Goal: Answer question/provide support: Share knowledge or assist other users

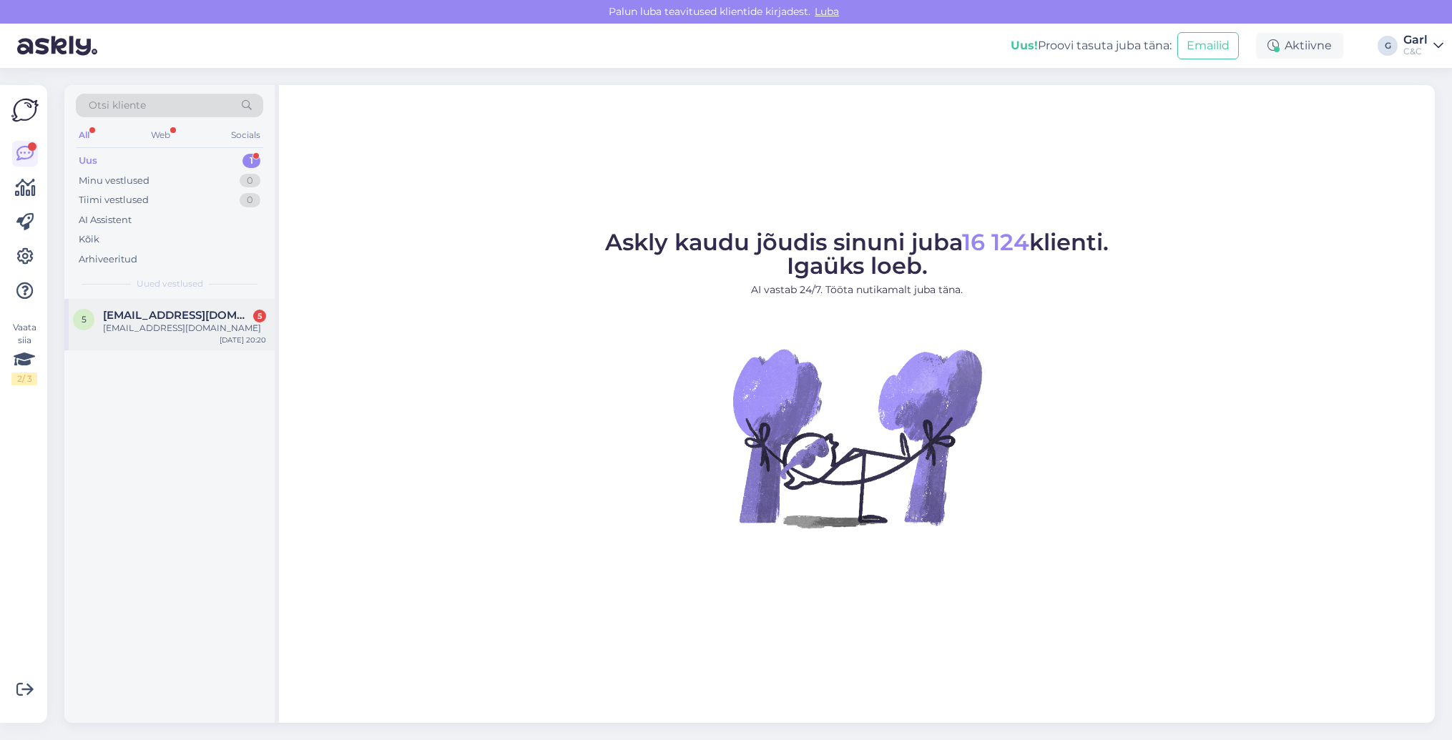
click at [207, 301] on div "5 [EMAIL_ADDRESS][DOMAIN_NAME] 5 [EMAIL_ADDRESS][DOMAIN_NAME] [DATE] 20:20" at bounding box center [169, 324] width 210 height 51
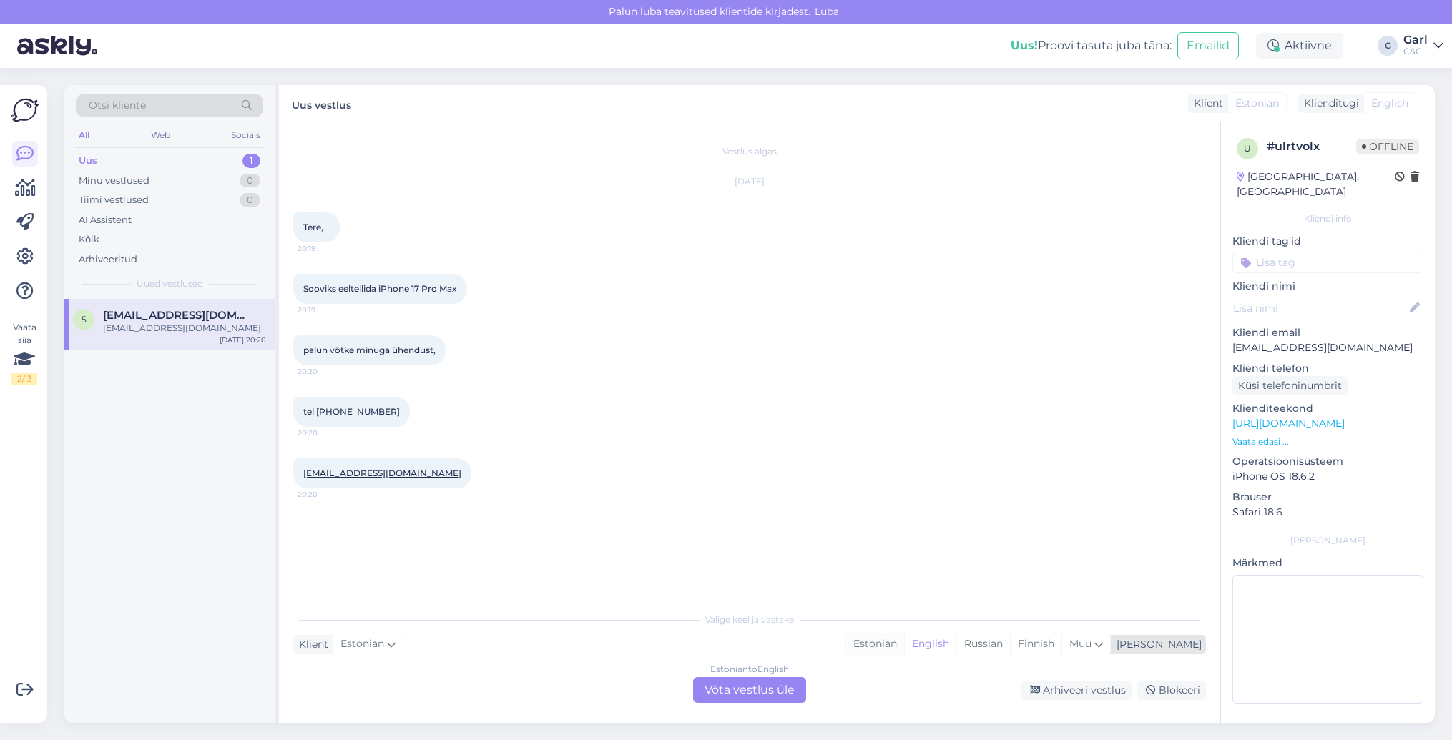
click at [904, 647] on div "Estonian" at bounding box center [875, 644] width 58 height 21
click at [754, 679] on div "Estonian to Estonian Võta vestlus üle" at bounding box center [749, 690] width 113 height 26
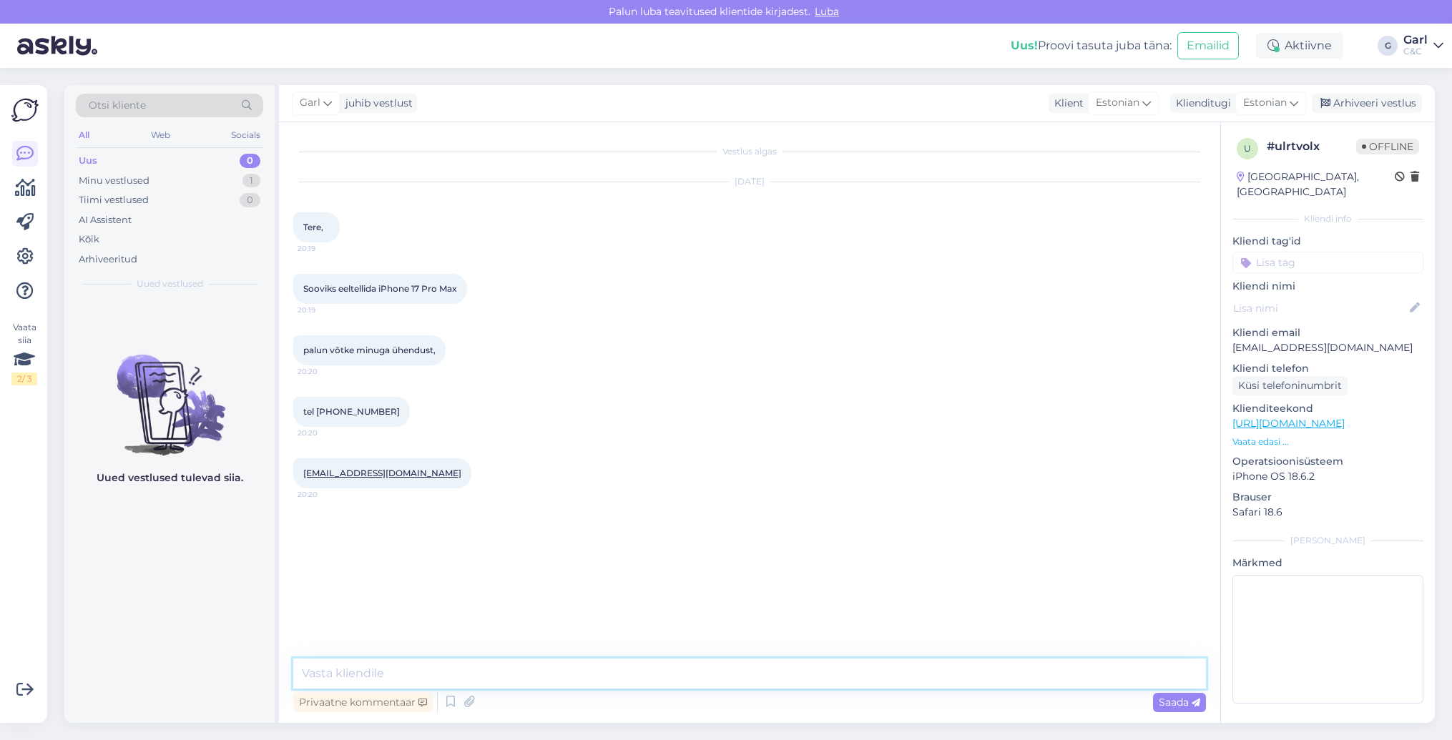
click at [737, 677] on textarea at bounding box center [749, 674] width 913 height 30
type textarea "Tere! Eeltellimine ei ole veel avatud uutele mudelitele. Enne 9. septembrit see…"
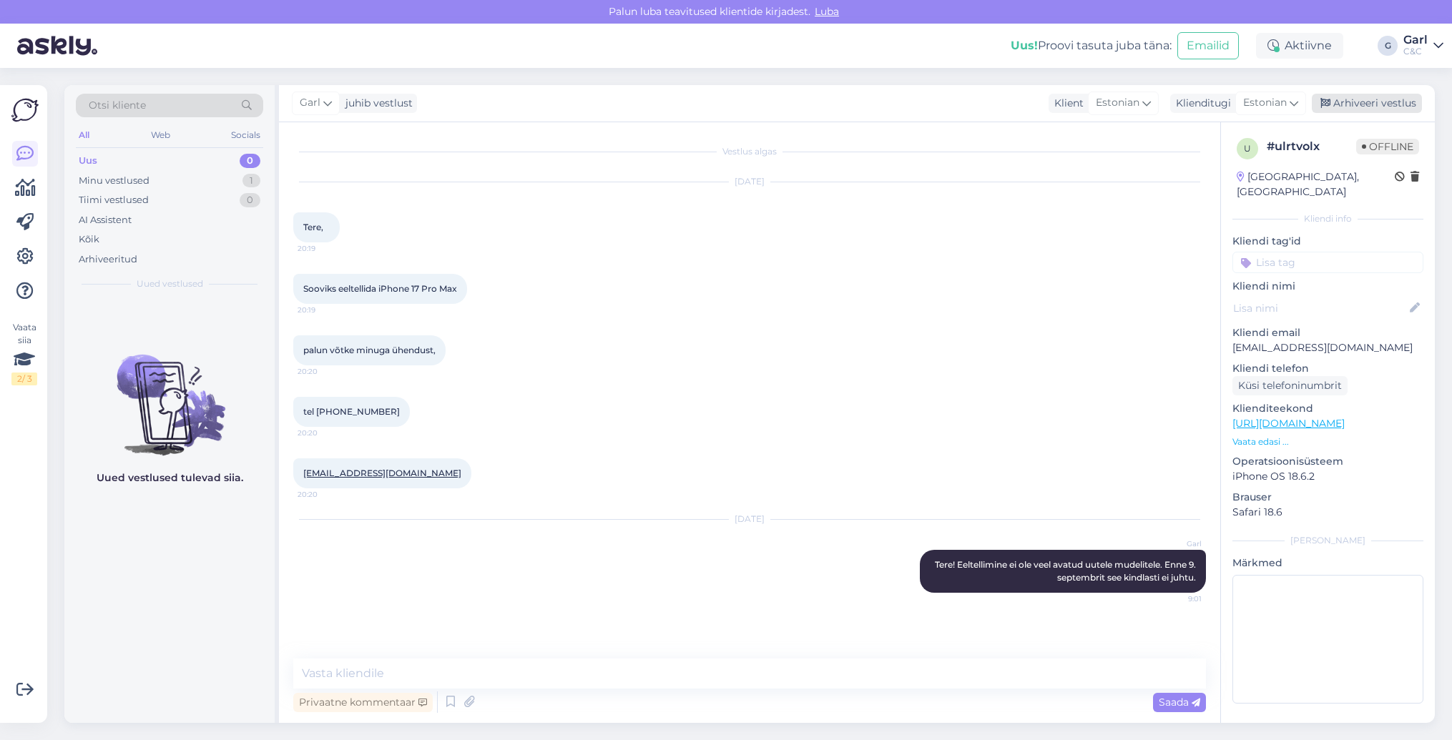
click at [1365, 101] on div "Arhiveeri vestlus" at bounding box center [1367, 103] width 110 height 19
click at [217, 185] on div "Minu vestlused 0" at bounding box center [169, 181] width 187 height 20
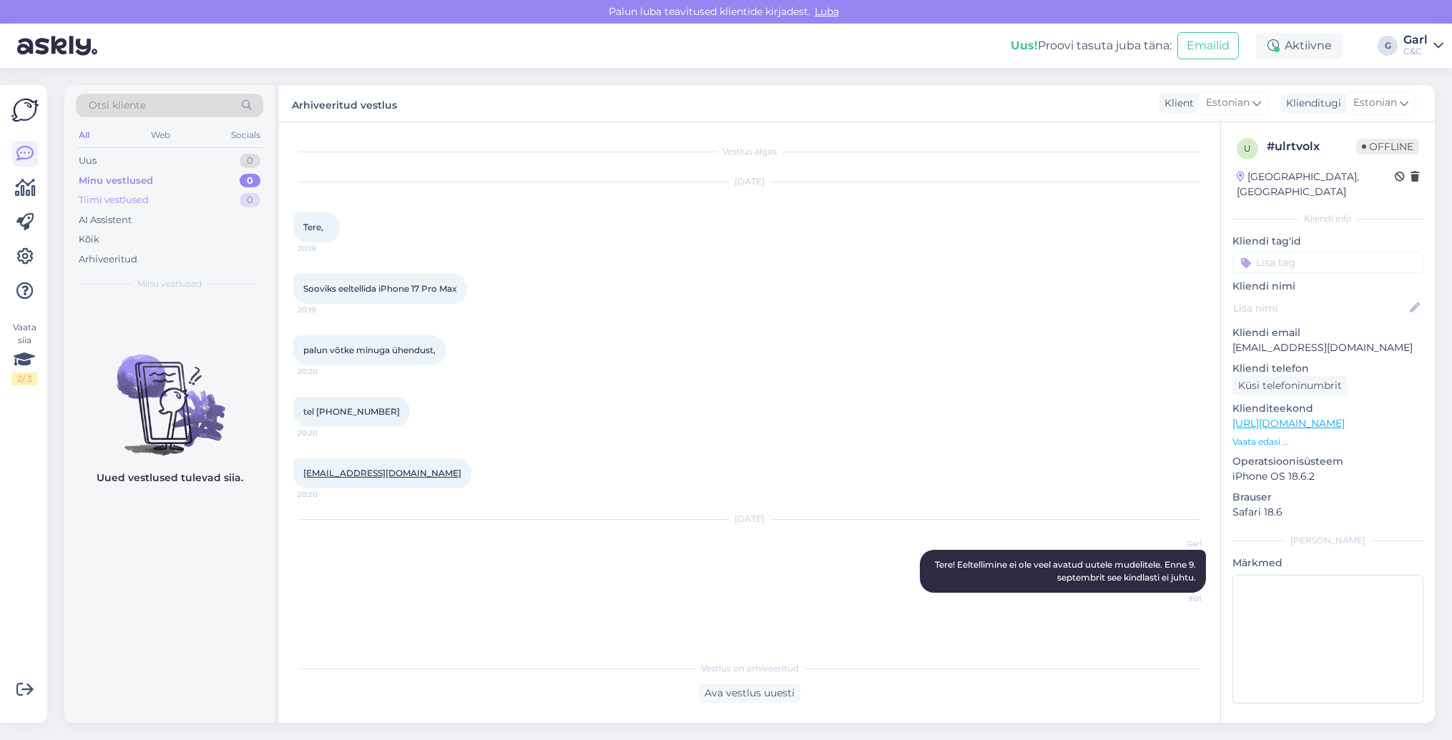
click at [217, 195] on div "Tiimi vestlused 0" at bounding box center [169, 200] width 187 height 20
click at [233, 180] on div "Minu vestlused 0" at bounding box center [169, 181] width 187 height 20
click at [239, 165] on div "Uus 0" at bounding box center [169, 161] width 187 height 20
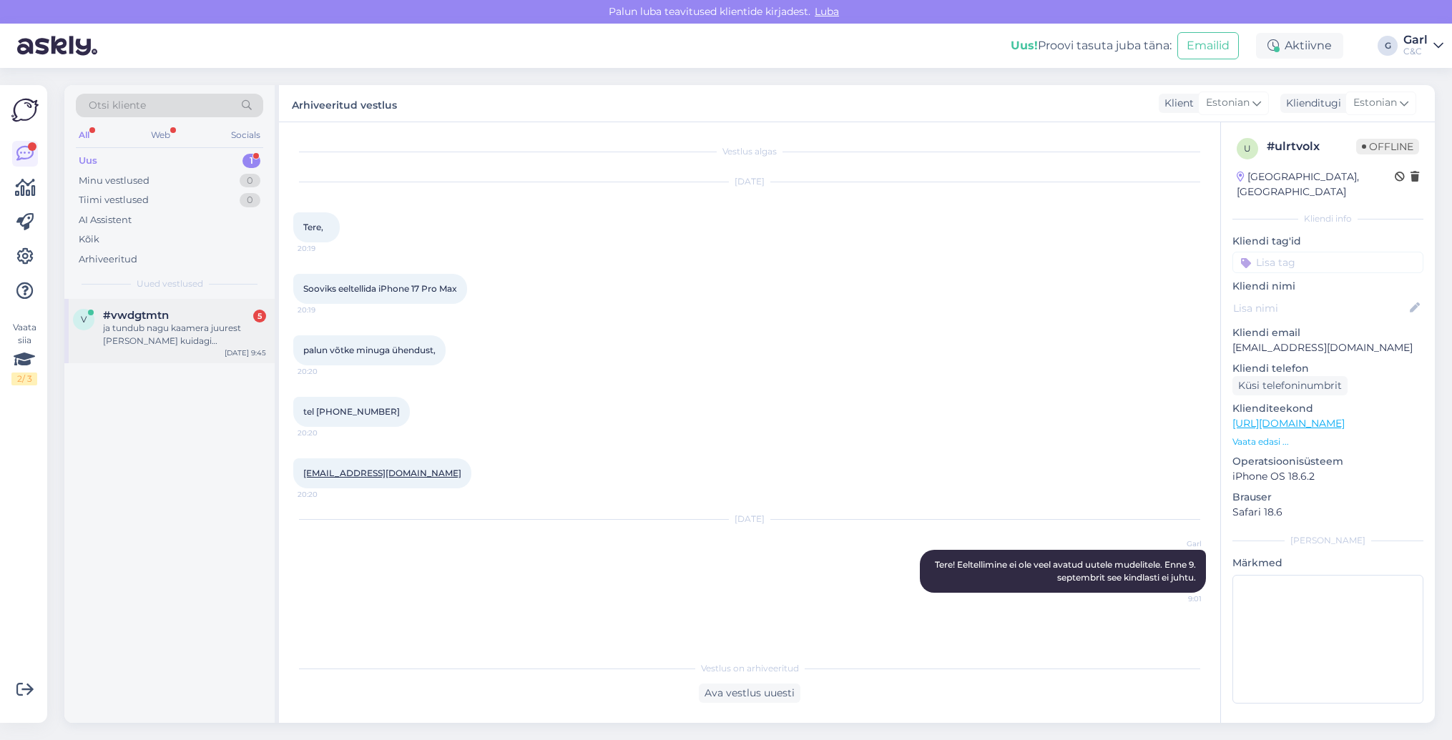
click at [200, 299] on div "v #vwdgtmtn 5 ja tundub nagu kaamera juurest [PERSON_NAME] kuidagi [PERSON_NAME…" at bounding box center [169, 331] width 210 height 64
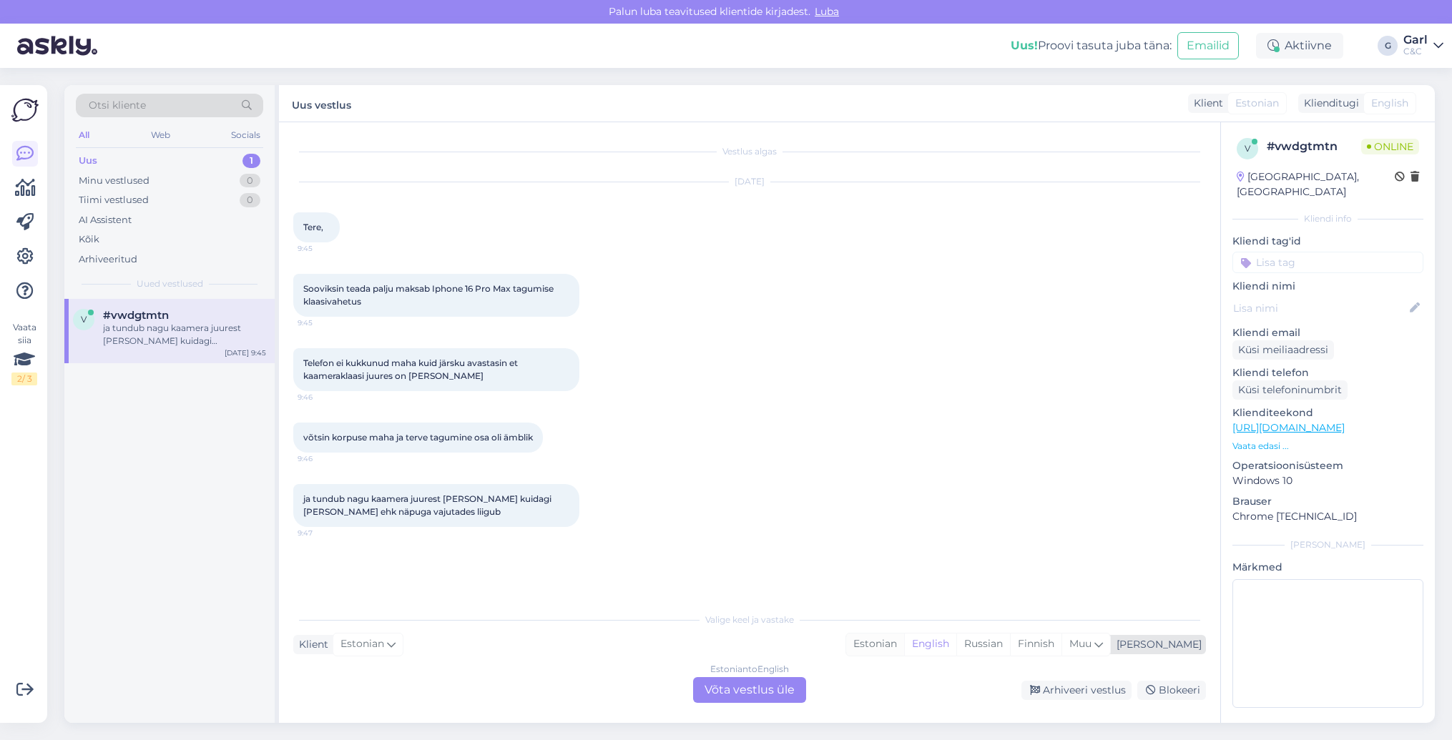
click at [904, 645] on div "Estonian" at bounding box center [875, 644] width 58 height 21
click at [735, 695] on div "Estonian to Estonian Võta vestlus üle" at bounding box center [749, 690] width 113 height 26
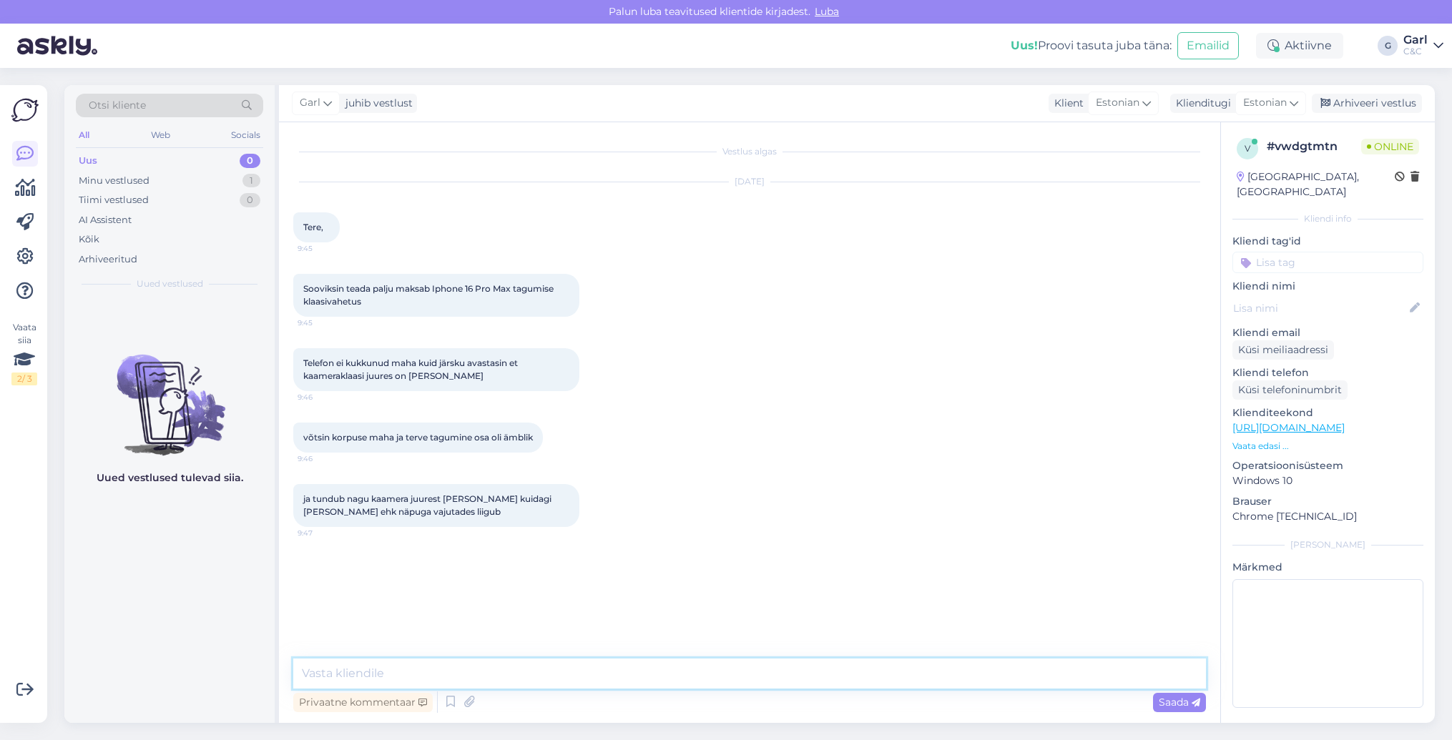
click at [731, 678] on textarea at bounding box center [749, 674] width 913 height 30
type textarea "Tere! Selle mudeli tagaklaasi maksumus on 300€."
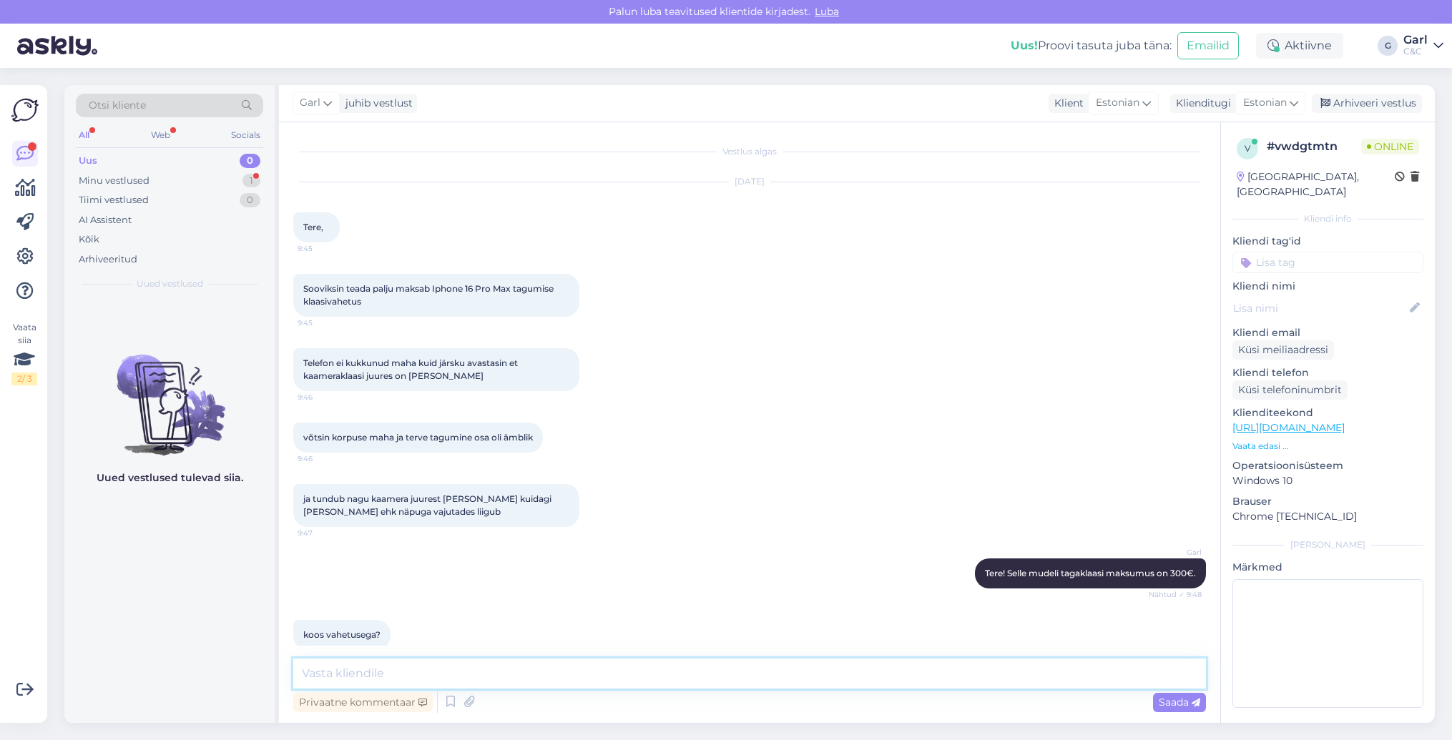
scroll to position [20, 0]
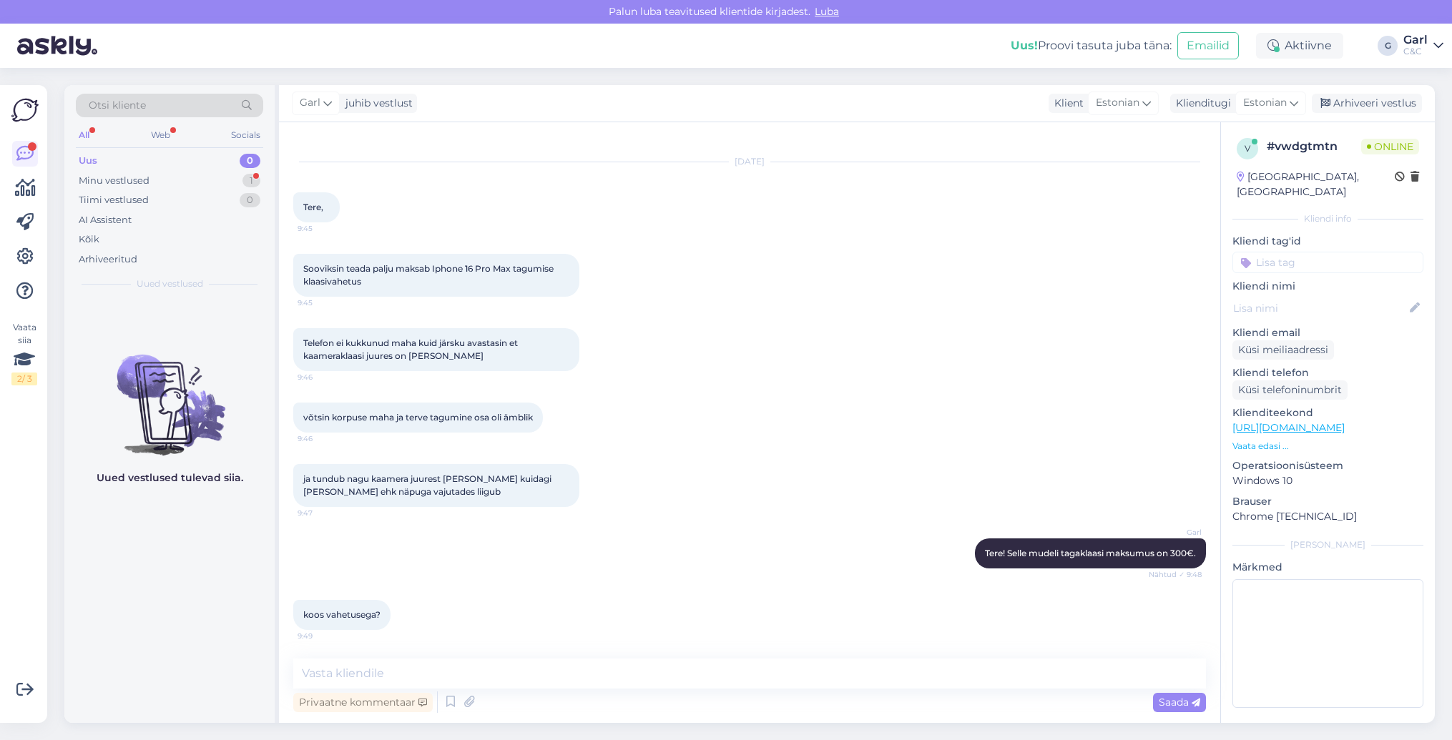
click at [484, 651] on div "Vestlus algas [DATE] Tere, 9:45 Sooviksin teada palju maksab Iphone 16 Pro Max …" at bounding box center [749, 422] width 941 height 601
click at [454, 689] on div "Privaatne kommentaar Saada" at bounding box center [749, 702] width 913 height 27
click at [455, 682] on textarea at bounding box center [749, 674] width 913 height 30
type textarea "Just nii."
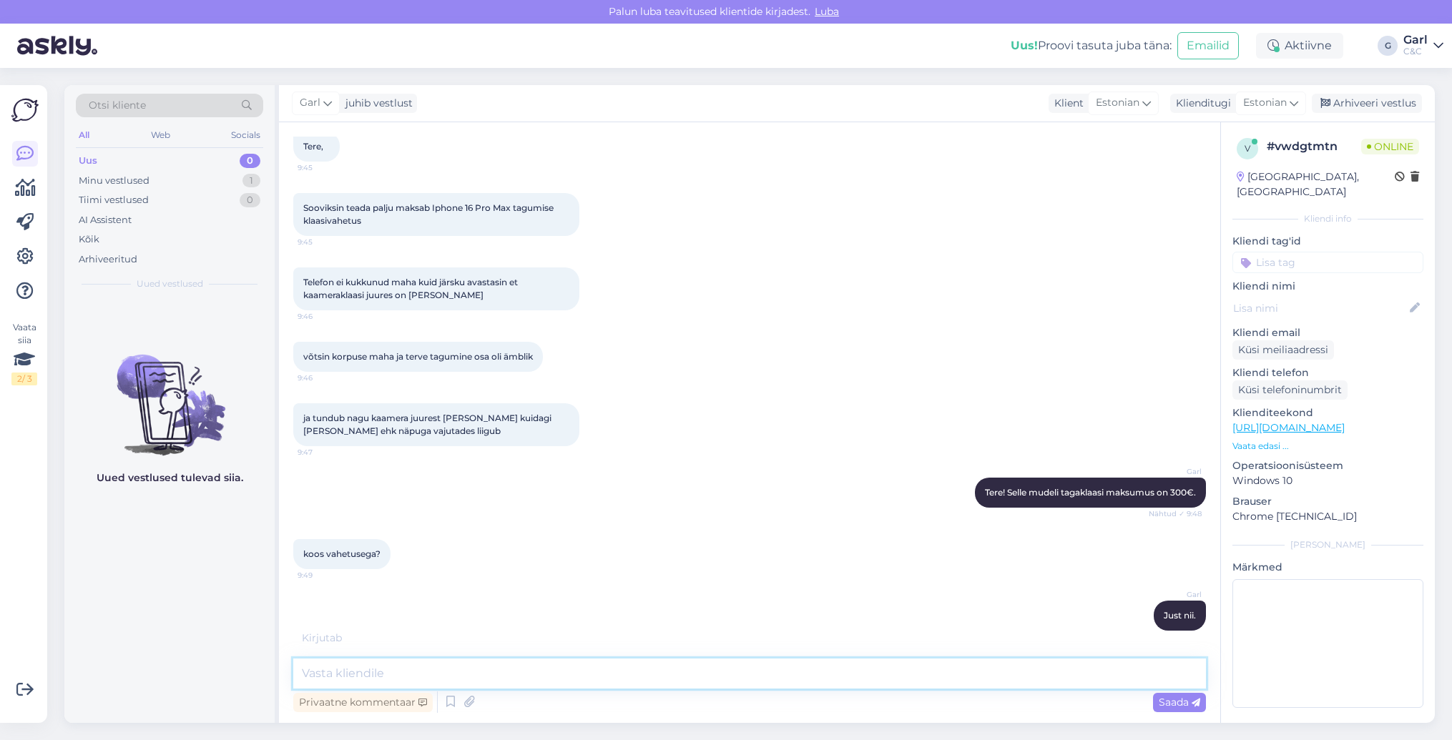
click at [538, 679] on textarea at bounding box center [749, 674] width 913 height 30
click at [744, 684] on textarea at bounding box center [749, 674] width 913 height 30
click at [737, 678] on textarea at bounding box center [749, 674] width 913 height 30
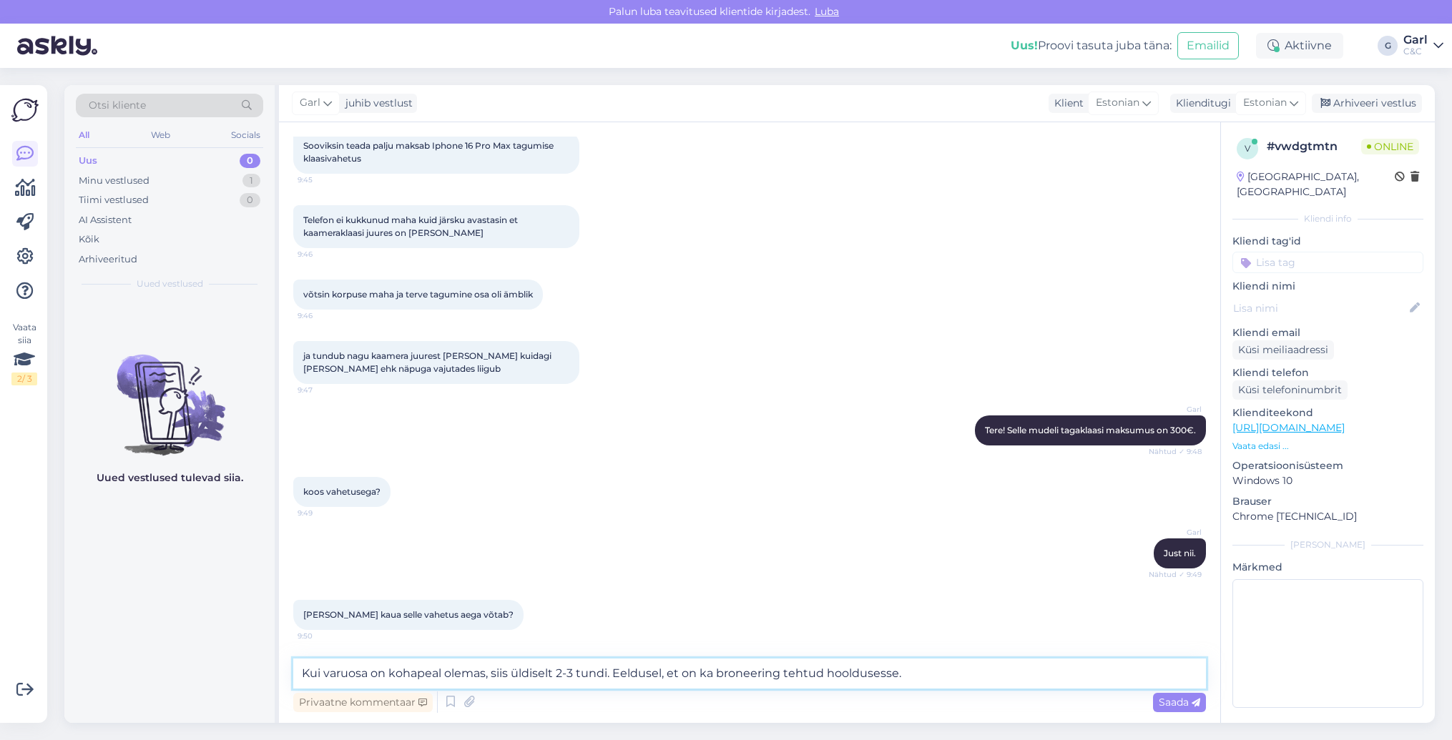
type textarea "Kui varuosa on kohapeal olemas, siis üldiselt 2-3 tundi. Eeldusel, et on ka bro…"
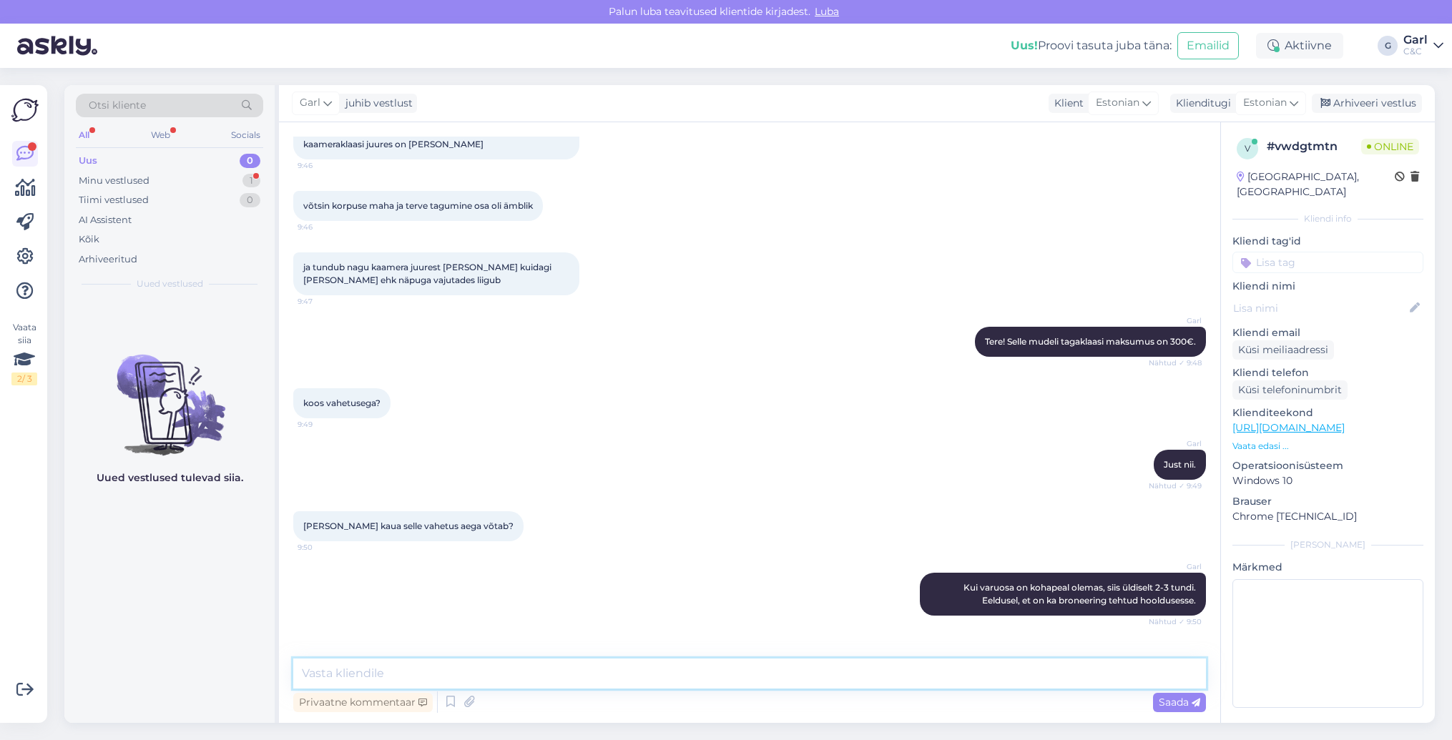
scroll to position [279, 0]
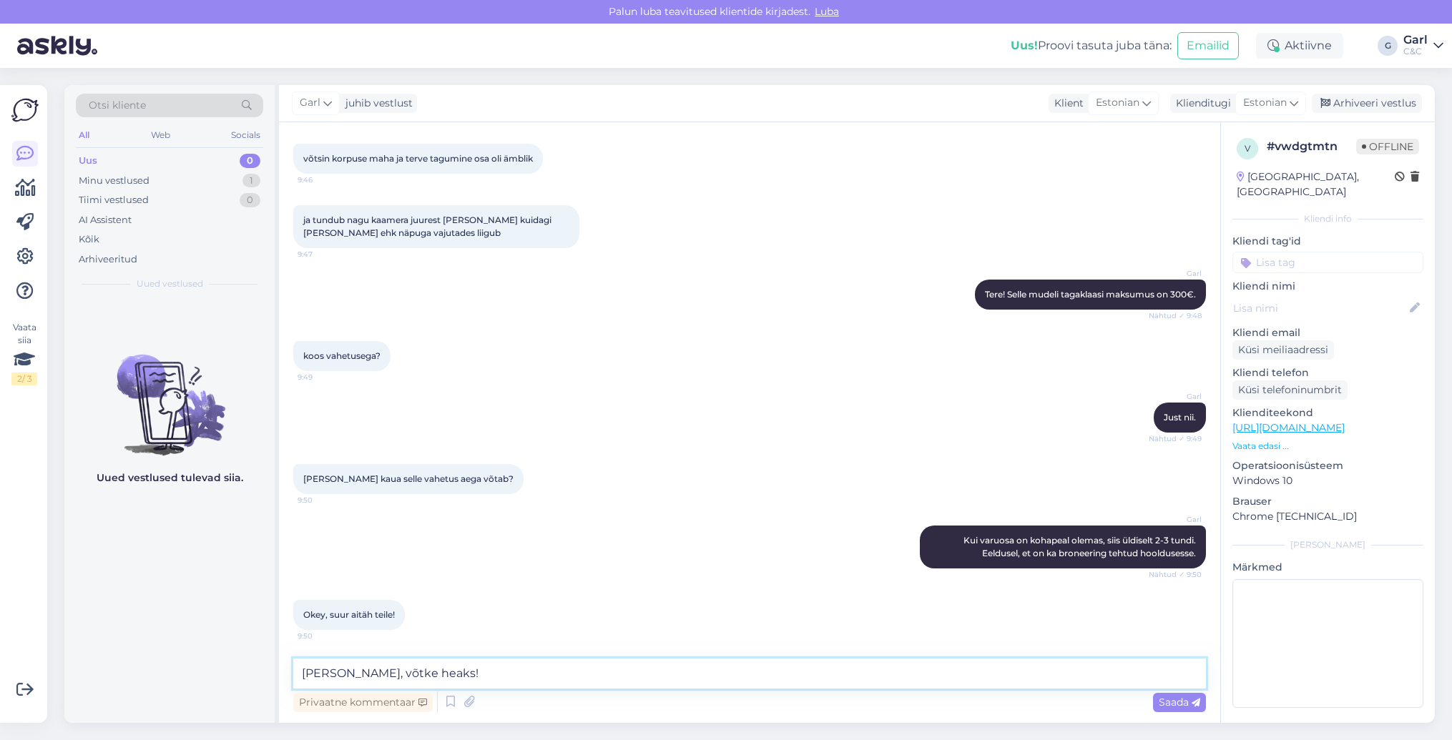
type textarea "[PERSON_NAME], võtke heaks!"
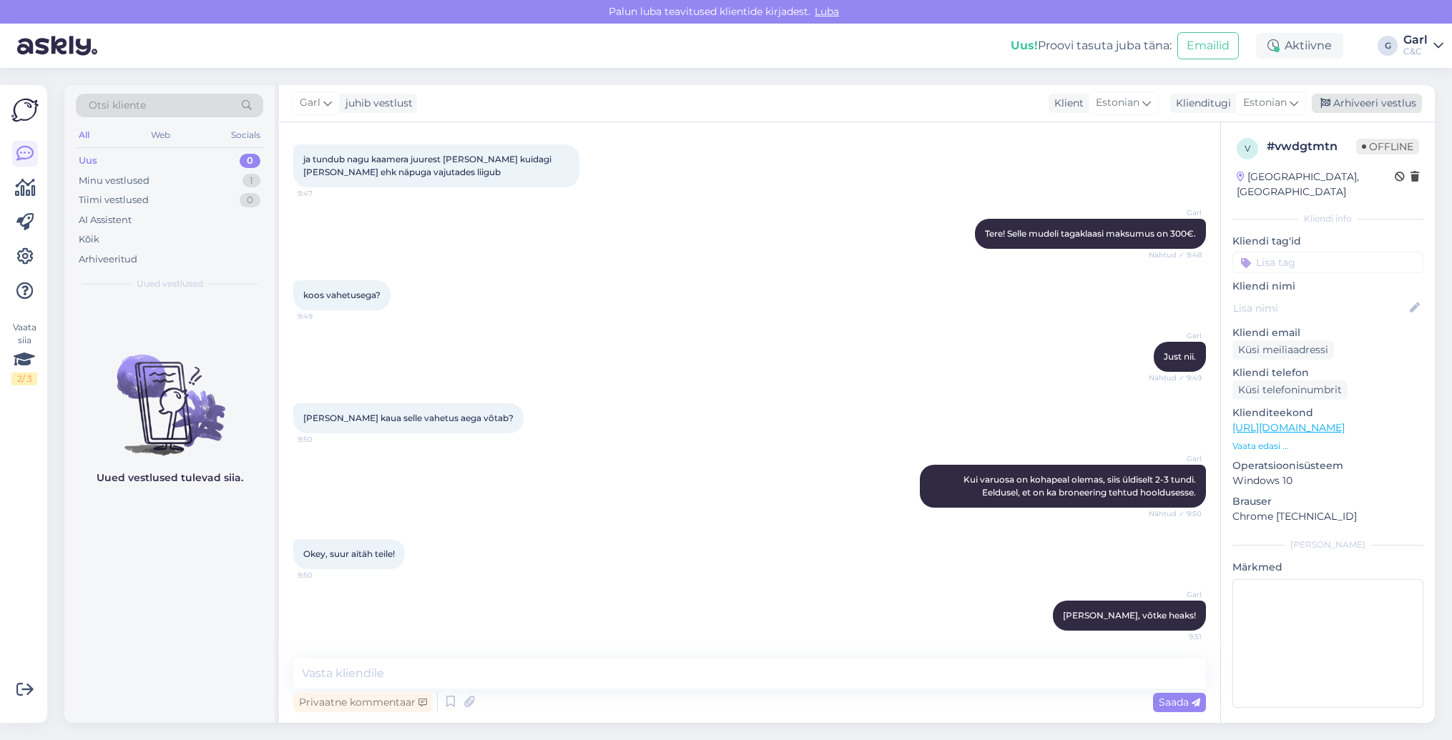
click at [1350, 102] on div "Arhiveeri vestlus" at bounding box center [1367, 103] width 110 height 19
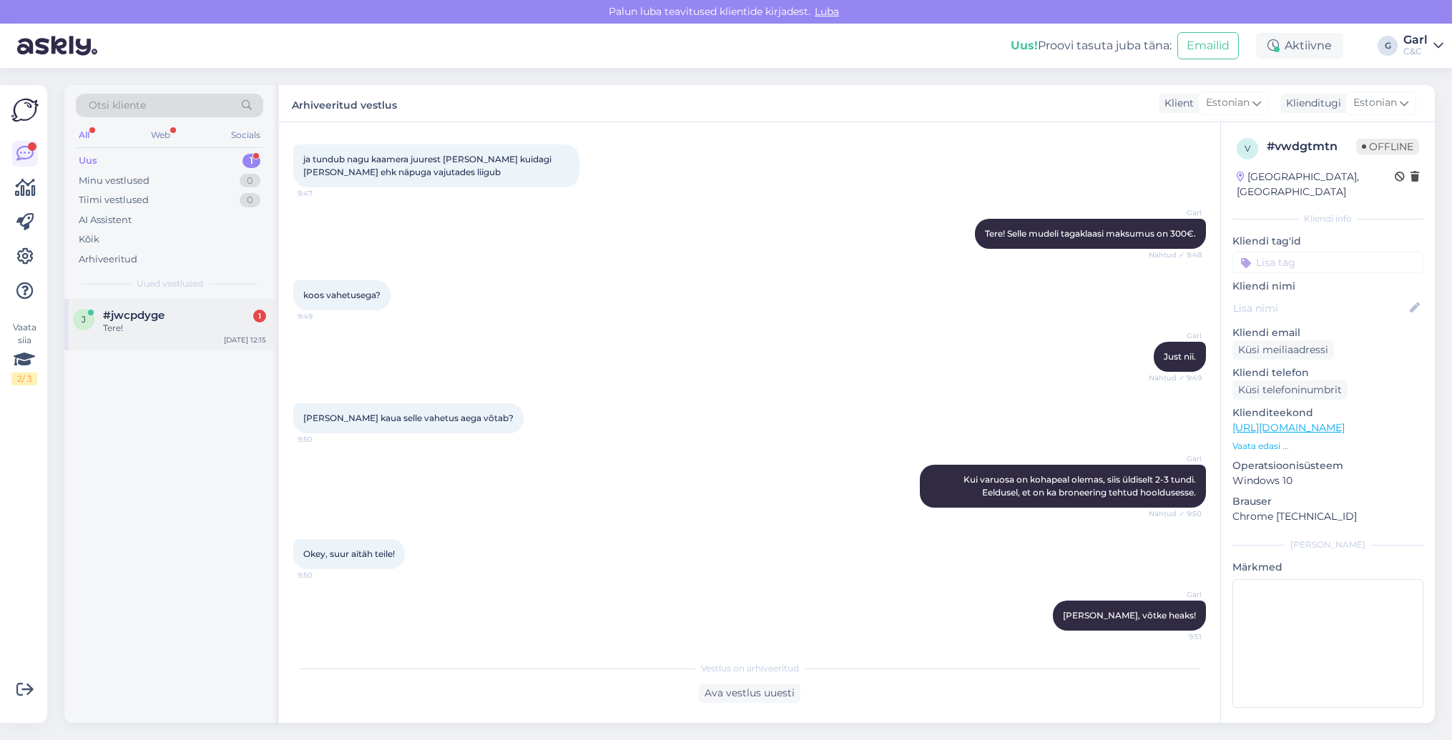
click at [215, 320] on div "#jwcpdyge 1" at bounding box center [184, 315] width 163 height 13
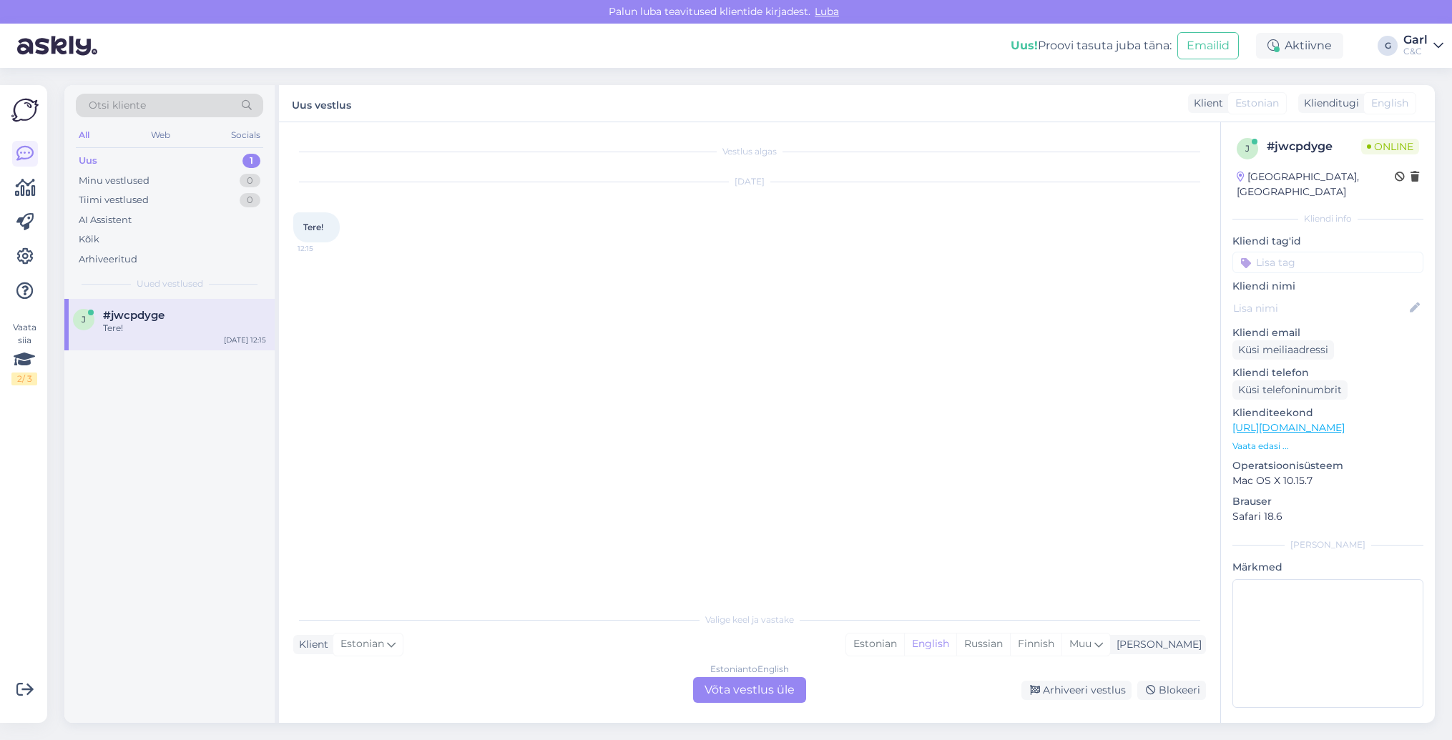
scroll to position [0, 0]
click at [904, 647] on div "Estonian" at bounding box center [875, 644] width 58 height 21
click at [771, 684] on div "Estonian to Estonian Võta vestlus üle" at bounding box center [749, 690] width 113 height 26
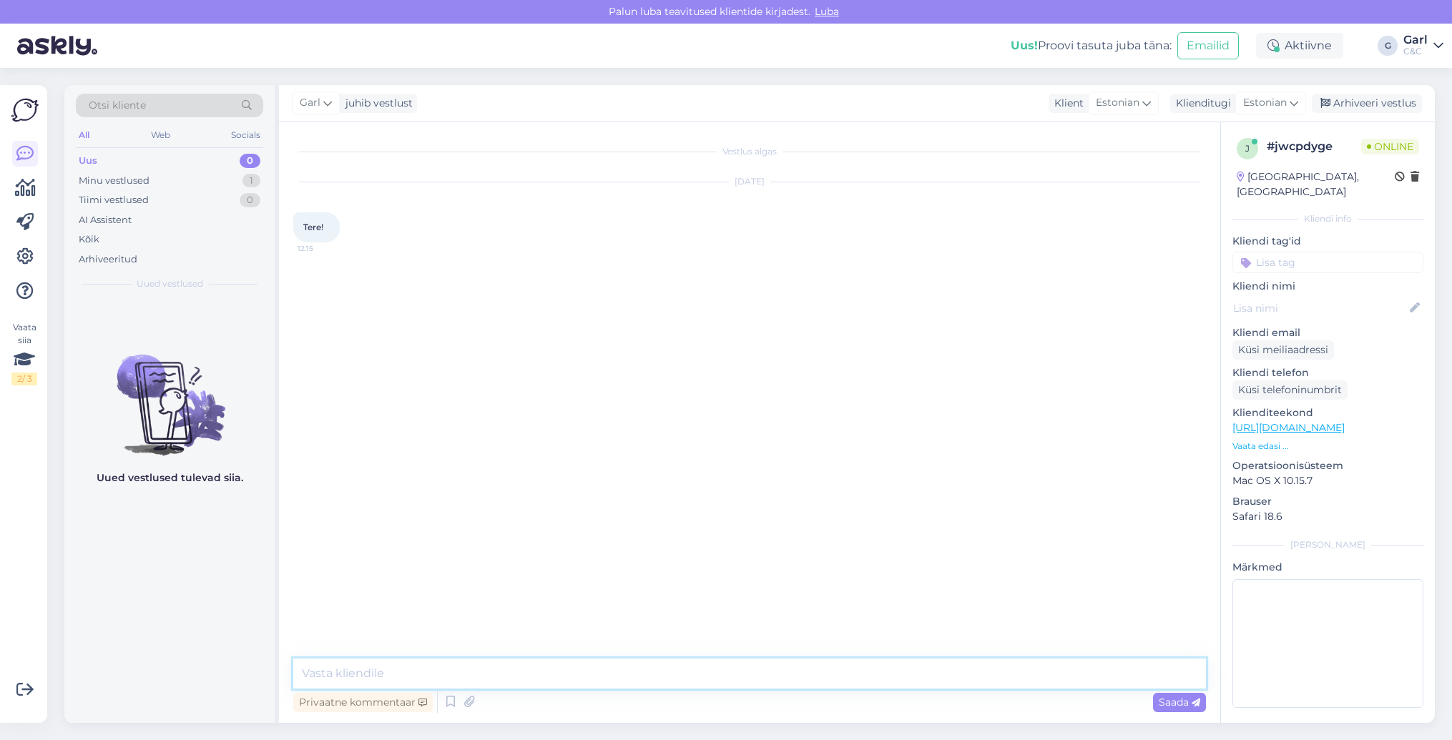
click at [771, 684] on textarea at bounding box center [749, 674] width 913 height 30
type textarea "Tere! Kuidas saan Teile abiks olla?"
click at [1324, 421] on link "[URL][DOMAIN_NAME]" at bounding box center [1288, 427] width 112 height 13
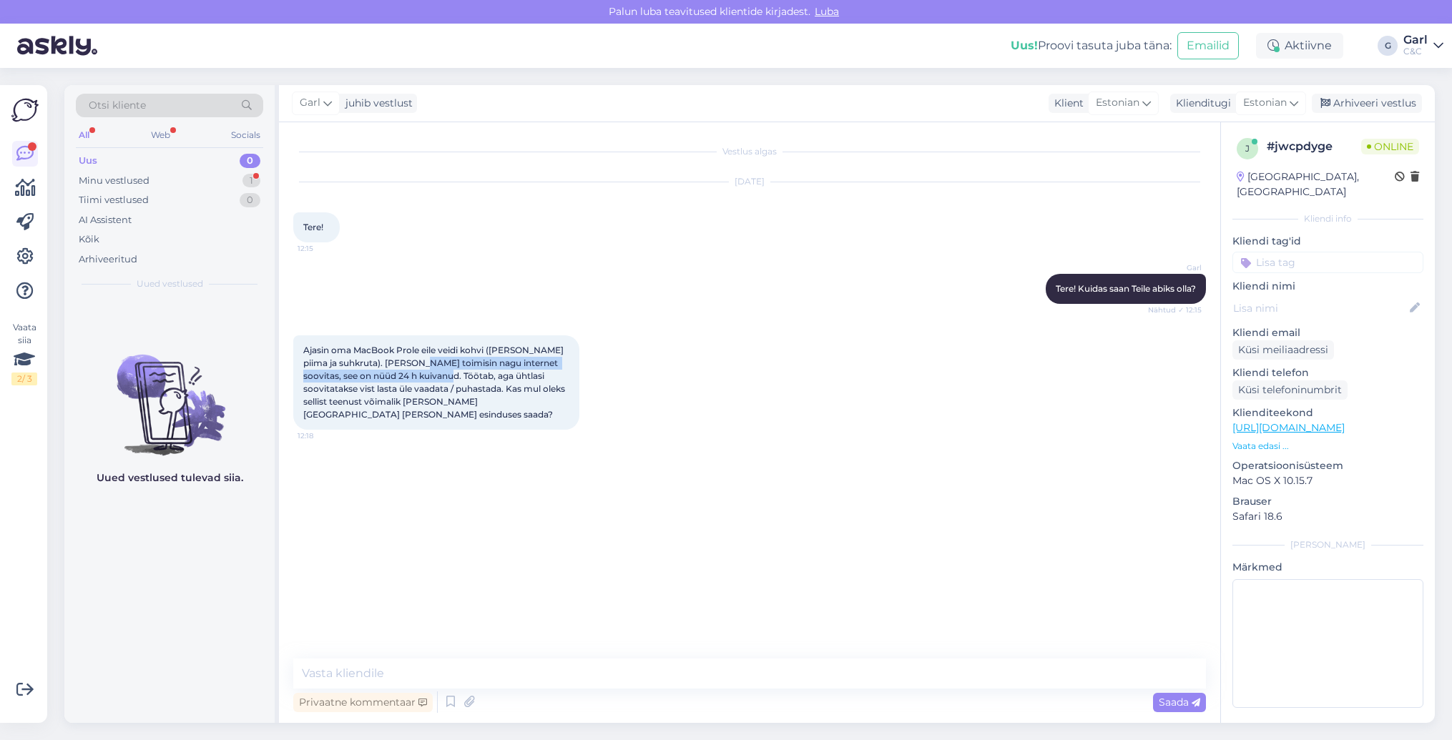
drag, startPoint x: 426, startPoint y: 363, endPoint x: 432, endPoint y: 382, distance: 19.7
click at [432, 382] on div "Ajasin oma MacBook Prole eile veidi kohvi ([PERSON_NAME] piima ja suhkruta). [P…" at bounding box center [436, 382] width 286 height 94
click at [451, 667] on textarea at bounding box center [749, 674] width 913 height 30
click at [451, 702] on icon at bounding box center [450, 702] width 17 height 21
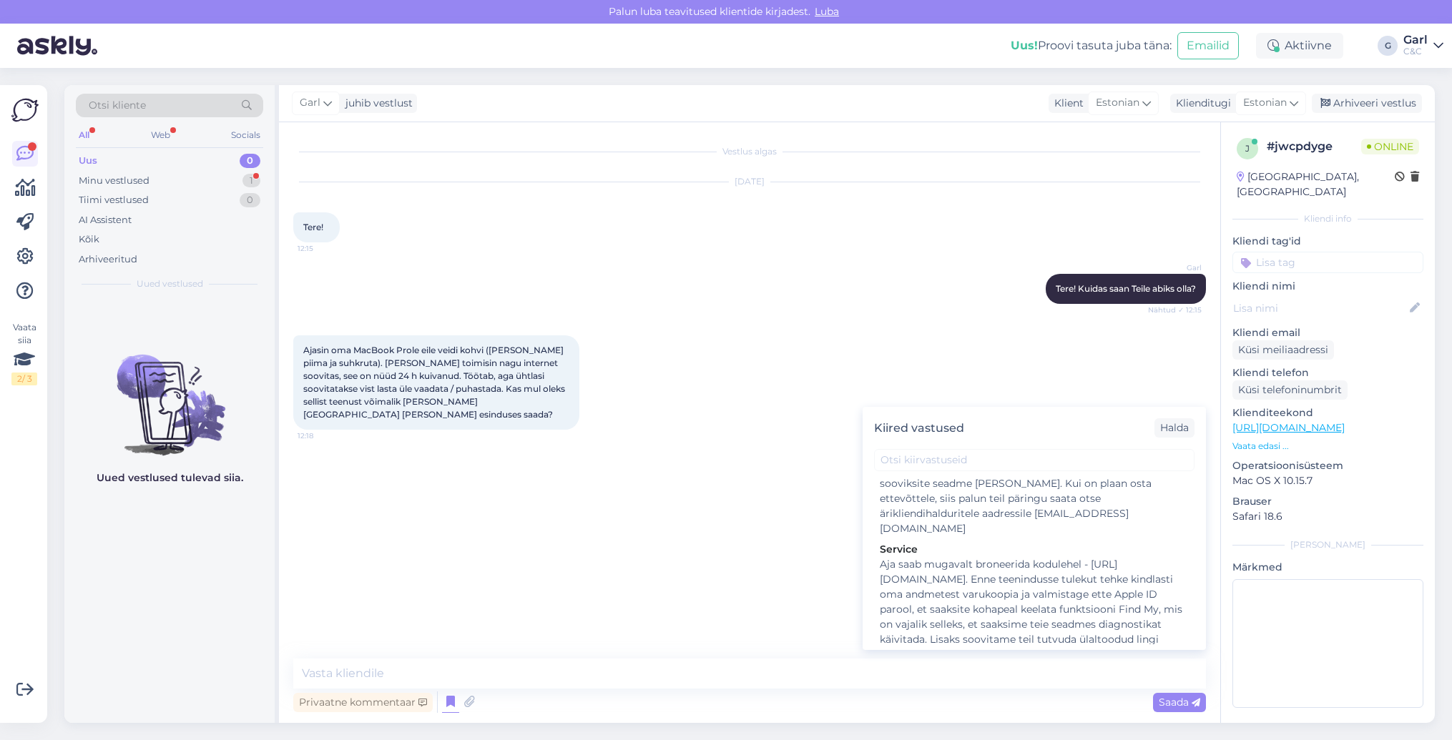
scroll to position [2269, 0]
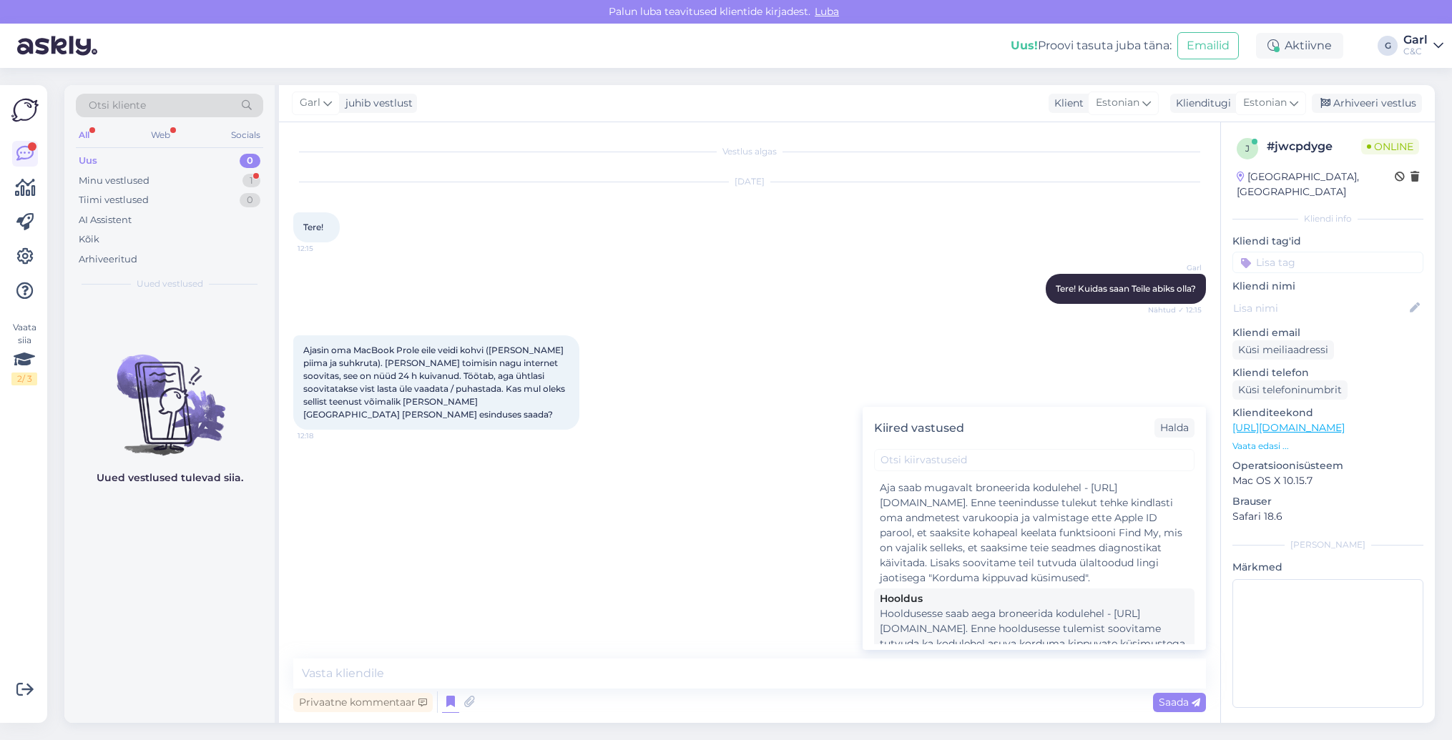
click at [1018, 607] on div "Hooldusesse saab aega broneerida kodulehel - [URL][DOMAIN_NAME]. Enne hoolduses…" at bounding box center [1034, 652] width 309 height 90
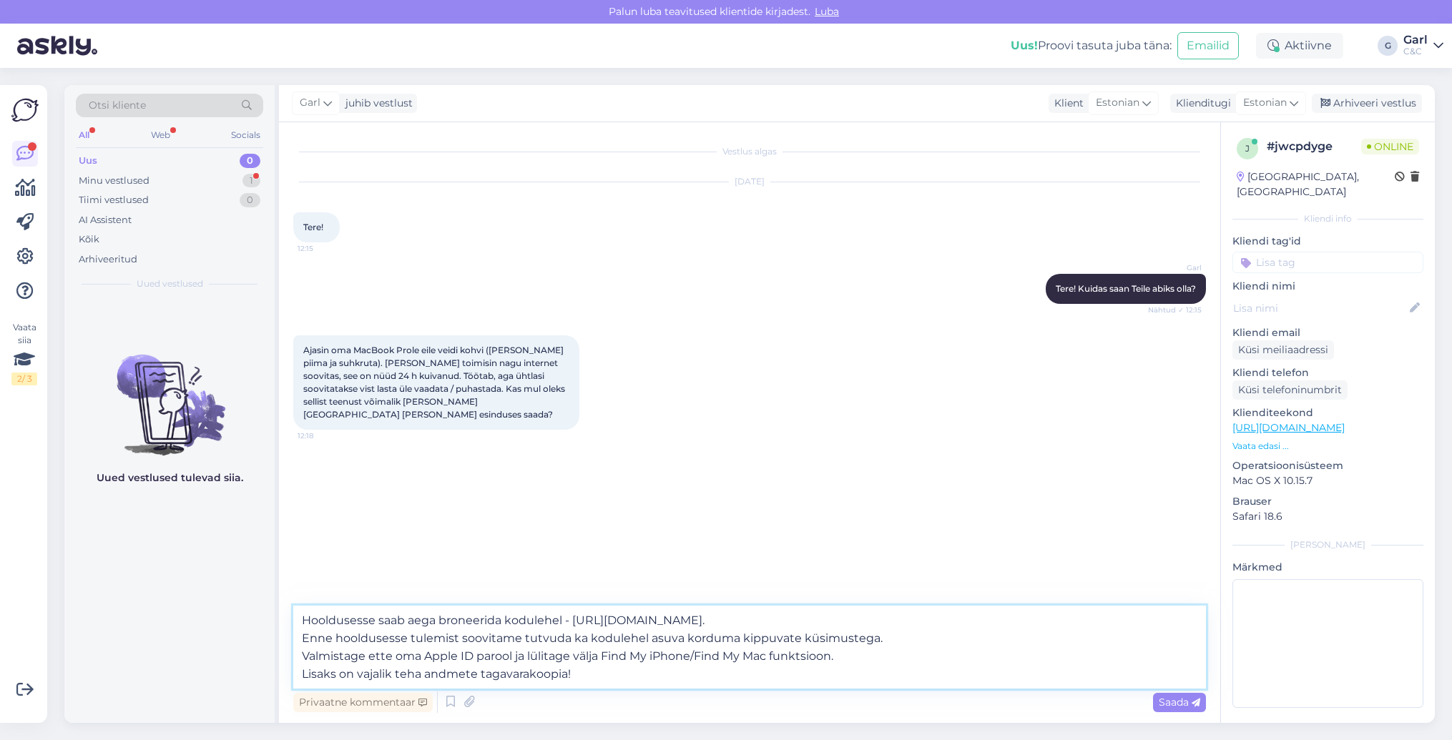
click at [300, 614] on textarea "Hooldusesse saab aega broneerida kodulehel - [URL][DOMAIN_NAME]. Enne hoolduses…" at bounding box center [749, 647] width 913 height 83
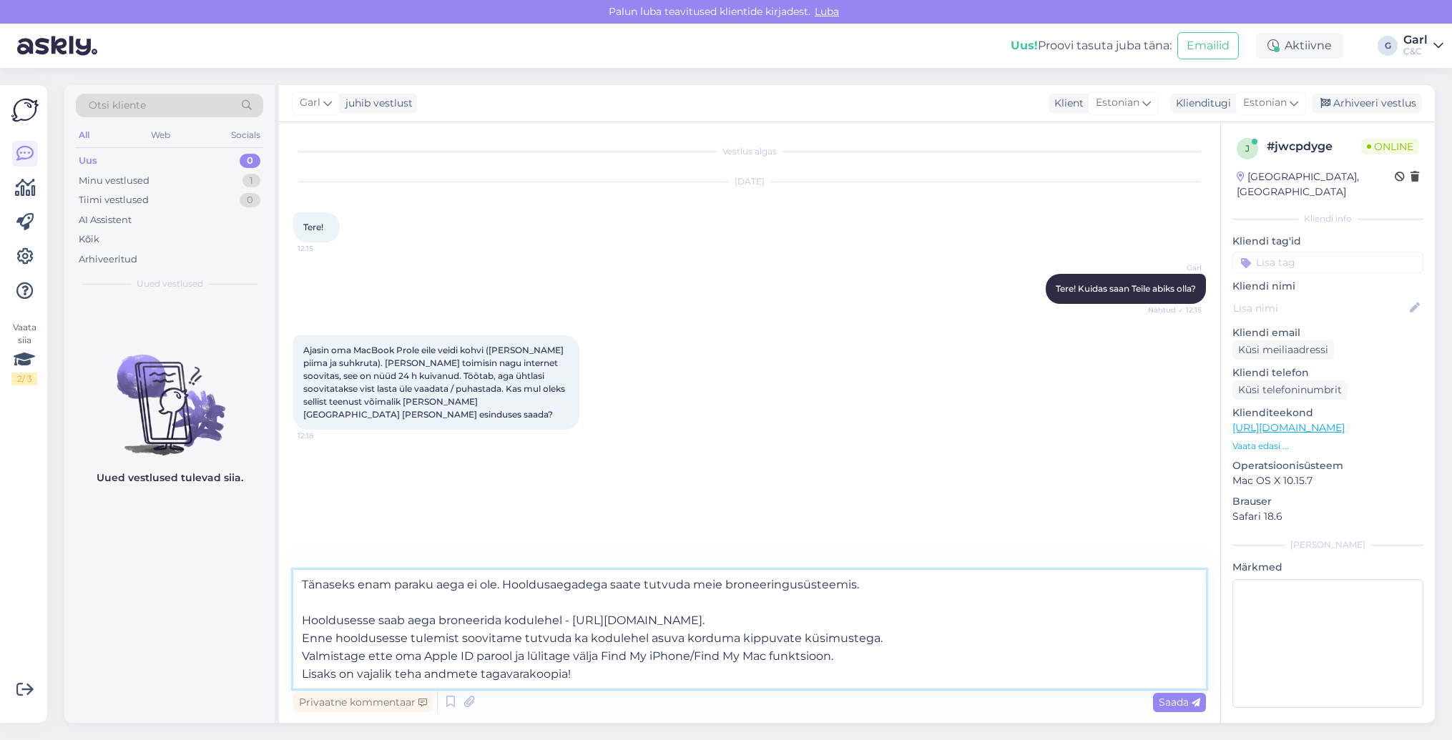
click at [418, 674] on textarea "Tänaseks enam paraku aega ei ole. Hooldusaegadega saate tutvuda meie broneering…" at bounding box center [749, 629] width 913 height 119
type textarea "Tänaseks enam paraku aega ei ole. Hooldusaegadega saate tutvuda meie broneering…"
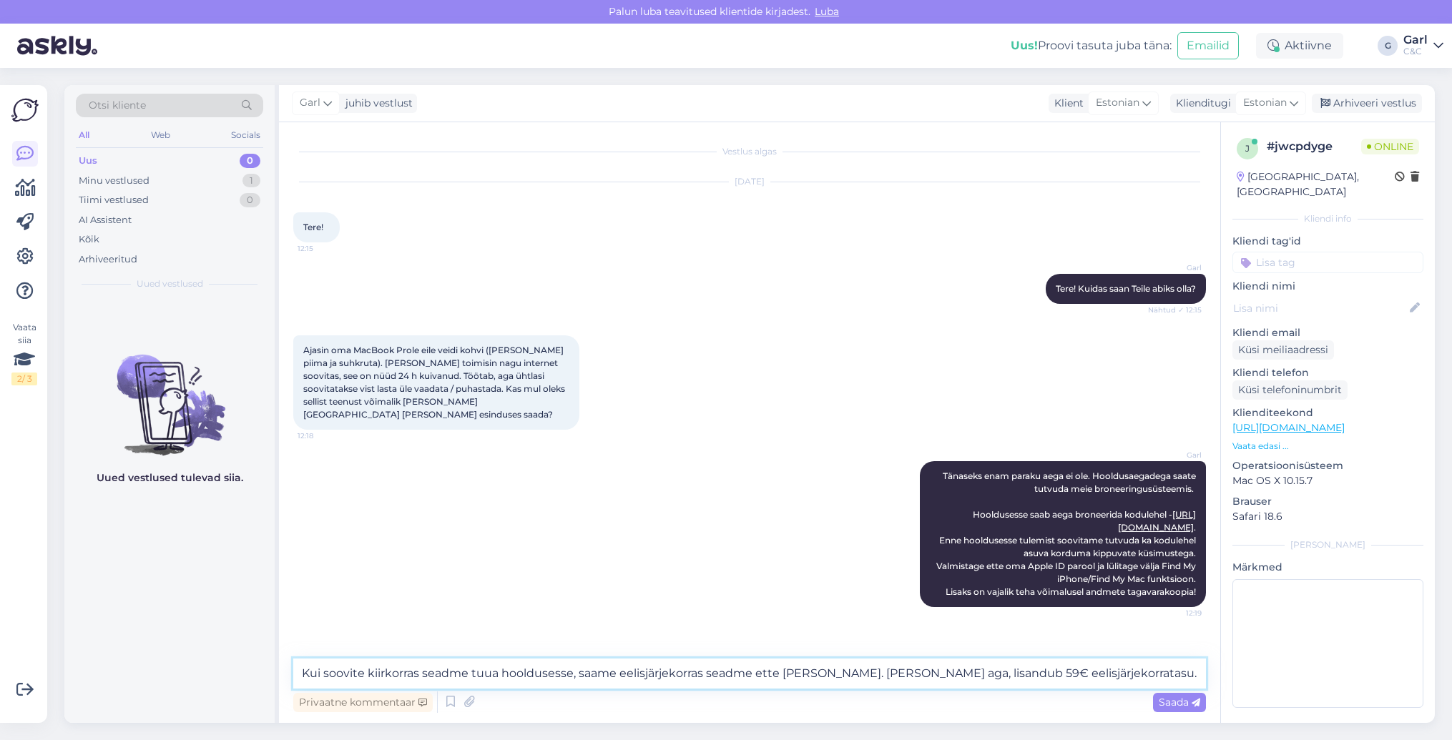
type textarea "Kui soovite kiirkorras seadme tuua hooldusesse, saame eelisjärjekorras seadme e…"
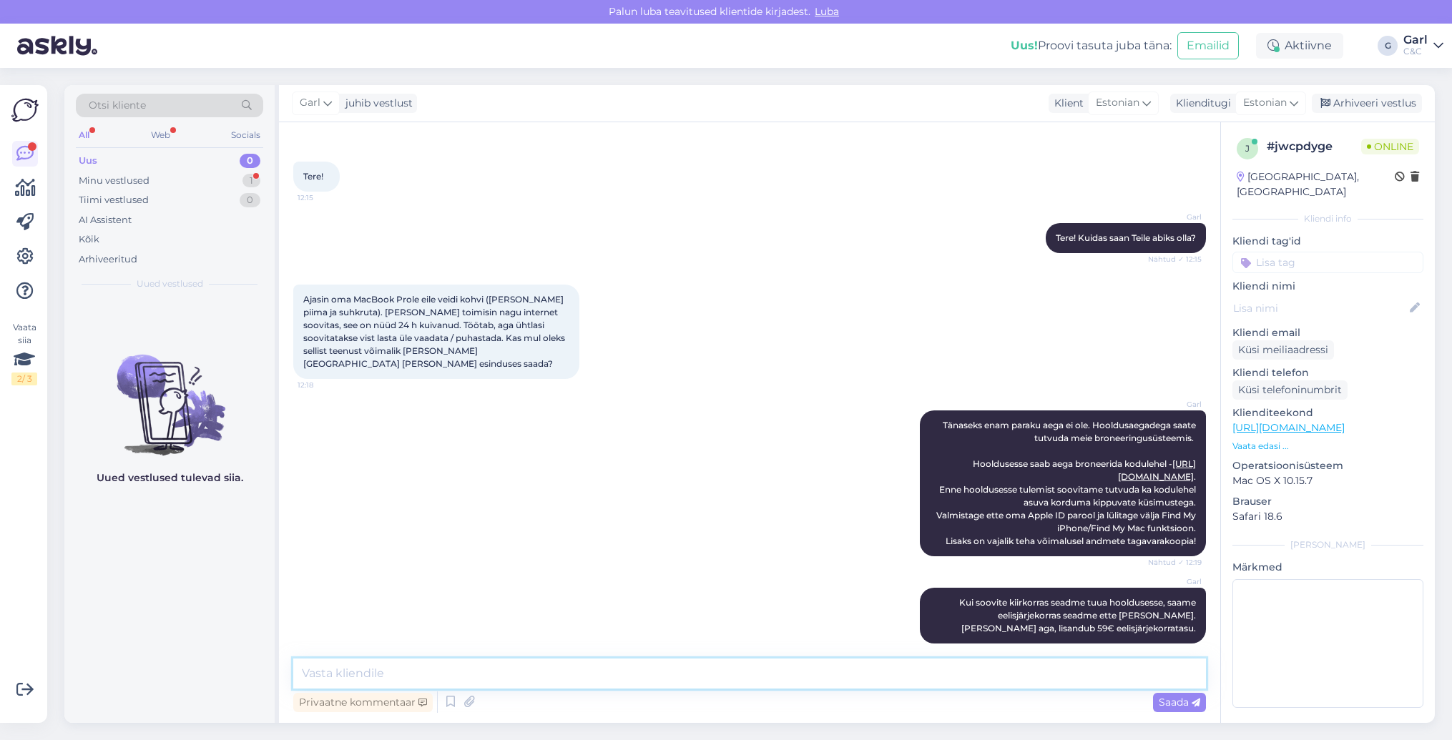
scroll to position [138, 0]
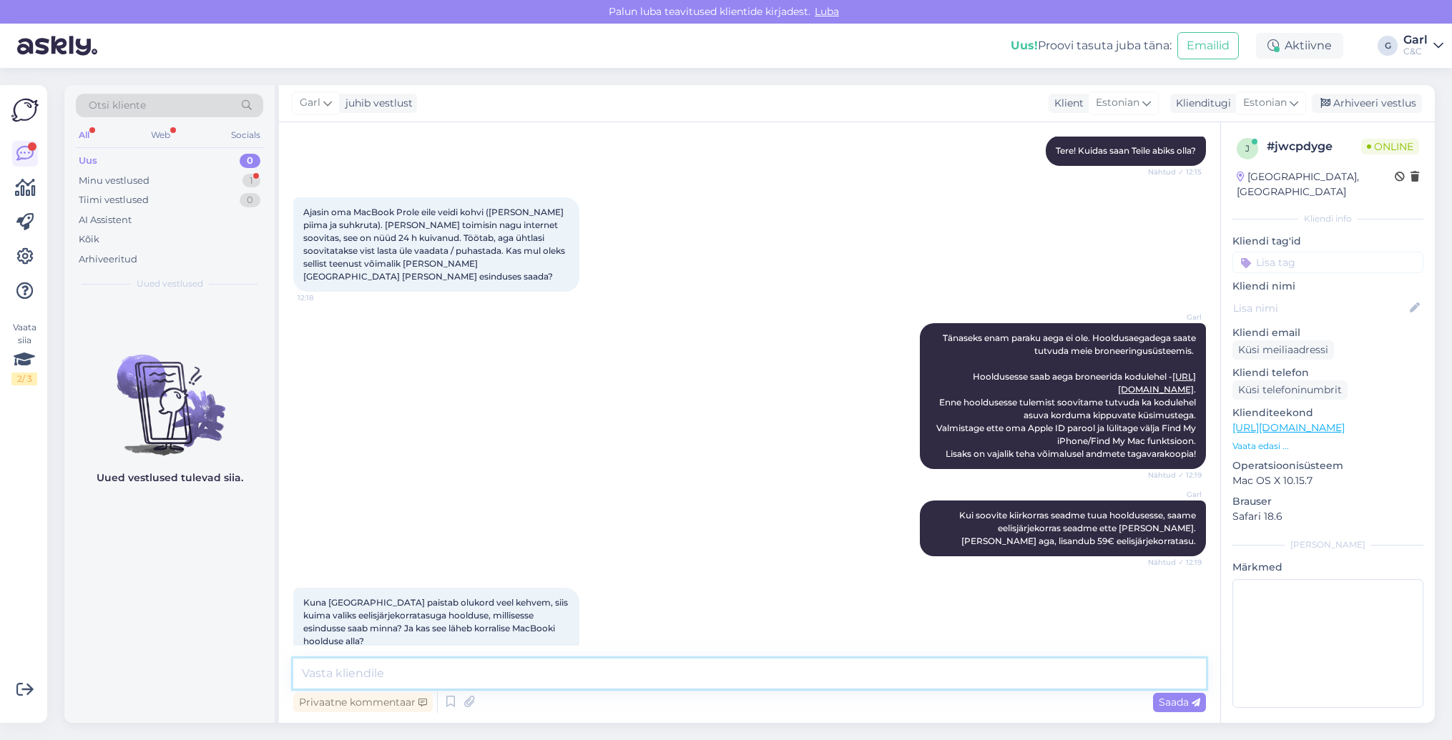
click at [441, 667] on textarea at bounding box center [749, 674] width 913 height 30
click at [441, 666] on textarea at bounding box center [749, 674] width 913 height 30
type textarea "E"
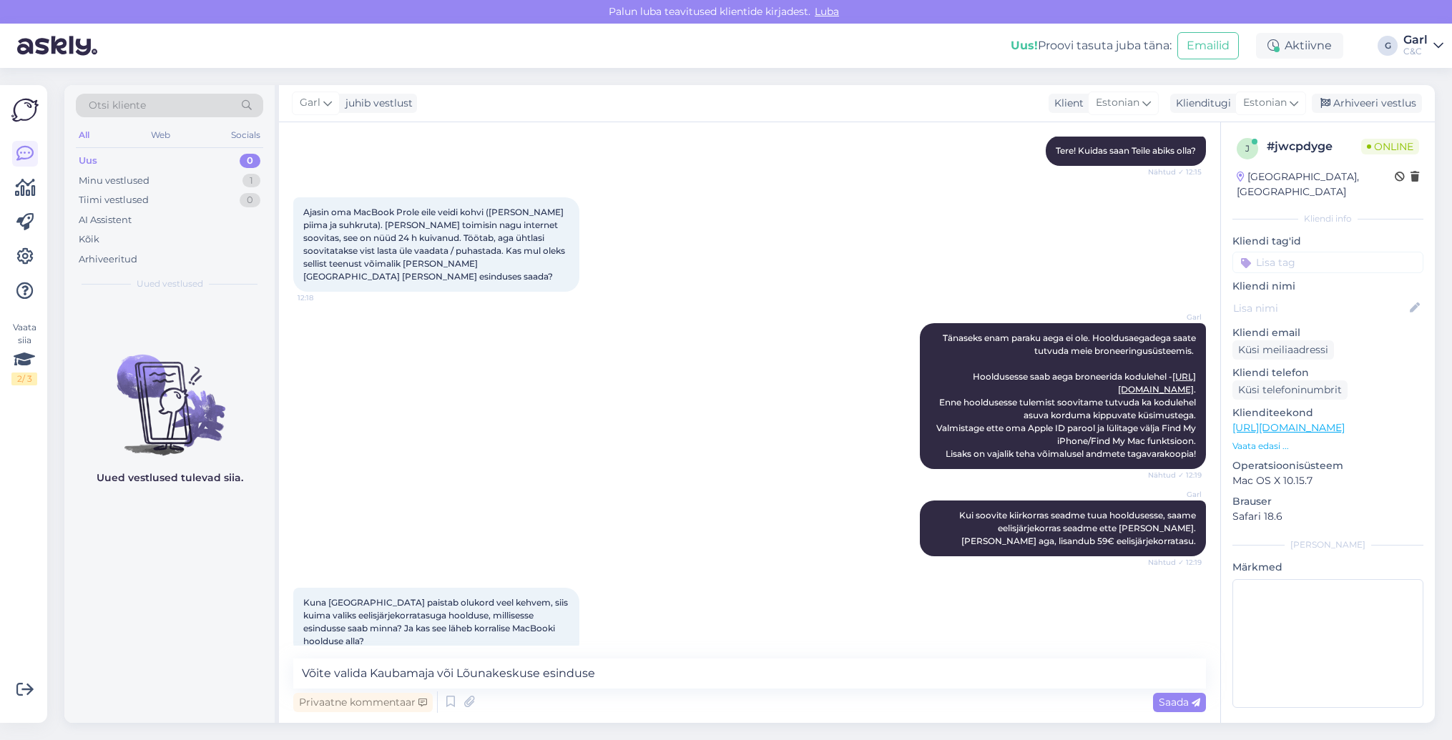
click at [1345, 421] on link "[URL][DOMAIN_NAME]" at bounding box center [1288, 427] width 112 height 13
click at [637, 667] on textarea "Võite valida Kaubamaja või Lõunakeskuse esinduse" at bounding box center [749, 674] width 913 height 30
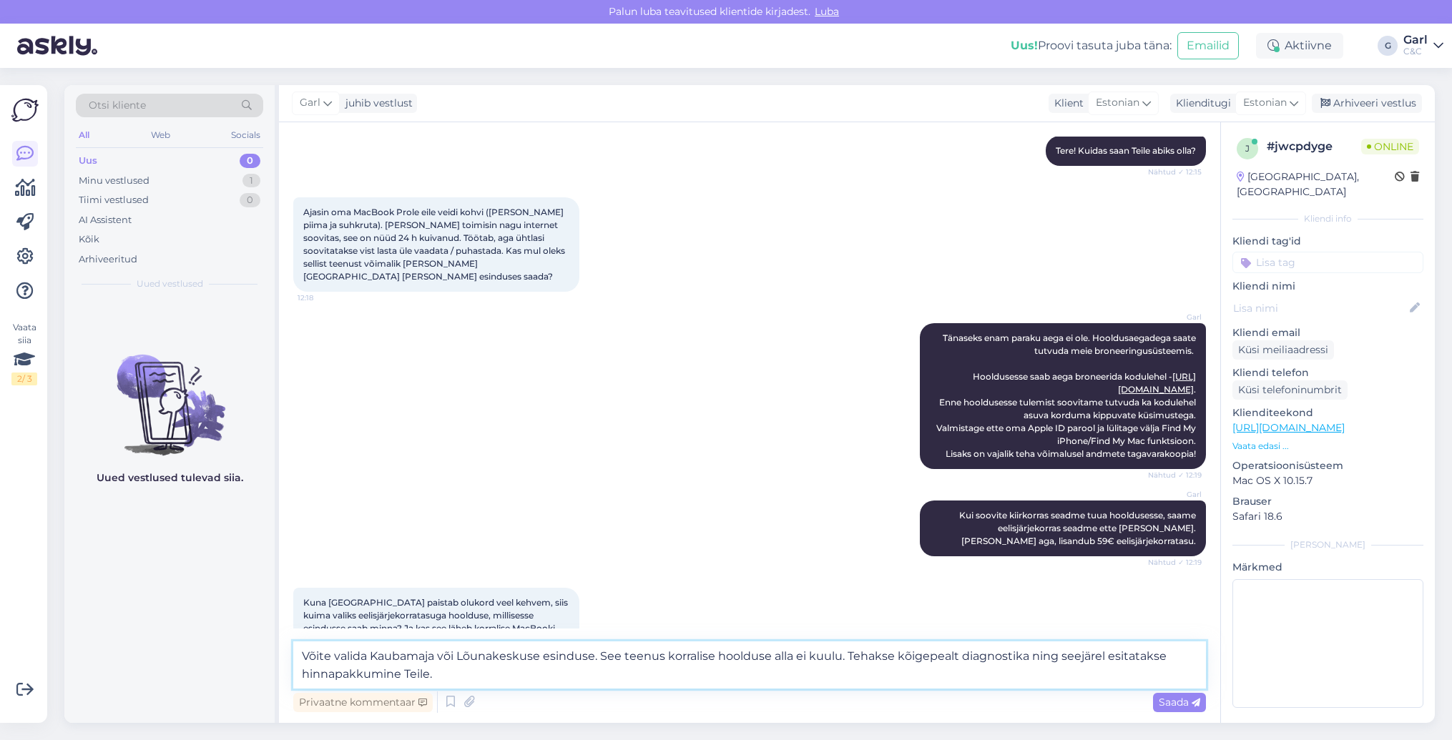
type textarea "Võite valida Kaubamaja või Lõunakeskuse esinduse. See teenus korralise hoolduse…"
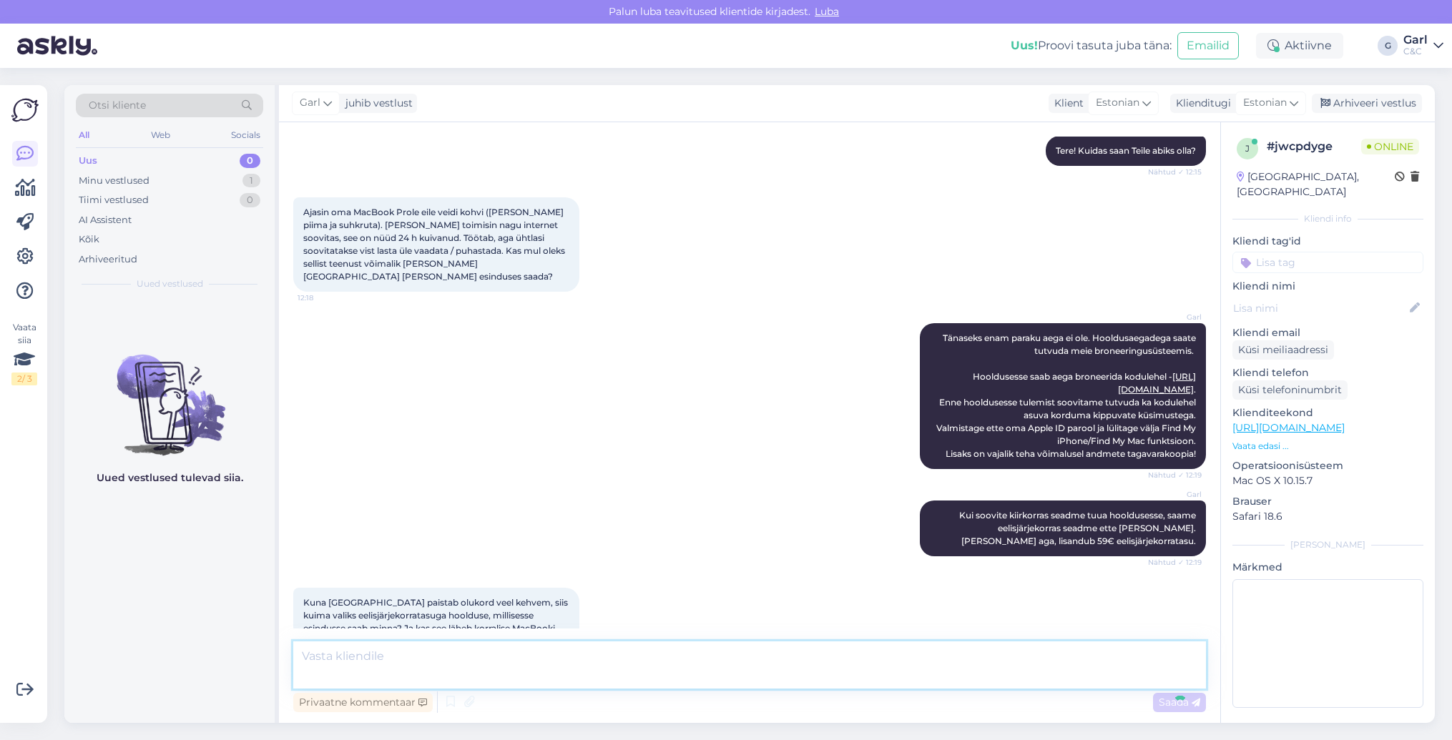
scroll to position [225, 0]
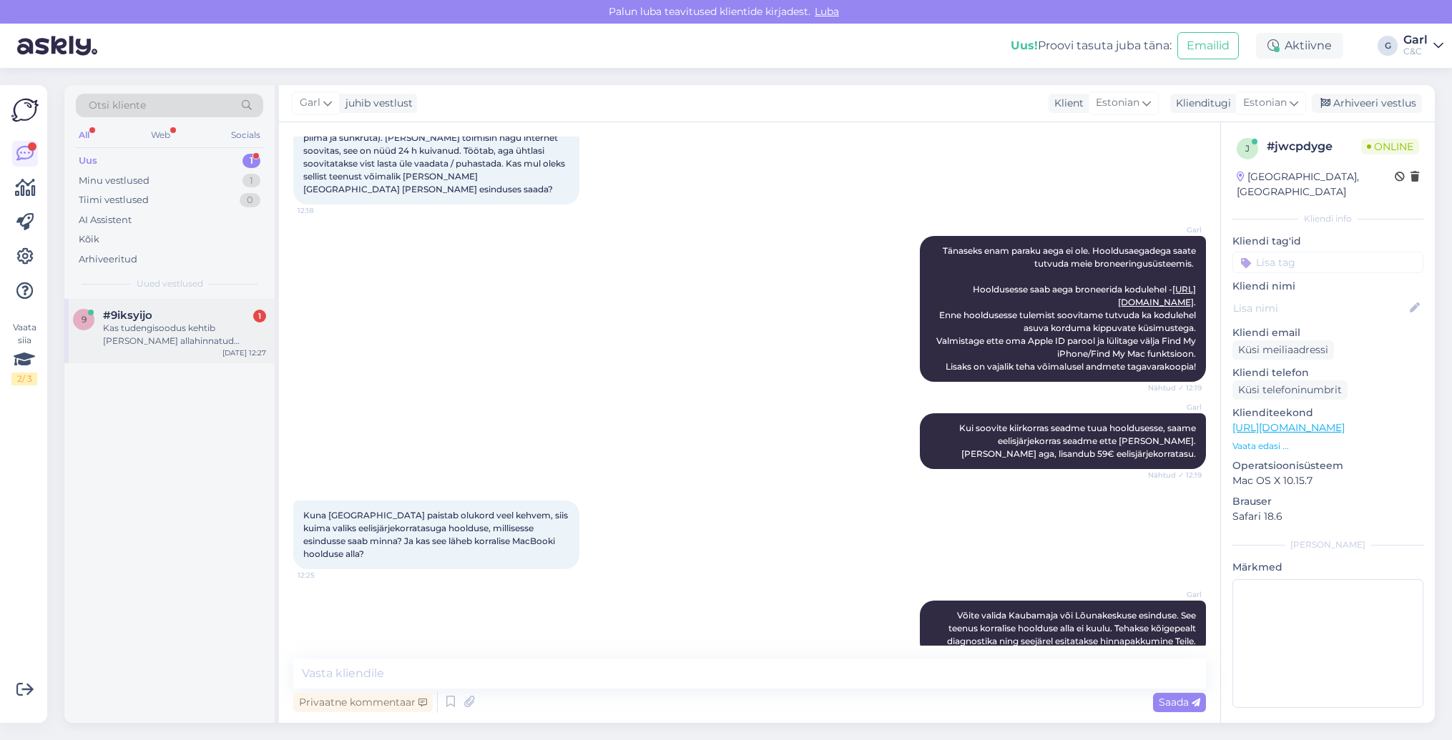
click at [185, 347] on div "9 #9iksyijo 1 Kas tudengisoodus kehtib [PERSON_NAME] allahinnatud tootele? [DAT…" at bounding box center [169, 331] width 210 height 64
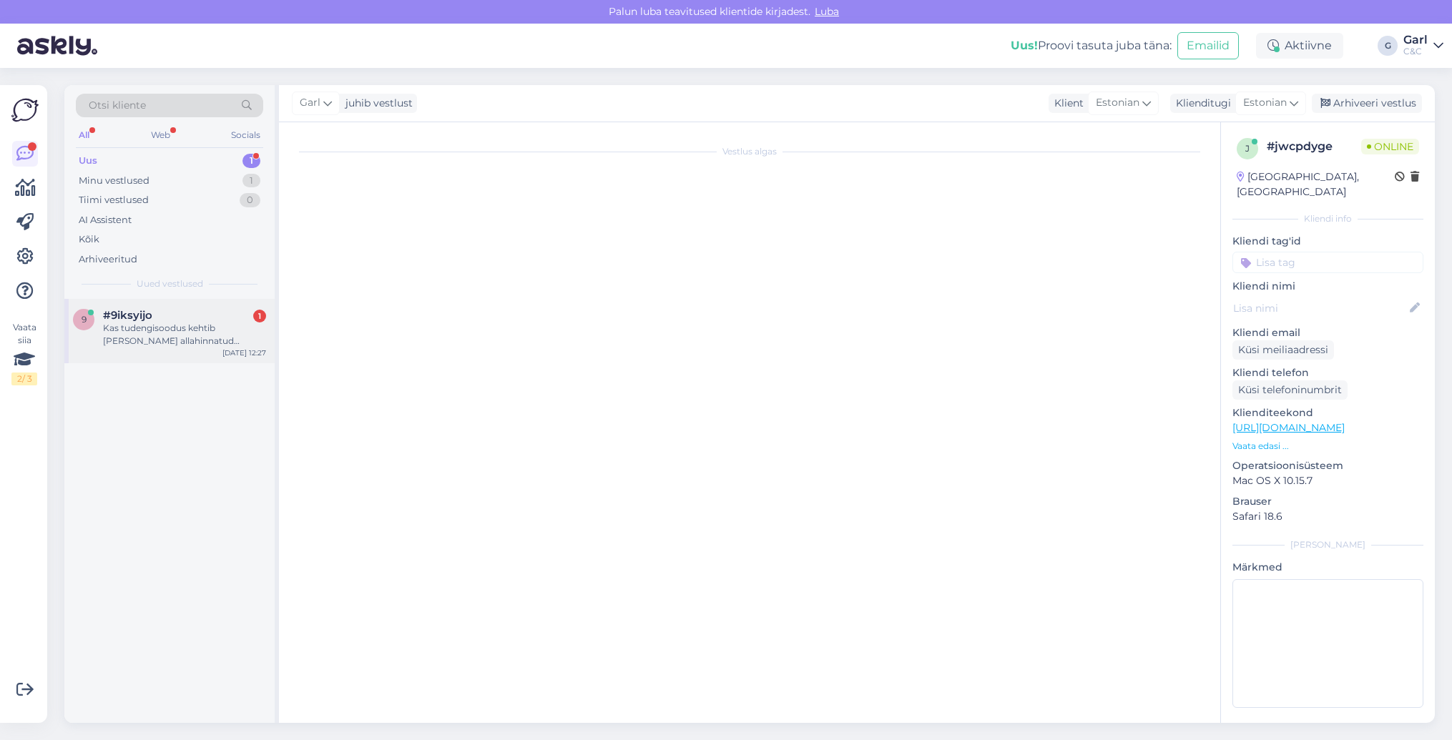
scroll to position [0, 0]
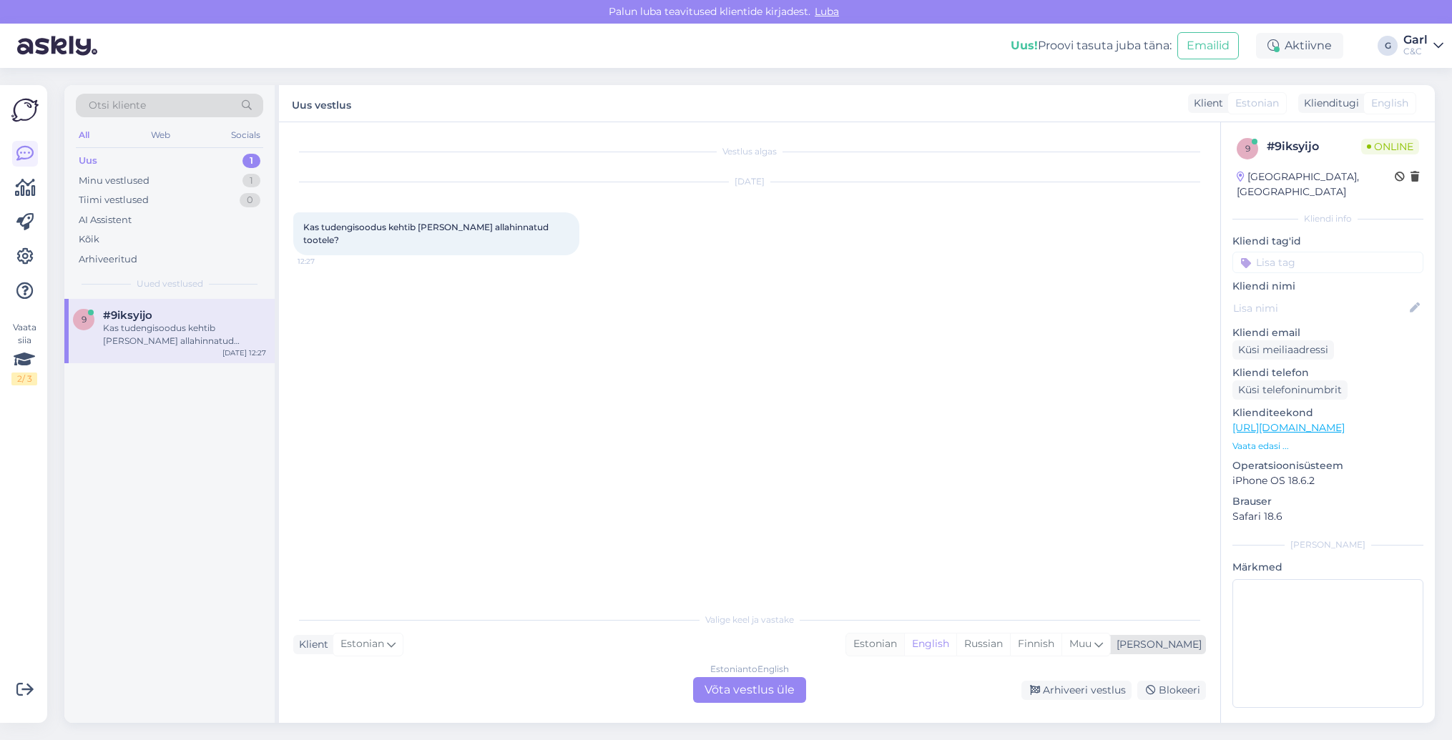
click at [904, 647] on div "Estonian" at bounding box center [875, 644] width 58 height 21
click at [761, 694] on div "Estonian to Estonian Võta vestlus üle" at bounding box center [749, 690] width 113 height 26
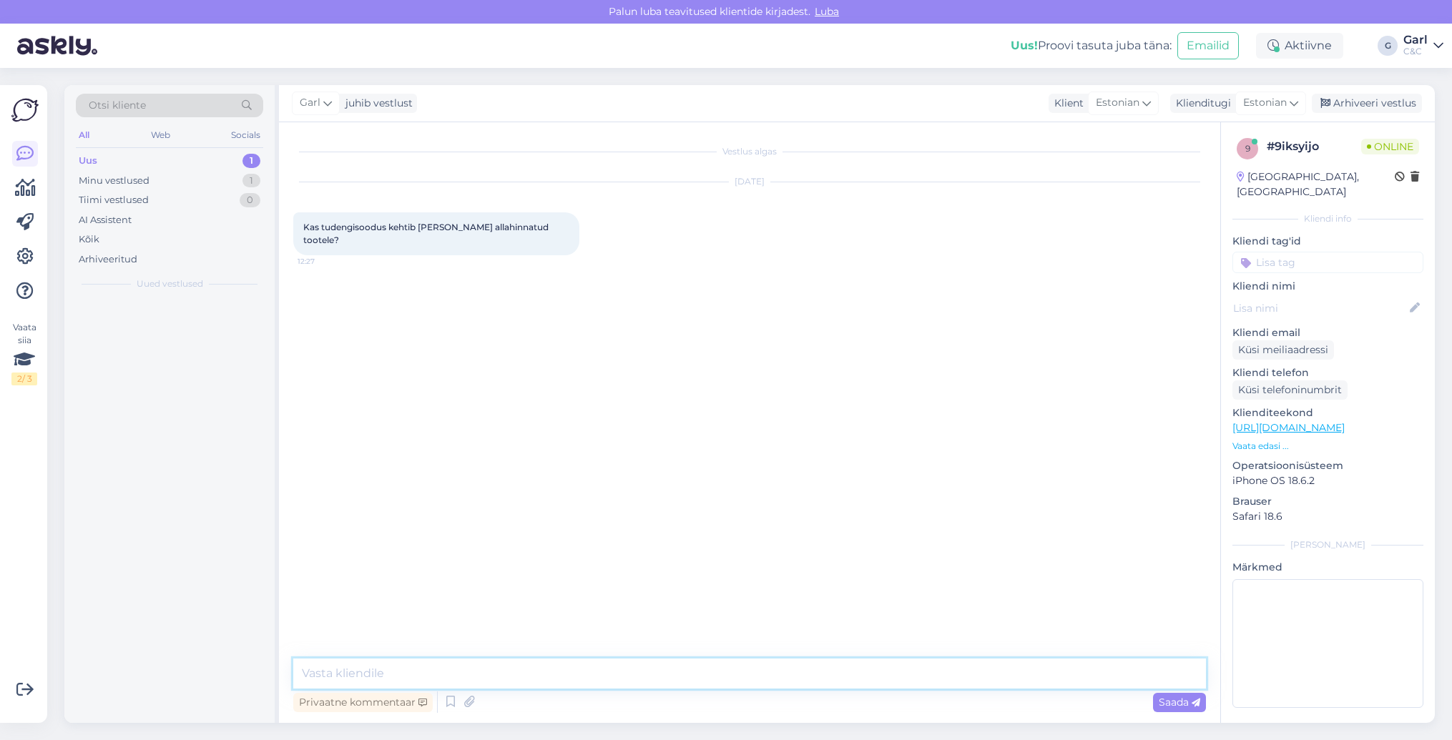
click at [761, 686] on textarea at bounding box center [749, 674] width 913 height 30
type textarea "Tere! Jah, kehtib."
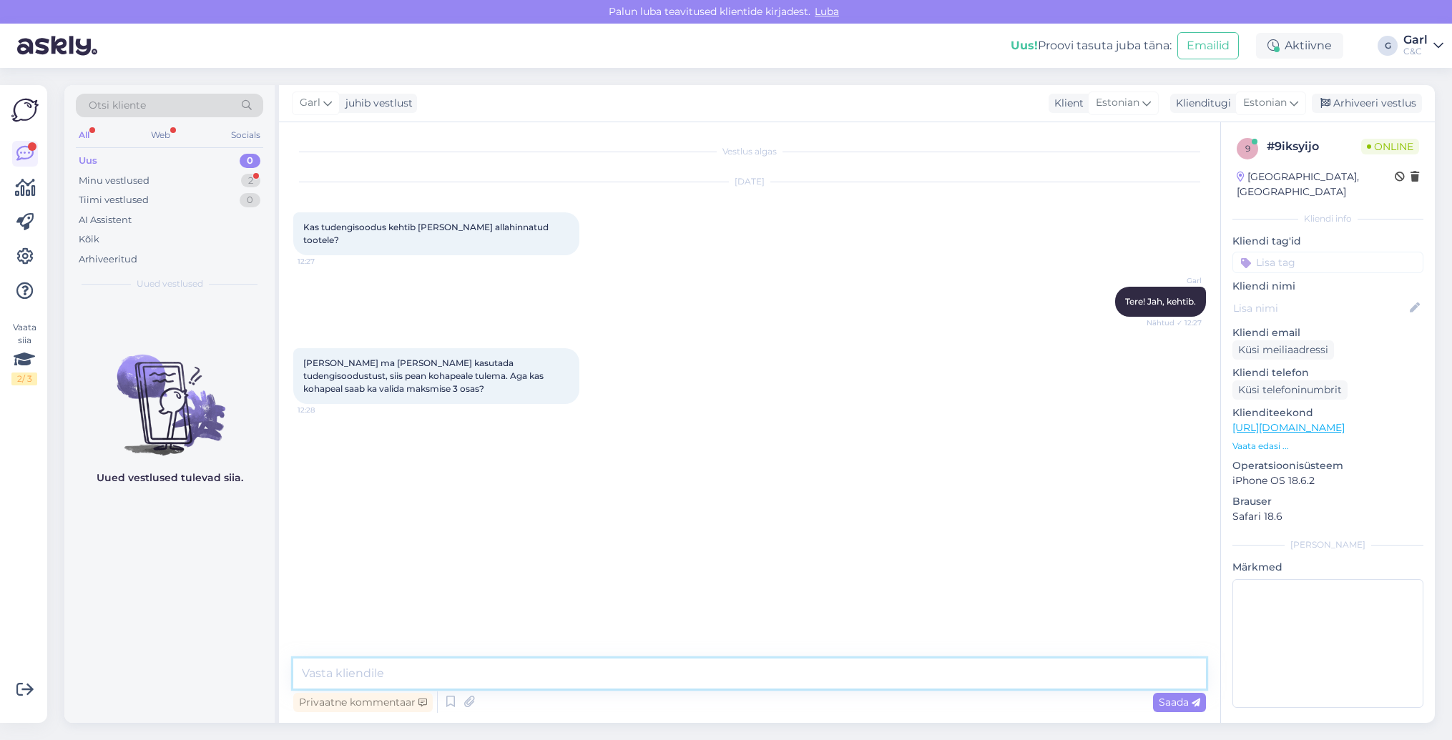
click at [466, 666] on textarea at bounding box center [749, 674] width 913 height 30
type textarea "J"
type textarea "Saab."
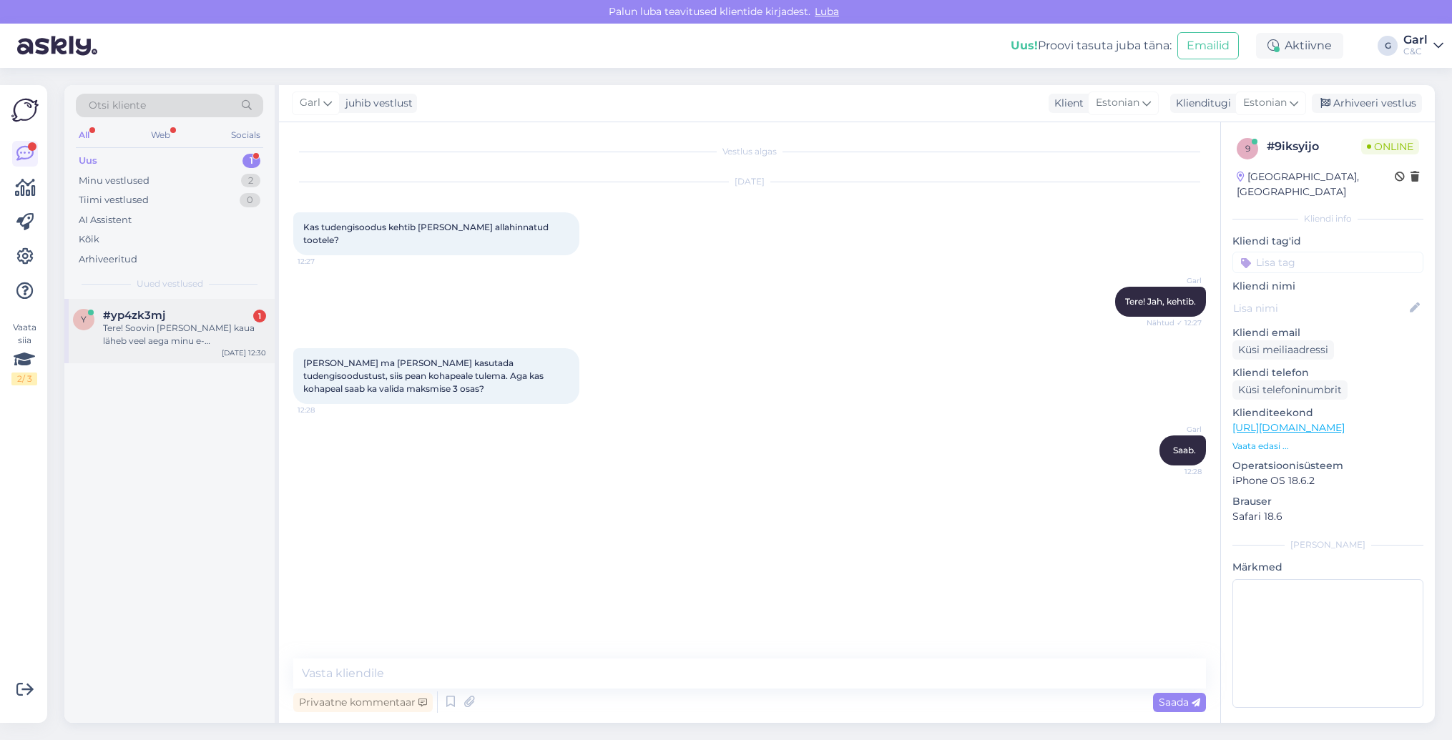
click at [188, 315] on div "#yp4zk3mj 1" at bounding box center [184, 315] width 163 height 13
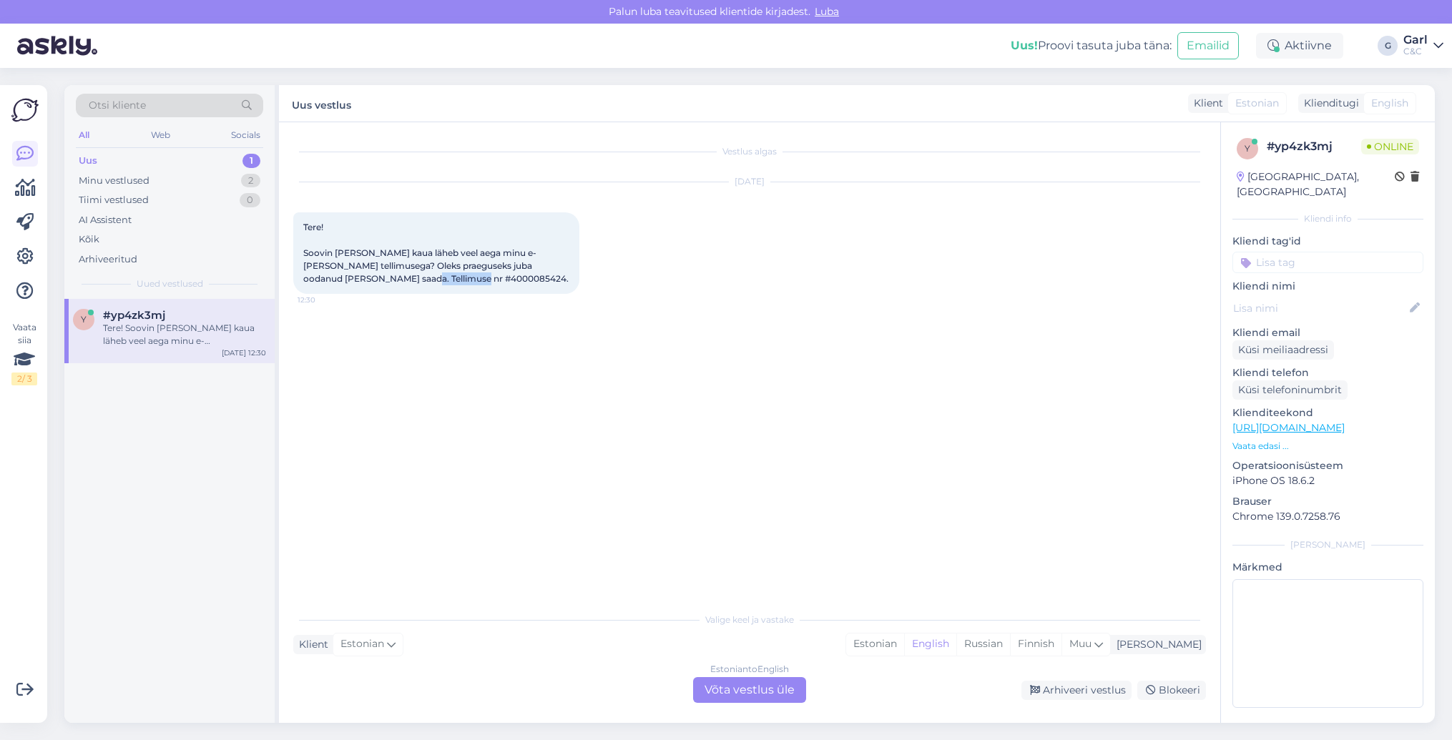
drag, startPoint x: 466, startPoint y: 288, endPoint x: 398, endPoint y: 280, distance: 68.3
click at [398, 280] on div "Tere! Soovin [PERSON_NAME] kaua läheb veel aega minu e-[PERSON_NAME] tellimuseg…" at bounding box center [436, 253] width 286 height 82
click at [465, 273] on div "Tere! Soovin [PERSON_NAME] kaua läheb veel aega minu e-[PERSON_NAME] tellimuseg…" at bounding box center [436, 253] width 286 height 82
drag, startPoint x: 461, startPoint y: 279, endPoint x: 396, endPoint y: 277, distance: 65.1
click at [396, 277] on div "Tere! Soovin [PERSON_NAME] kaua läheb veel aega minu e-[PERSON_NAME] tellimuseg…" at bounding box center [436, 253] width 286 height 82
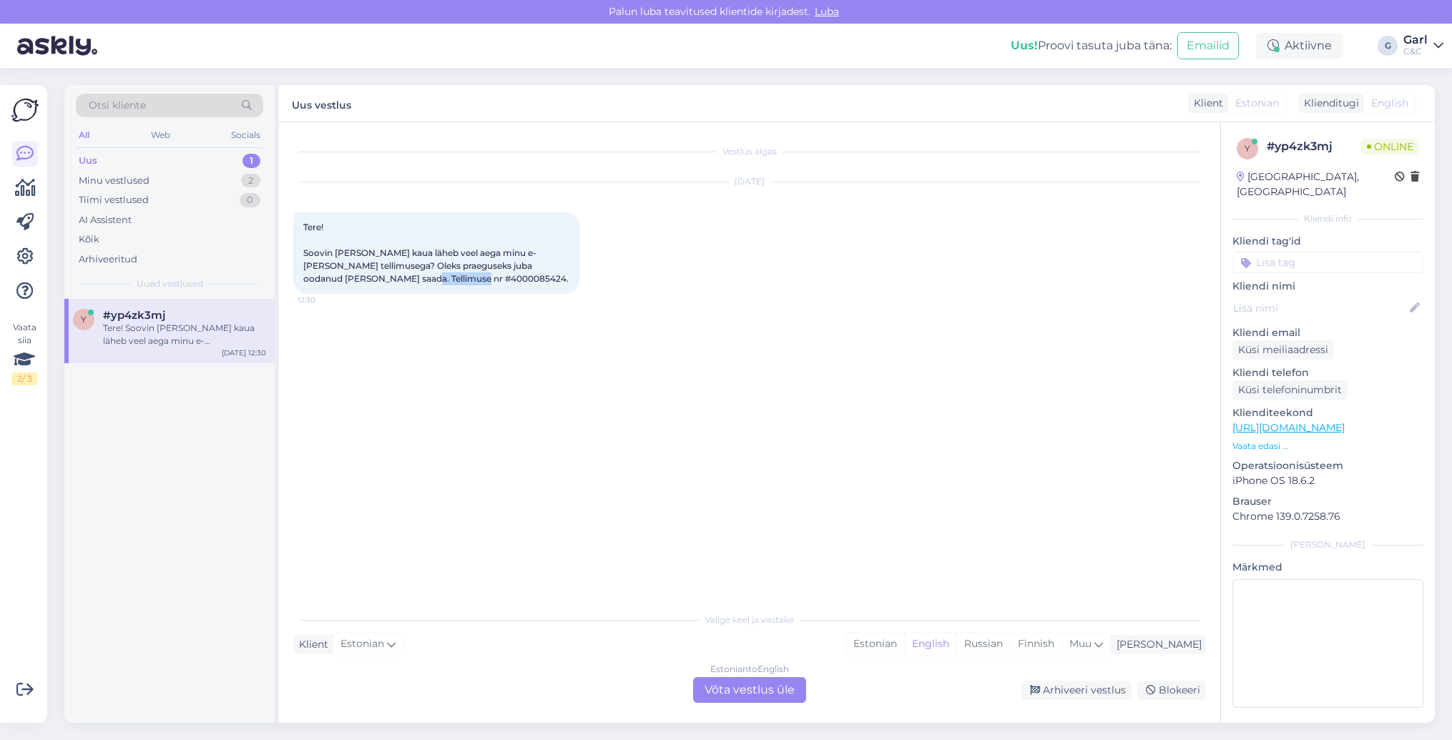
copy span "4000085424."
click at [904, 646] on div "Estonian" at bounding box center [875, 644] width 58 height 21
click at [787, 687] on div "Estonian to Estonian Võta vestlus üle" at bounding box center [749, 690] width 113 height 26
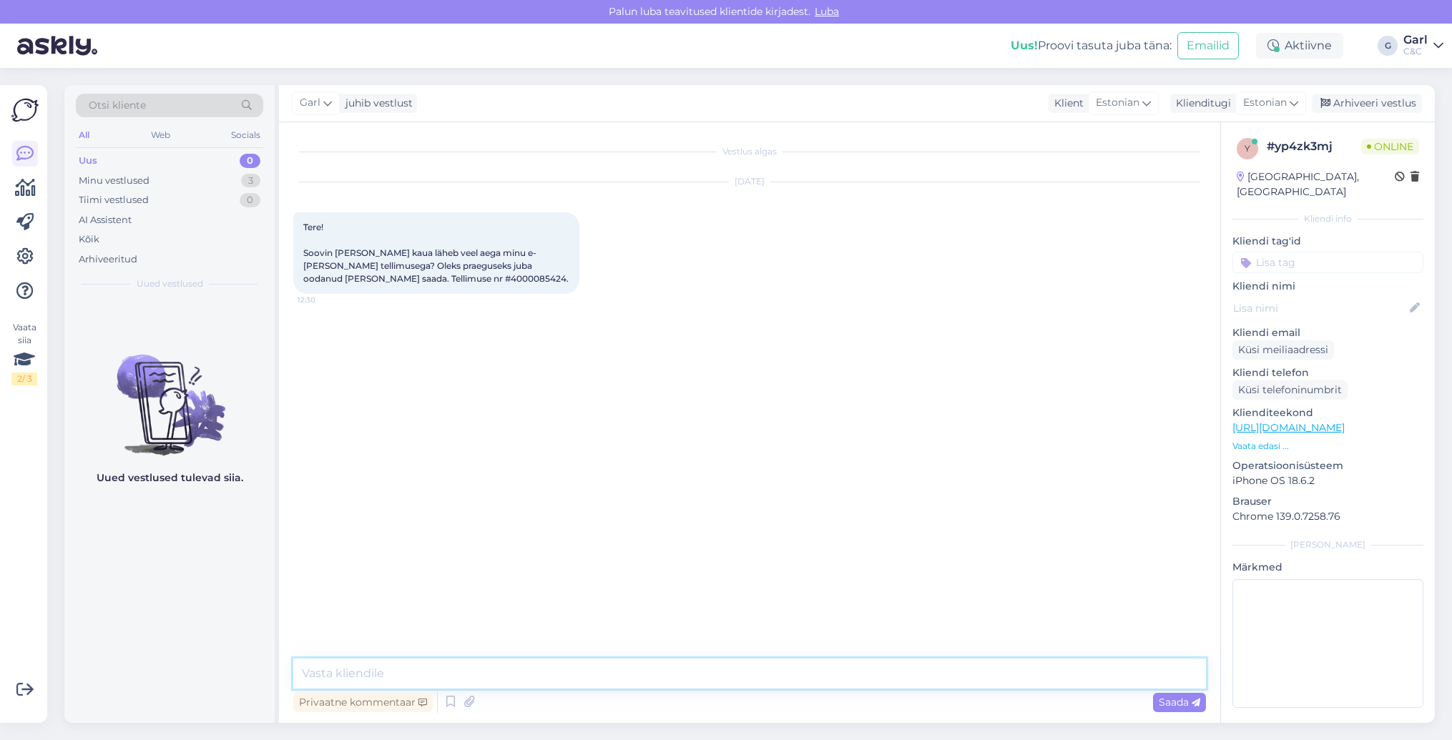
click at [786, 681] on textarea at bounding box center [749, 674] width 913 height 30
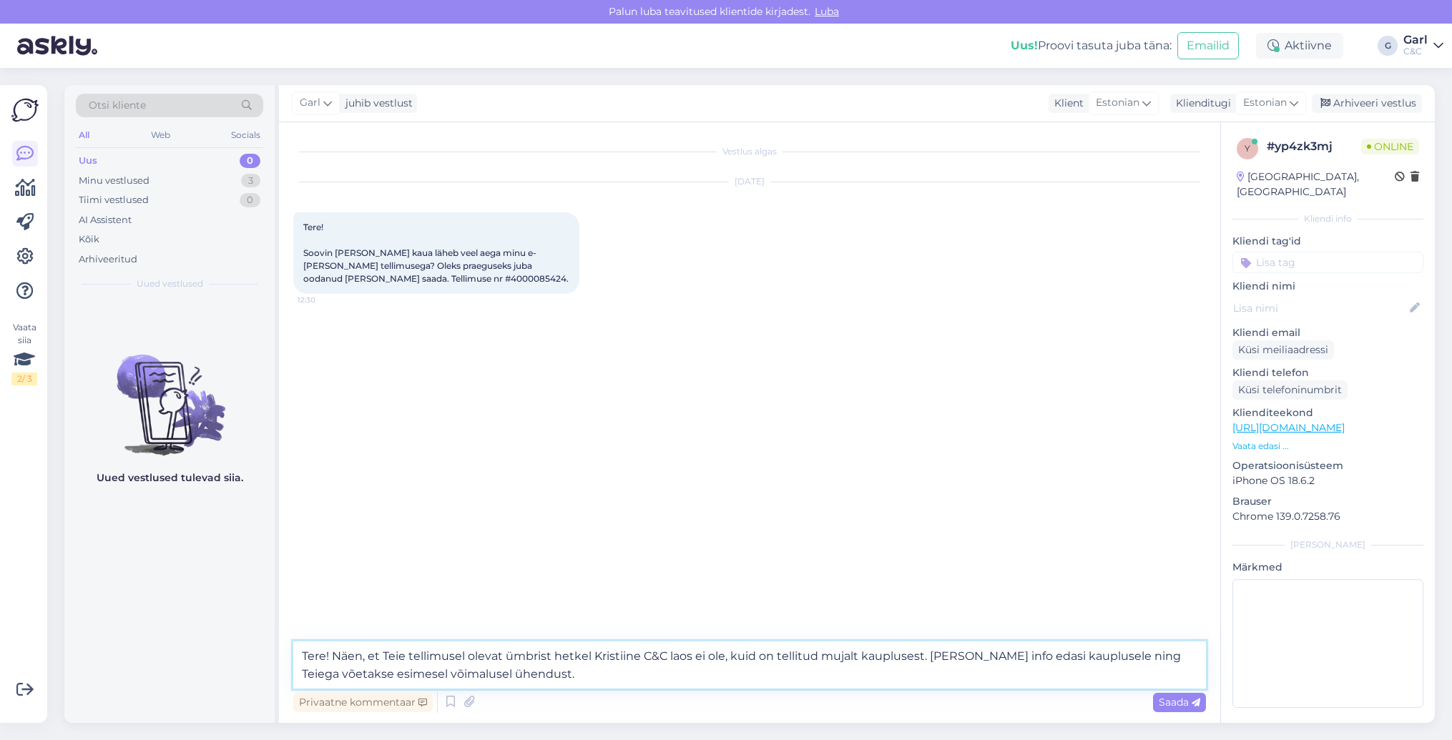
type textarea "Tere! Näen, et Teie tellimusel olevat ümbrist hetkel Kristiine C&C laos ei ole,…"
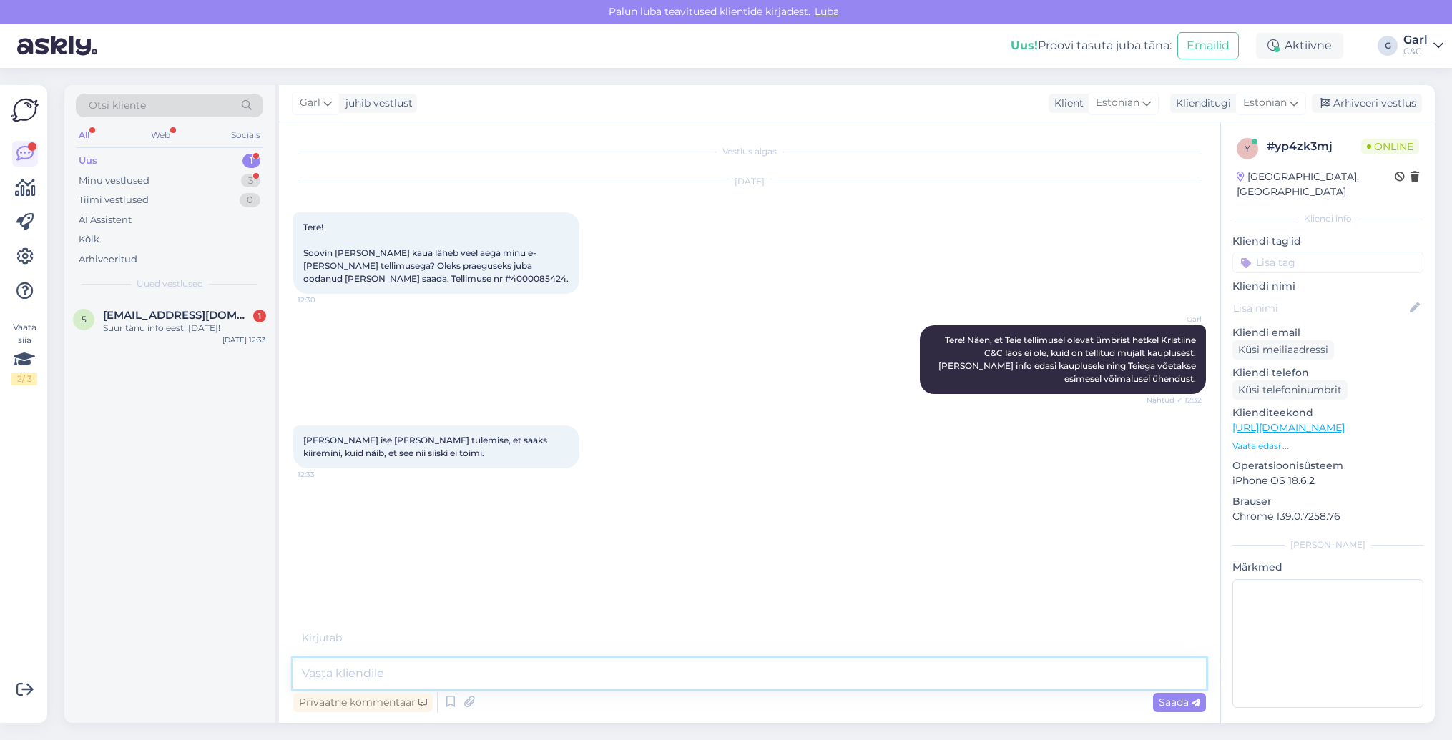
click at [452, 667] on textarea at bounding box center [749, 674] width 913 height 30
type textarea "K"
type textarea "Üldiselt, kui soovitud toode on kaupluses kohapeal olemas, komplekteeritakse te…"
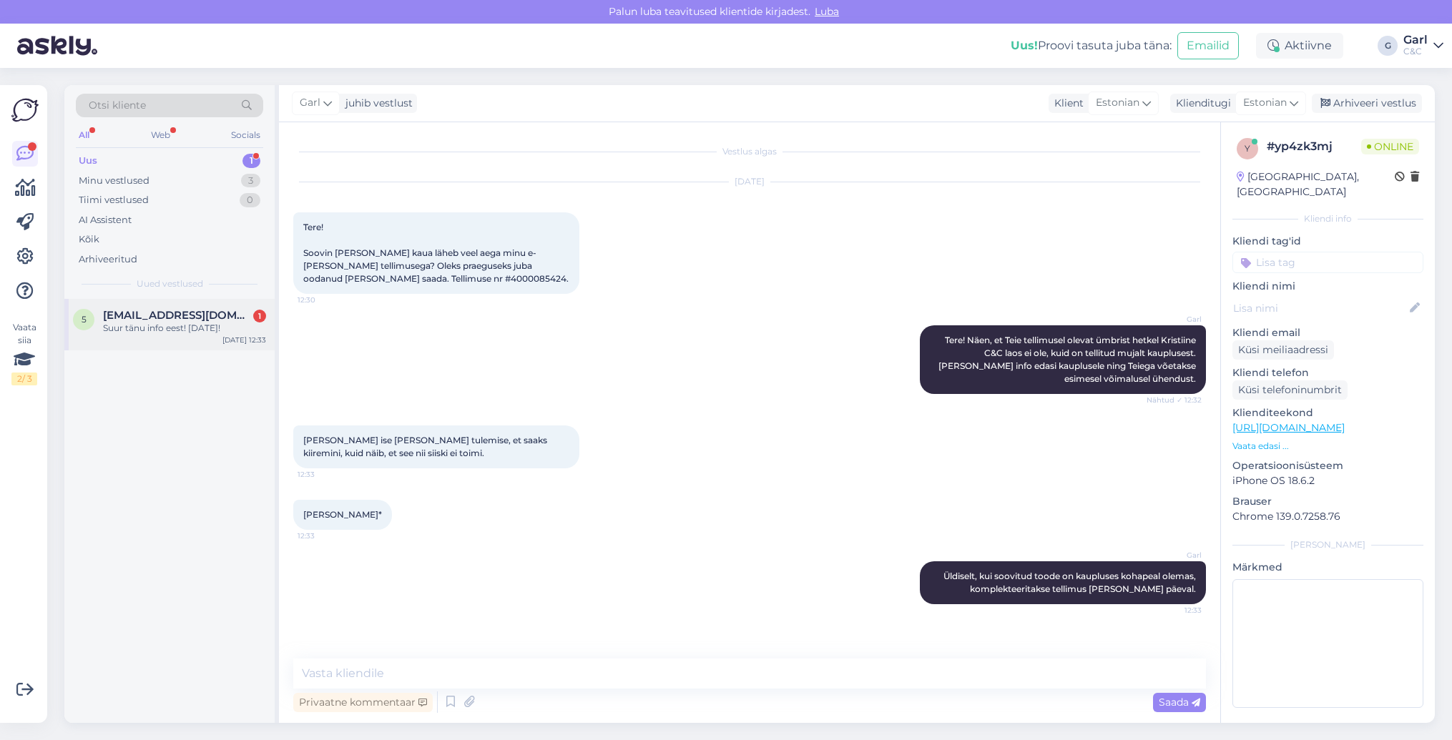
click at [222, 325] on div "Suur tänu info eest! [DATE]!" at bounding box center [184, 328] width 163 height 13
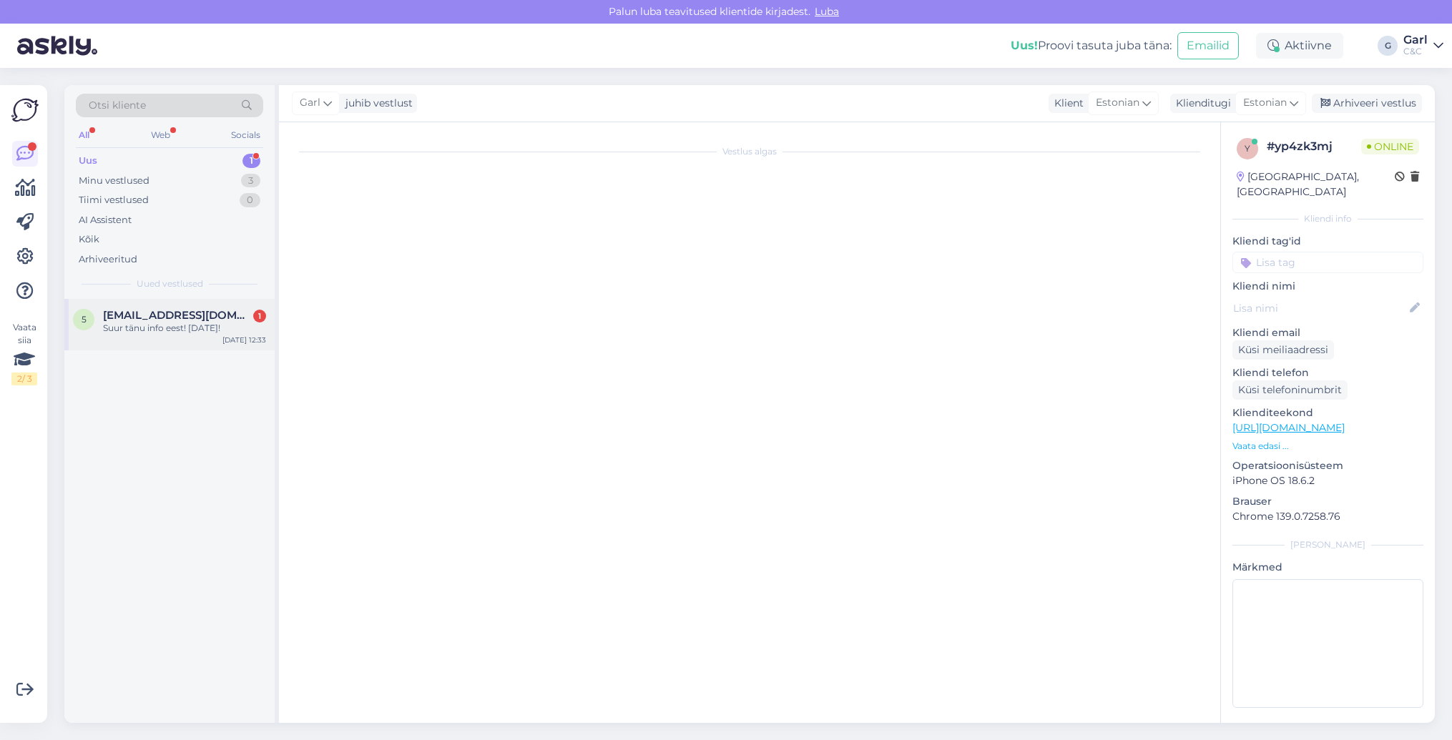
scroll to position [77, 0]
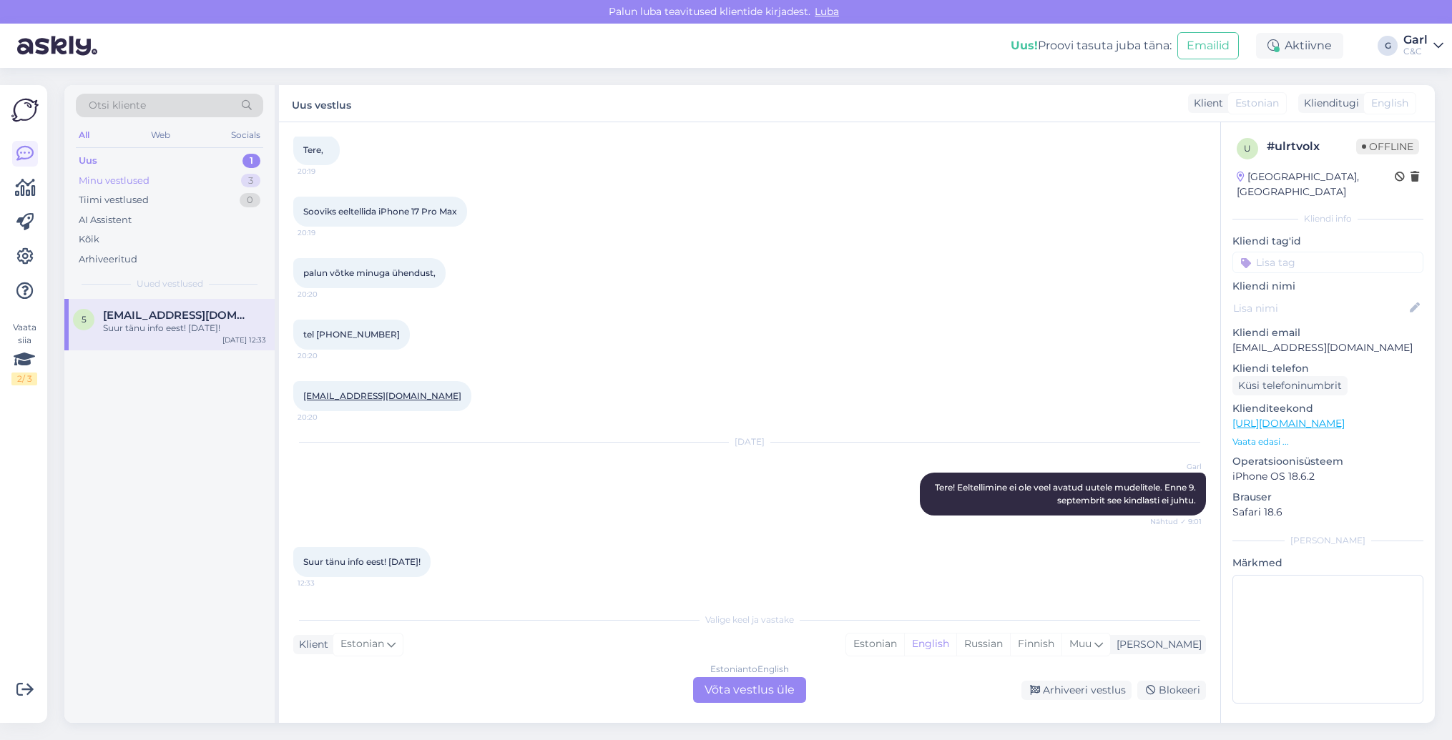
click at [149, 182] on div "Minu vestlused 3" at bounding box center [169, 181] width 187 height 20
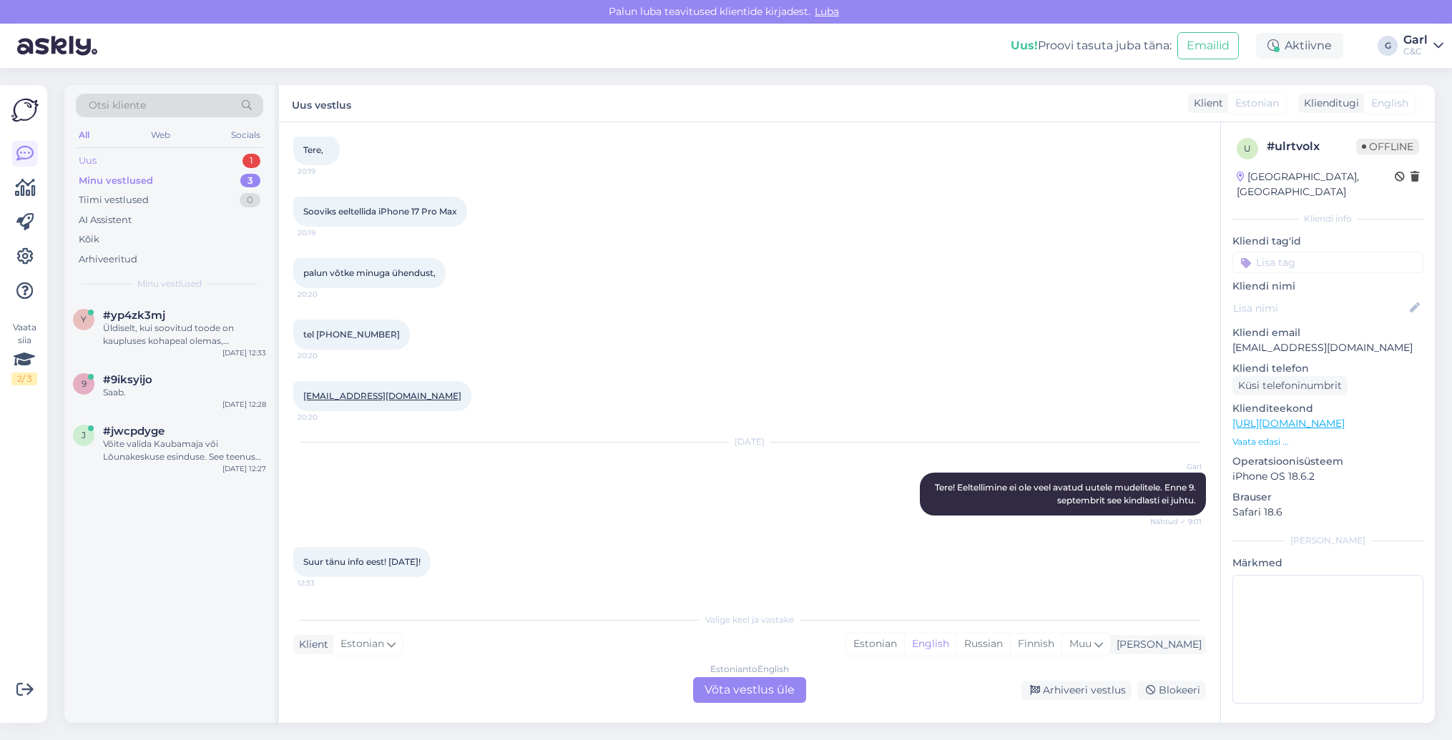
click at [172, 159] on div "Uus 1" at bounding box center [169, 161] width 187 height 20
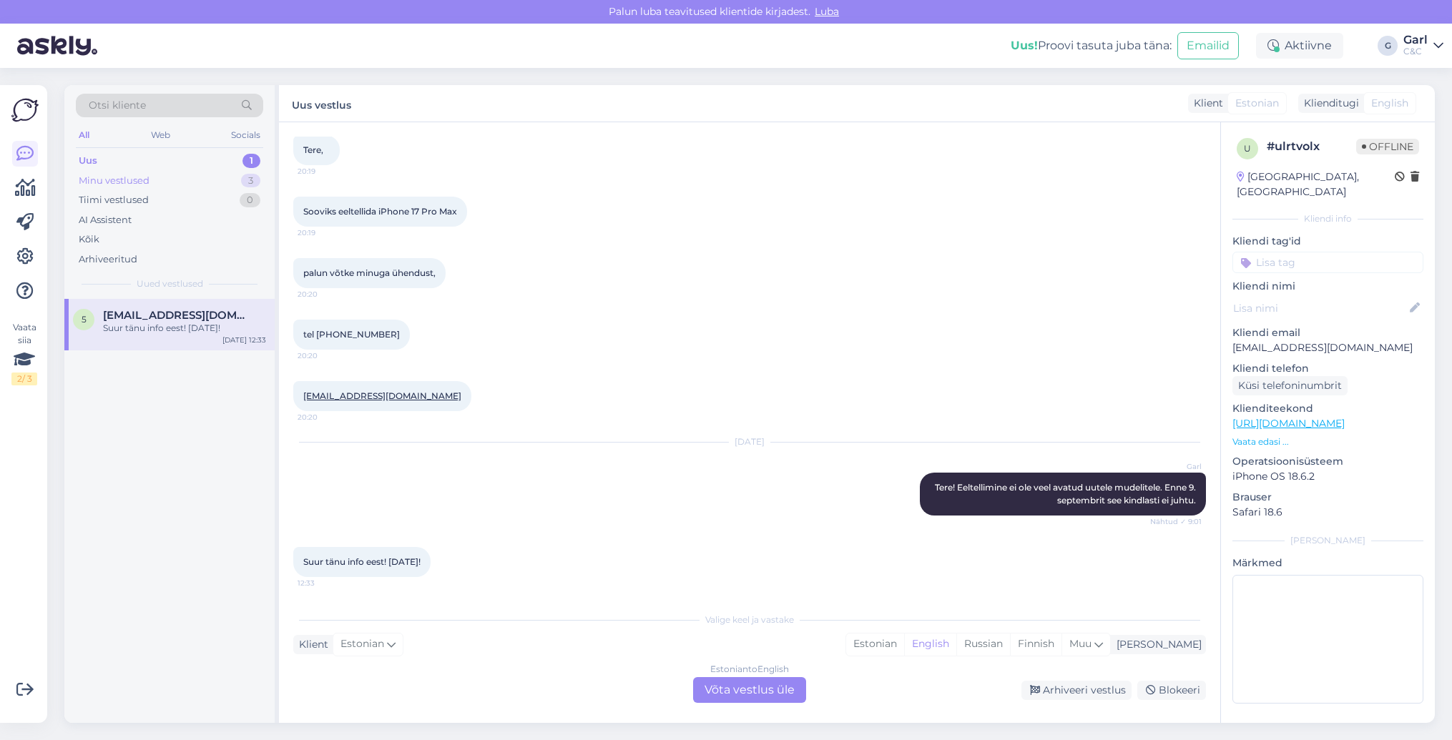
click at [169, 175] on div "Minu vestlused 3" at bounding box center [169, 181] width 187 height 20
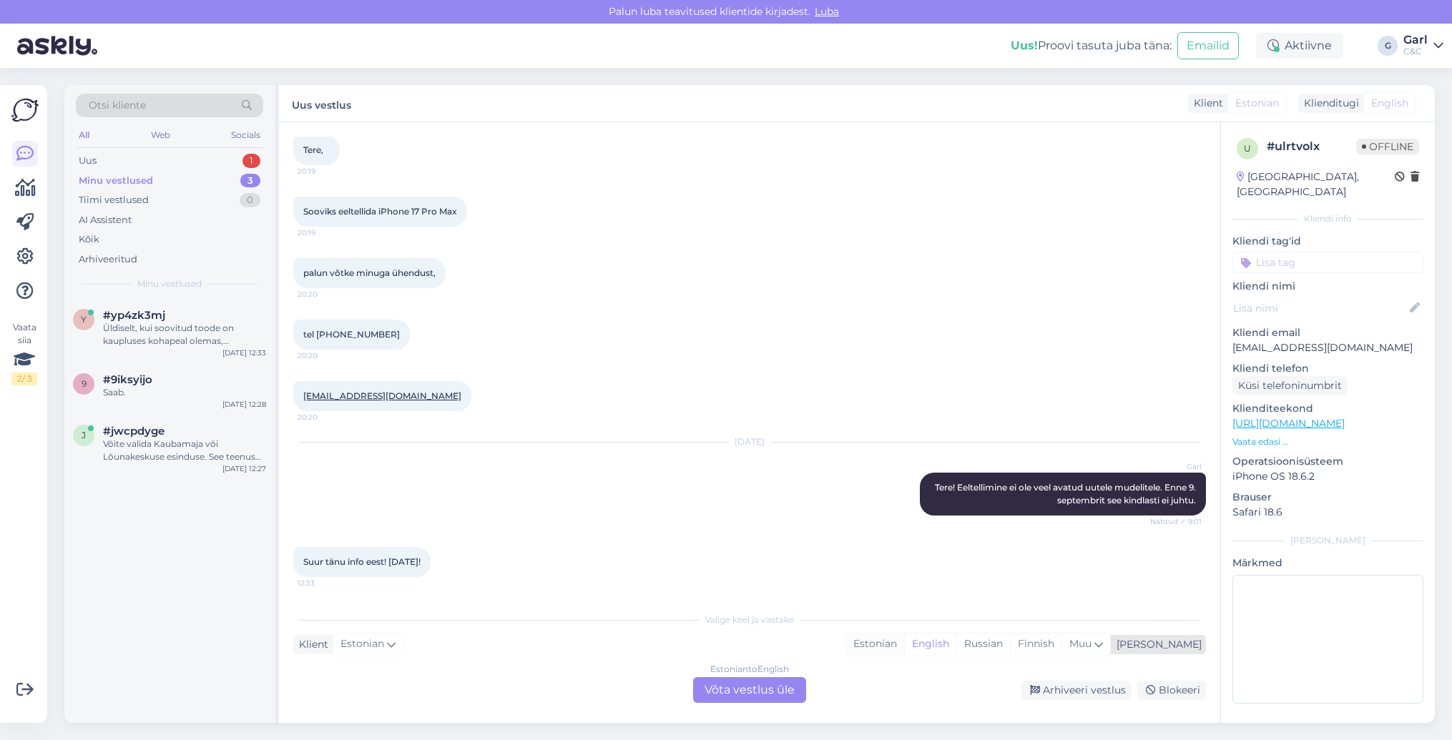
click at [904, 649] on div "Estonian" at bounding box center [875, 644] width 58 height 21
click at [761, 682] on div "Estonian to Estonian Võta vestlus üle" at bounding box center [749, 690] width 113 height 26
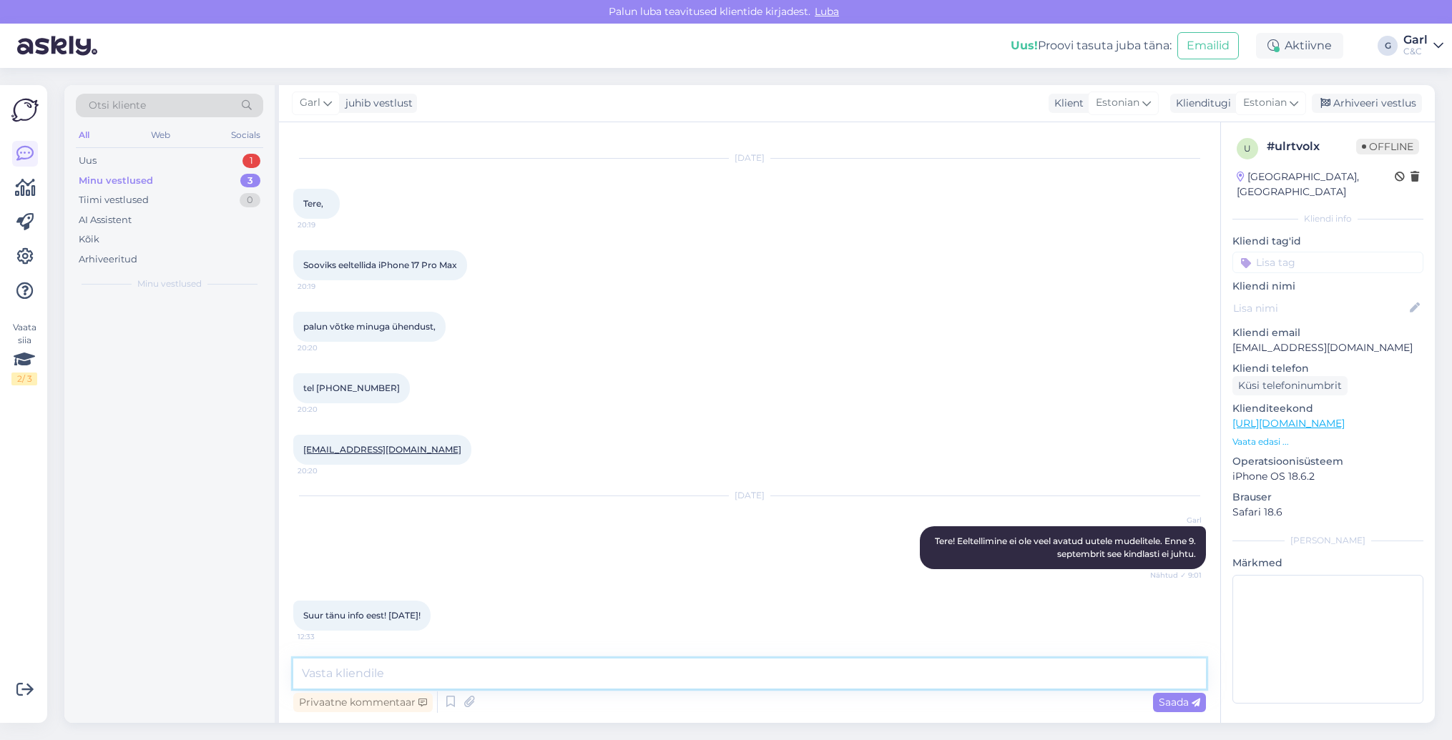
click at [752, 667] on textarea at bounding box center [749, 674] width 913 height 30
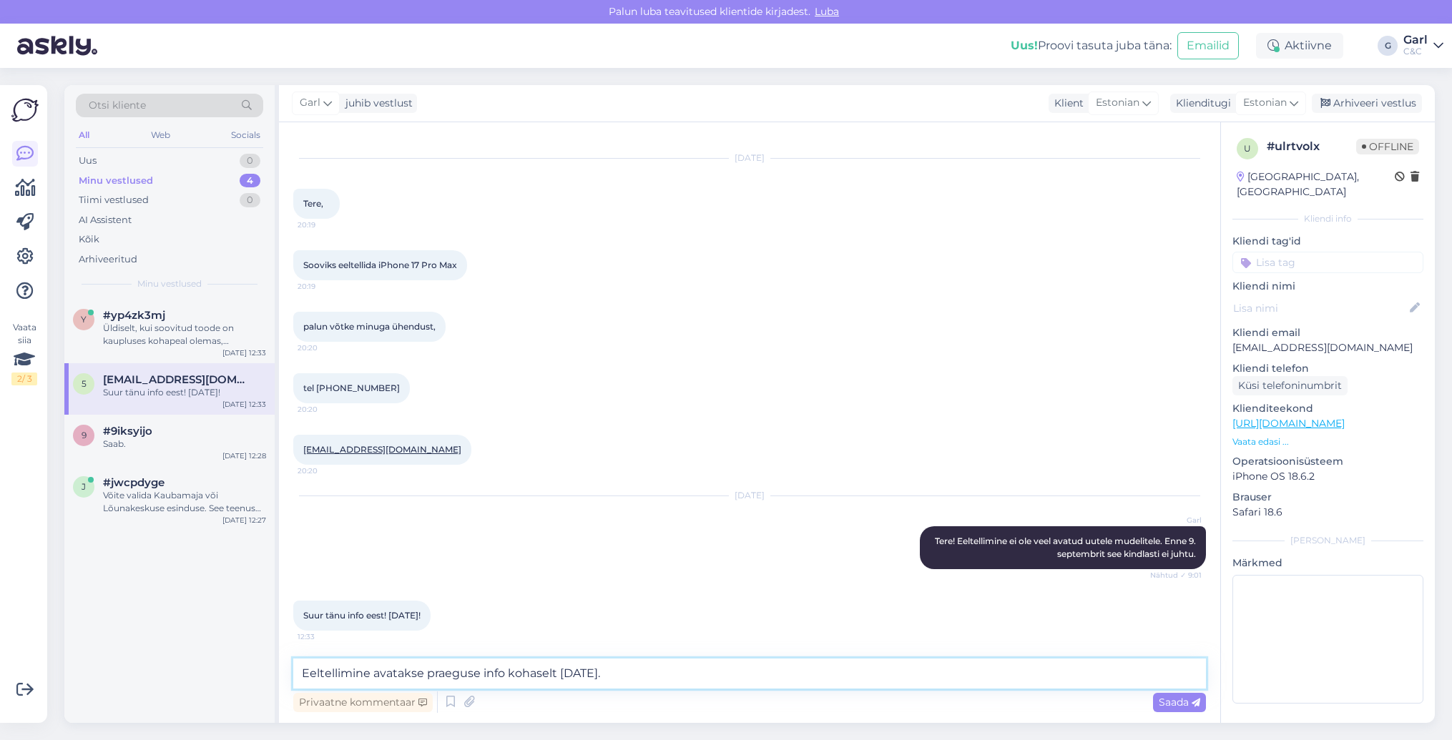
type textarea "Eeltellimine avatakse praeguse info kohaselt [DATE]."
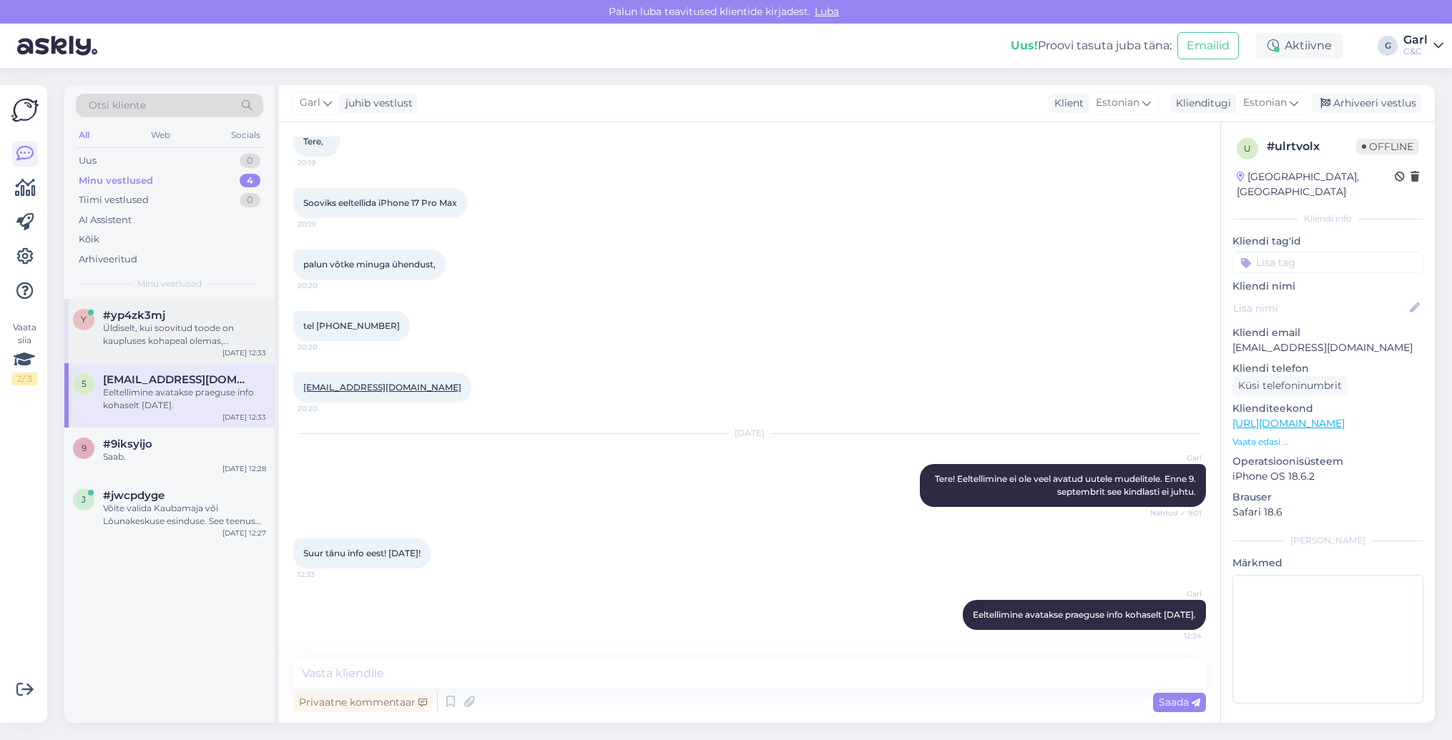
click at [177, 325] on div "Üldiselt, kui soovitud toode on kaupluses kohapeal olemas, komplekteeritakse te…" at bounding box center [184, 335] width 163 height 26
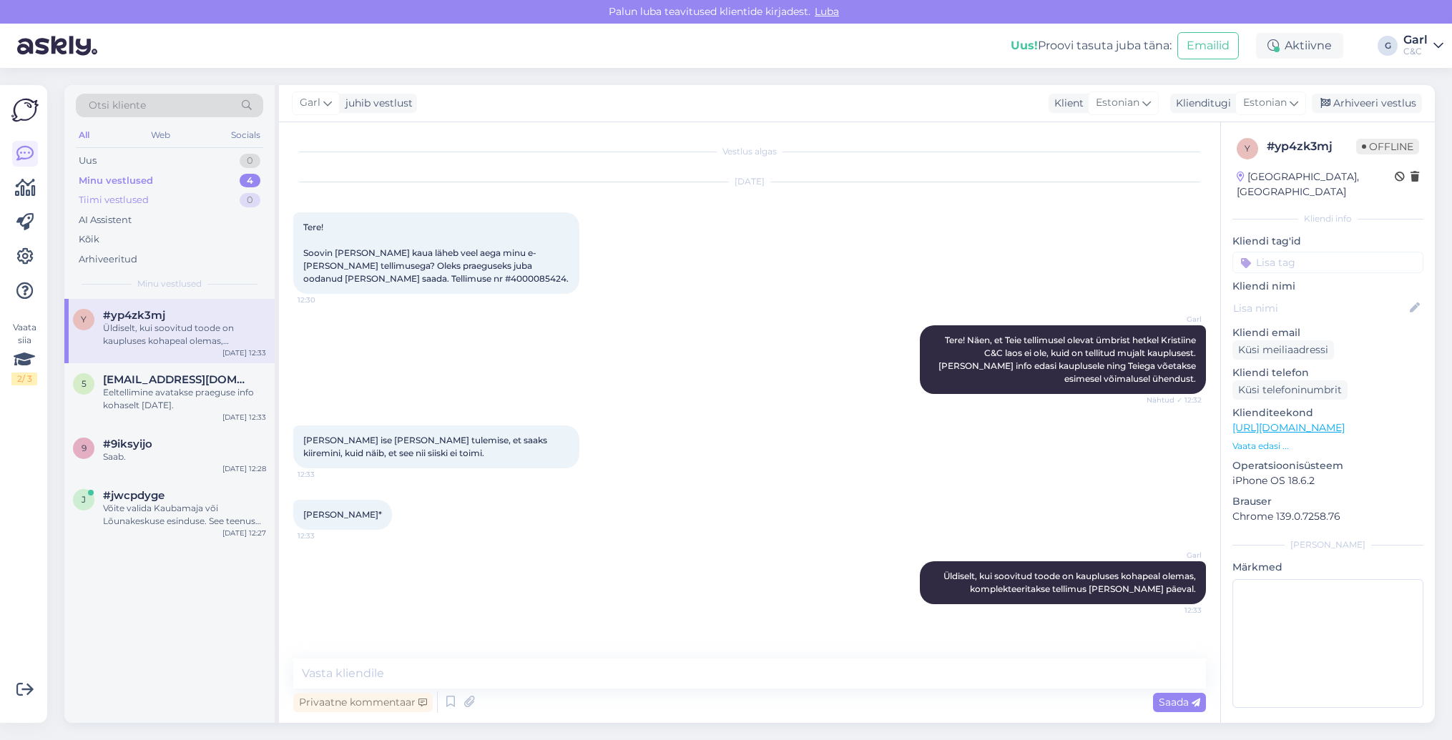
click at [175, 200] on div "Tiimi vestlused 0" at bounding box center [169, 200] width 187 height 20
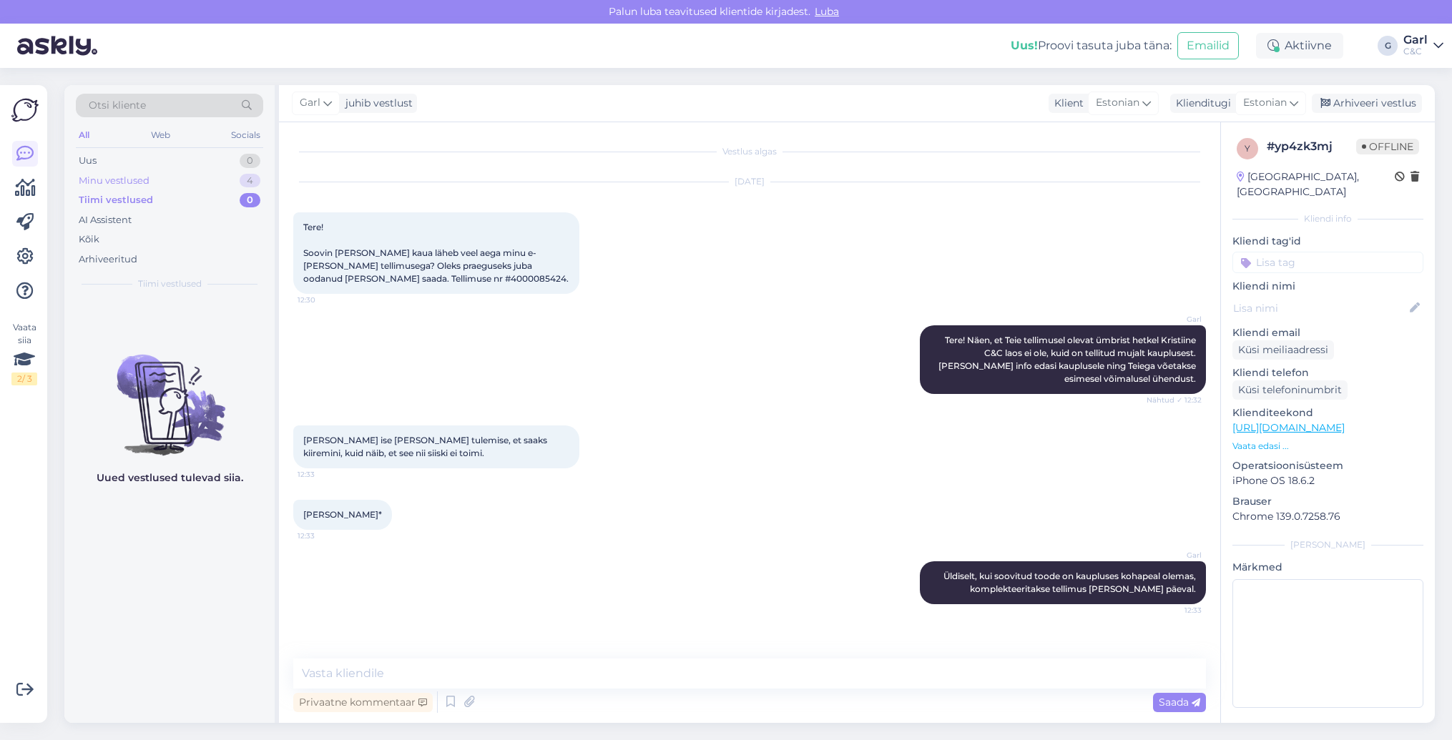
click at [176, 180] on div "Minu vestlused 4" at bounding box center [169, 181] width 187 height 20
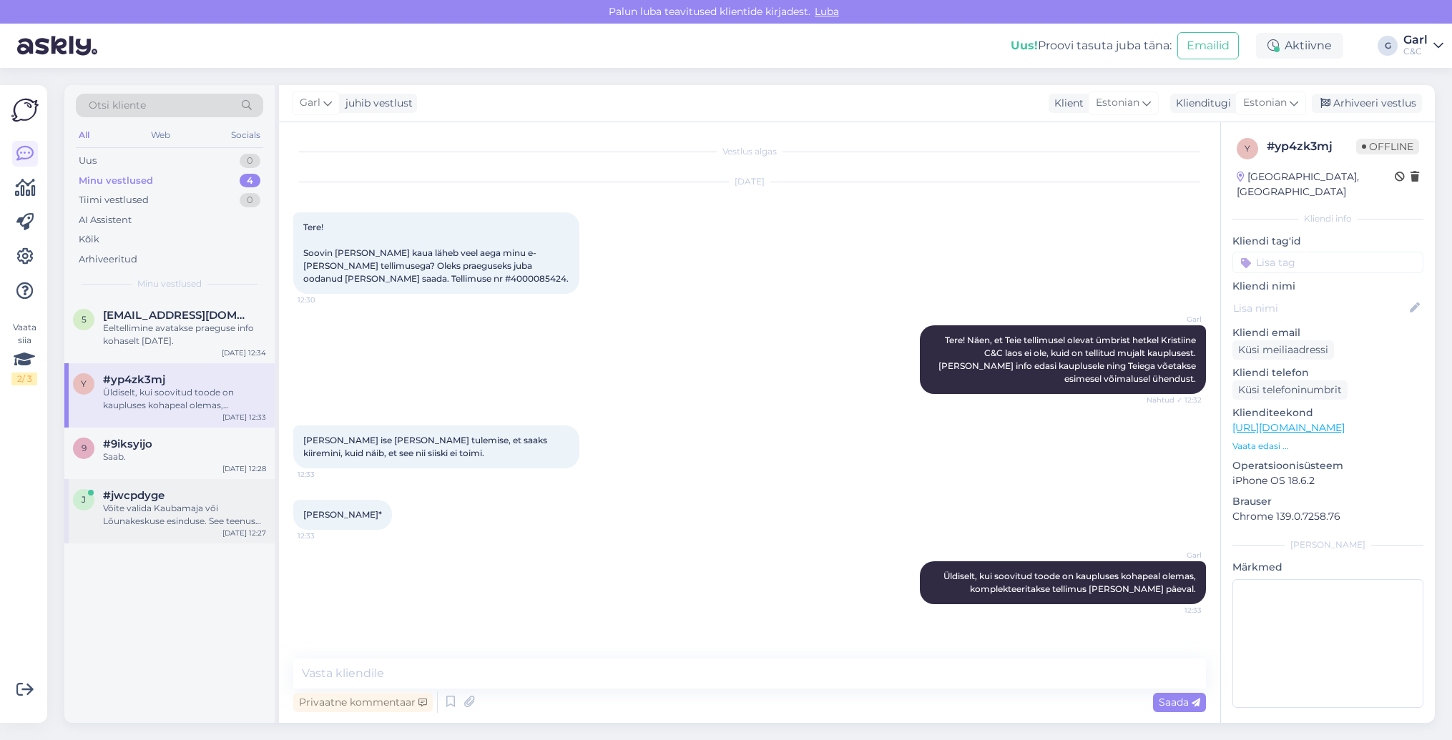
click at [167, 516] on div "Võite valida Kaubamaja või Lõunakeskuse esinduse. See teenus korralise hoolduse…" at bounding box center [184, 515] width 163 height 26
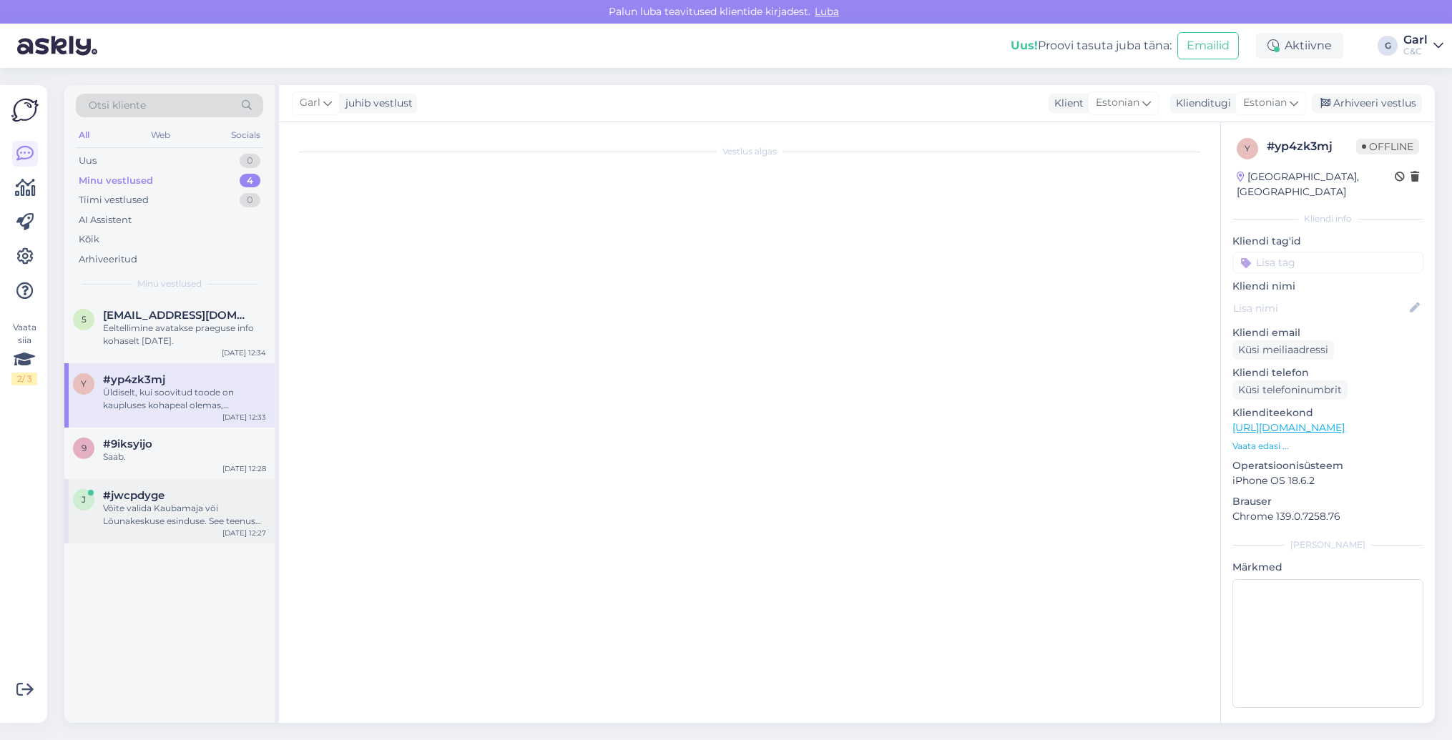
scroll to position [225, 0]
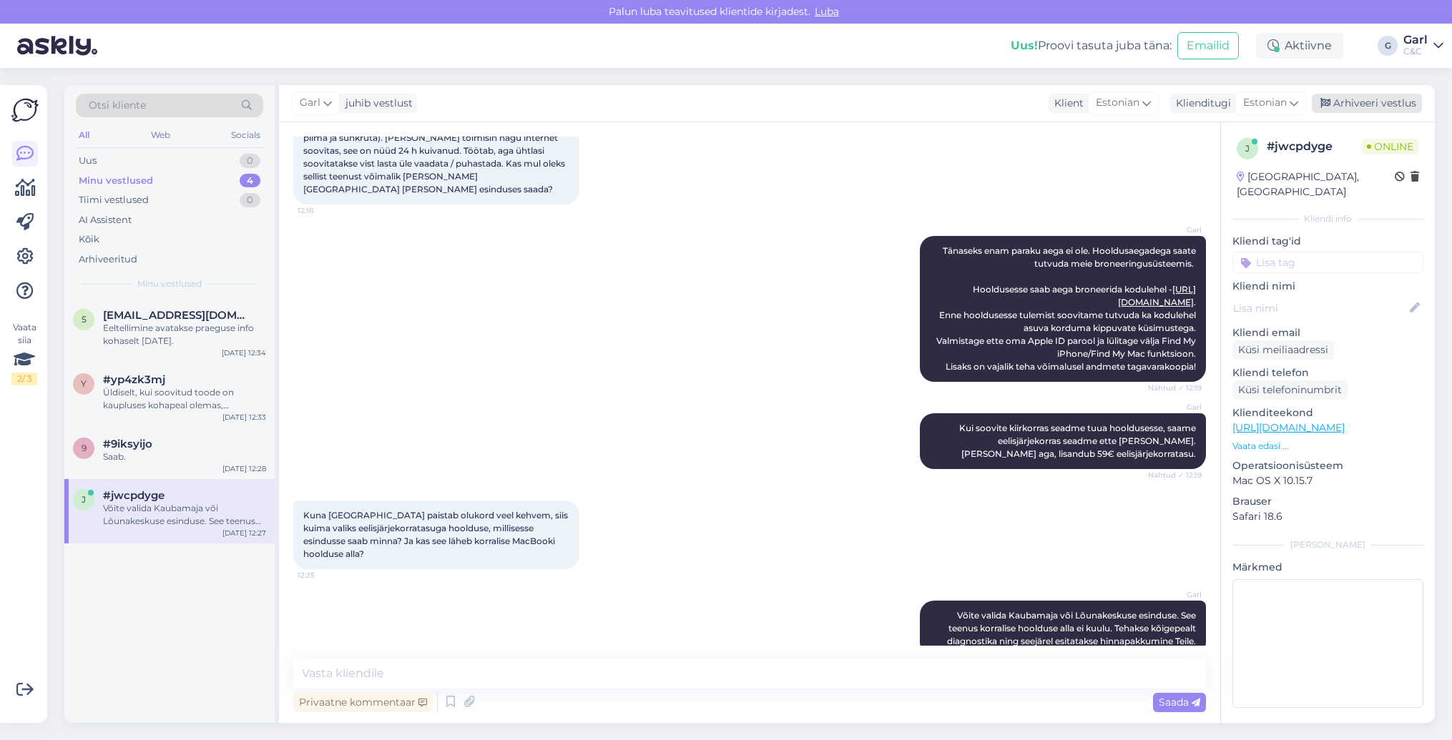
click at [1352, 102] on div "Arhiveeri vestlus" at bounding box center [1367, 103] width 110 height 19
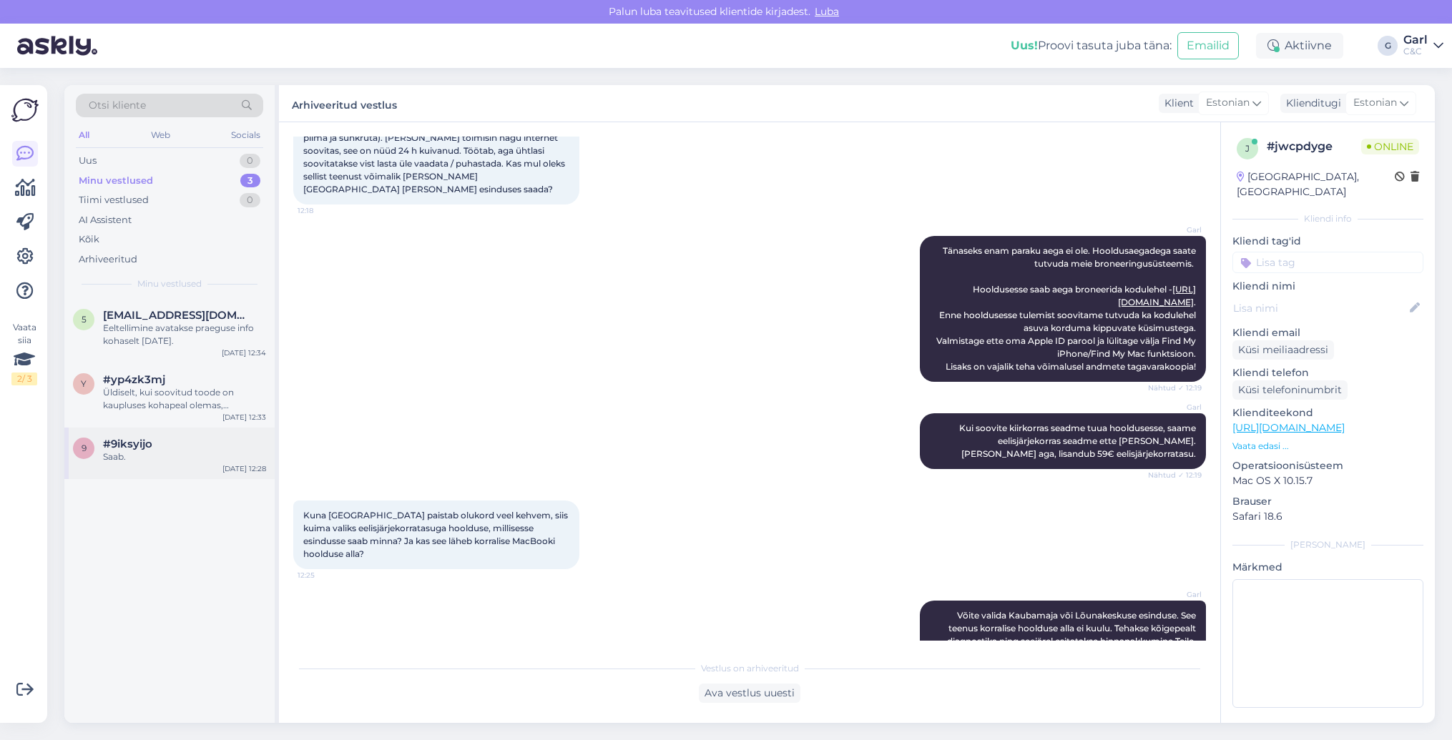
click at [185, 453] on div "Saab." at bounding box center [184, 457] width 163 height 13
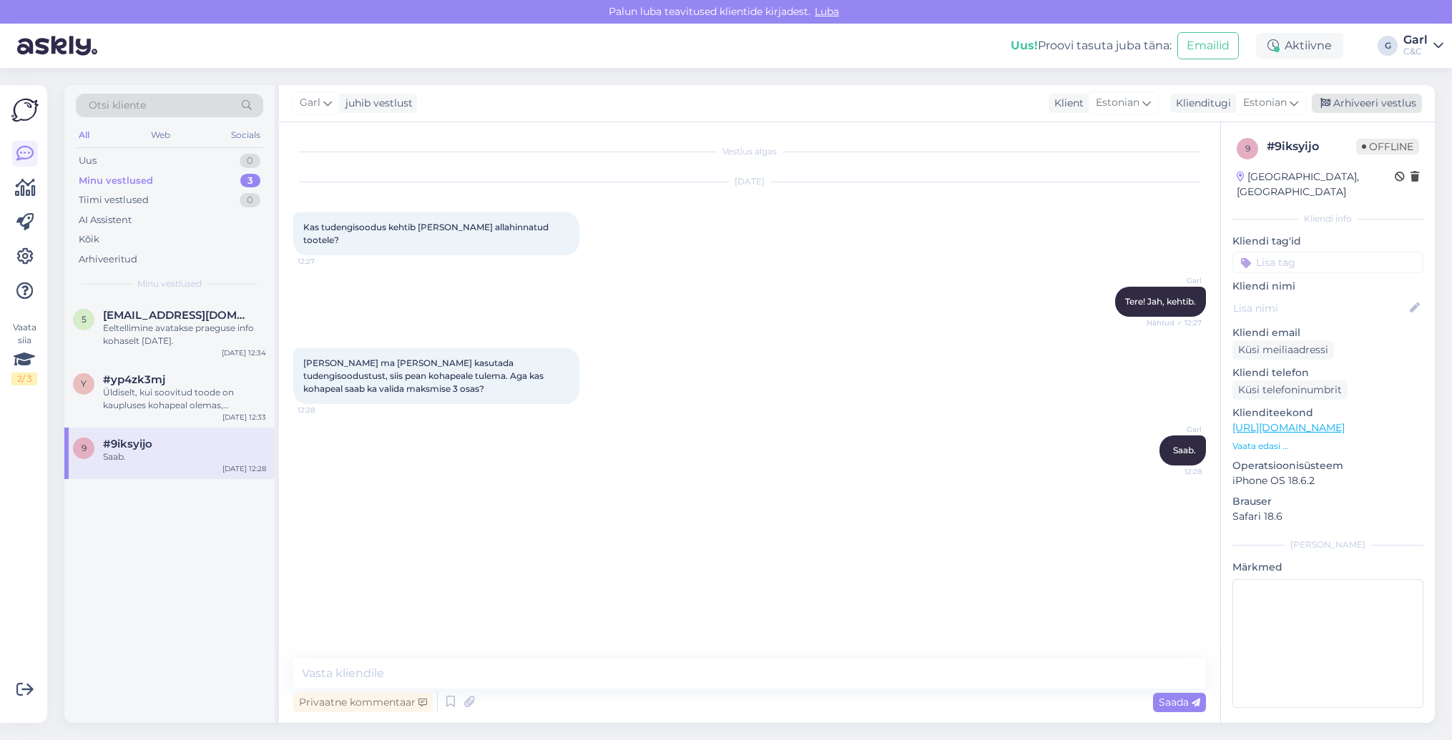
click at [1363, 105] on div "Arhiveeri vestlus" at bounding box center [1367, 103] width 110 height 19
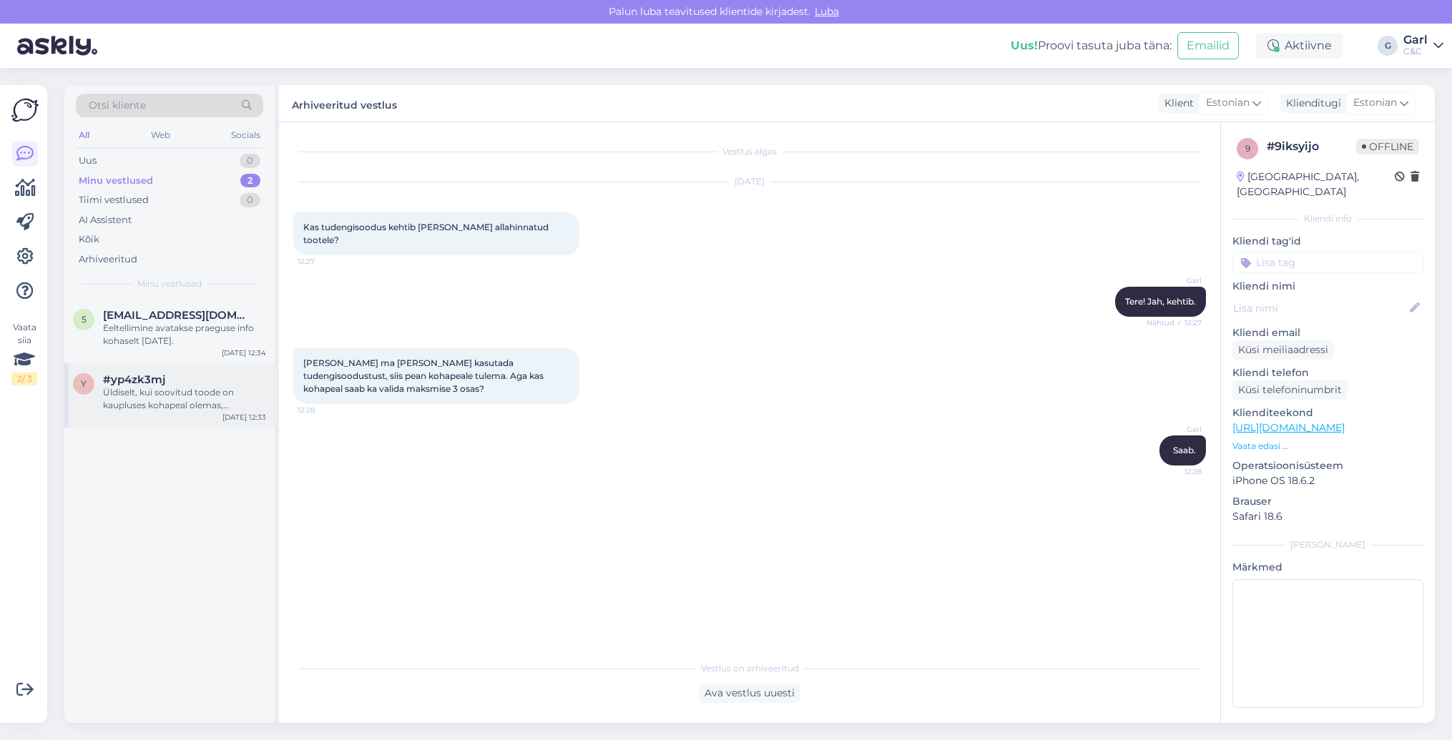
click at [177, 404] on div "Üldiselt, kui soovitud toode on kaupluses kohapeal olemas, komplekteeritakse te…" at bounding box center [184, 399] width 163 height 26
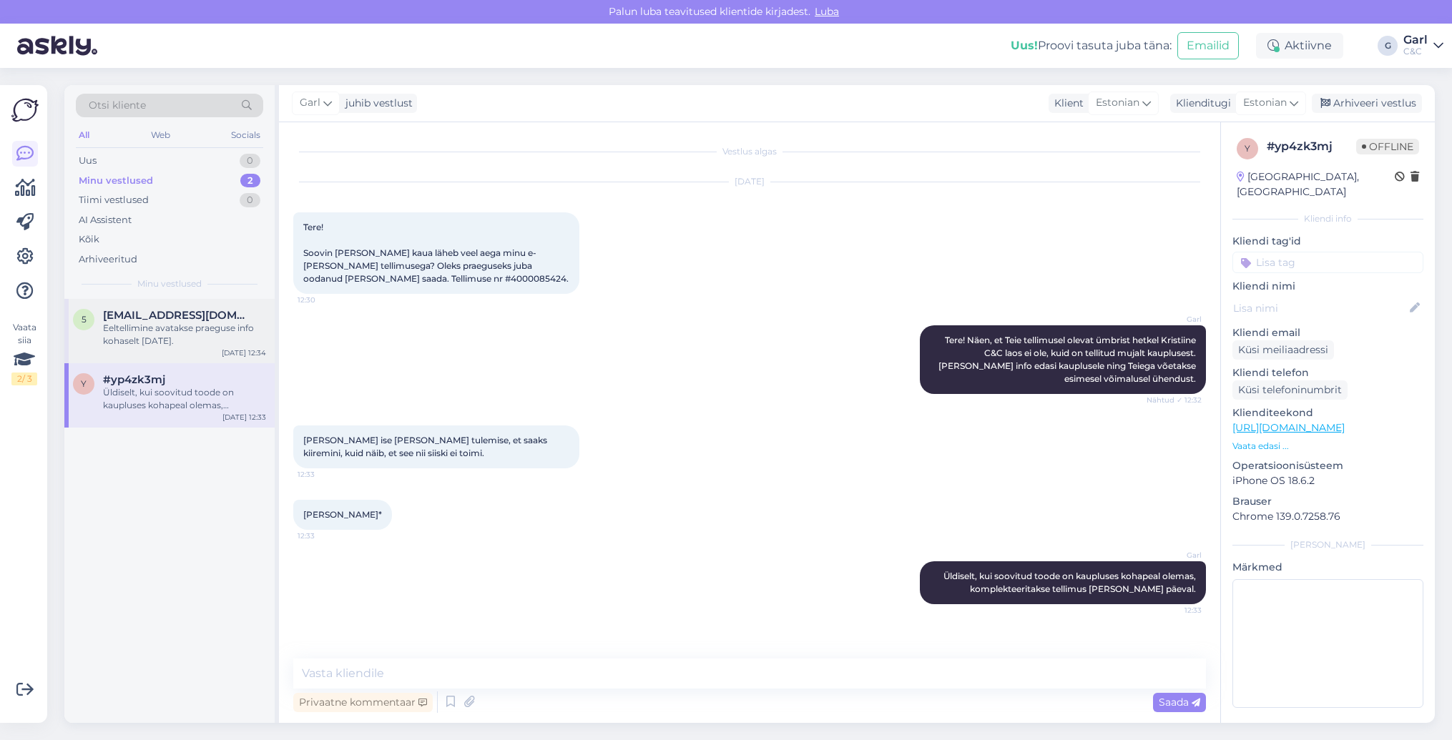
click at [207, 340] on div "Eeltellimine avatakse praeguse info kohaselt [DATE]." at bounding box center [184, 335] width 163 height 26
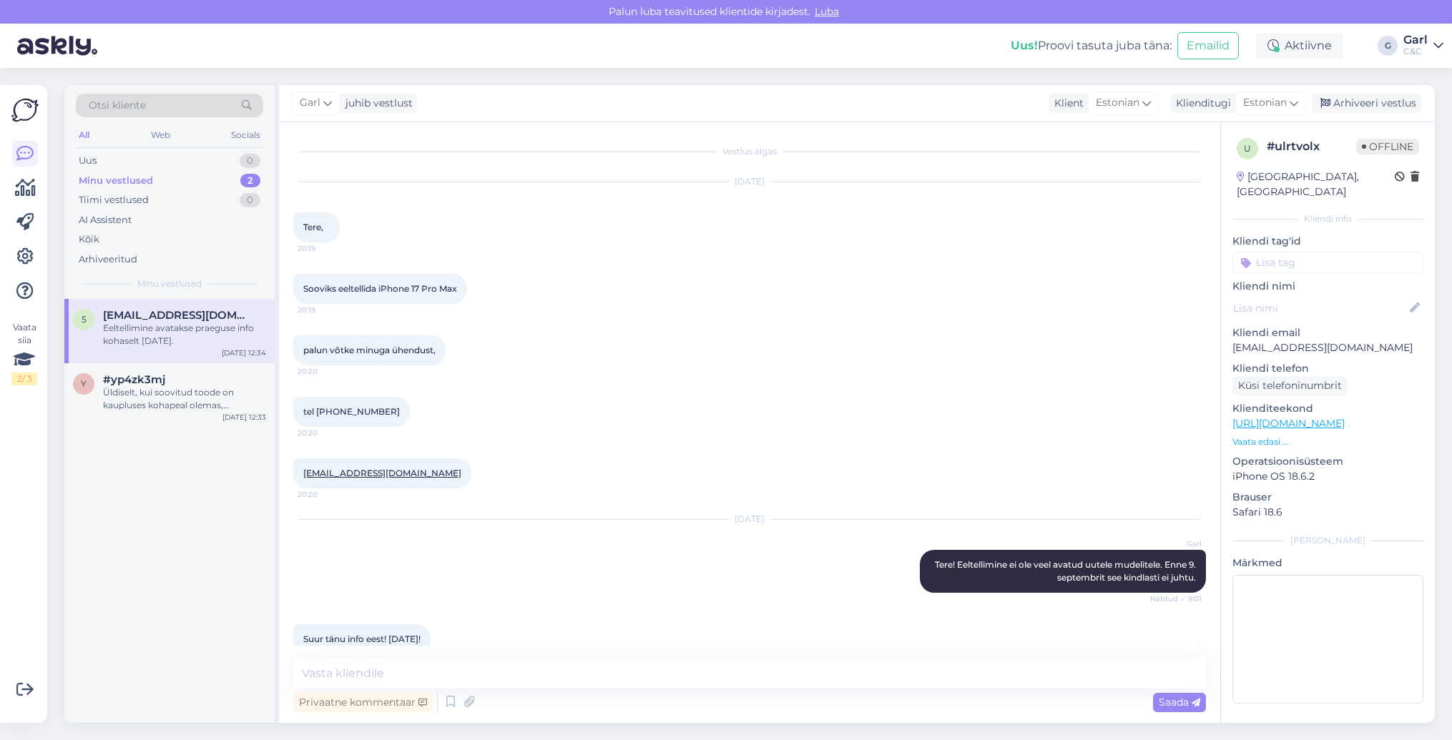
scroll to position [86, 0]
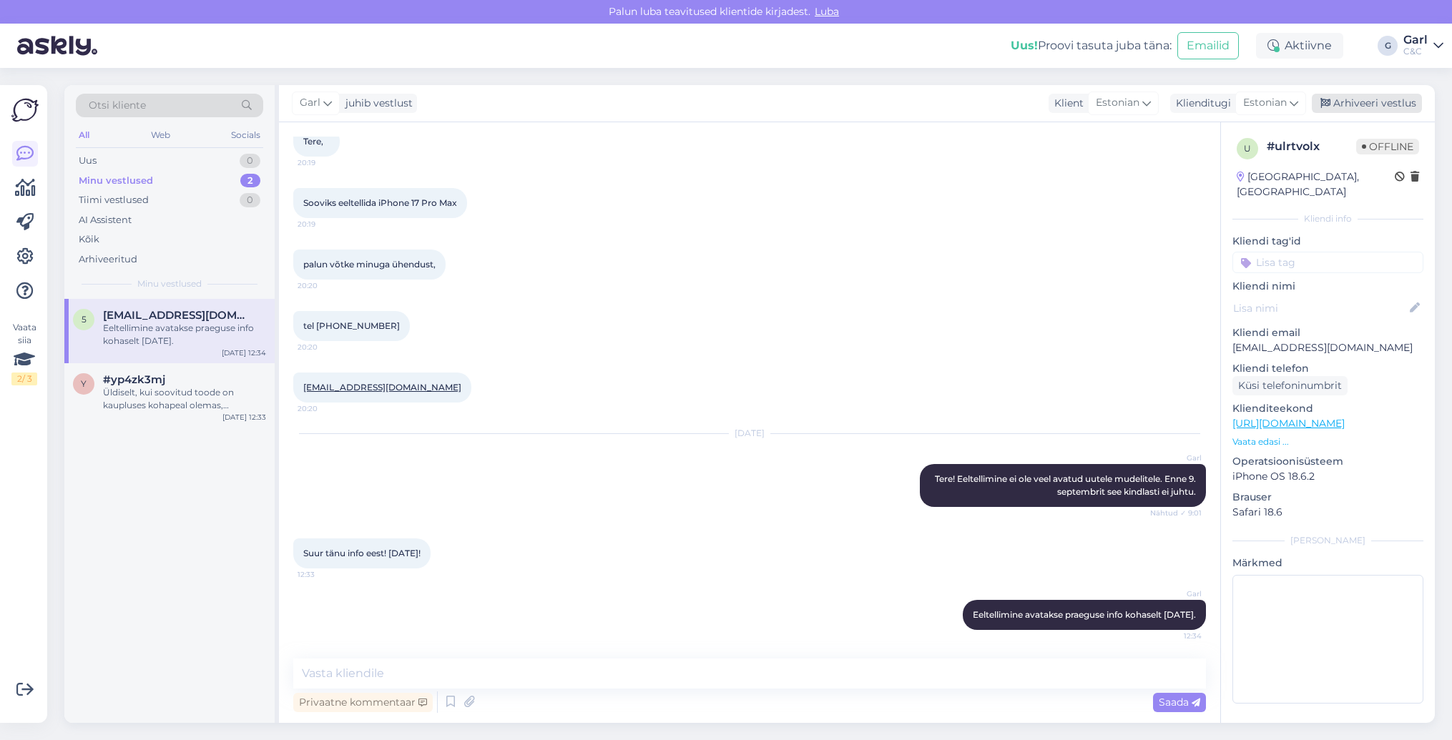
click at [1358, 102] on div "Arhiveeri vestlus" at bounding box center [1367, 103] width 110 height 19
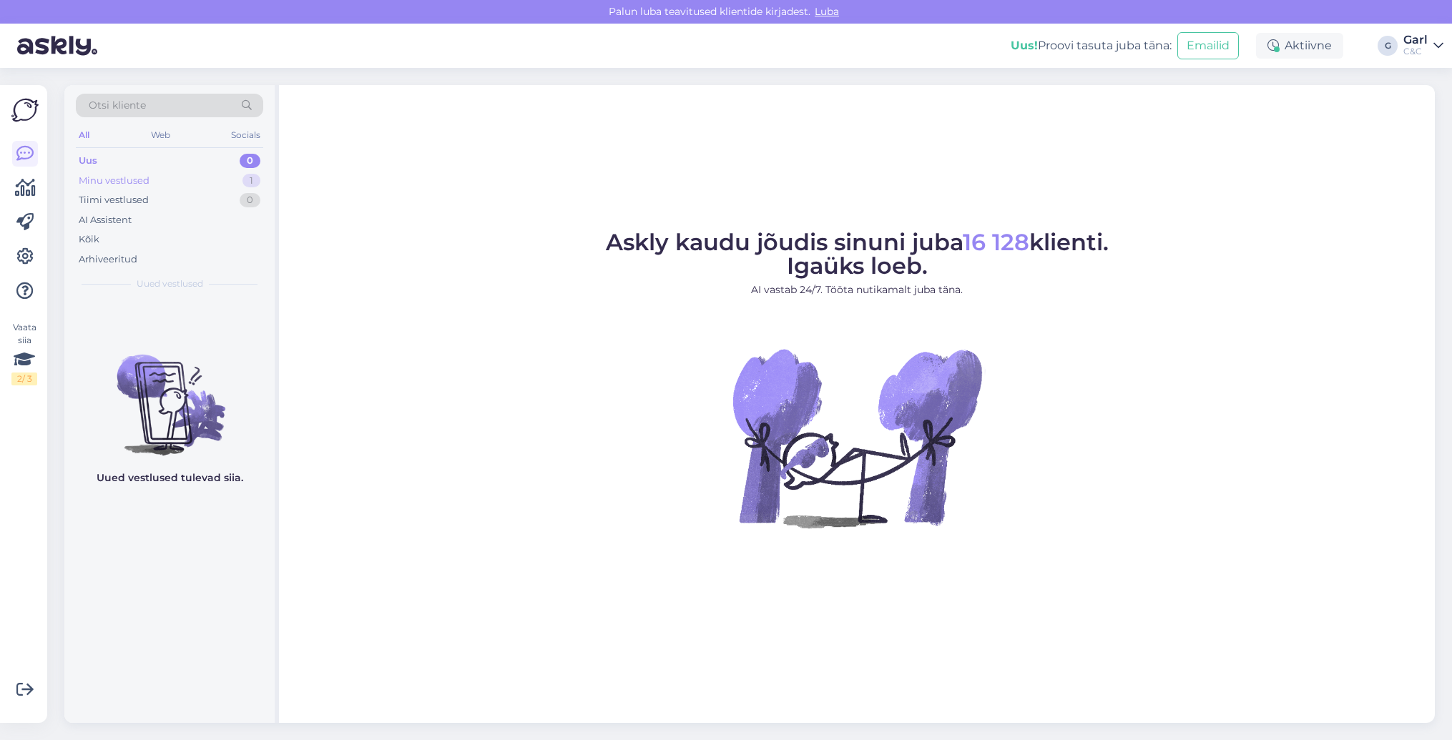
click at [167, 180] on div "Minu vestlused 1" at bounding box center [169, 181] width 187 height 20
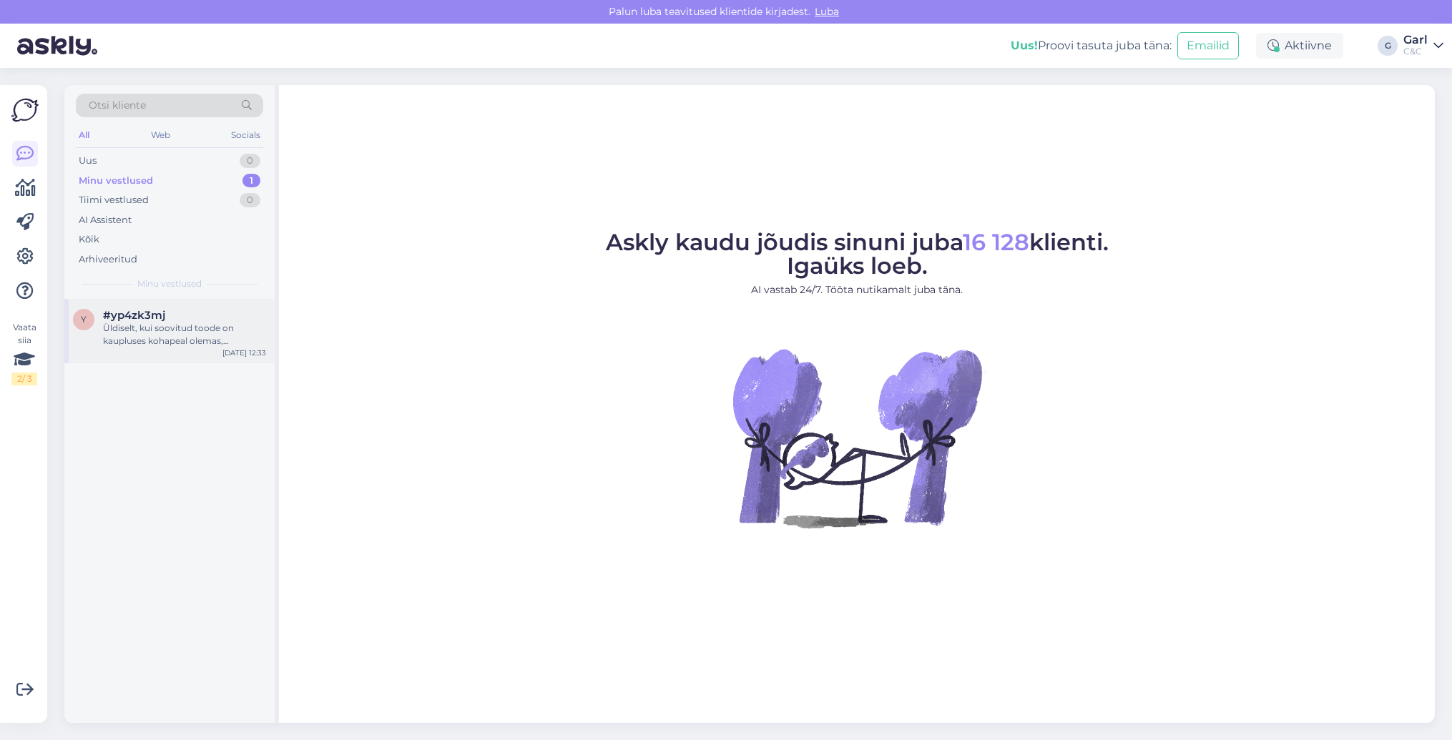
click at [226, 315] on div "#yp4zk3mj" at bounding box center [184, 315] width 163 height 13
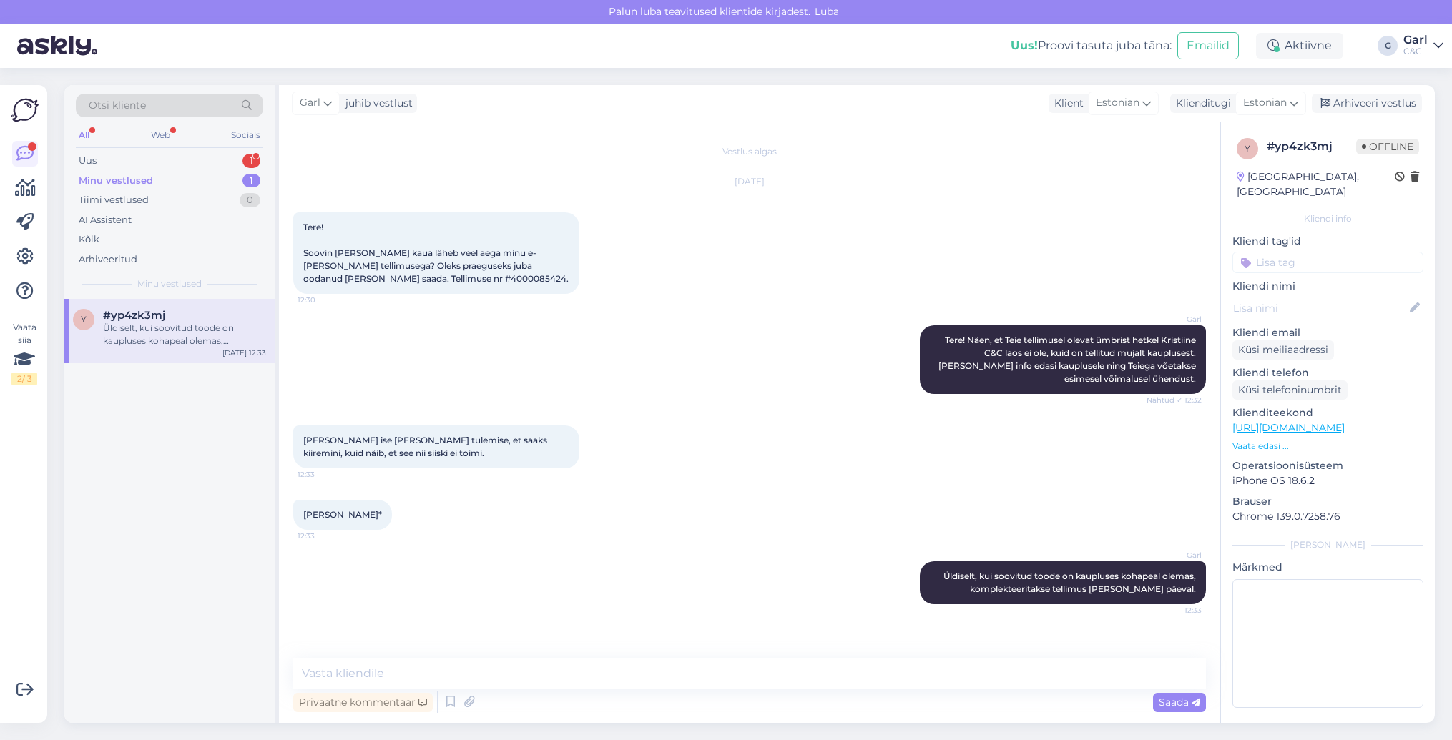
click at [230, 148] on div "Otsi kliente All Web Socials Uus 1 Minu vestlused 1 Tiimi vestlused 0 AI Assist…" at bounding box center [169, 192] width 210 height 214
click at [228, 162] on div "Uus 1" at bounding box center [169, 161] width 187 height 20
click at [179, 318] on div "#f44xk0w1 1" at bounding box center [184, 315] width 163 height 13
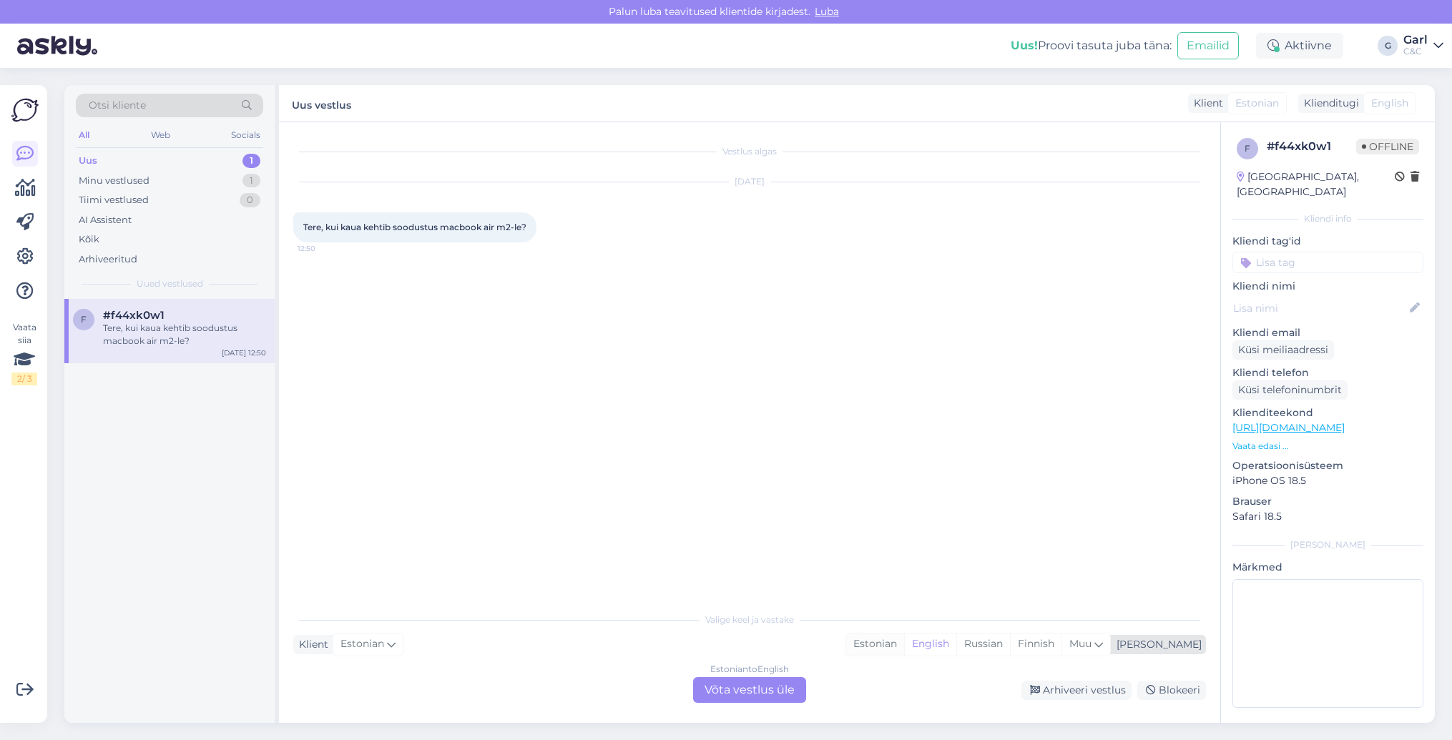
click at [904, 642] on div "Estonian" at bounding box center [875, 644] width 58 height 21
click at [763, 682] on div "Estonian to Estonian Võta vestlus üle" at bounding box center [749, 690] width 113 height 26
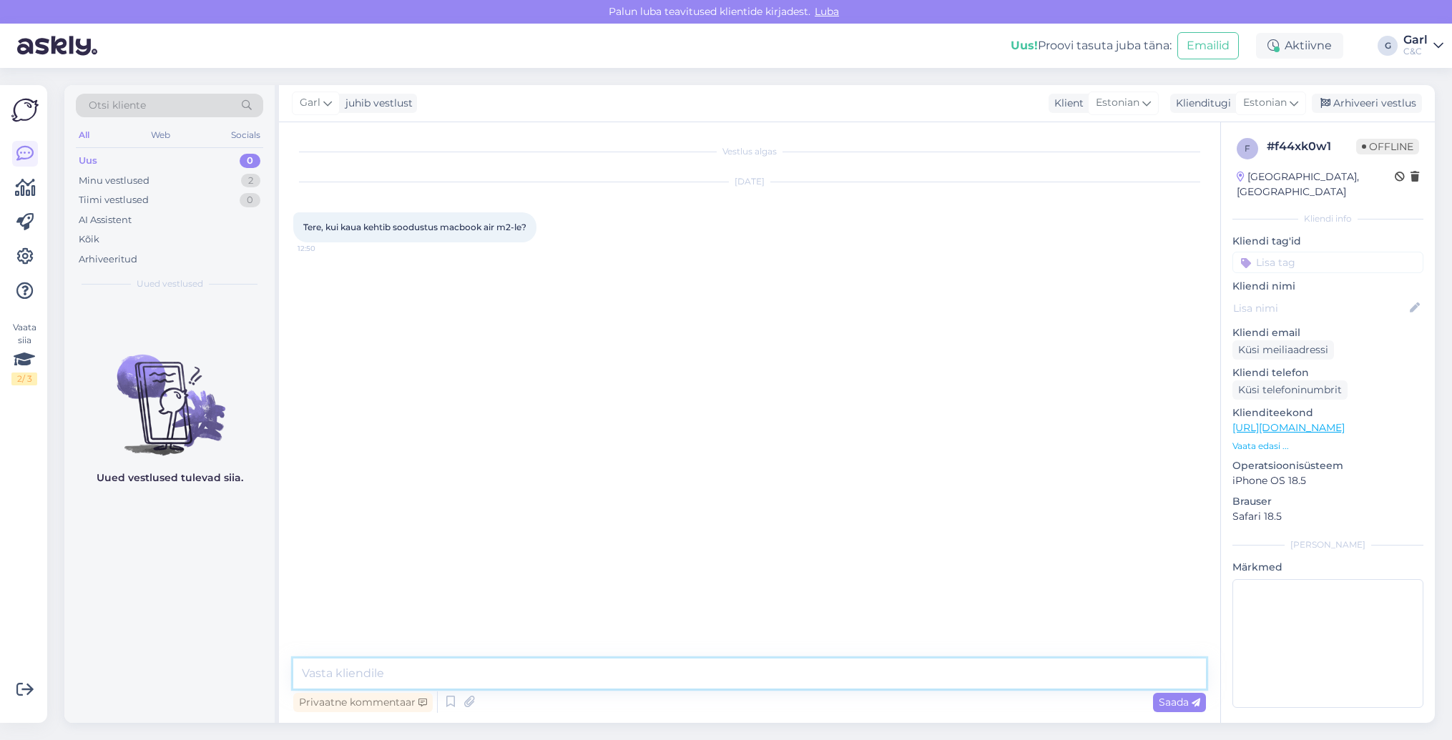
click at [760, 678] on textarea at bounding box center [749, 674] width 913 height 30
click at [368, 674] on textarea "Tere! Hetkel lõpukuupäeva sellele seadmele määratud ei ole." at bounding box center [749, 674] width 913 height 30
type textarea "Tere! Hetkel soodustuse lõpukuupäeva sellele seadmele määratud ei ole."
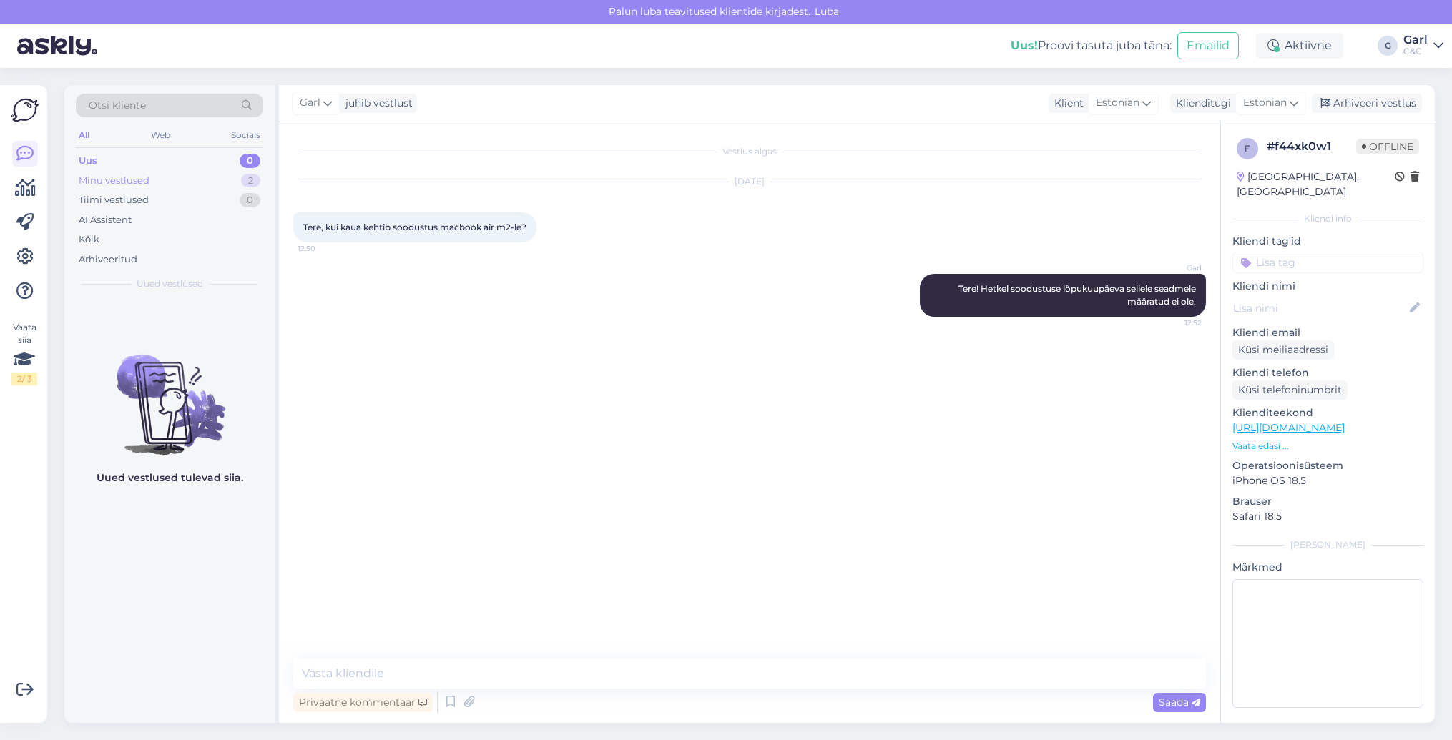
click at [210, 183] on div "Minu vestlused 2" at bounding box center [169, 181] width 187 height 20
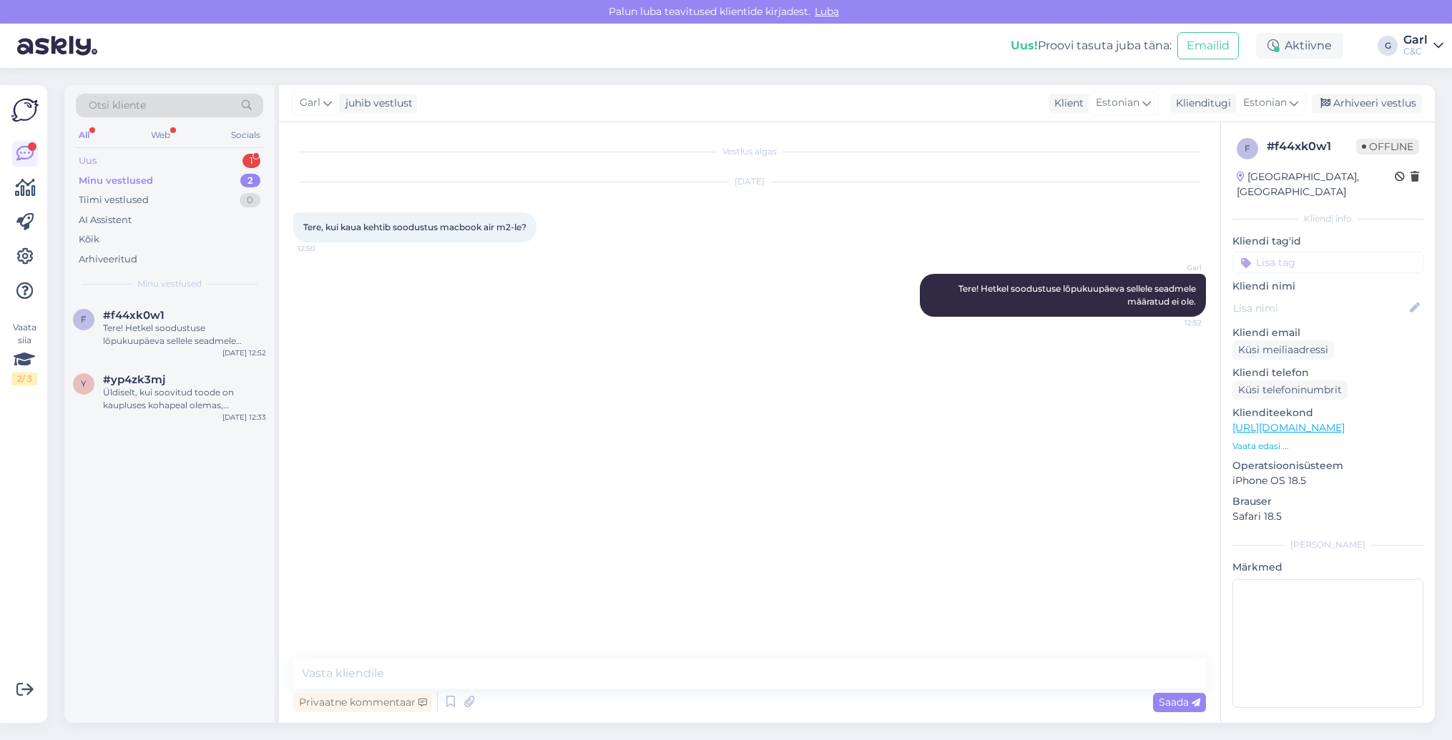
click at [221, 162] on div "Uus 1" at bounding box center [169, 161] width 187 height 20
click at [190, 325] on div "Ka te vana applewatchi ka tagasi ostate uue sissemaksuks?" at bounding box center [184, 335] width 163 height 26
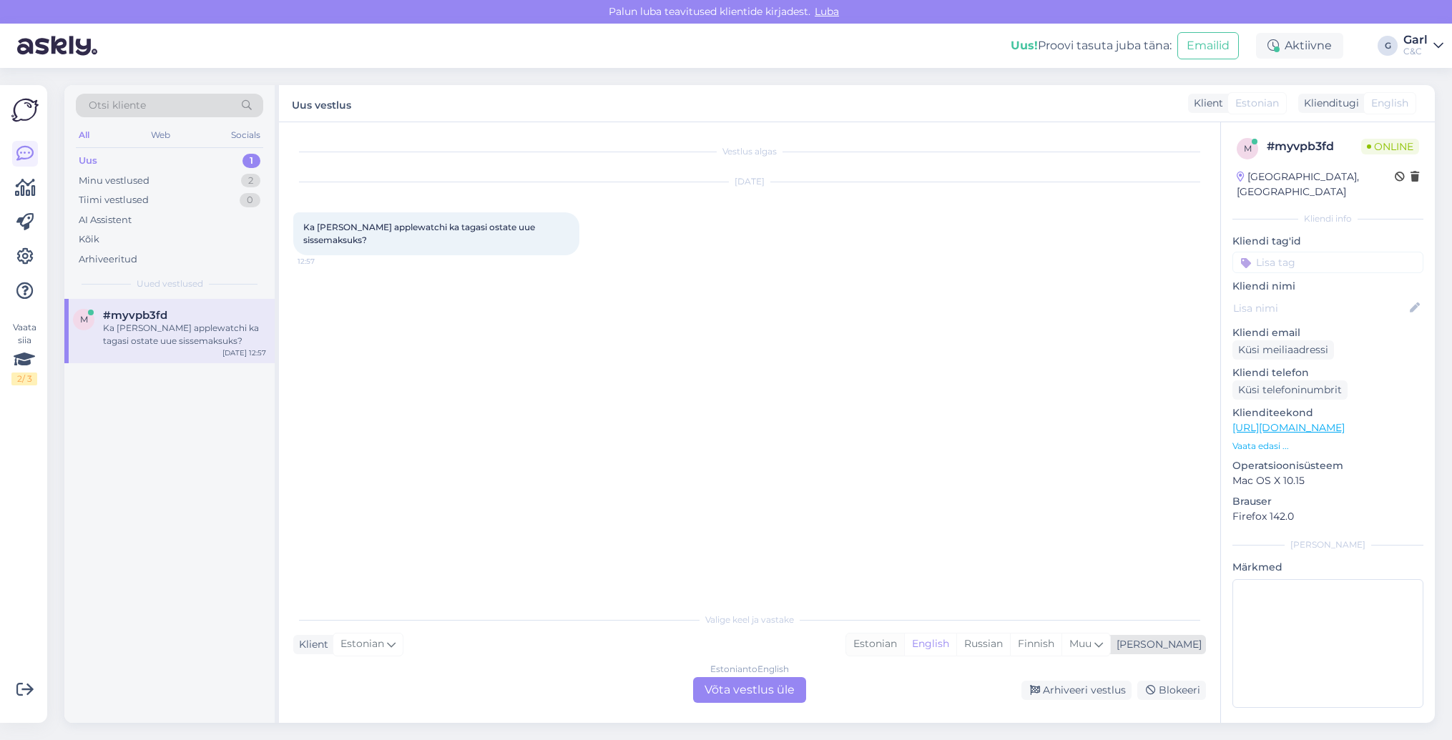
click at [904, 642] on div "Estonian" at bounding box center [875, 644] width 58 height 21
click at [782, 682] on div "Estonian to Estonian Võta vestlus üle" at bounding box center [749, 690] width 113 height 26
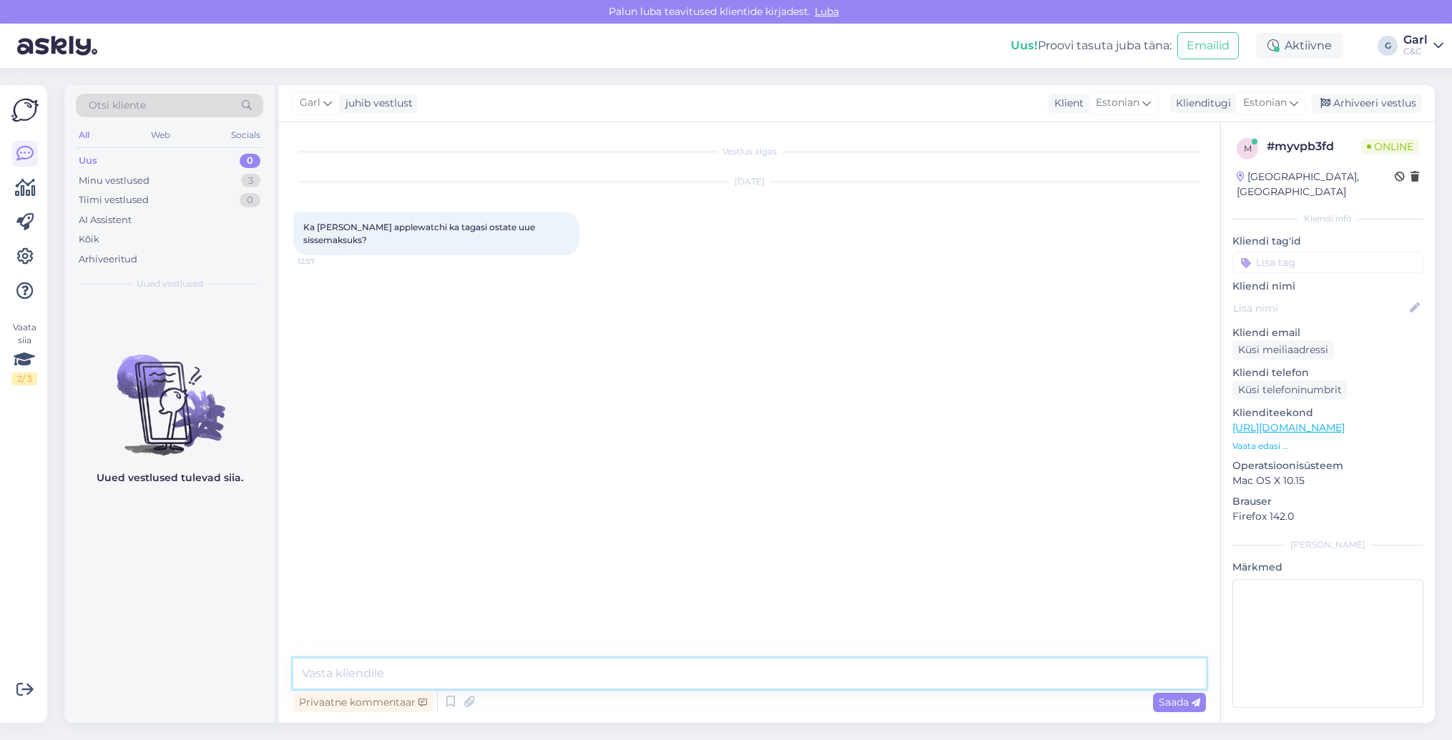
click at [781, 676] on textarea at bounding box center [749, 674] width 913 height 30
paste textarea "https://www.shop.cec.ee/vaheta-apple-seade"
type textarea "Tere! Jah, selleks on meil olemas tagasiostu programm: https://www.shop.cec.ee/…"
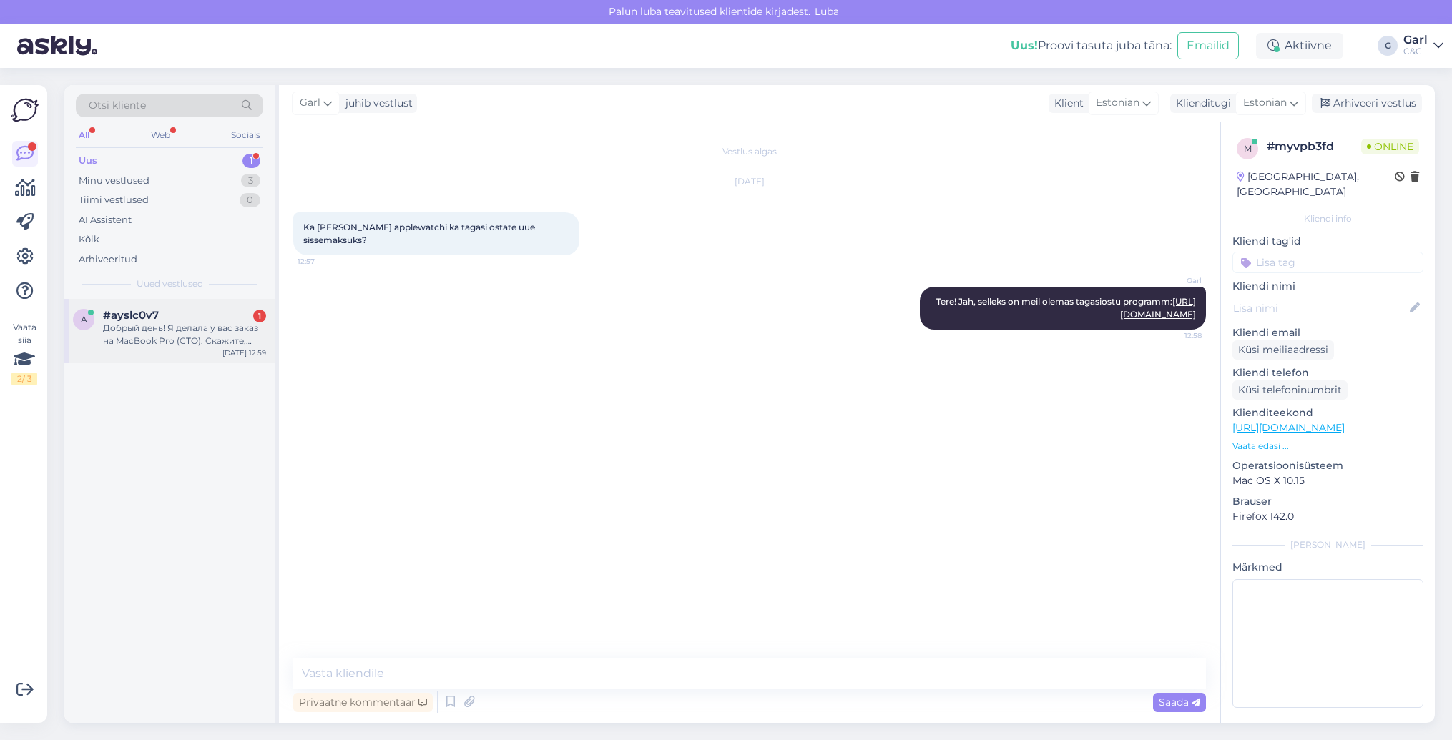
click at [190, 318] on div "#ayslc0v7 1" at bounding box center [184, 315] width 163 height 13
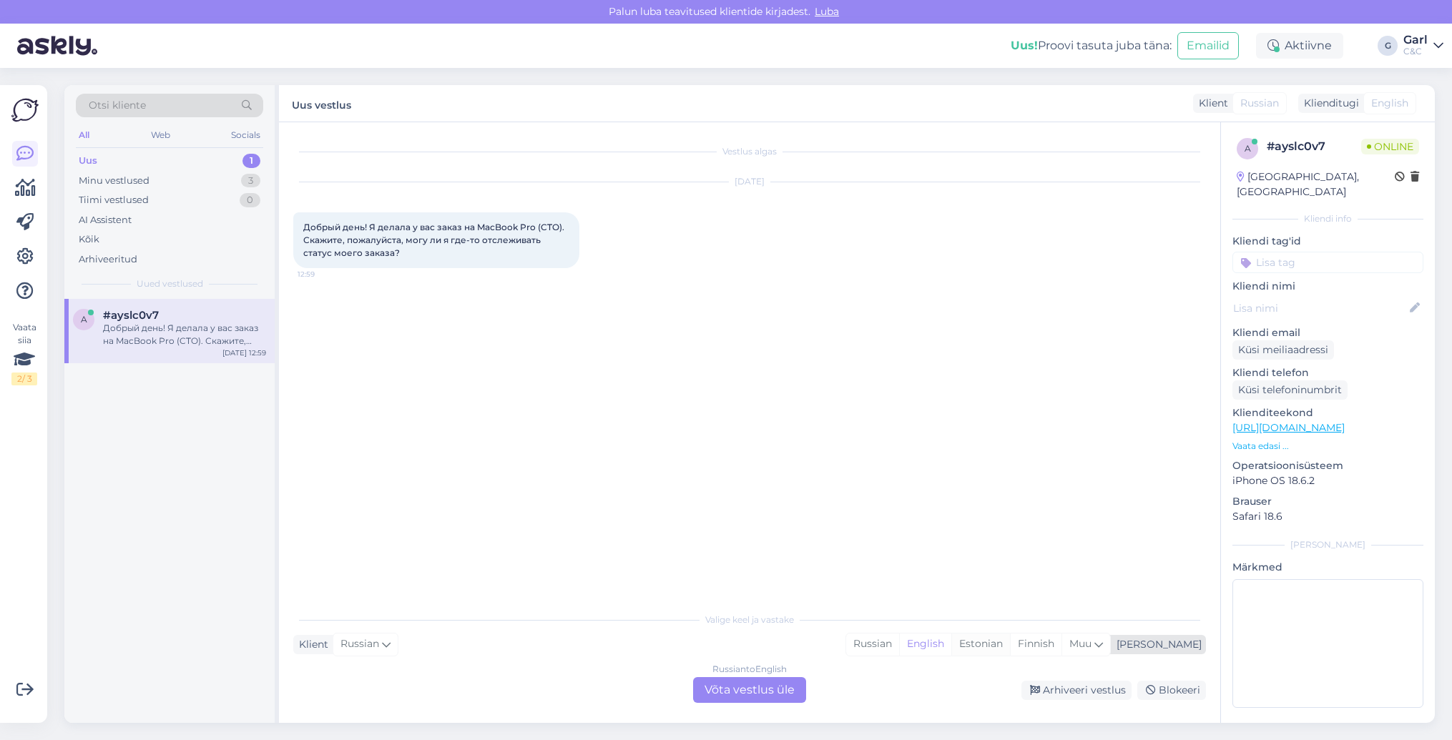
click at [1010, 644] on div "Estonian" at bounding box center [980, 644] width 59 height 21
click at [762, 682] on div "Russian to Estonian Võta vestlus üle" at bounding box center [749, 690] width 113 height 26
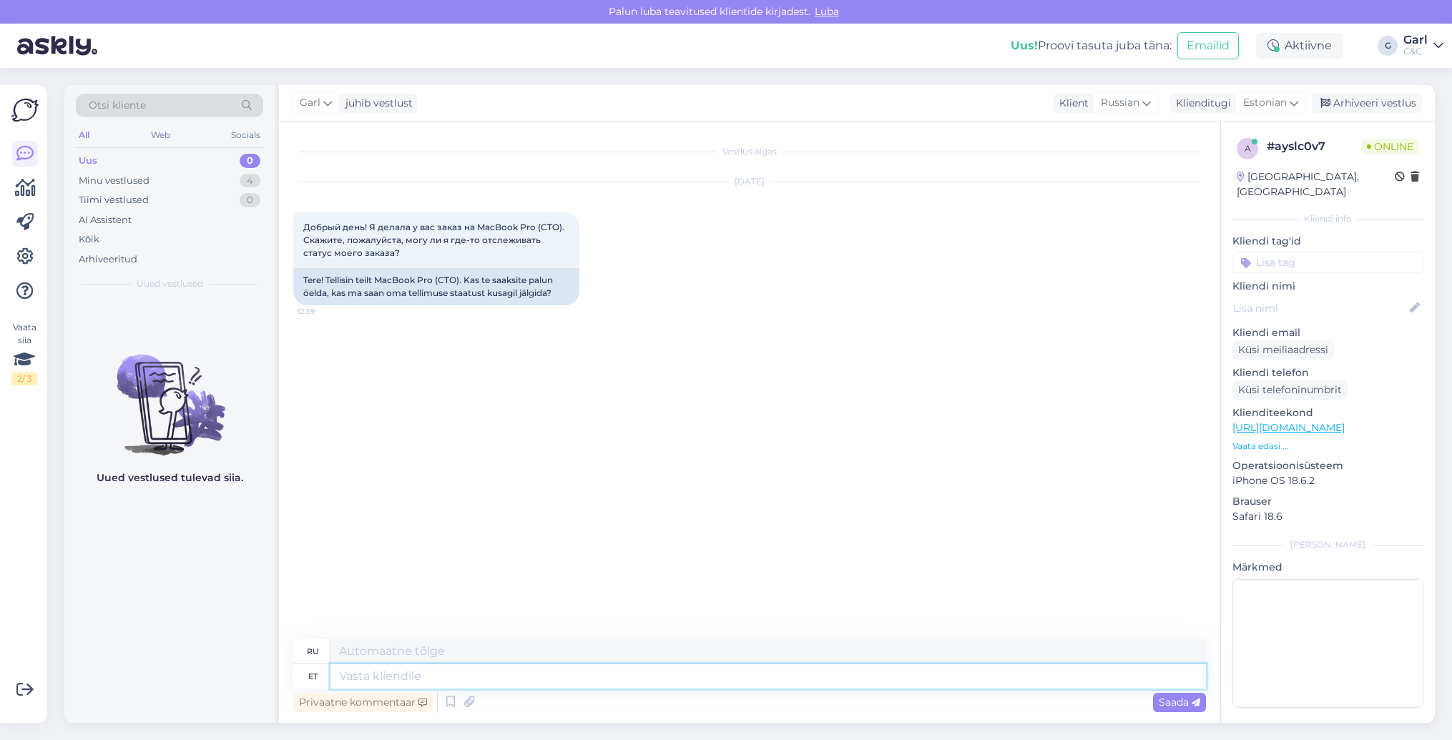
click at [734, 666] on textarea at bounding box center [767, 676] width 875 height 24
type textarea "Tere!"
type textarea "Привет!"
type textarea "Tere! Kuidas o"
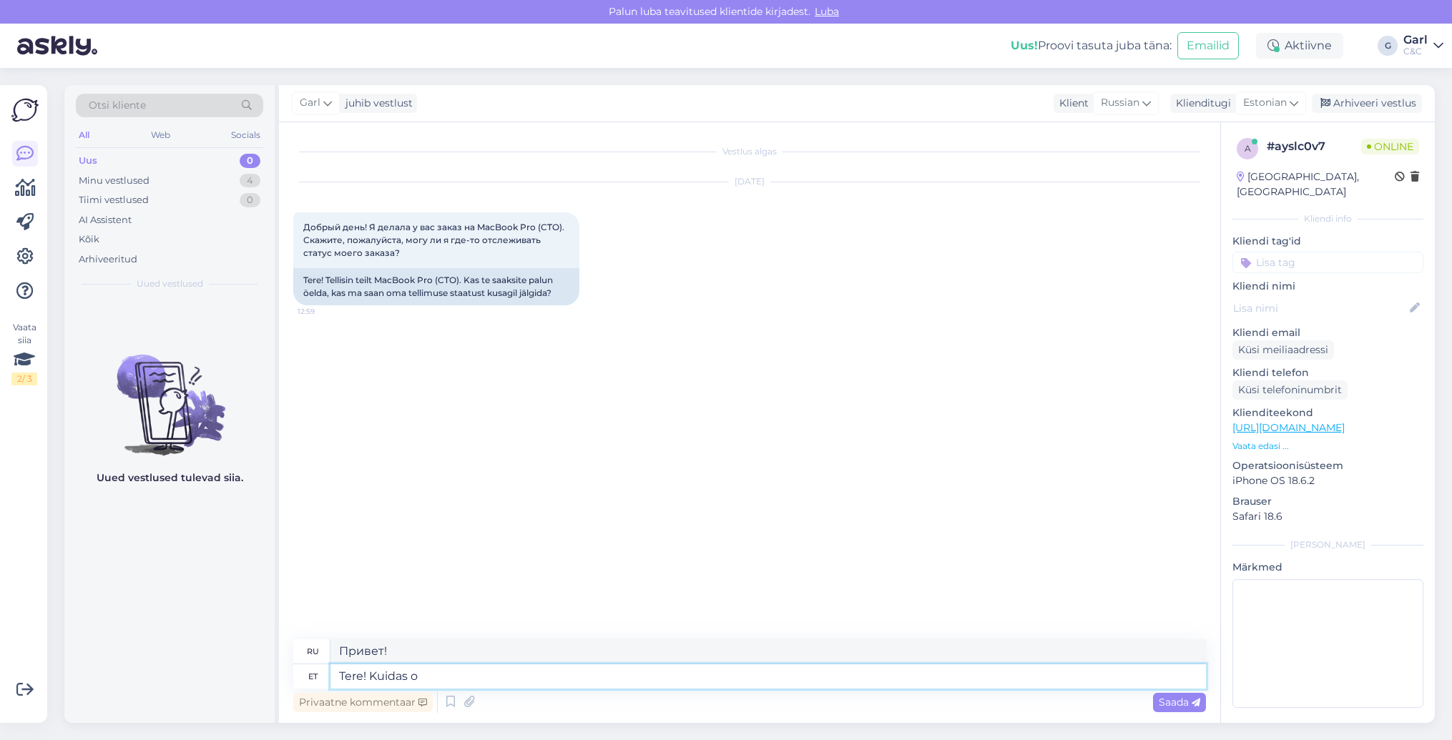
type textarea "Привет, как дела?"
type textarea "Tere! Kuidas on tellimuse nu"
type textarea "Здравствуйте! Как вам заказ?"
type textarea "Tere! Kuidas on tellimuse number?"
type textarea "Здравствуйте! Какой номер заказа?"
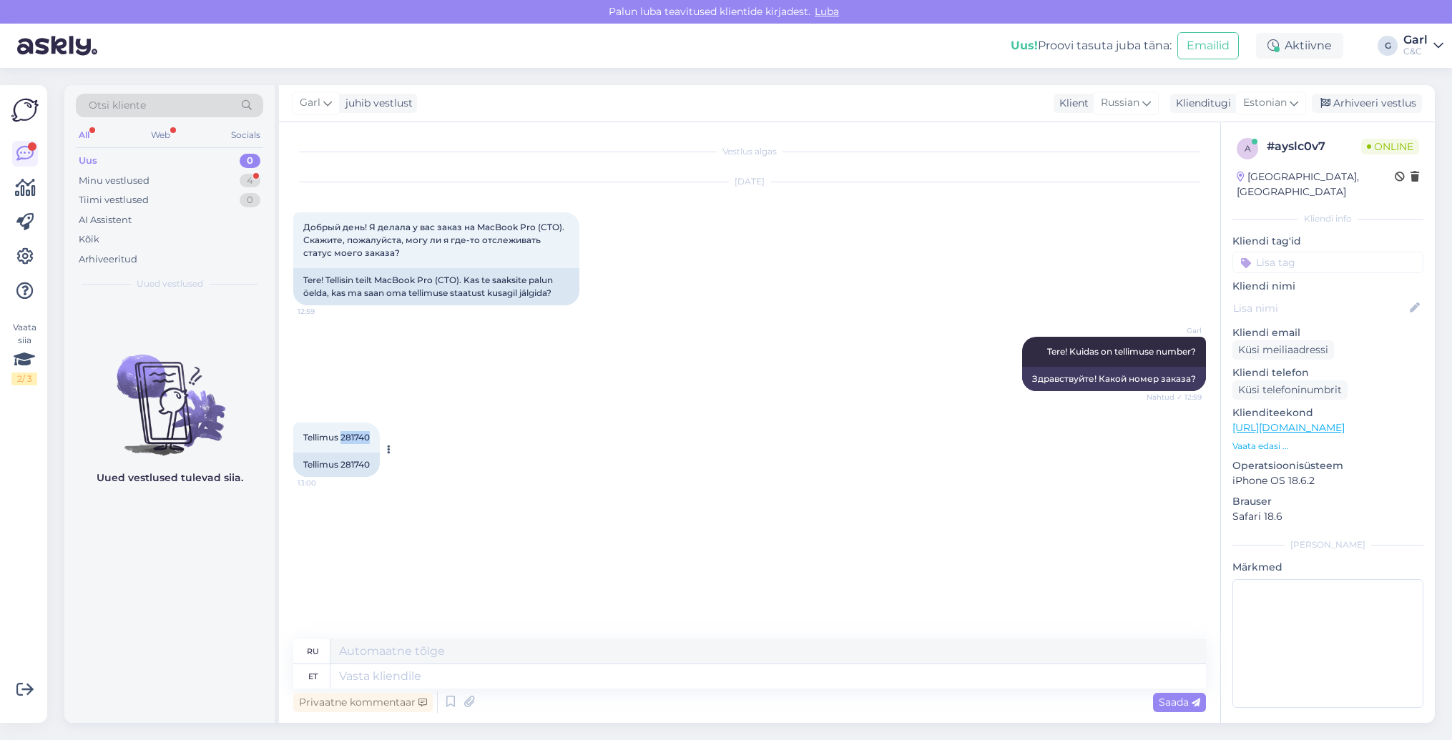
drag, startPoint x: 340, startPoint y: 438, endPoint x: 369, endPoint y: 438, distance: 28.6
click at [369, 438] on span "Tellimus 281740" at bounding box center [336, 437] width 67 height 11
drag, startPoint x: 374, startPoint y: 438, endPoint x: 342, endPoint y: 438, distance: 32.2
click at [342, 438] on div "Tellimus 281740 13:00" at bounding box center [336, 438] width 87 height 30
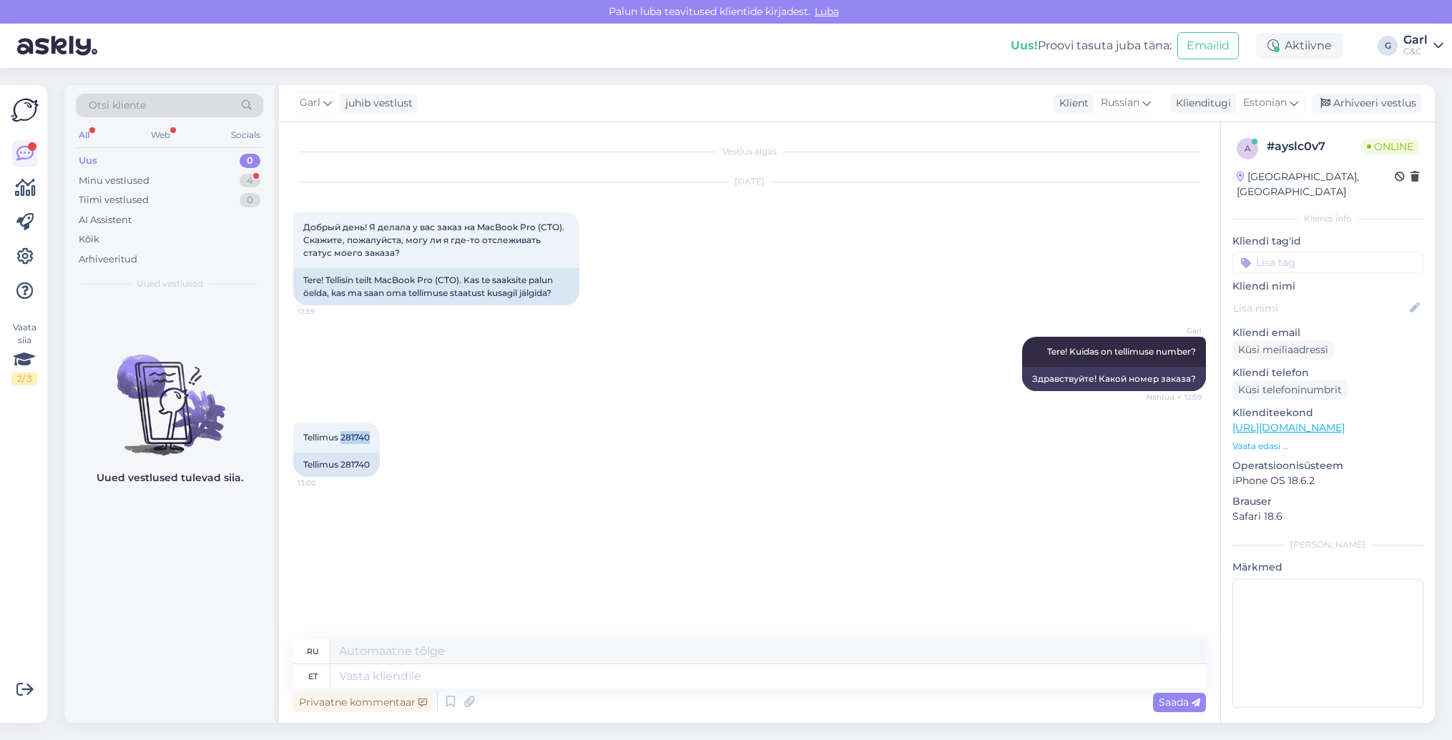
copy span "281740"
click at [383, 682] on textarea at bounding box center [767, 676] width 875 height 24
type textarea "Edastage"
type textarea "Вперед"
type textarea "Edastage palun"
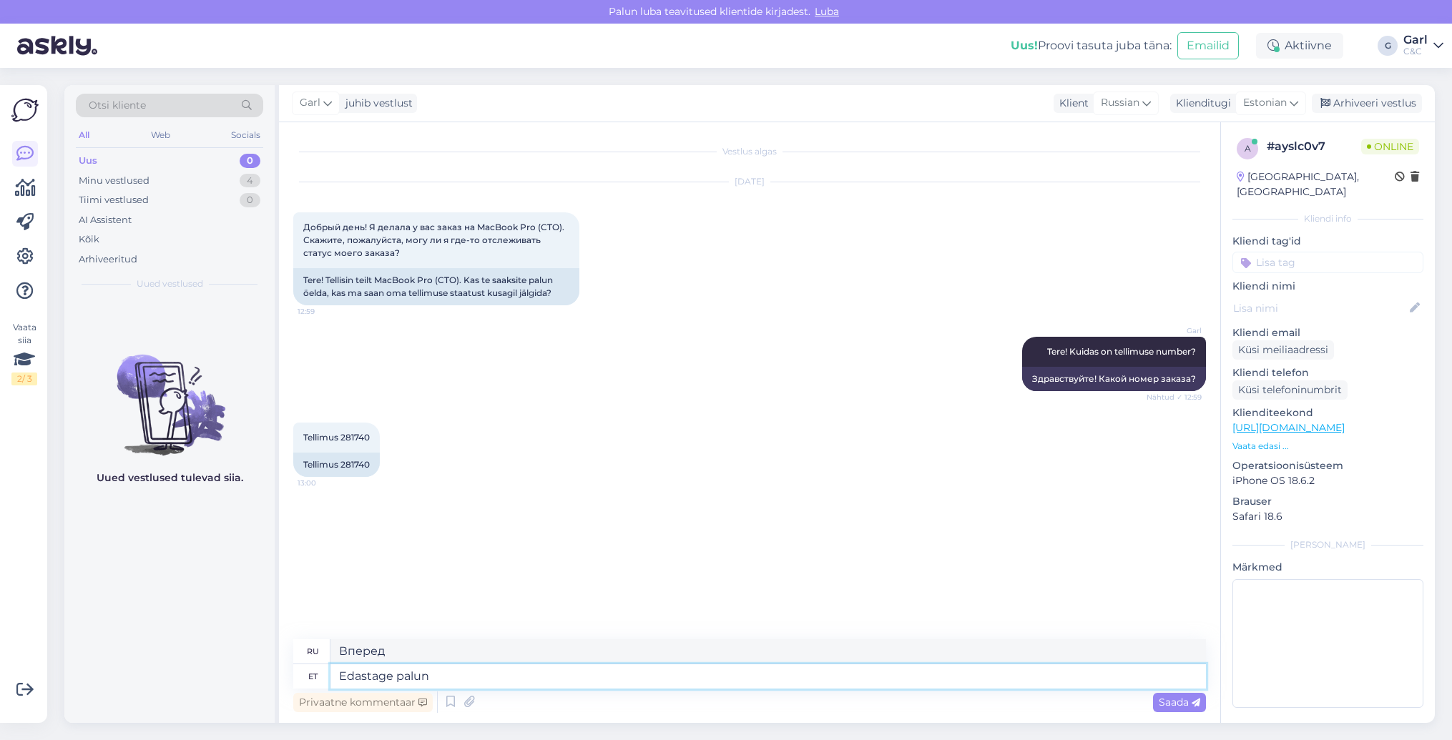
type textarea "Пожалуйста, перешлите."
type textarea "Edastage palun see pä"
type textarea "Пожалуйста, перешлите это."
type textarea "Edastage palun see päring ots"
type textarea "Пожалуйста, перешлите этот запрос."
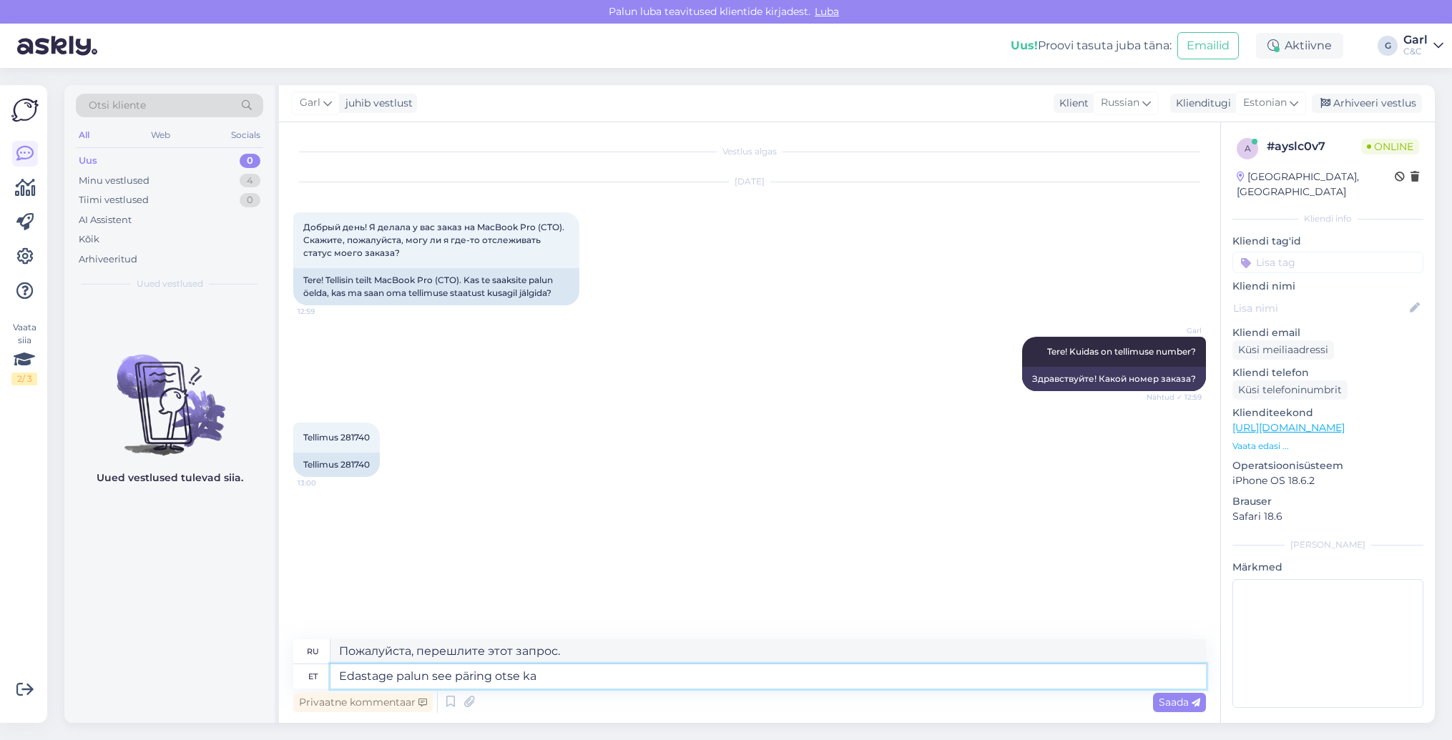
type textarea "Edastage palun see päring otse kau"
type textarea "Пожалуйста, перешлите этот запрос напрямую."
type textarea "Edastage palun see päring otse kauplusele, kes"
type textarea "Пожалуйста, перешлите этот запрос непосредственно в магазин,"
type textarea "Edastage palun see päring otse kauplusele, kes"
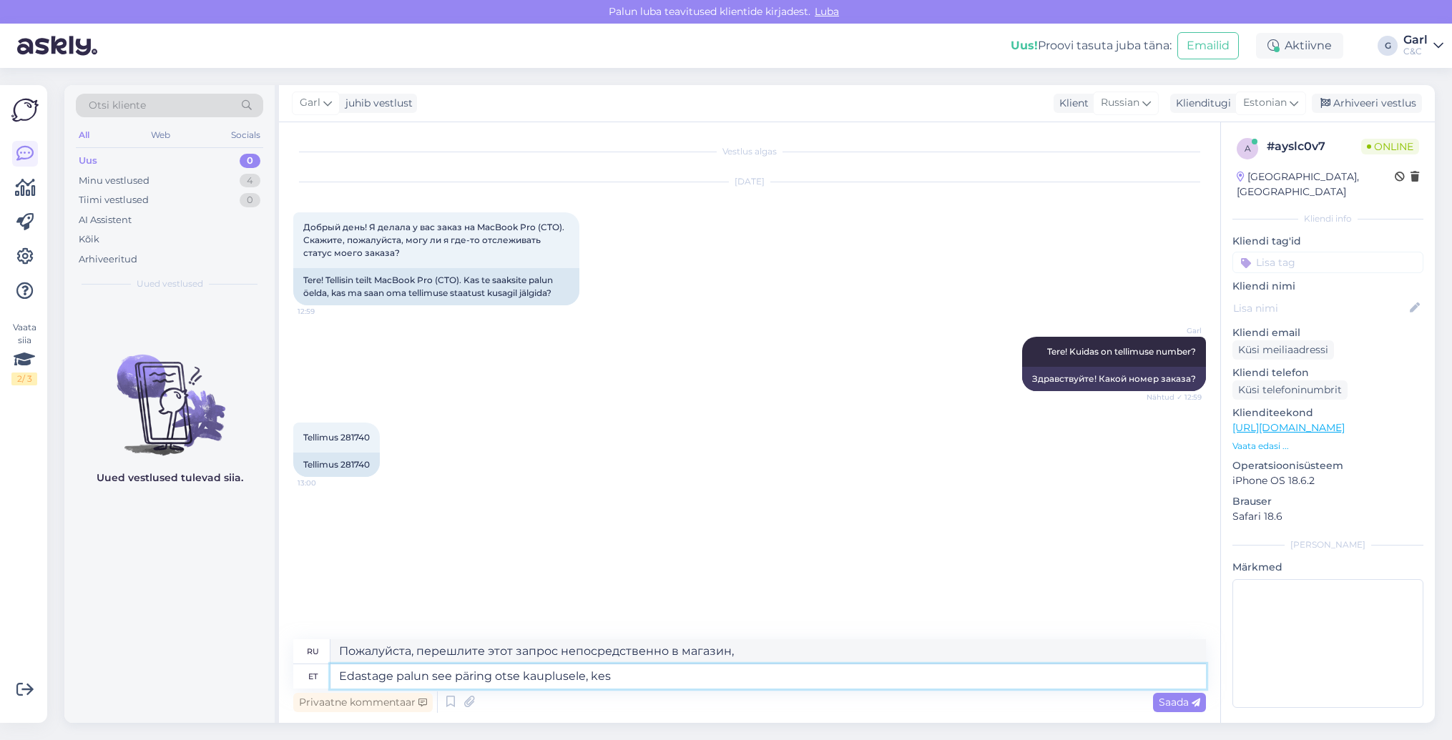
type textarea "Пожалуйста, перешлите этот запрос непосредственно в магазин, который"
type textarea "Edastage palun see päring otse kauplusele, kes tellimuse vor"
type textarea "Пожалуйста, перешлите этот запрос непосредственно в магазин, разместивший заказ."
type textarea "Edastage palun see päring otse kauplusele, kes tellimuse vormistas. Antud ju"
type textarea "Пожалуйста, перешлите этот запрос непосредственно в магазин, где был сделан зак…"
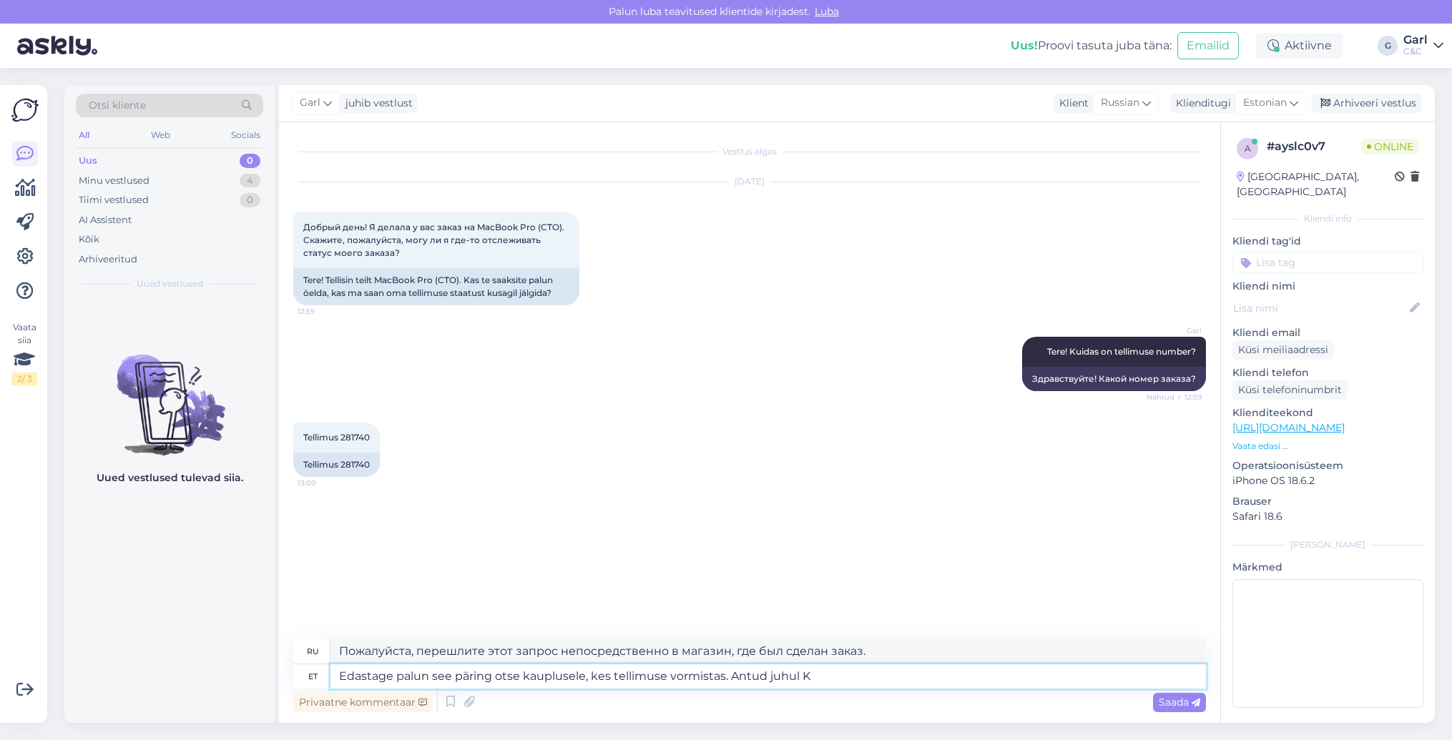
type textarea "Edastage palun see päring otse kauplusele, kes tellimuse vormistas. Antud juhul…"
type textarea "Пожалуйста, перешлите этот запрос непосредственно в магазин, где был сделан зак…"
type textarea "Edastage palun see päring otse kauplusele, kes tellimuse vormistas. Antud juhul…"
type textarea "Пожалуйста, перешлите этот запрос непосредственно в магазин, где был сделан зак…"
type textarea "Edastage palun see päring otse kauplusele, kes tellimuse vormistas. Antud juhul…"
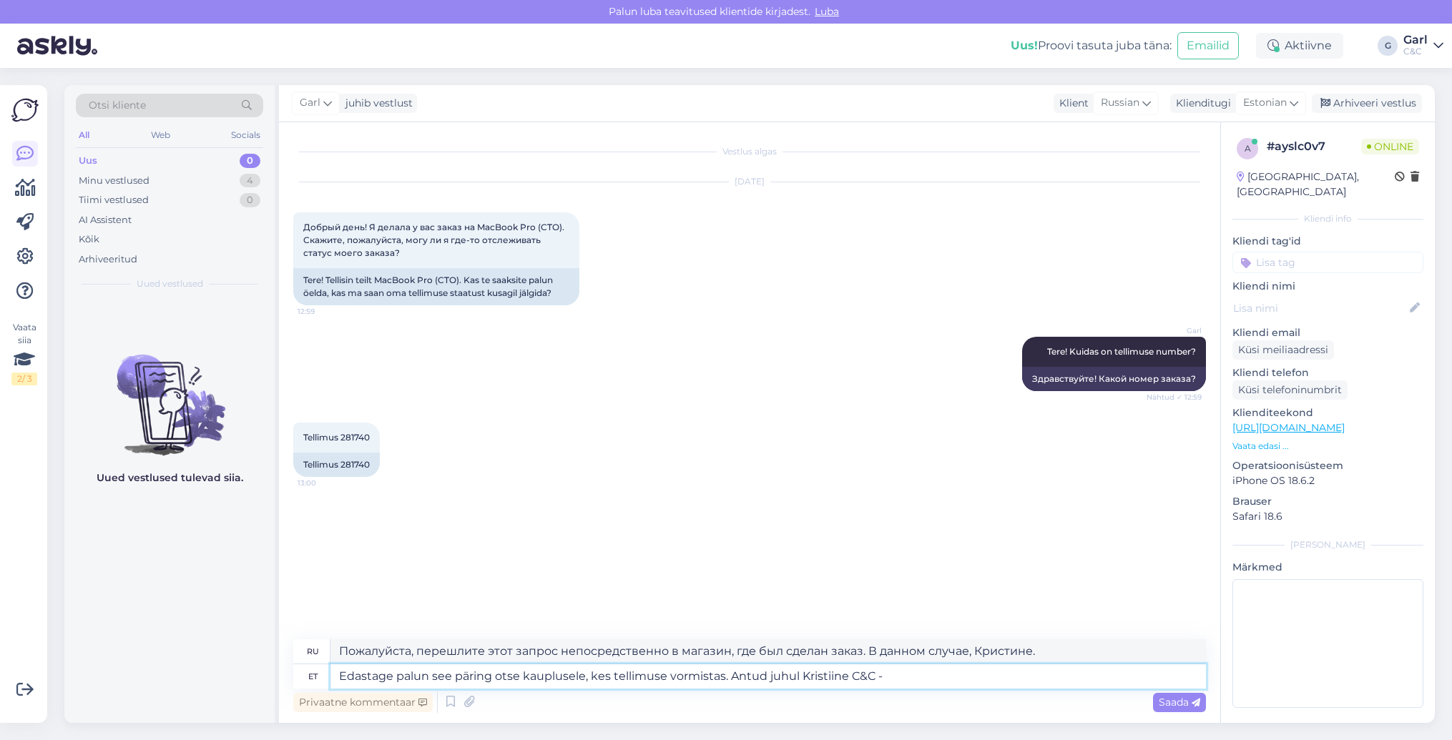
type textarea "Пожалуйста, перешлите этот запрос непосредственно в магазин, где был сделан зак…"
type textarea "Edastage palun see päring otse kauplusele, kes tellimuse vormistas. Antud juhul…"
type textarea "Пожалуйста, перешлите этот запрос непосредственно в магазин, где был сделан зак…"
type textarea "Edastage palun see päring otse kauplusele, kes tellimuse vormistas. Antud juhul…"
type textarea "Пожалуйста, перешлите этот запрос непосредственно в магазин, где был сделан зак…"
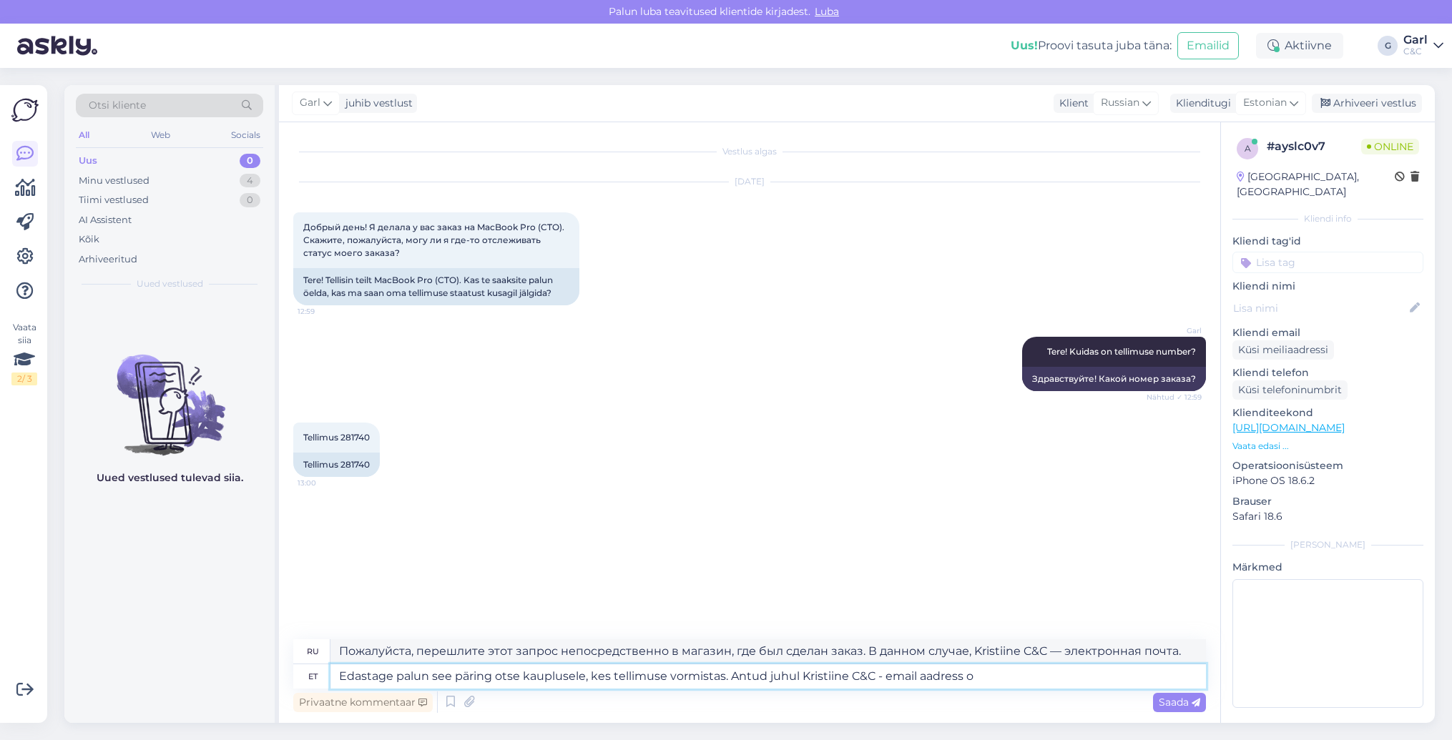
type textarea "Edastage palun see päring otse kauplusele, kes tellimuse vormistas. Antud juhul…"
type textarea "Пожалуйста, перешлите этот запрос непосредственно в магазин, где был сделан зак…"
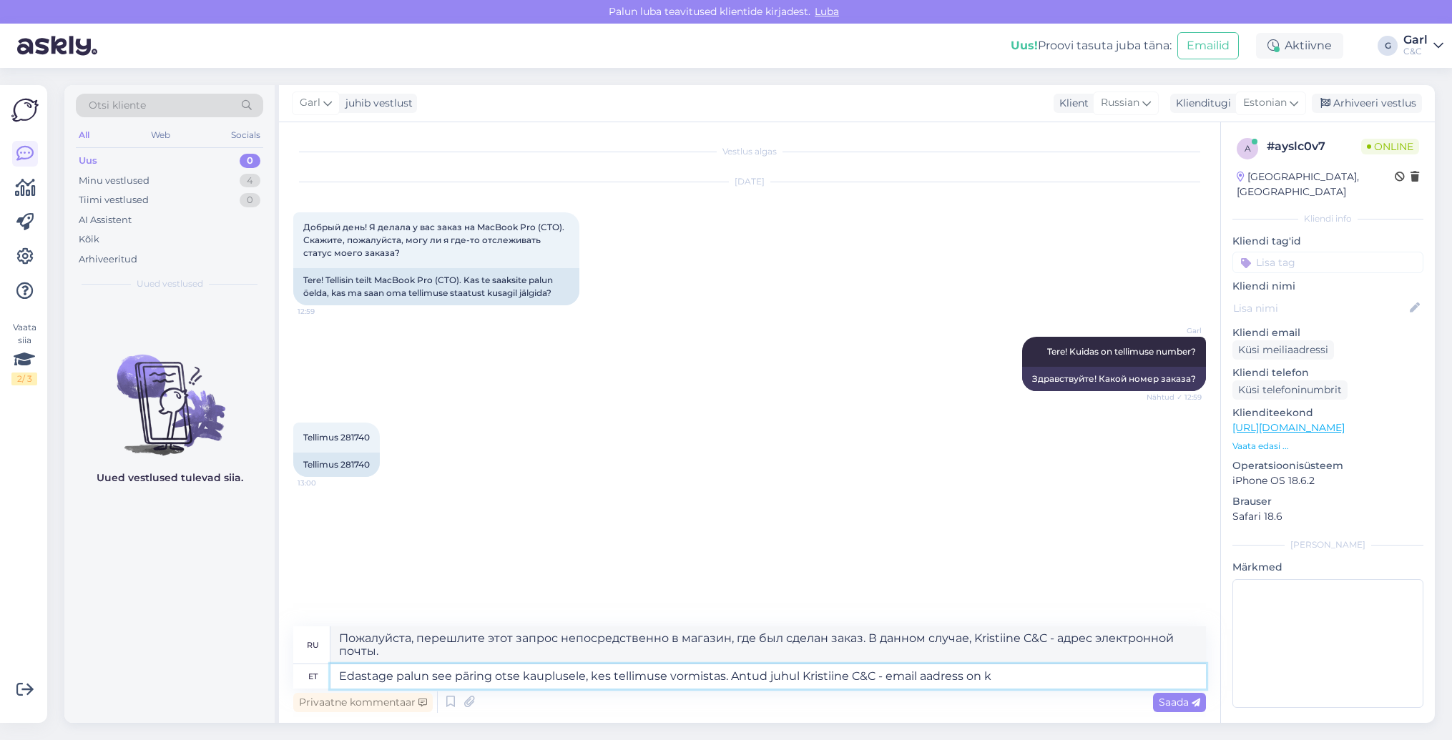
type textarea "Edastage palun see päring otse kauplusele, kes tellimuse vormistas. Antud juhul…"
type textarea "Пожалуйста, перешлите этот запрос непосредственно в магазин, где был сделан зак…"
type textarea "Edastage palun see päring otse kauplusele, kes tellimuse vormistas. Antud juhul…"
type textarea "Пожалуйста, перешлите этот запрос непосредственно в магазин, где был сделан зак…"
type textarea "Edastage palun see päring otse kauplusele, kes tellimuse vormistas. Antud juhul…"
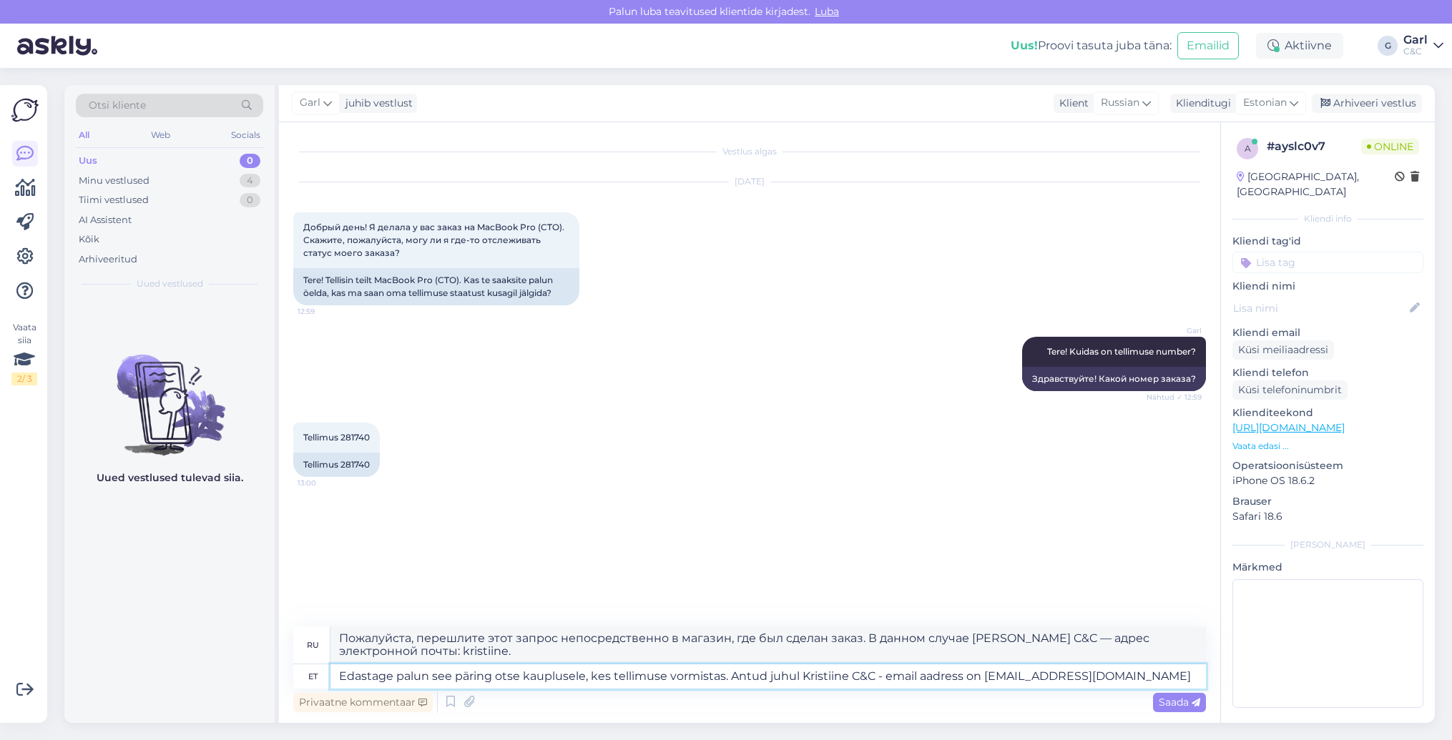
type textarea "Пожалуйста, перешлите этот запрос непосредственно в магазин, где был сделан зак…"
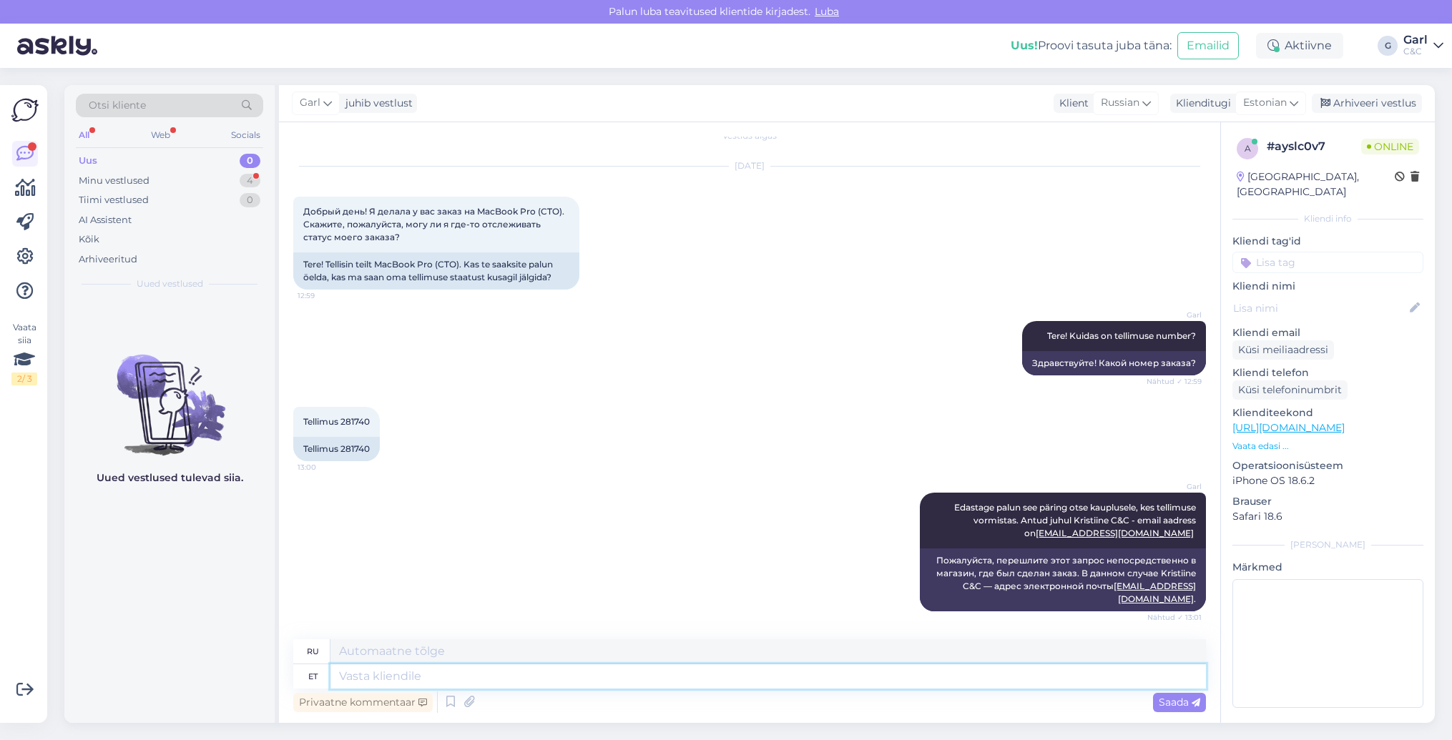
scroll to position [89, 0]
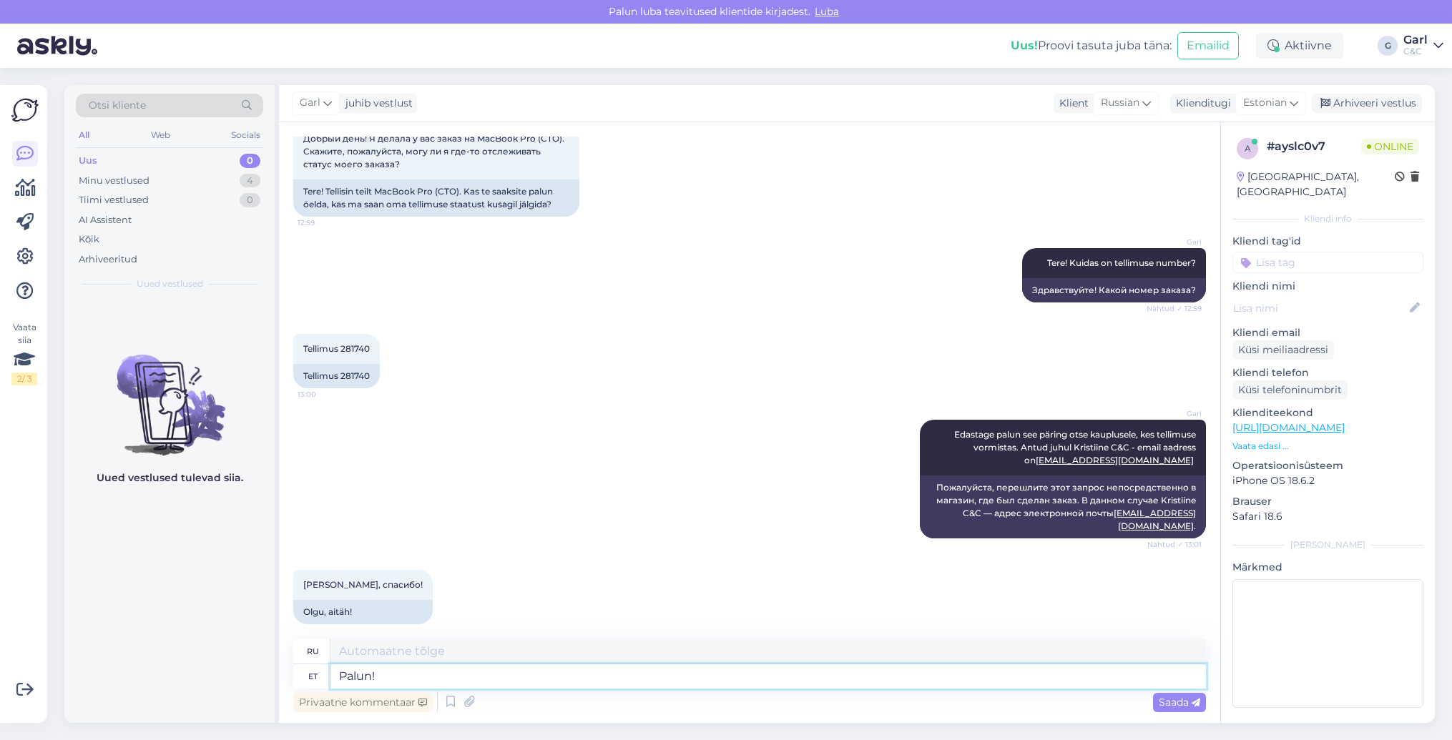
type textarea "Palun!"
type textarea "Пожалуйста!"
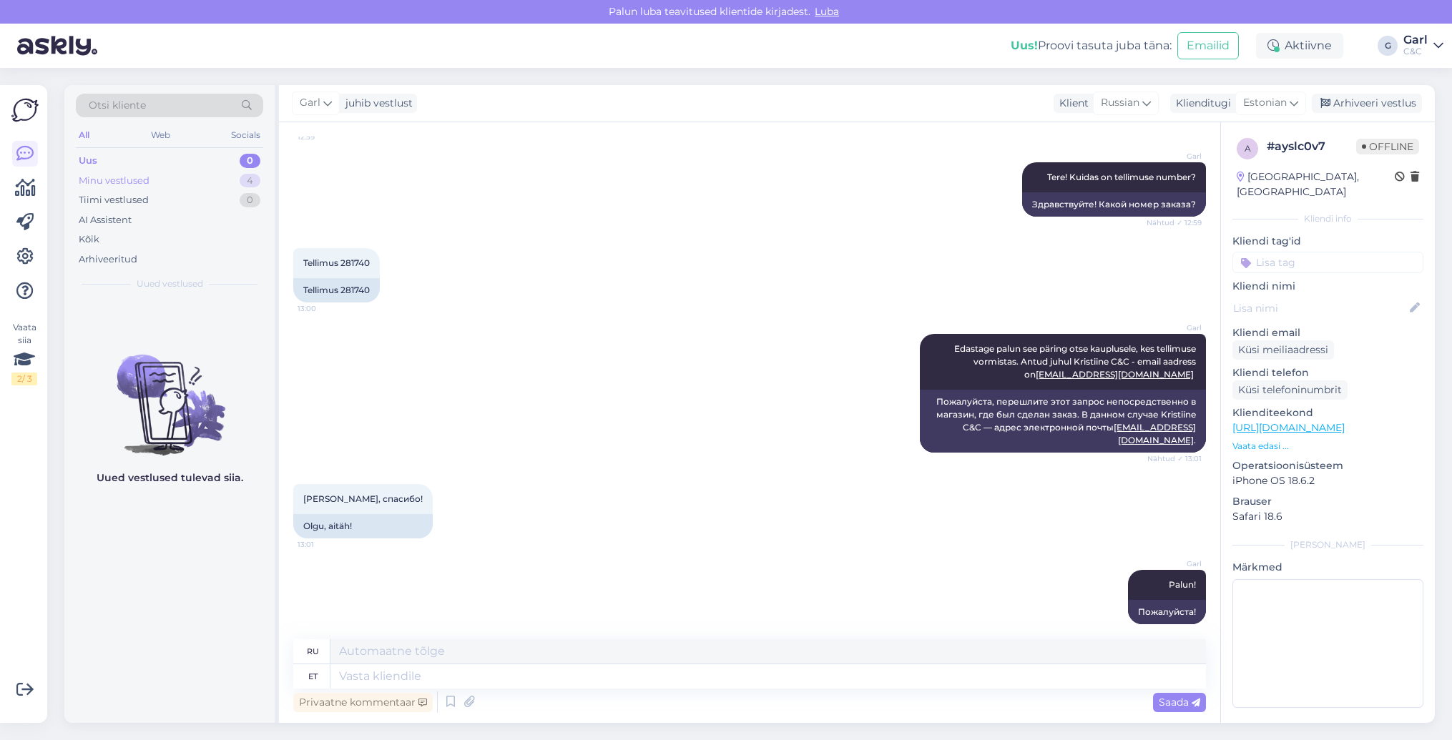
click at [172, 175] on div "Minu vestlused 4" at bounding box center [169, 181] width 187 height 20
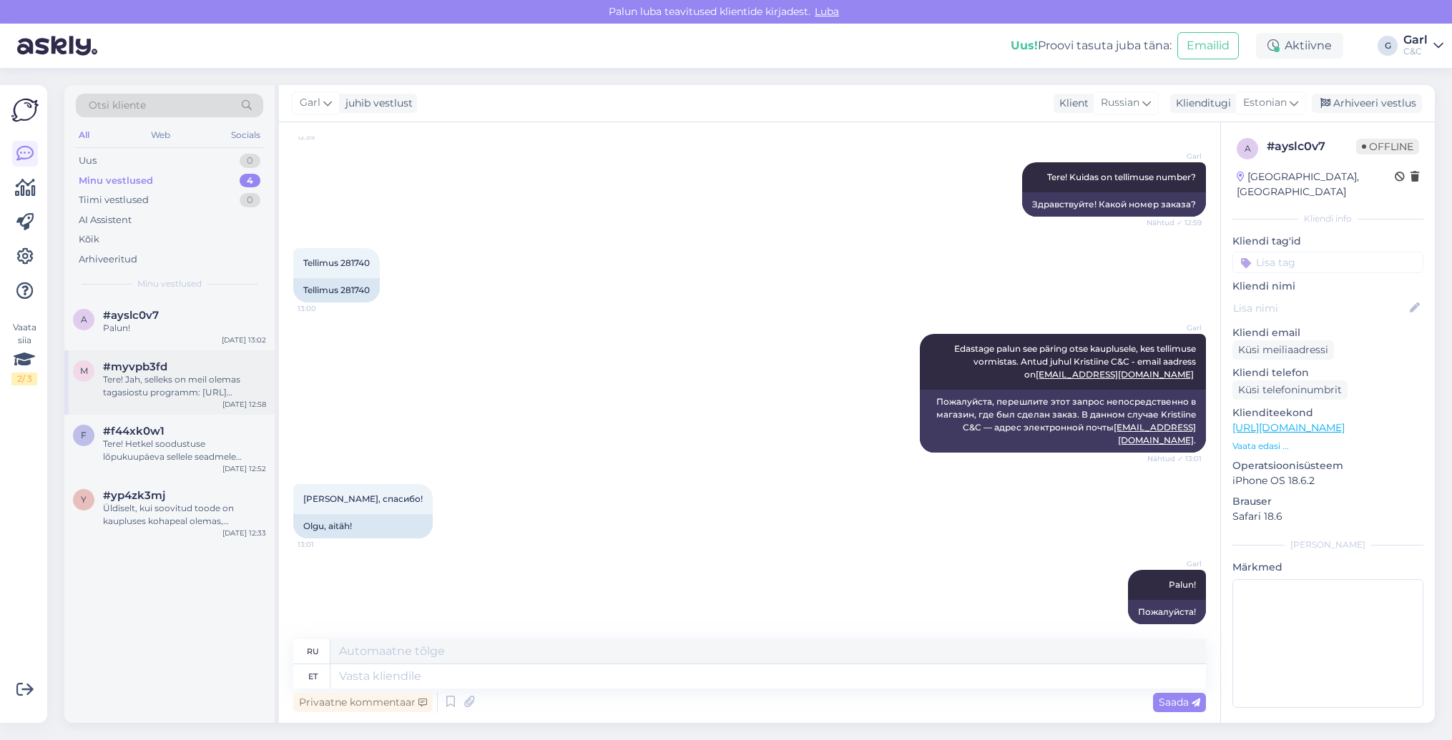
click at [171, 370] on div "#myvpb3fd" at bounding box center [184, 366] width 163 height 13
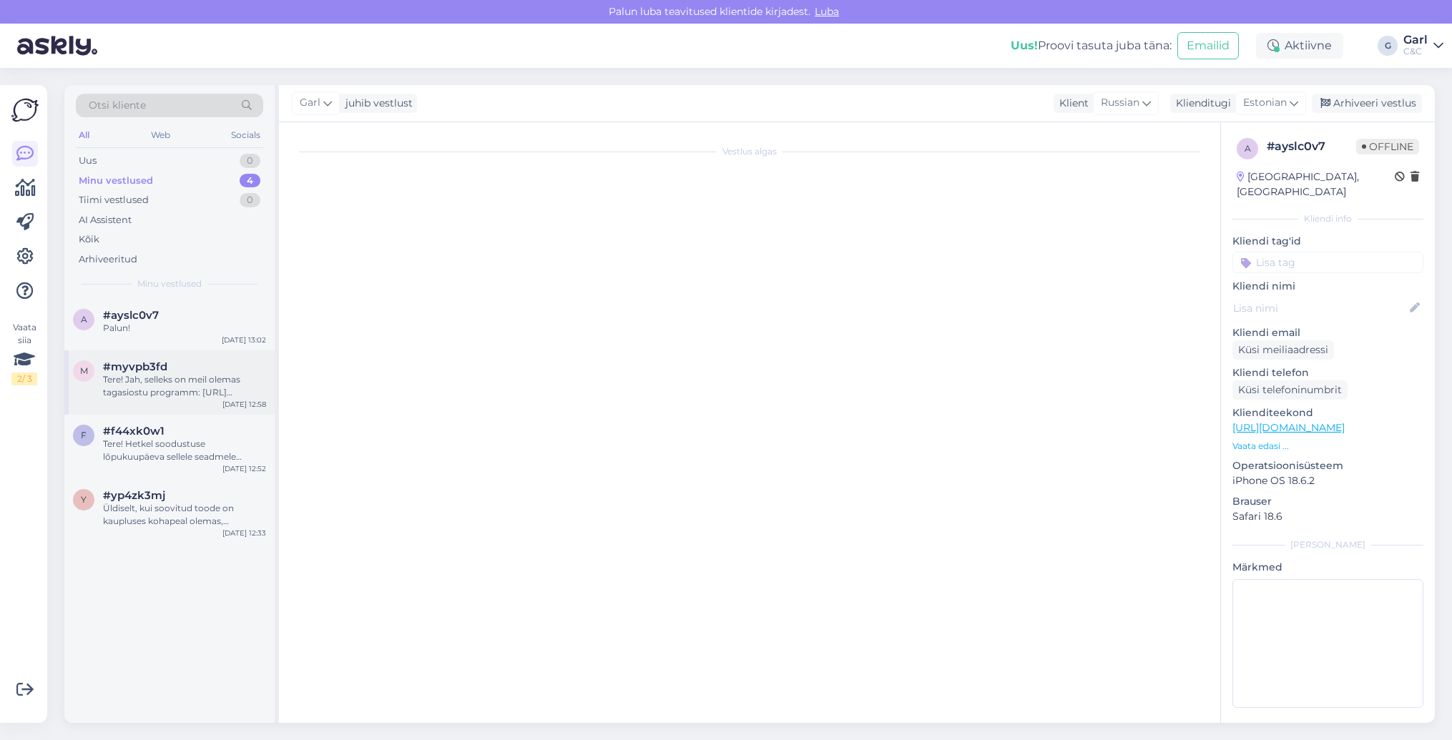
scroll to position [0, 0]
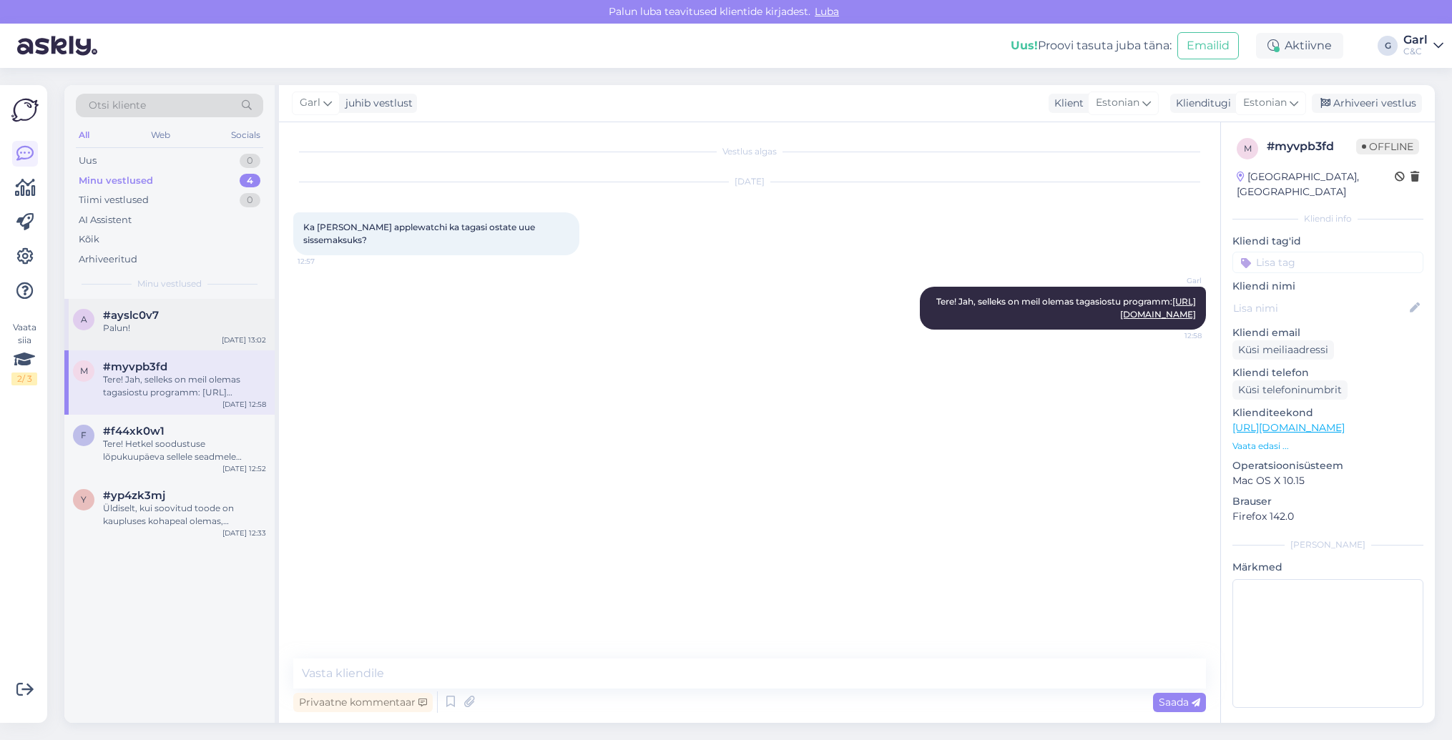
click at [174, 335] on div "a #ayslc0v7 Palun! Aug 28 13:02" at bounding box center [169, 324] width 210 height 51
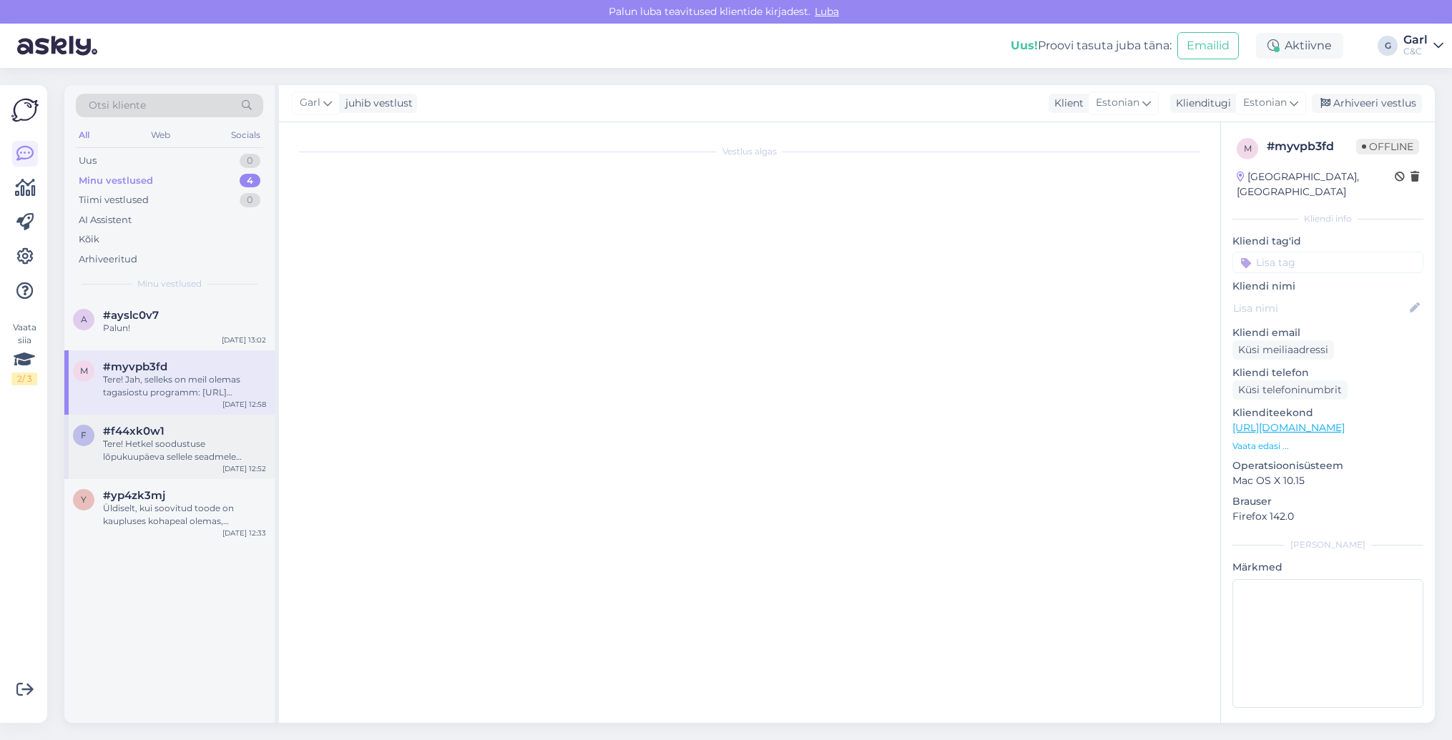
scroll to position [175, 0]
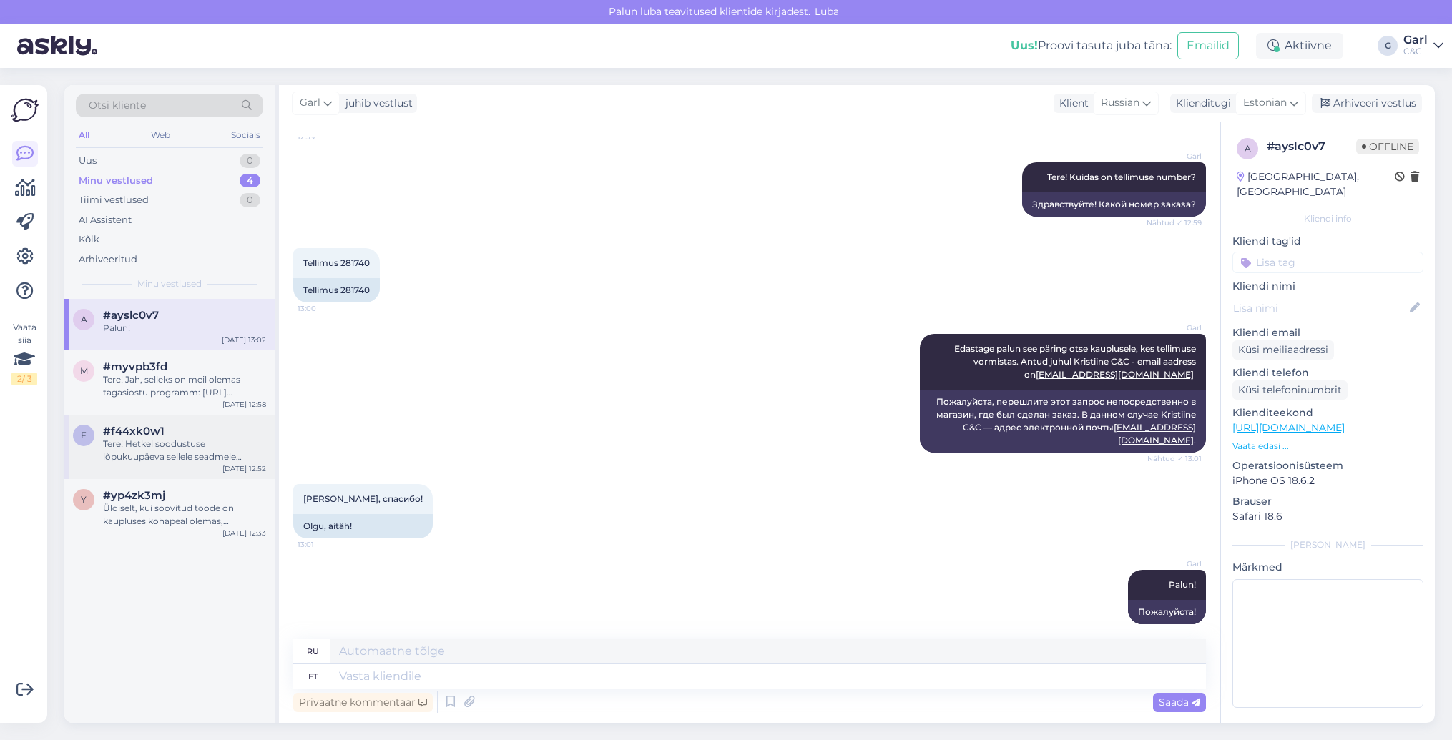
click at [171, 458] on div "Tere! Hetkel soodustuse lõpukuupäeva sellele seadmele määratud ei ole." at bounding box center [184, 451] width 163 height 26
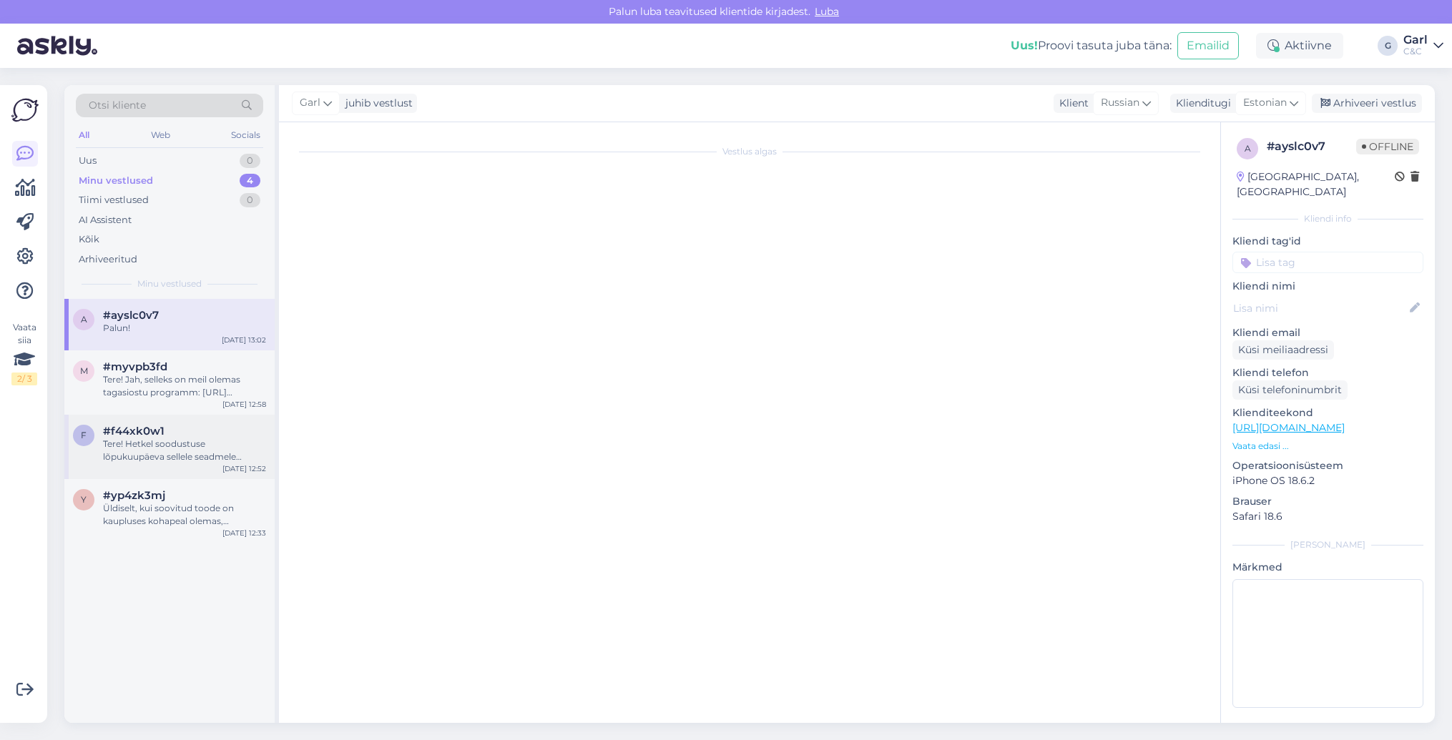
scroll to position [0, 0]
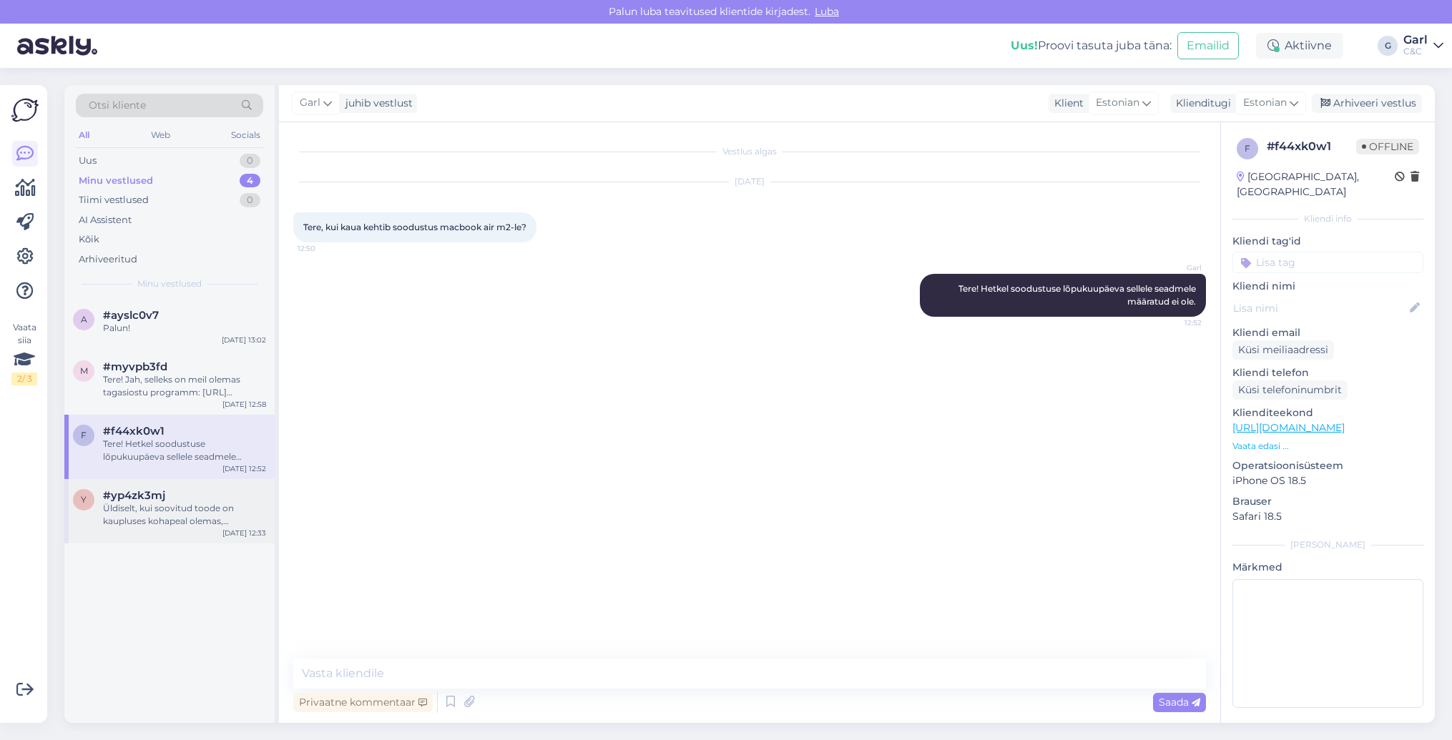
click at [172, 498] on div "#yp4zk3mj" at bounding box center [184, 495] width 163 height 13
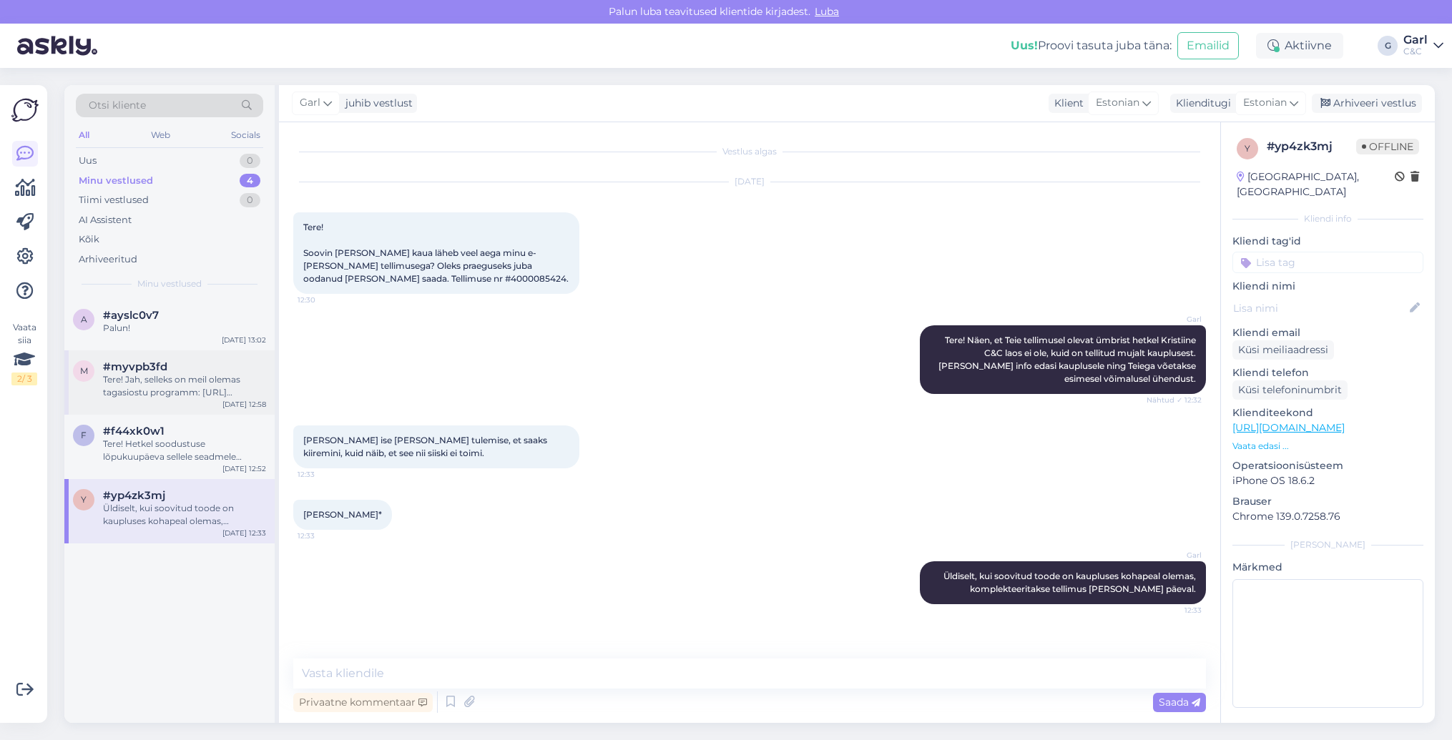
click at [202, 397] on div "Tere! Jah, selleks on meil olemas tagasiostu programm: https://www.shop.cec.ee/…" at bounding box center [184, 386] width 163 height 26
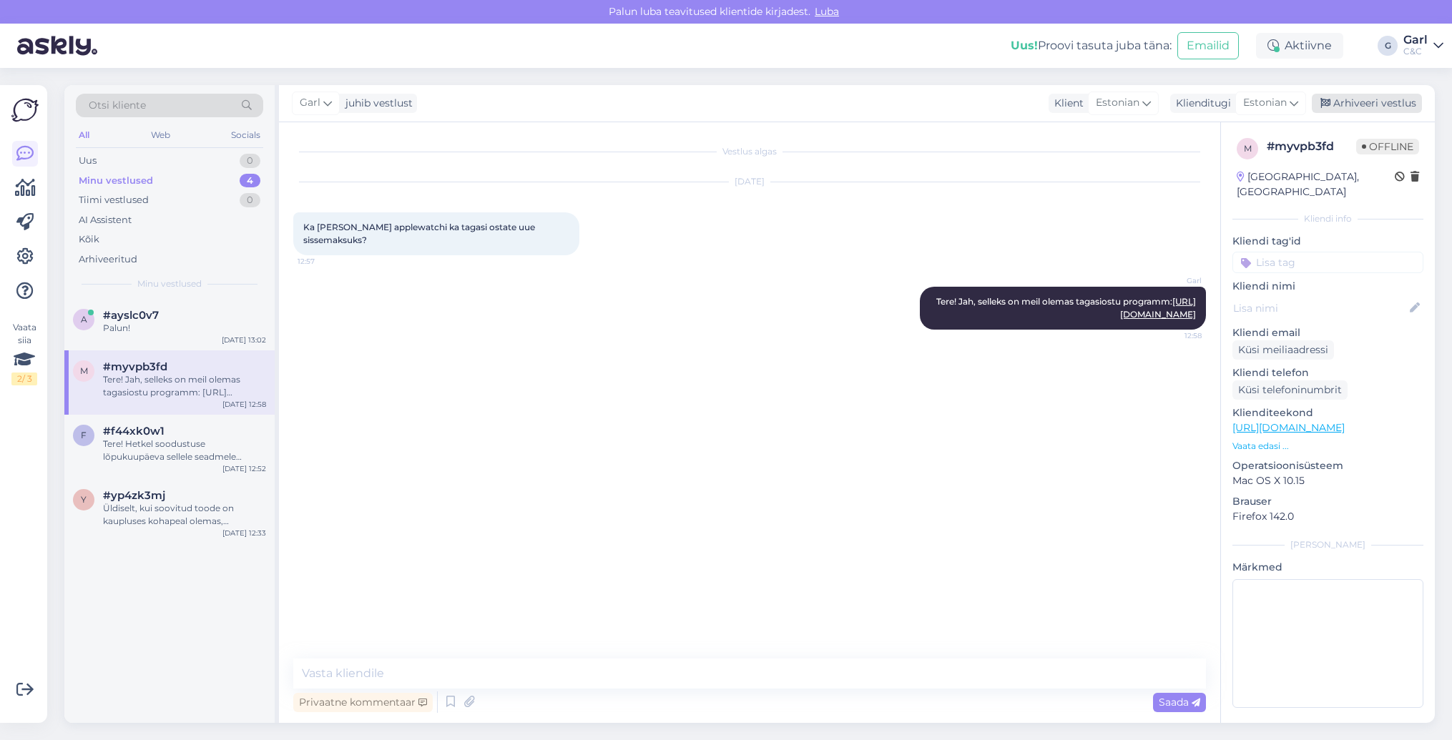
click at [1326, 104] on icon at bounding box center [1325, 104] width 10 height 10
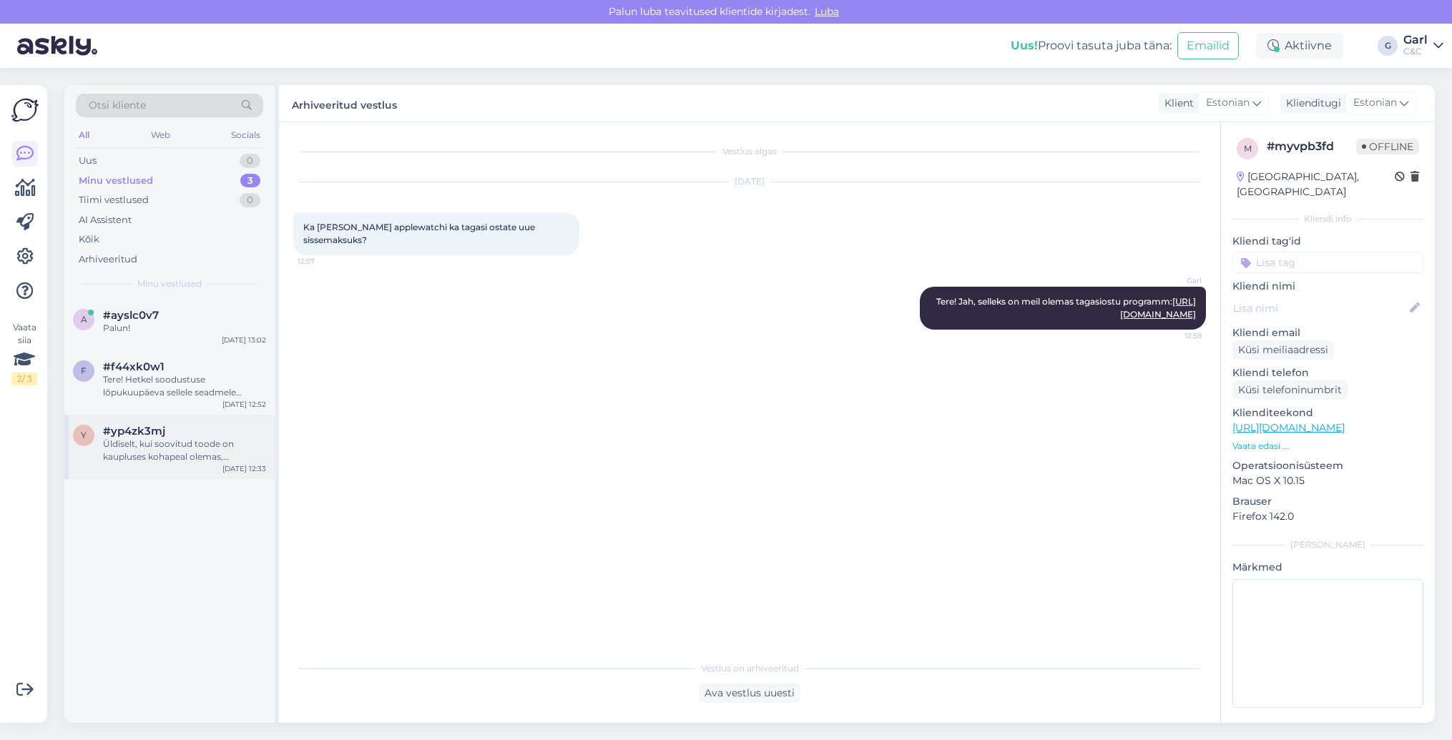
click at [202, 450] on div "Üldiselt, kui soovitud toode on kaupluses kohapeal olemas, komplekteeritakse te…" at bounding box center [184, 451] width 163 height 26
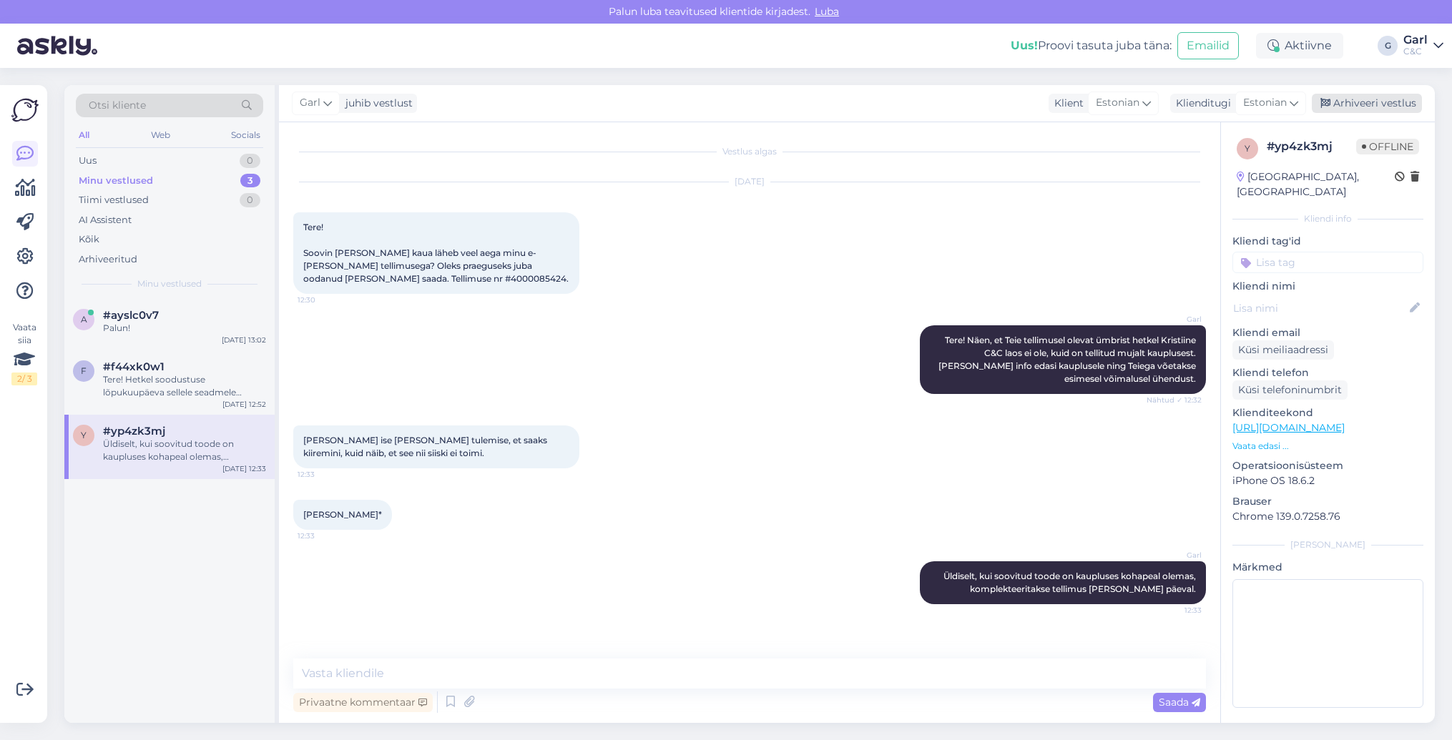
click at [1335, 95] on div "Arhiveeri vestlus" at bounding box center [1367, 103] width 110 height 19
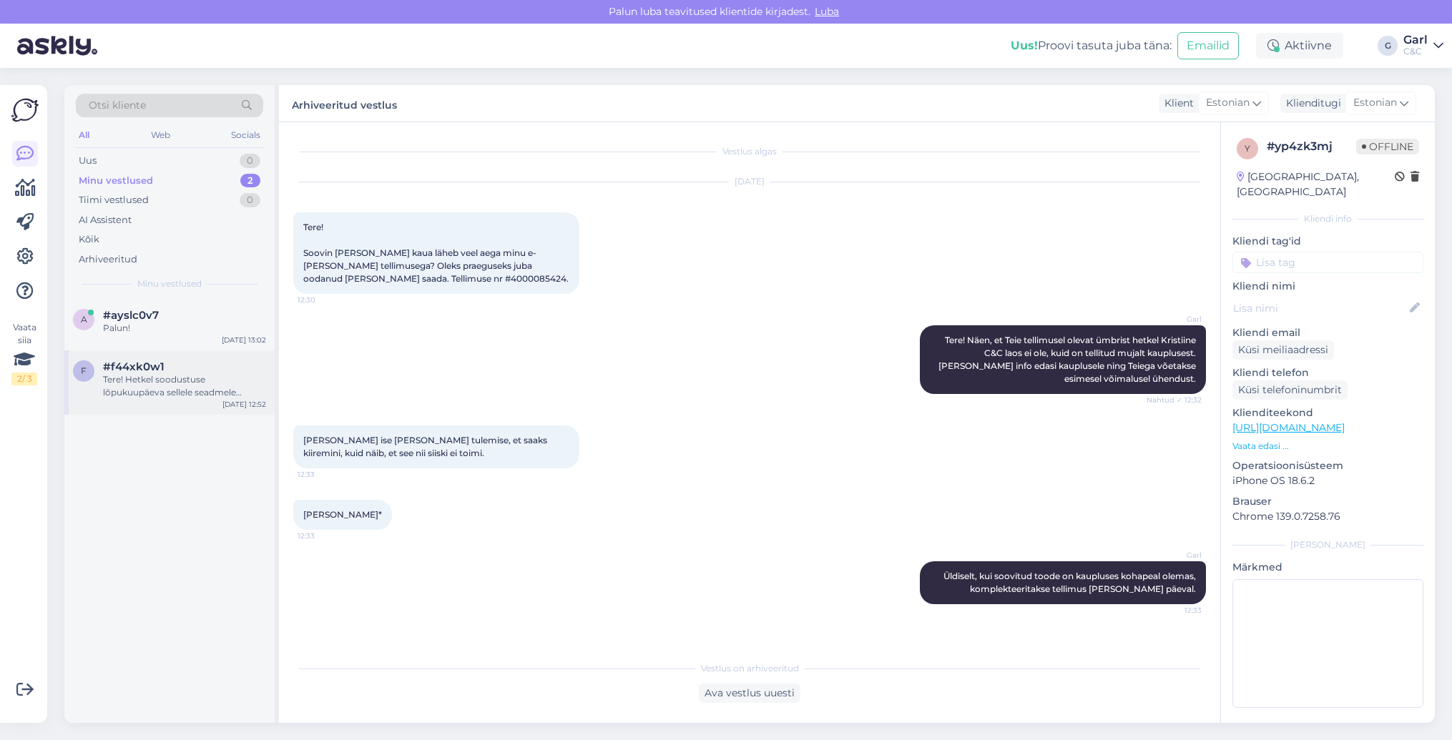
click at [246, 368] on div "#f44xk0w1" at bounding box center [184, 366] width 163 height 13
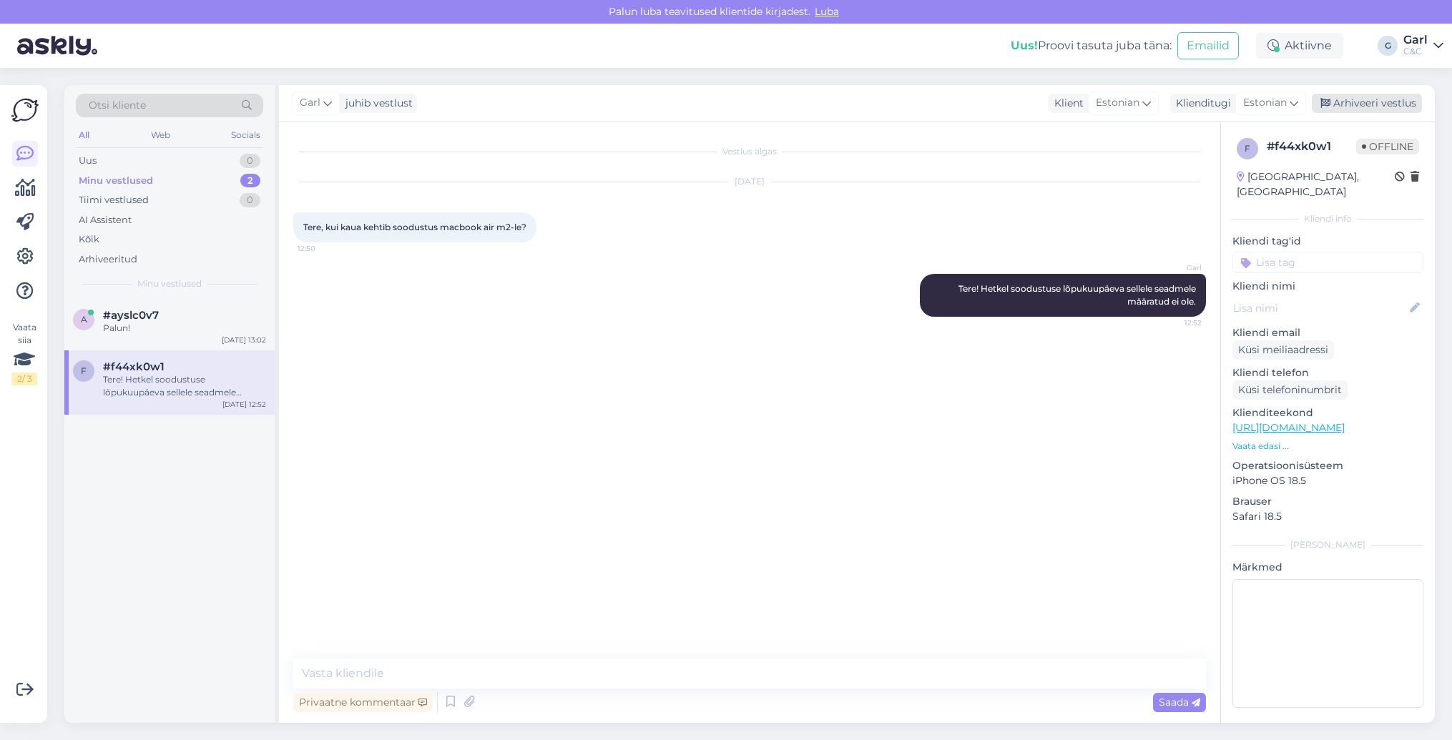
click at [1367, 104] on div "Arhiveeri vestlus" at bounding box center [1367, 103] width 110 height 19
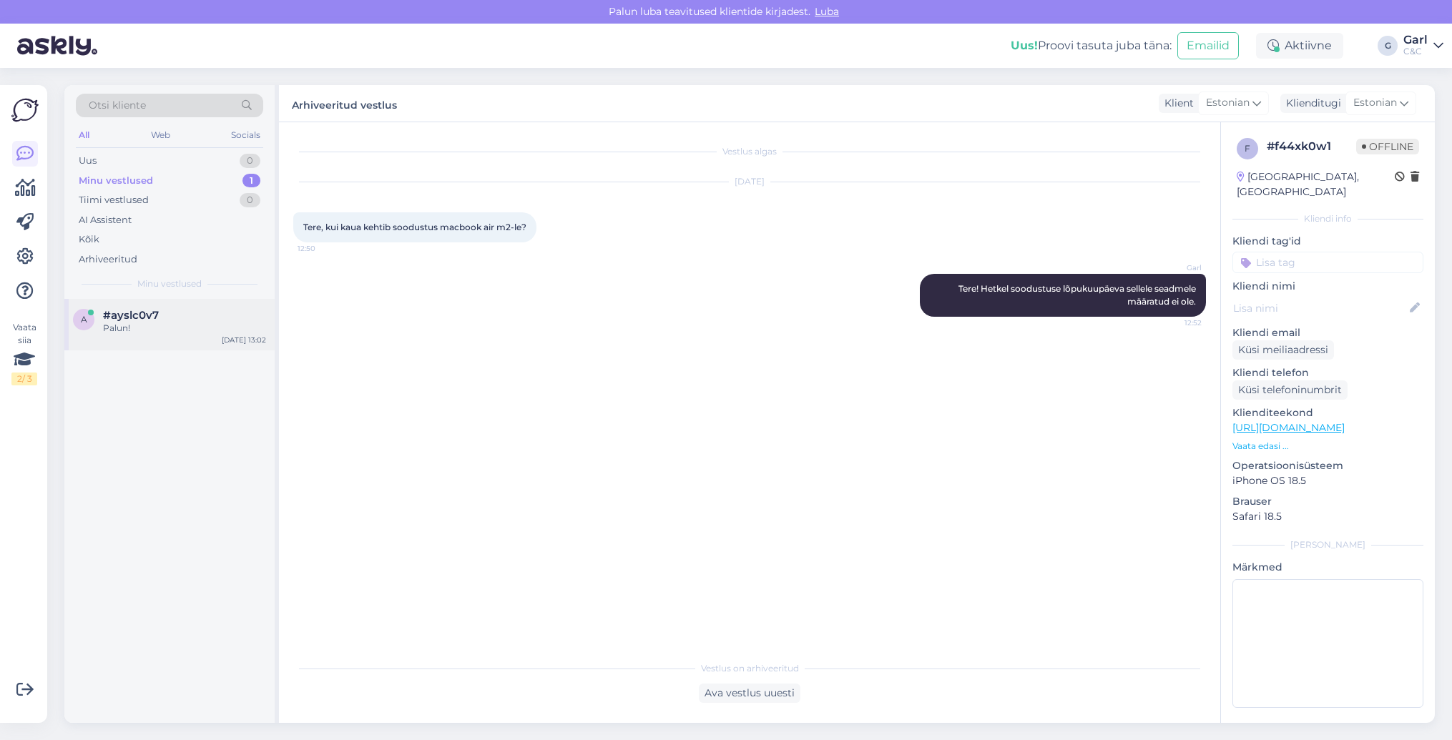
click at [210, 315] on div "#ayslc0v7" at bounding box center [184, 315] width 163 height 13
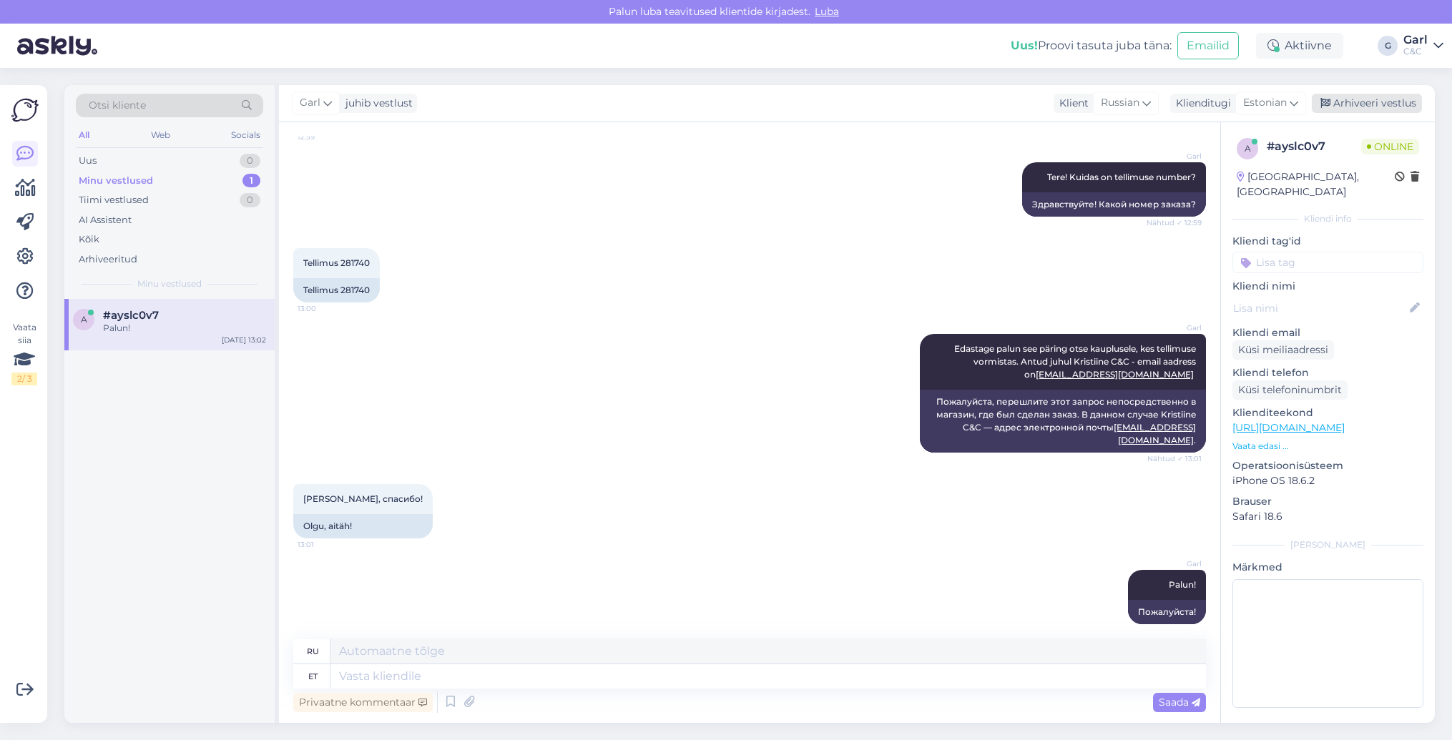
click at [1333, 102] on div "Arhiveeri vestlus" at bounding box center [1367, 103] width 110 height 19
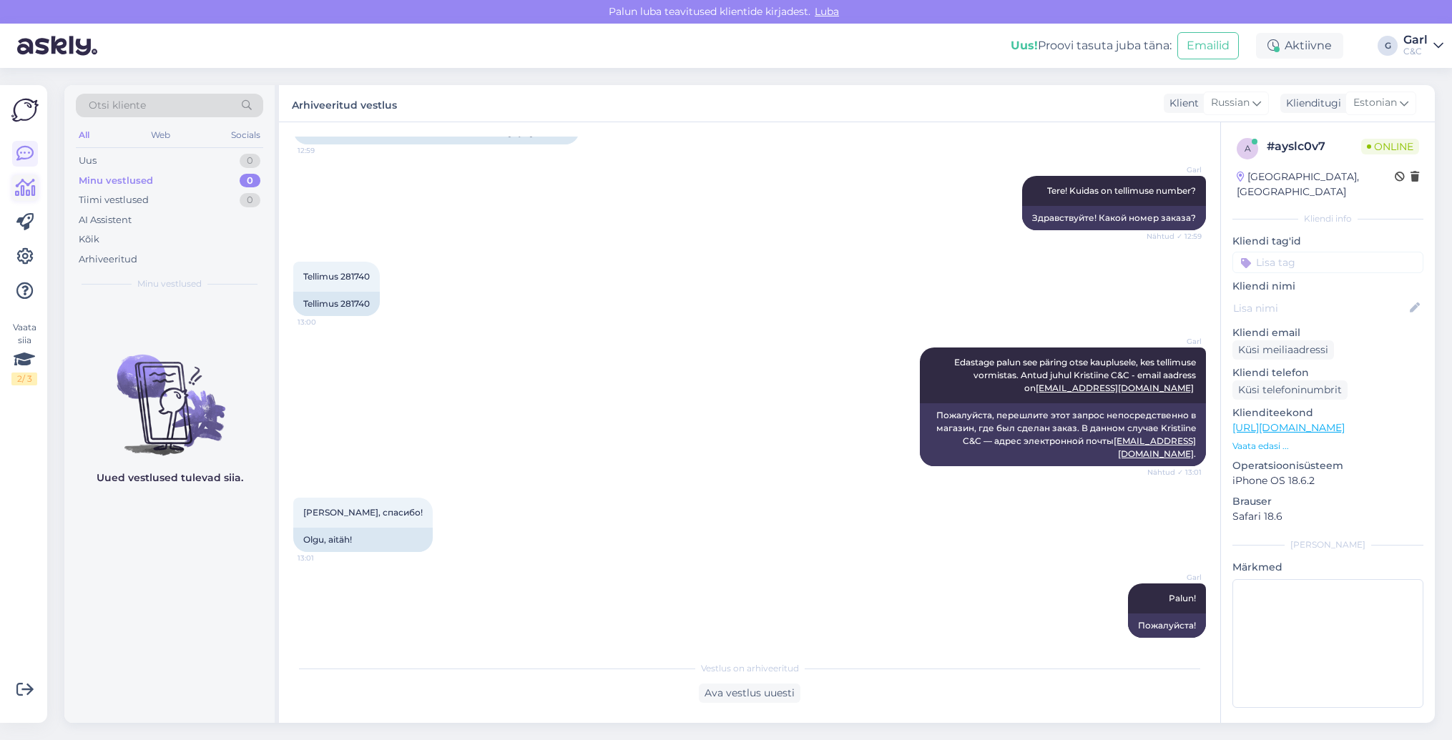
click at [25, 183] on icon at bounding box center [25, 188] width 21 height 17
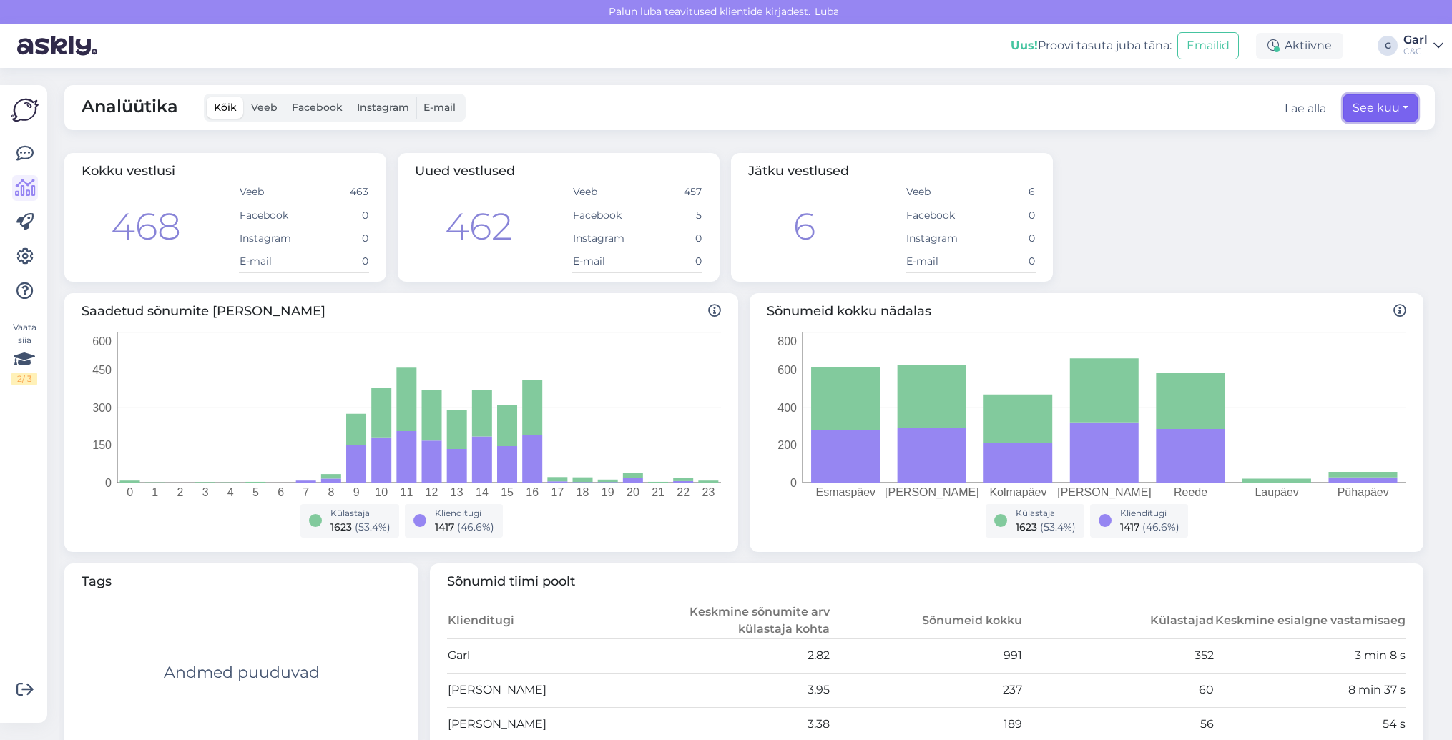
click at [1374, 115] on button "See kuu" at bounding box center [1380, 107] width 74 height 27
select select "7"
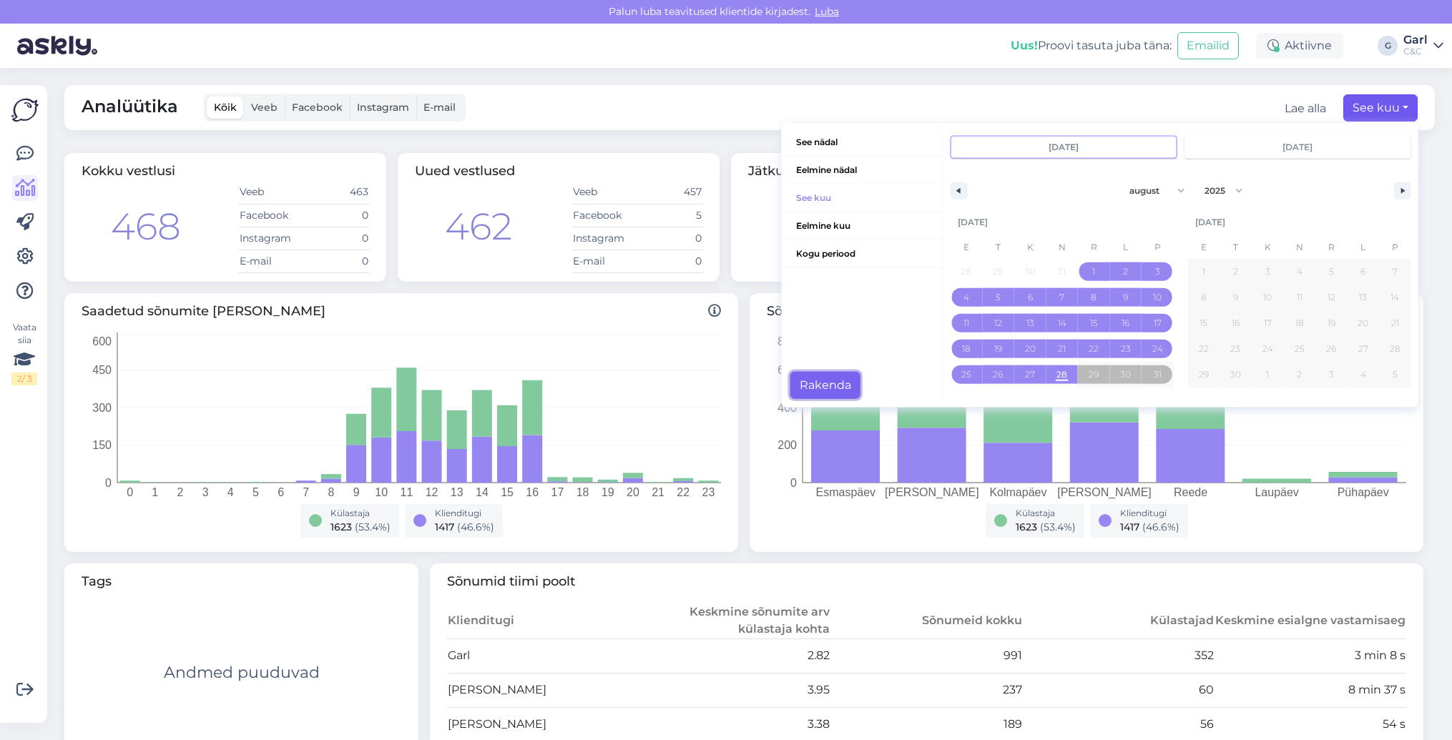
click at [812, 373] on button "Rakenda" at bounding box center [825, 385] width 70 height 27
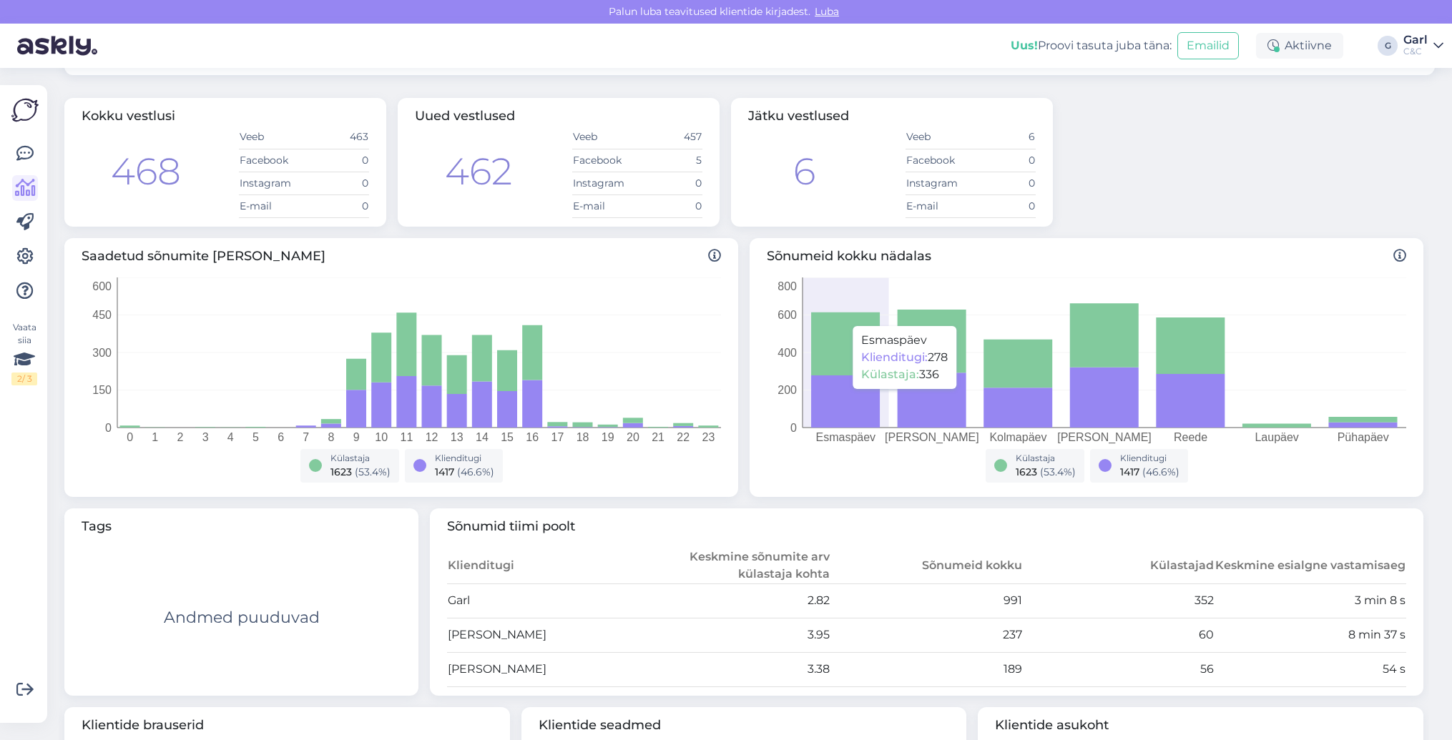
scroll to position [70, 0]
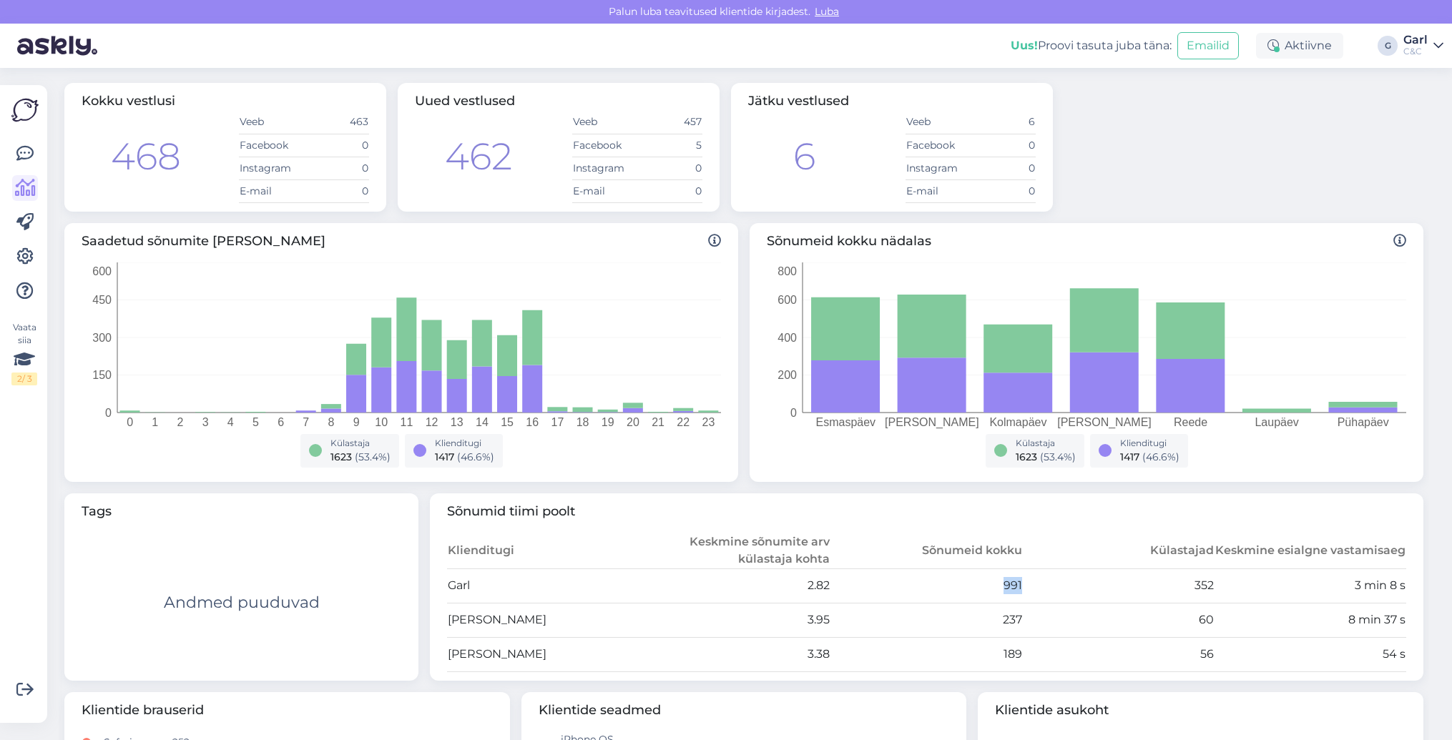
drag, startPoint x: 997, startPoint y: 589, endPoint x: 1087, endPoint y: 591, distance: 90.1
click at [1086, 591] on tr "Garl 2.82 991 352 3 min 8 s" at bounding box center [926, 586] width 959 height 34
click at [1087, 591] on td "352" at bounding box center [1119, 586] width 192 height 34
click at [1137, 582] on td "352" at bounding box center [1119, 586] width 192 height 34
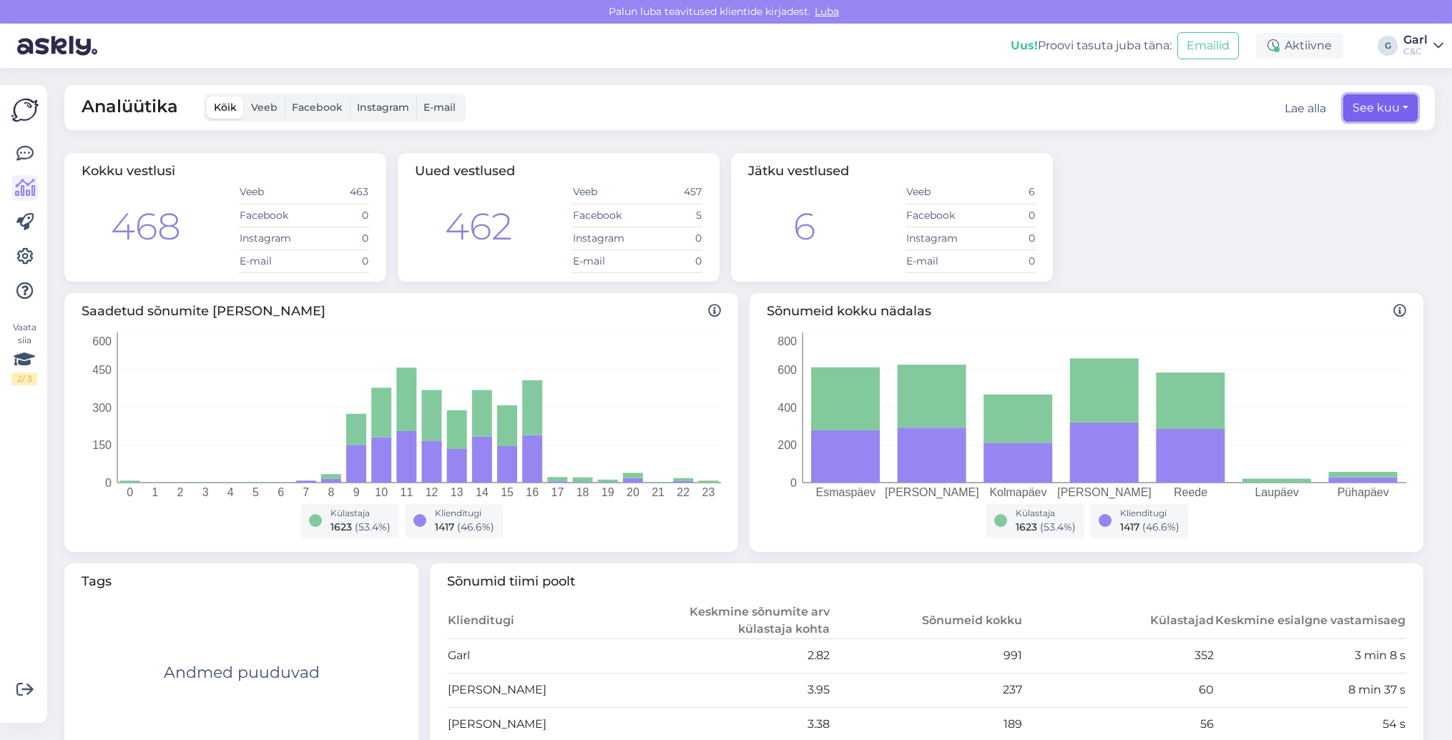
click at [1375, 114] on button "See kuu" at bounding box center [1380, 107] width 74 height 27
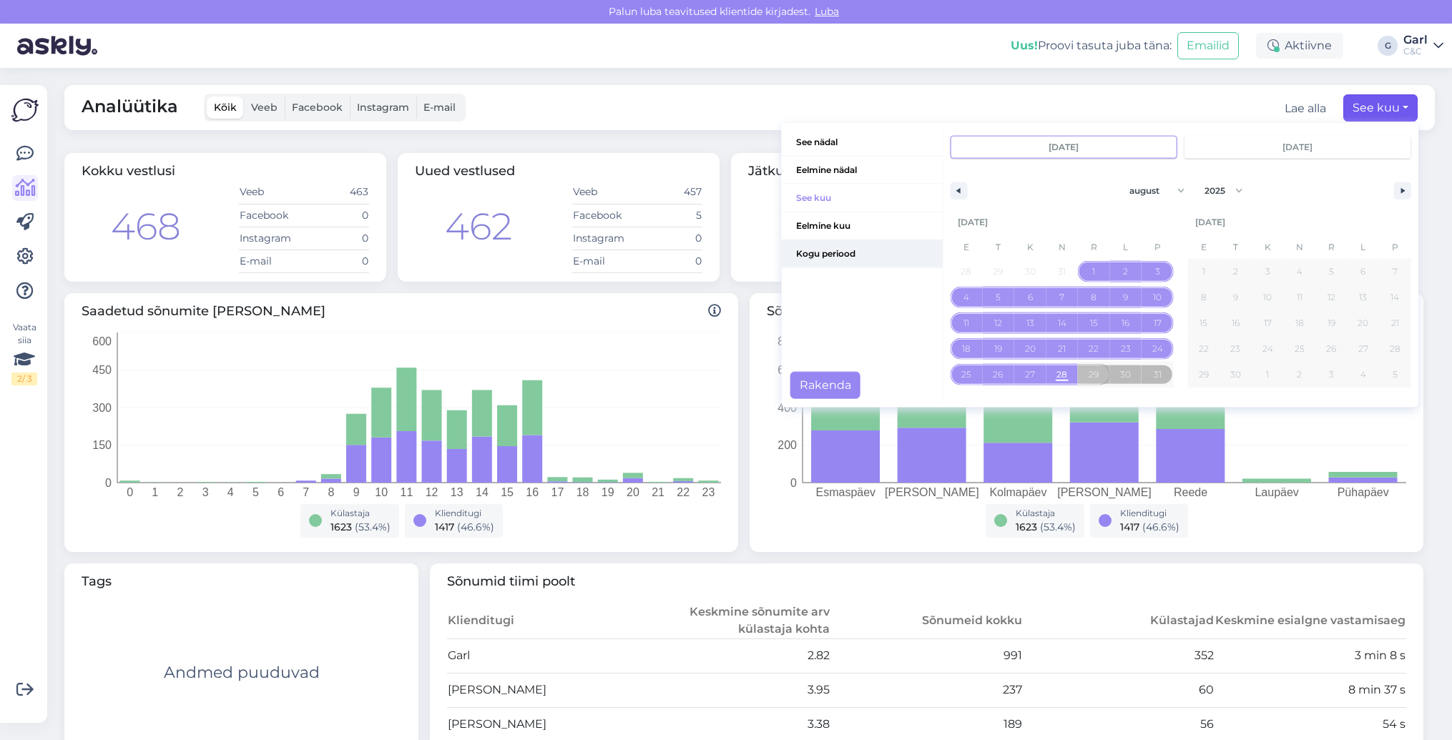
click at [838, 255] on span "Kogu periood" at bounding box center [862, 253] width 161 height 27
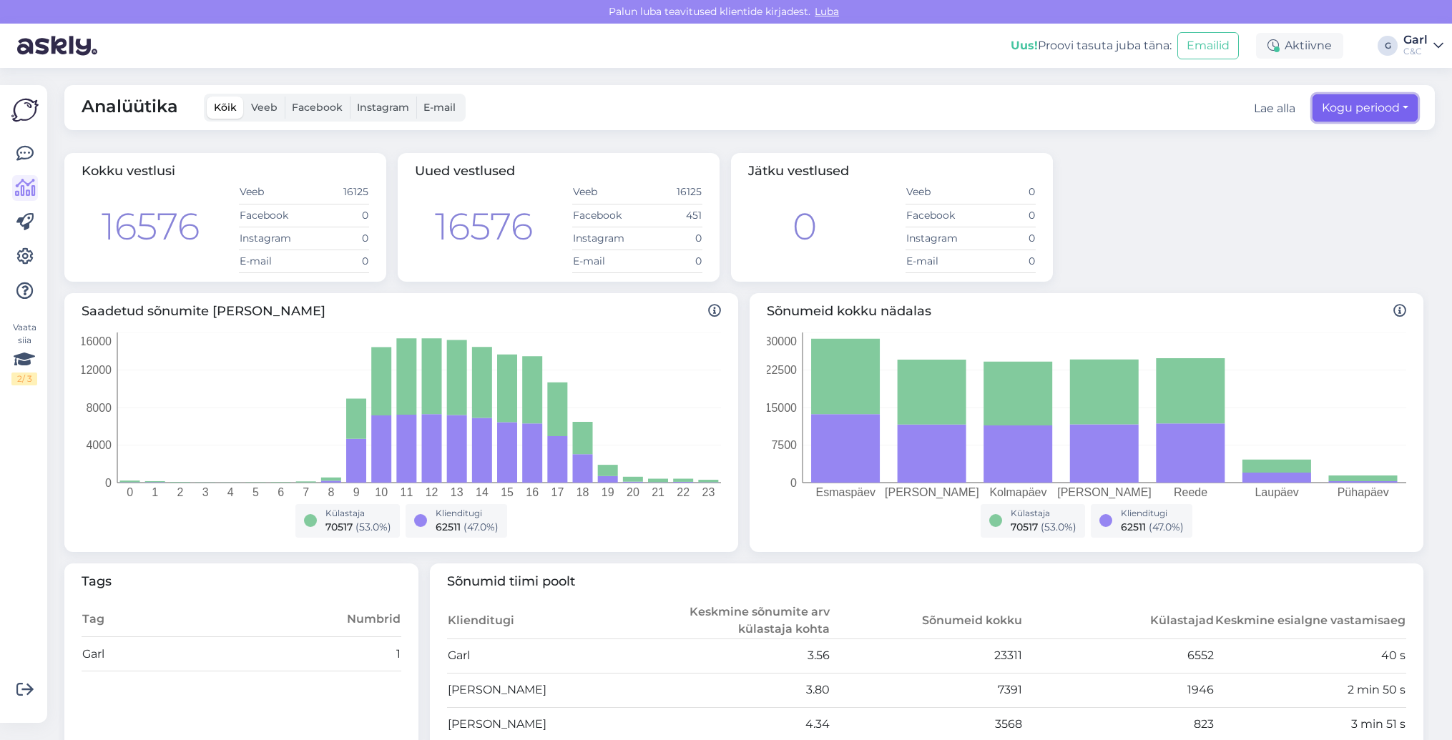
click at [1374, 107] on button "Kogu periood" at bounding box center [1364, 107] width 105 height 27
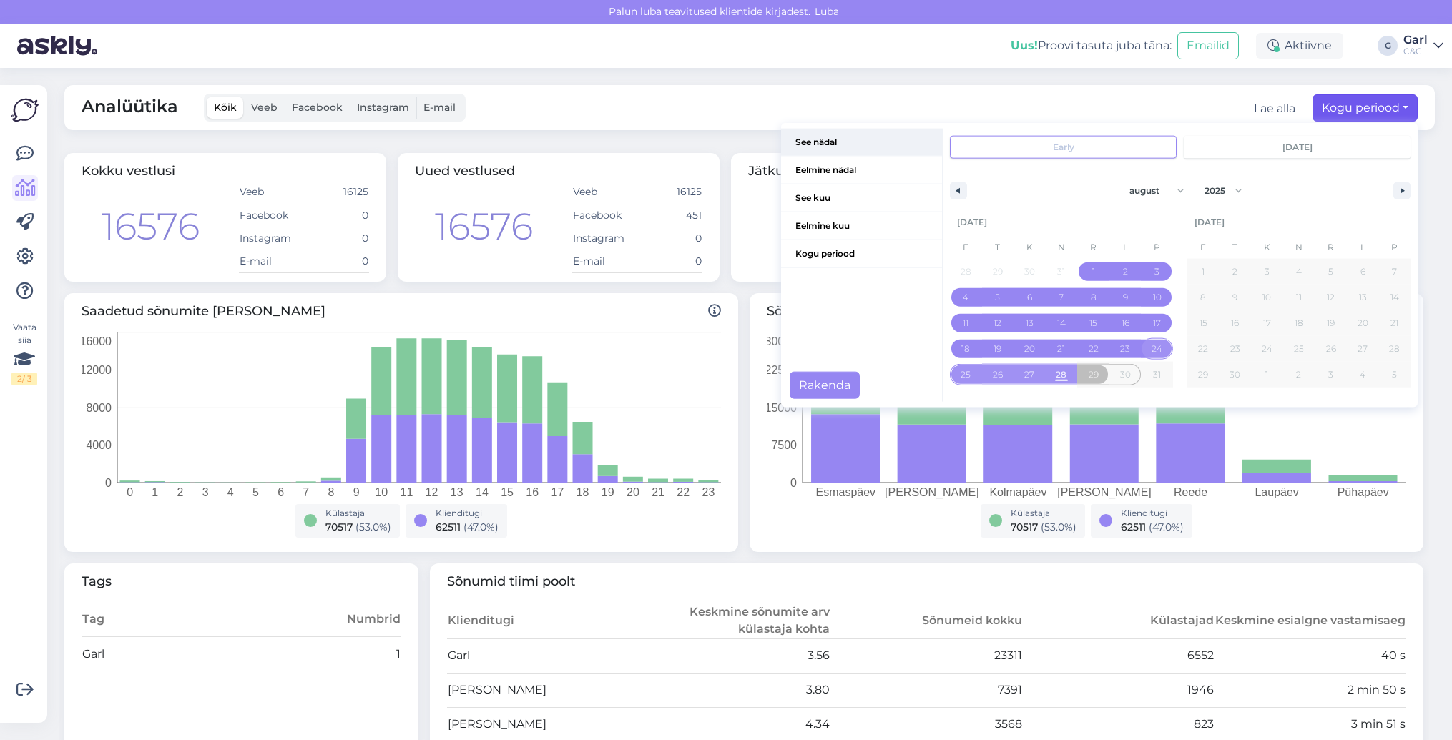
click at [857, 141] on span "See nädal" at bounding box center [861, 142] width 161 height 27
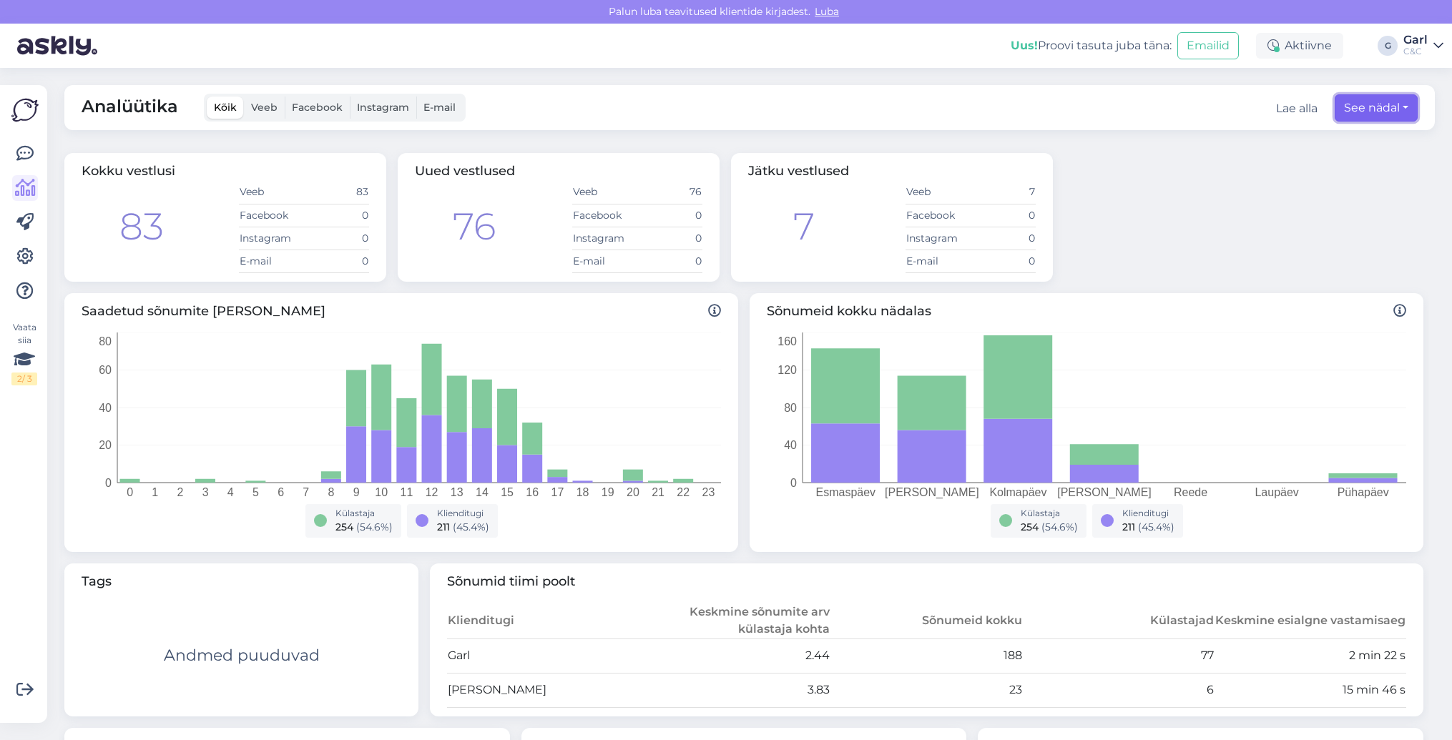
click at [1373, 103] on button "See nädal" at bounding box center [1376, 107] width 83 height 27
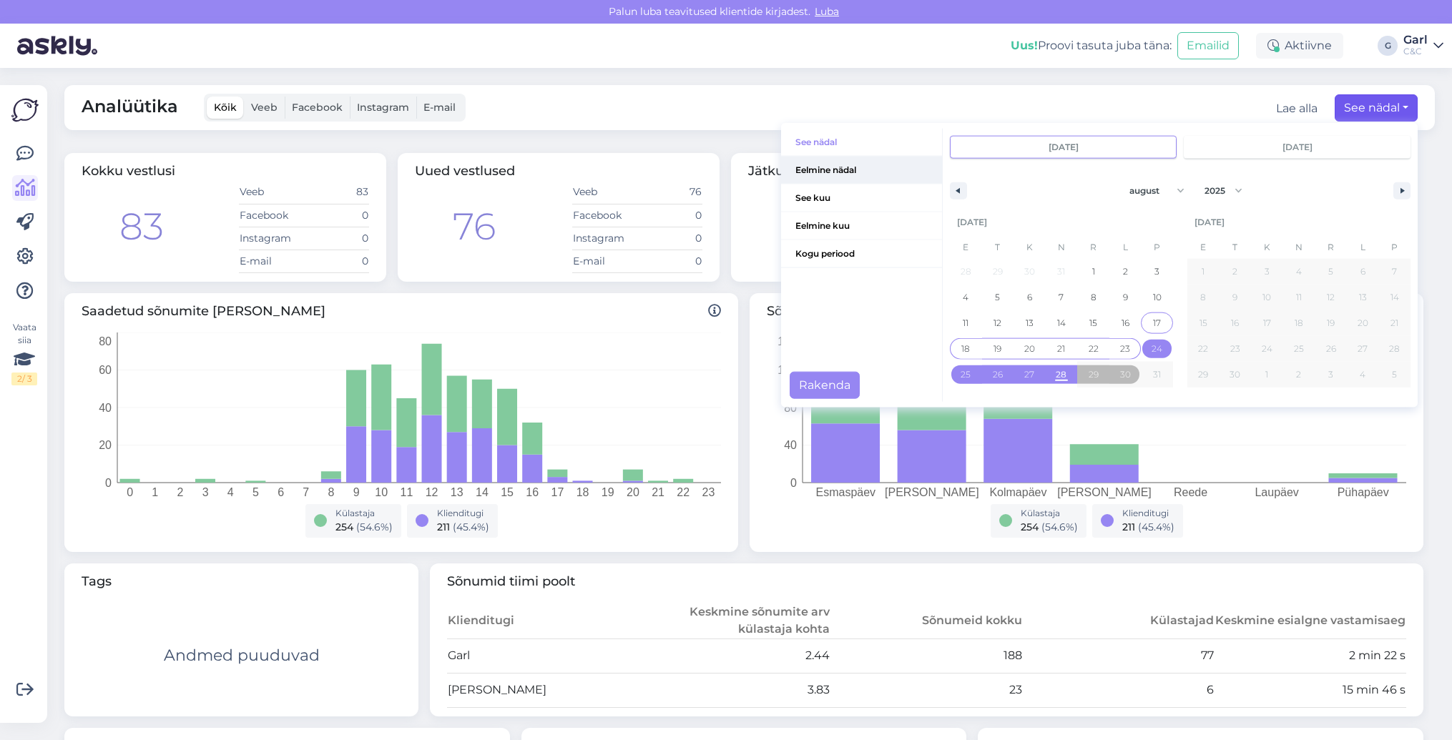
click at [861, 178] on span "Eelmine nädal" at bounding box center [861, 170] width 161 height 27
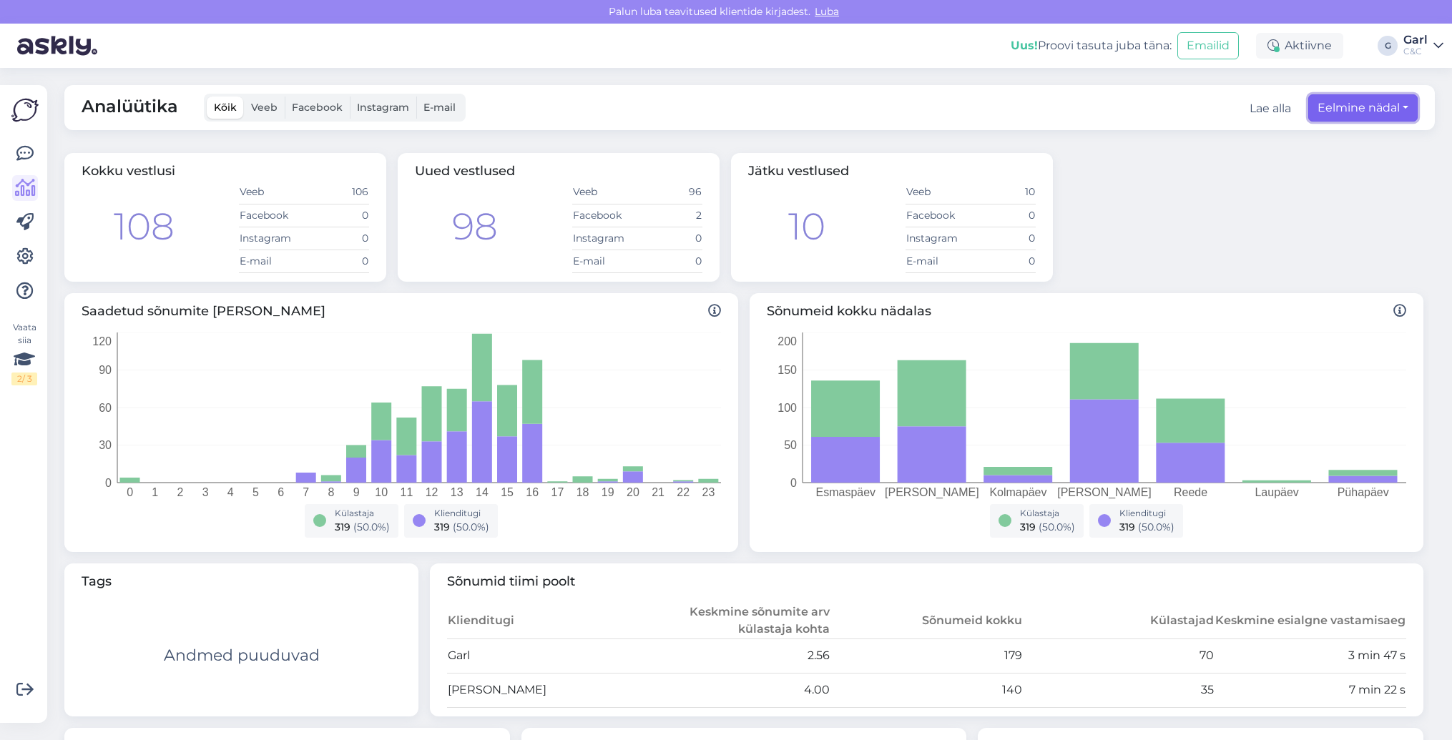
click at [1336, 118] on button "Eelmine nädal" at bounding box center [1362, 107] width 109 height 27
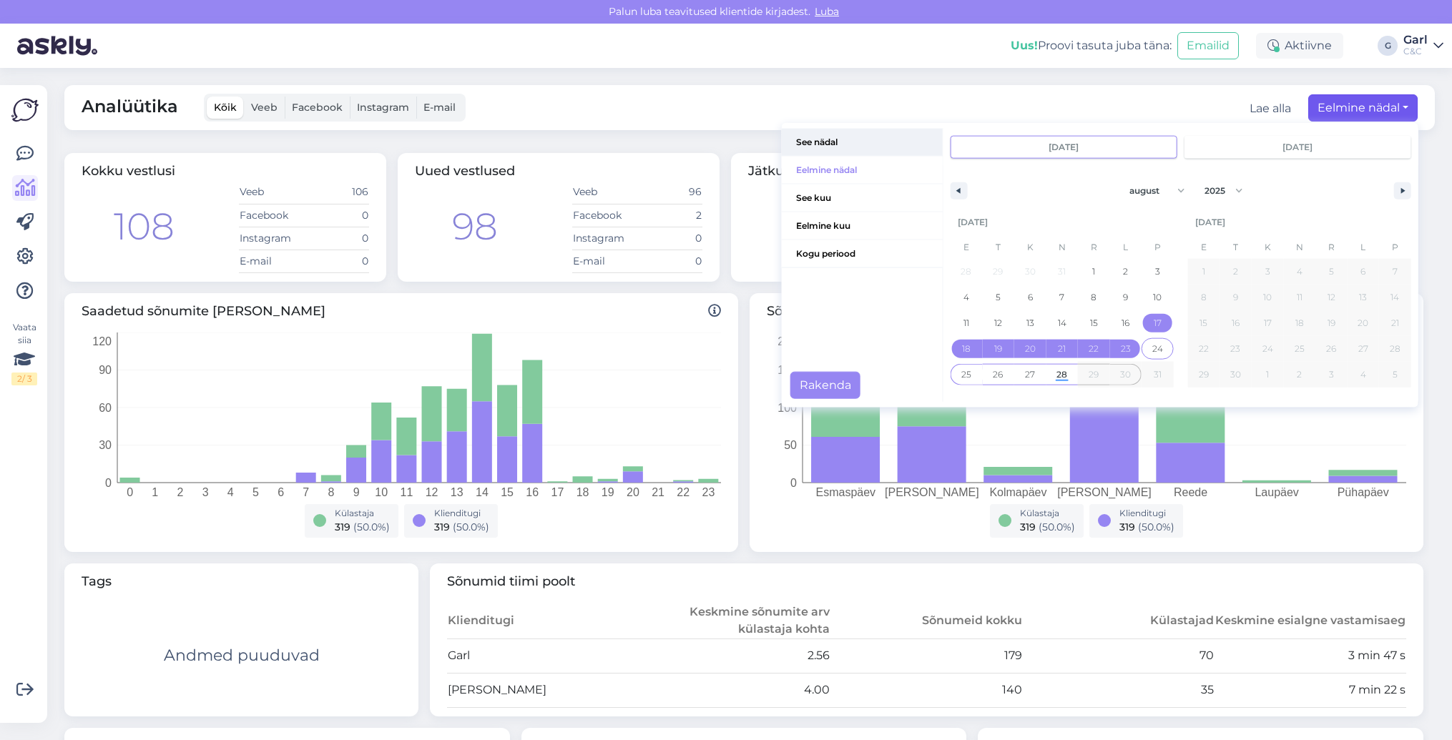
click at [846, 149] on span "See nädal" at bounding box center [862, 142] width 161 height 27
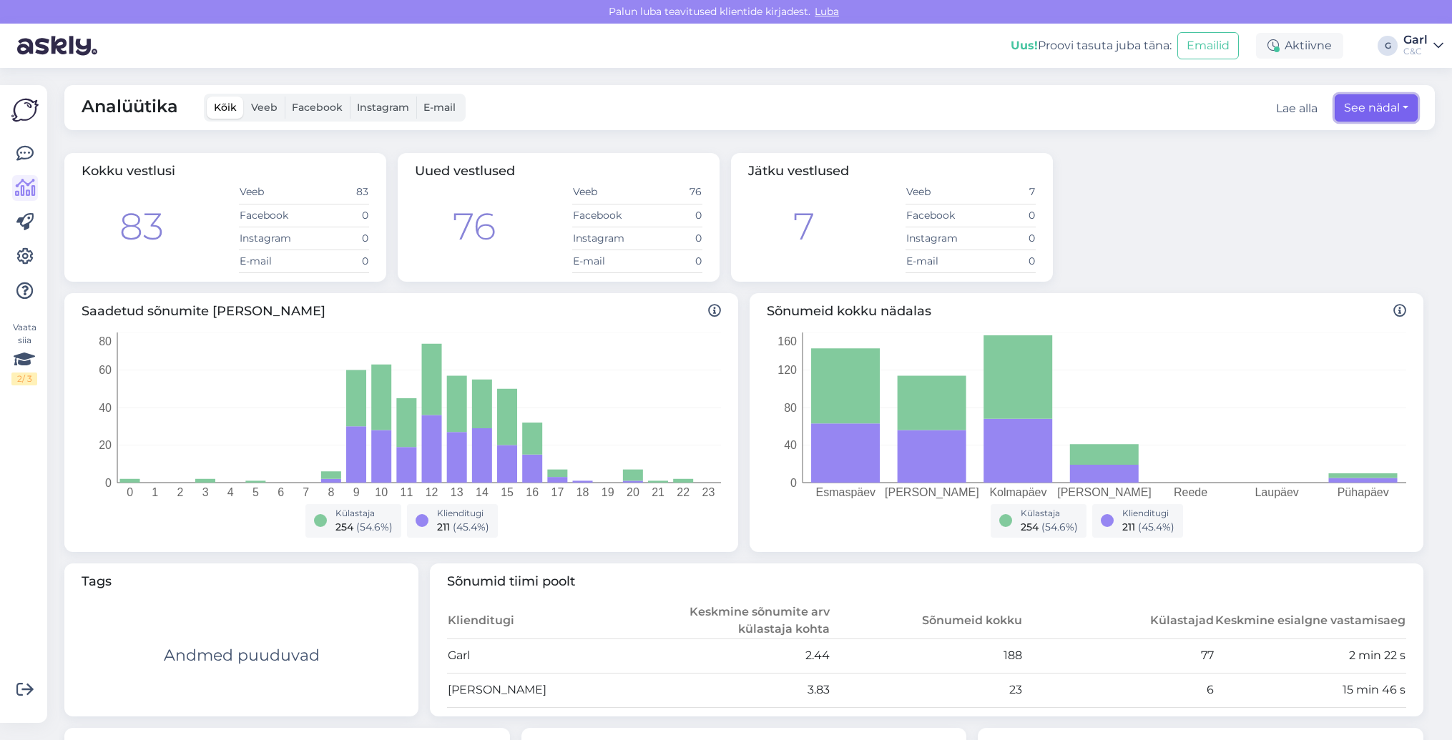
click at [1343, 104] on button "See nädal" at bounding box center [1376, 107] width 83 height 27
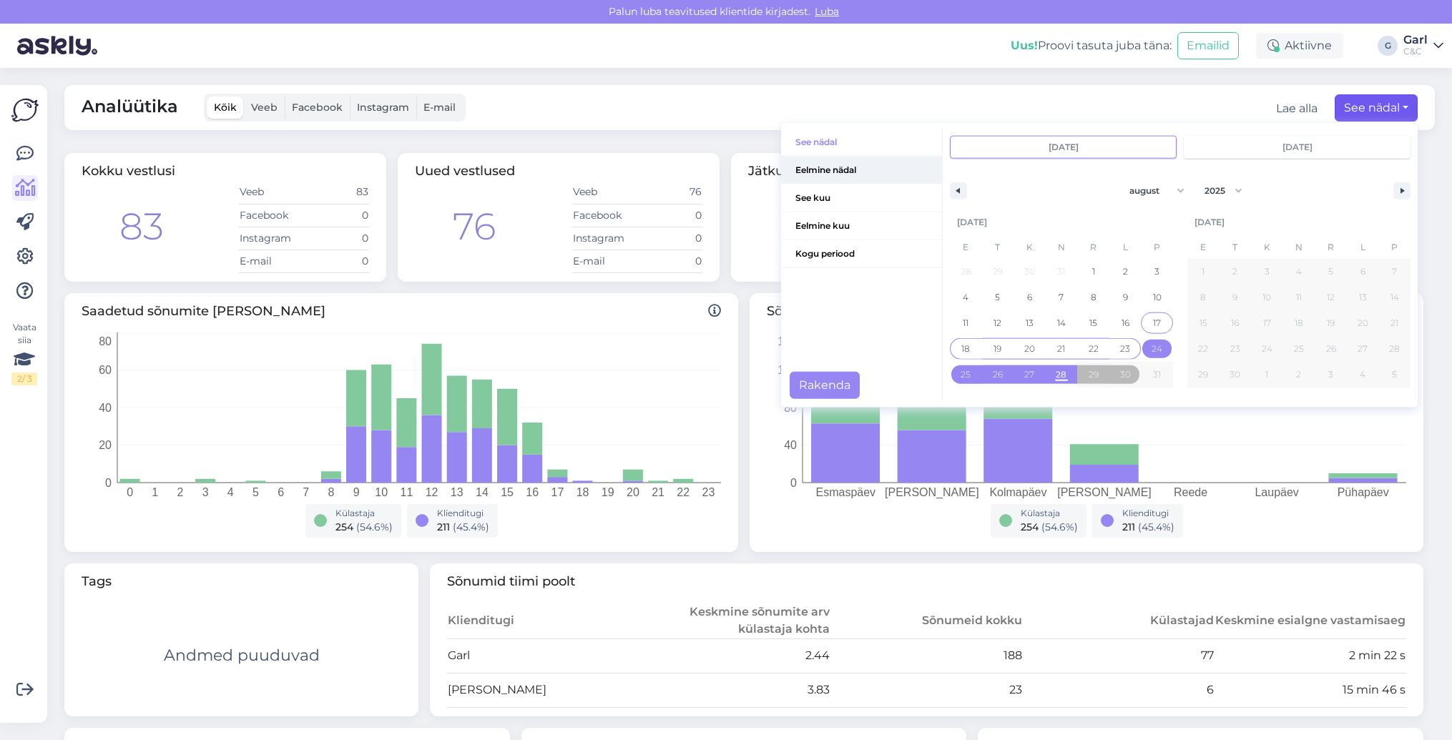
click at [863, 172] on span "Eelmine nädal" at bounding box center [861, 170] width 161 height 27
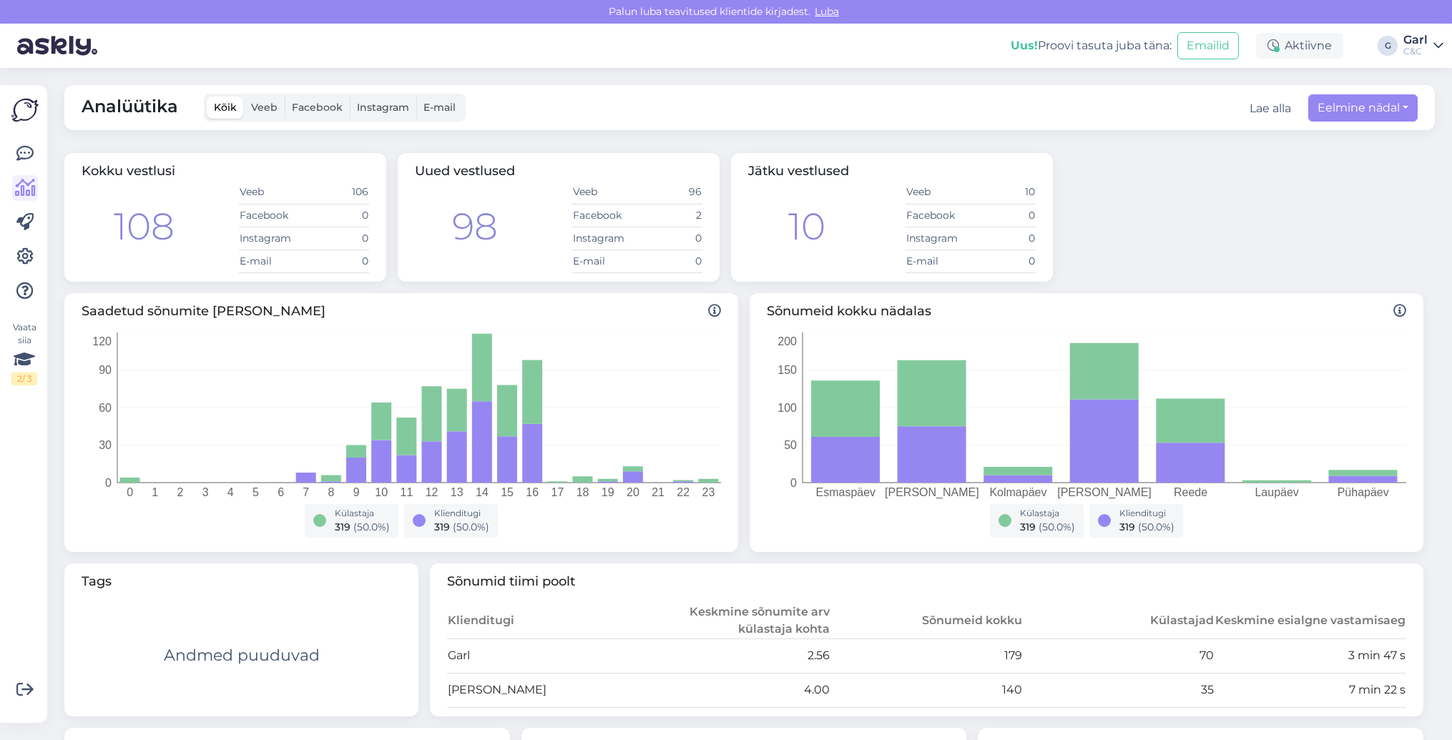
click at [1382, 92] on div "Analüütika Kõik Veeb Facebook Instagram E-mail Lae alla Eelmine nädal See nädal…" at bounding box center [749, 107] width 1370 height 45
click at [1373, 105] on button "Eelmine nädal" at bounding box center [1362, 107] width 109 height 27
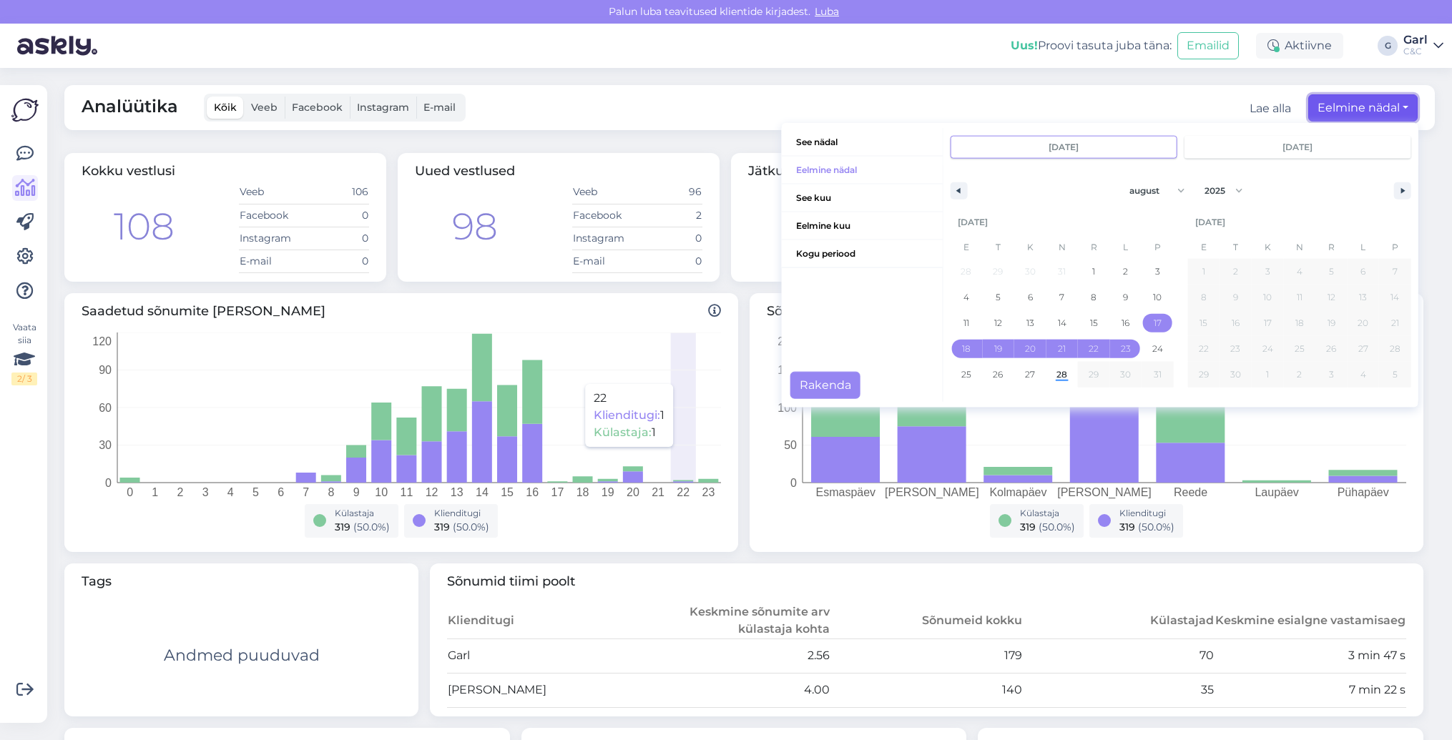
scroll to position [18, 0]
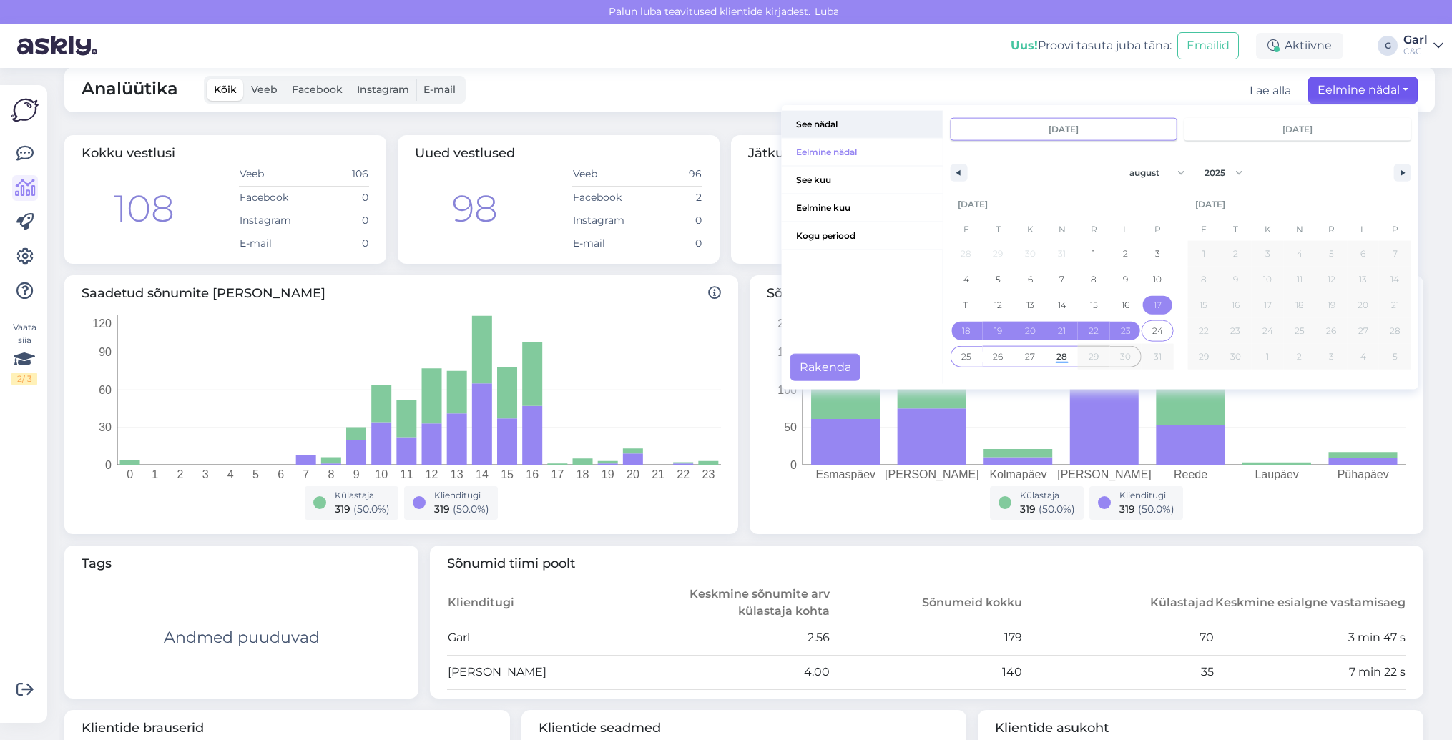
click at [848, 127] on span "See nädal" at bounding box center [862, 124] width 161 height 27
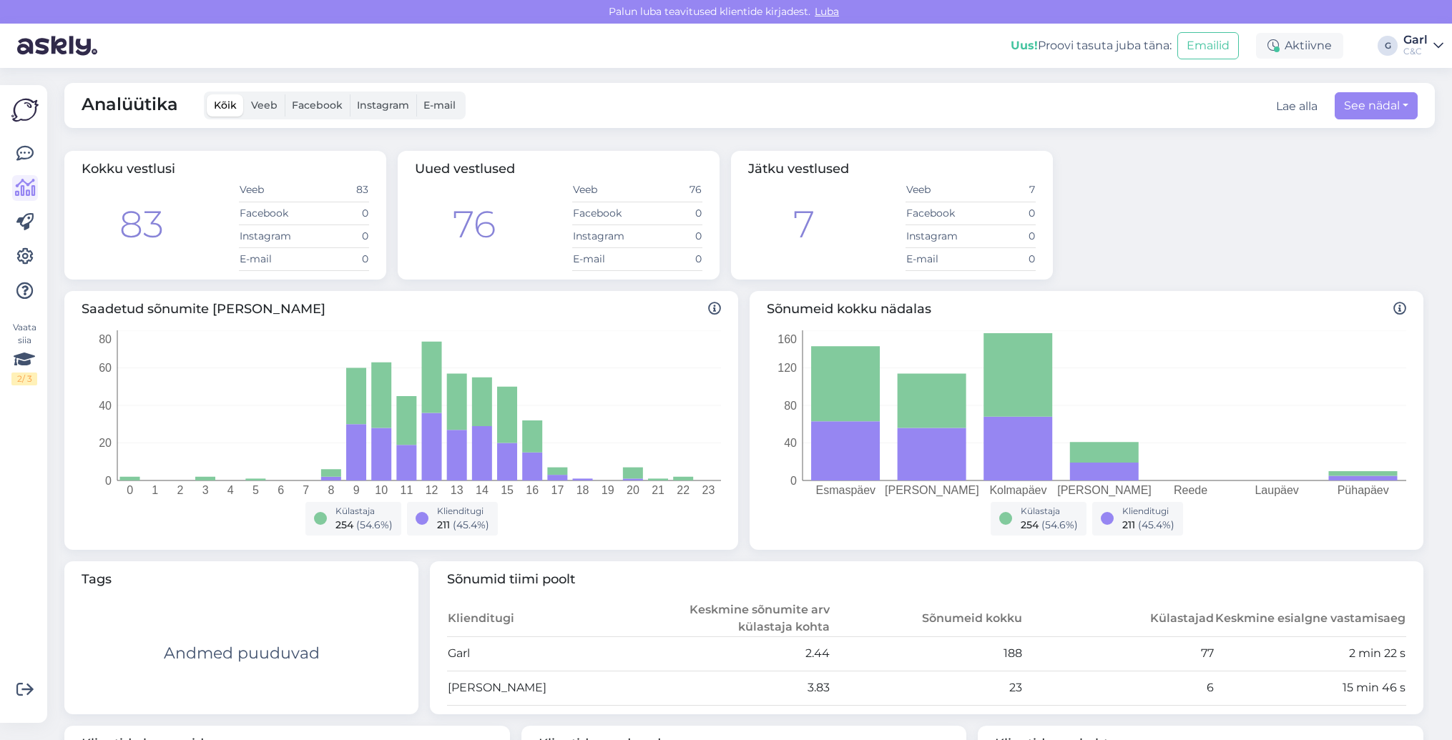
scroll to position [0, 0]
click at [19, 153] on icon at bounding box center [24, 153] width 17 height 17
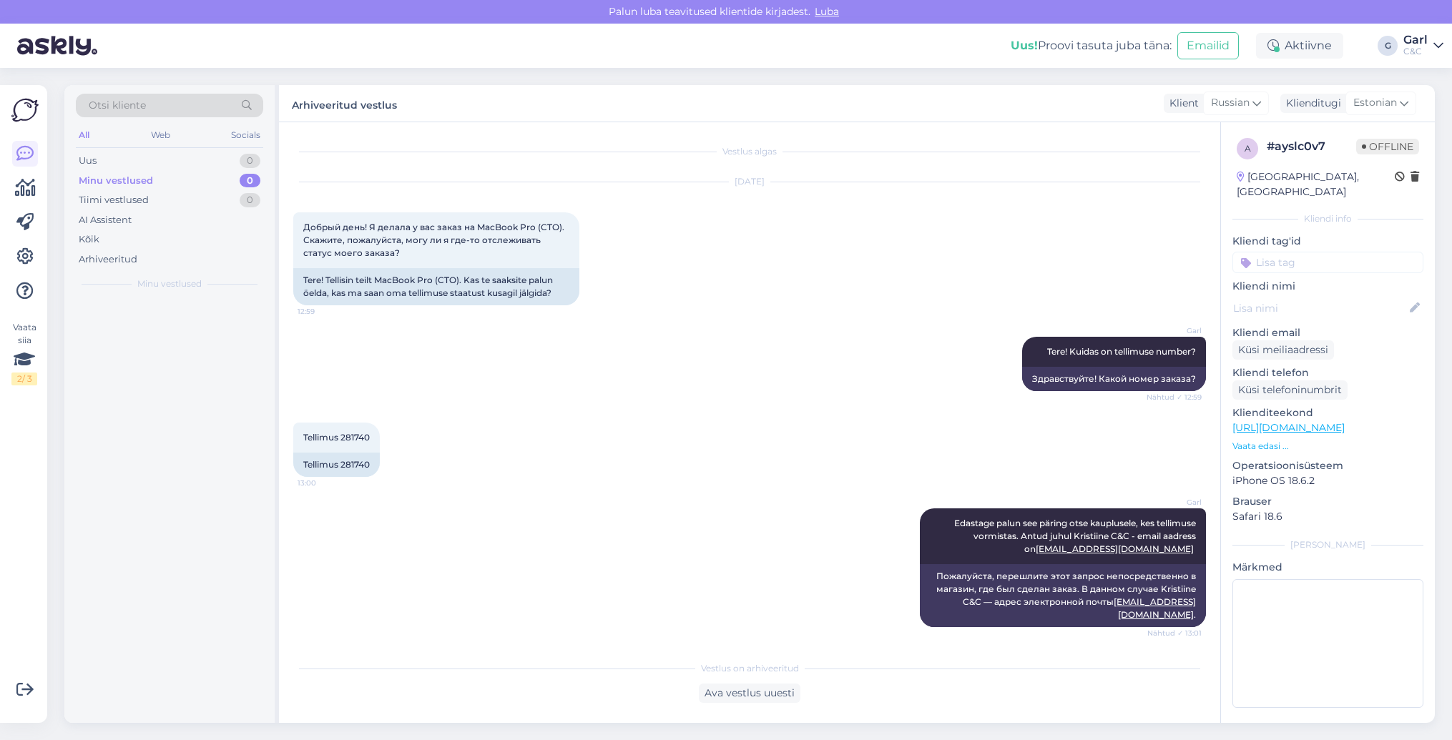
scroll to position [161, 0]
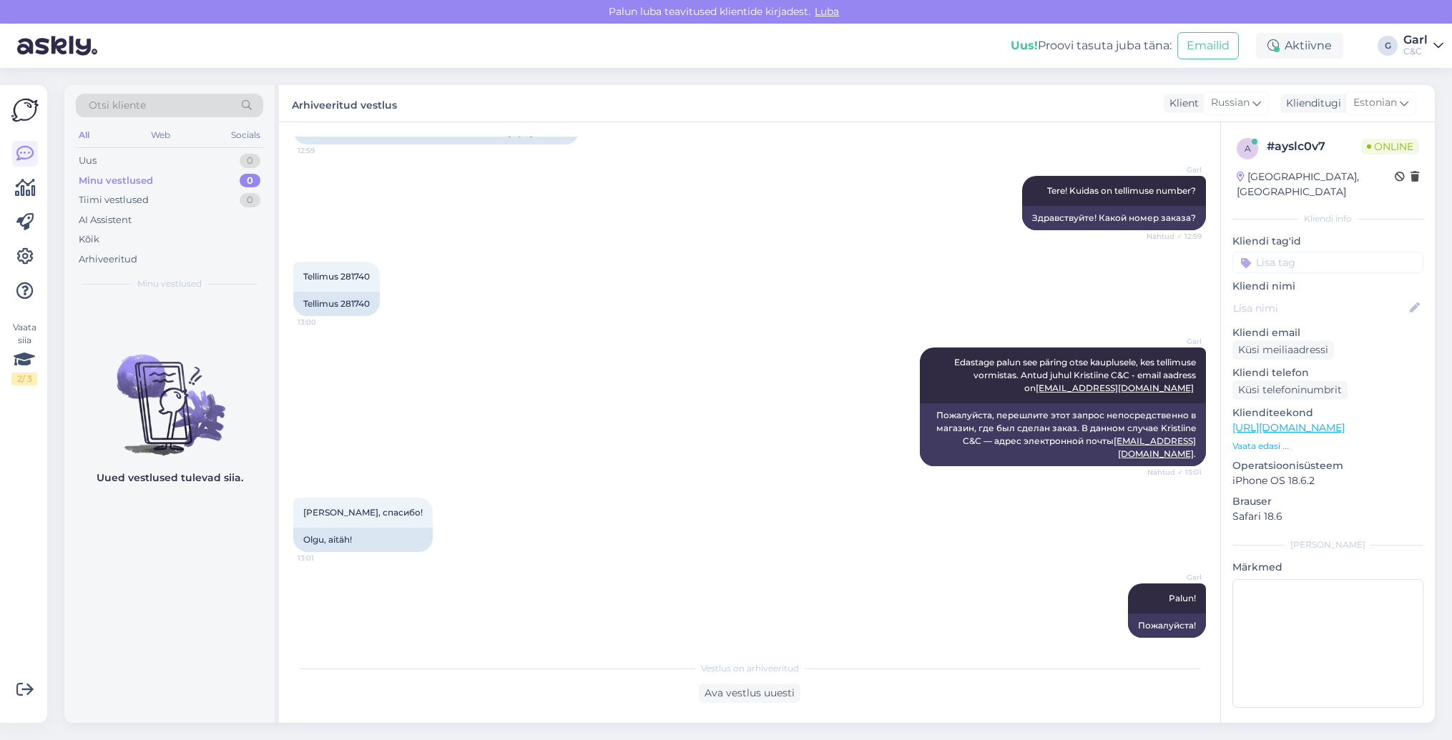
click at [199, 184] on div "Minu vestlused 0" at bounding box center [169, 181] width 187 height 20
click at [23, 197] on icon at bounding box center [25, 188] width 21 height 17
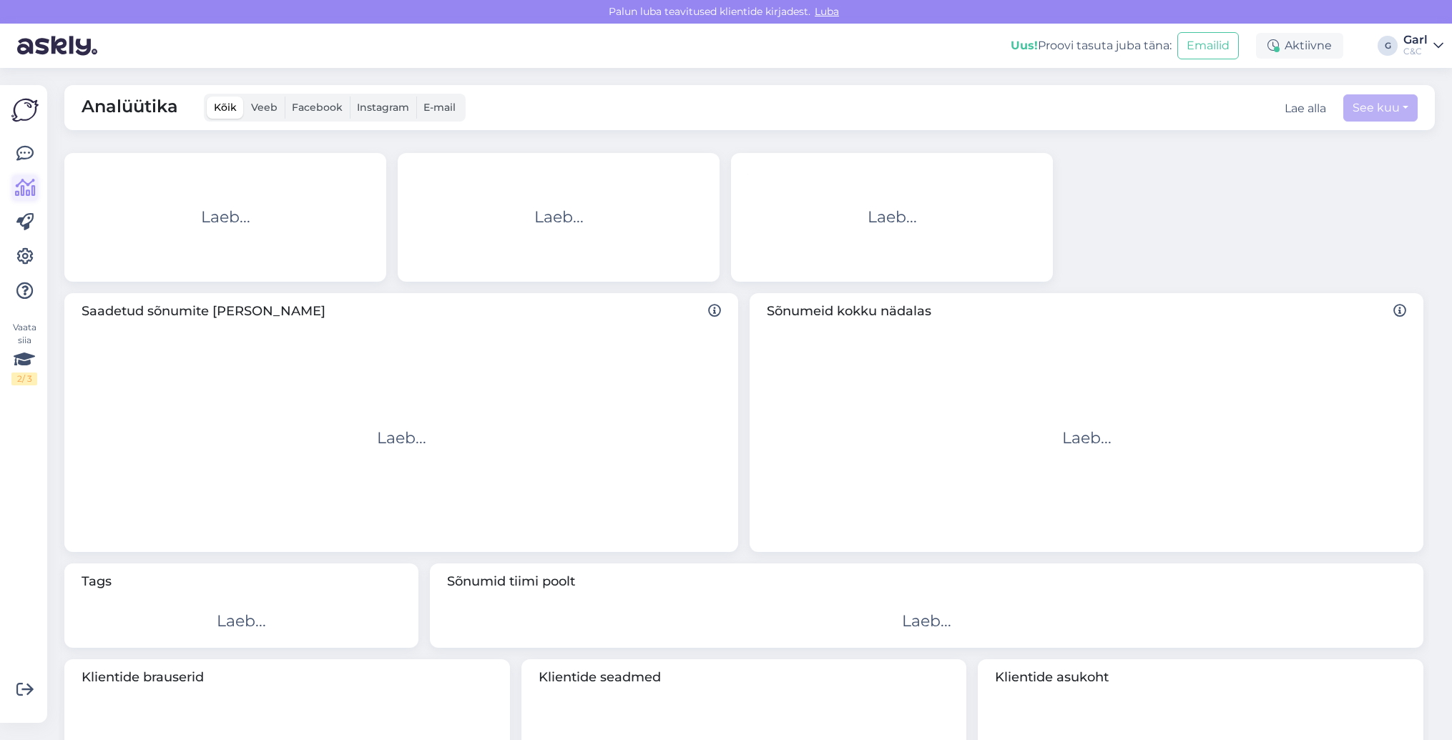
click at [23, 194] on icon at bounding box center [25, 188] width 21 height 17
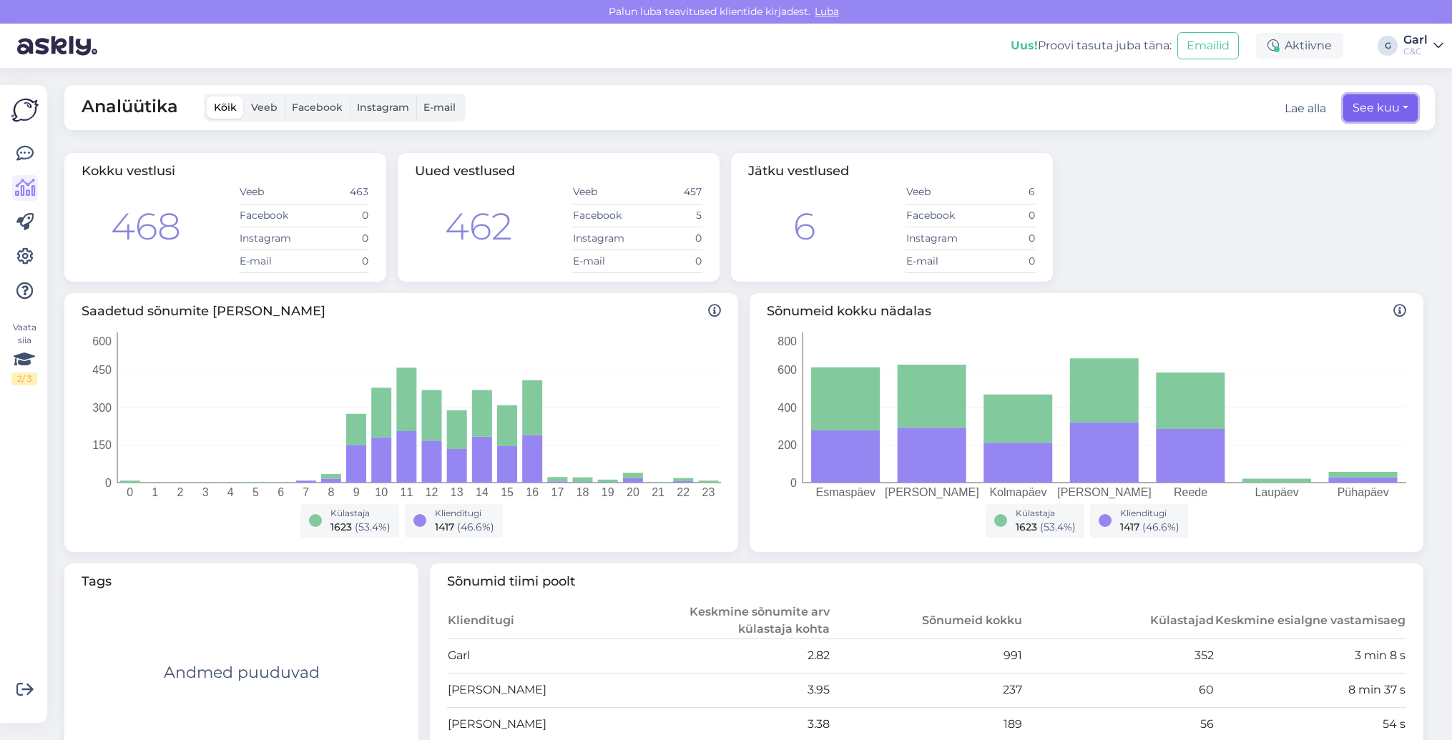
click at [1357, 102] on button "See kuu" at bounding box center [1380, 107] width 74 height 27
select select "7"
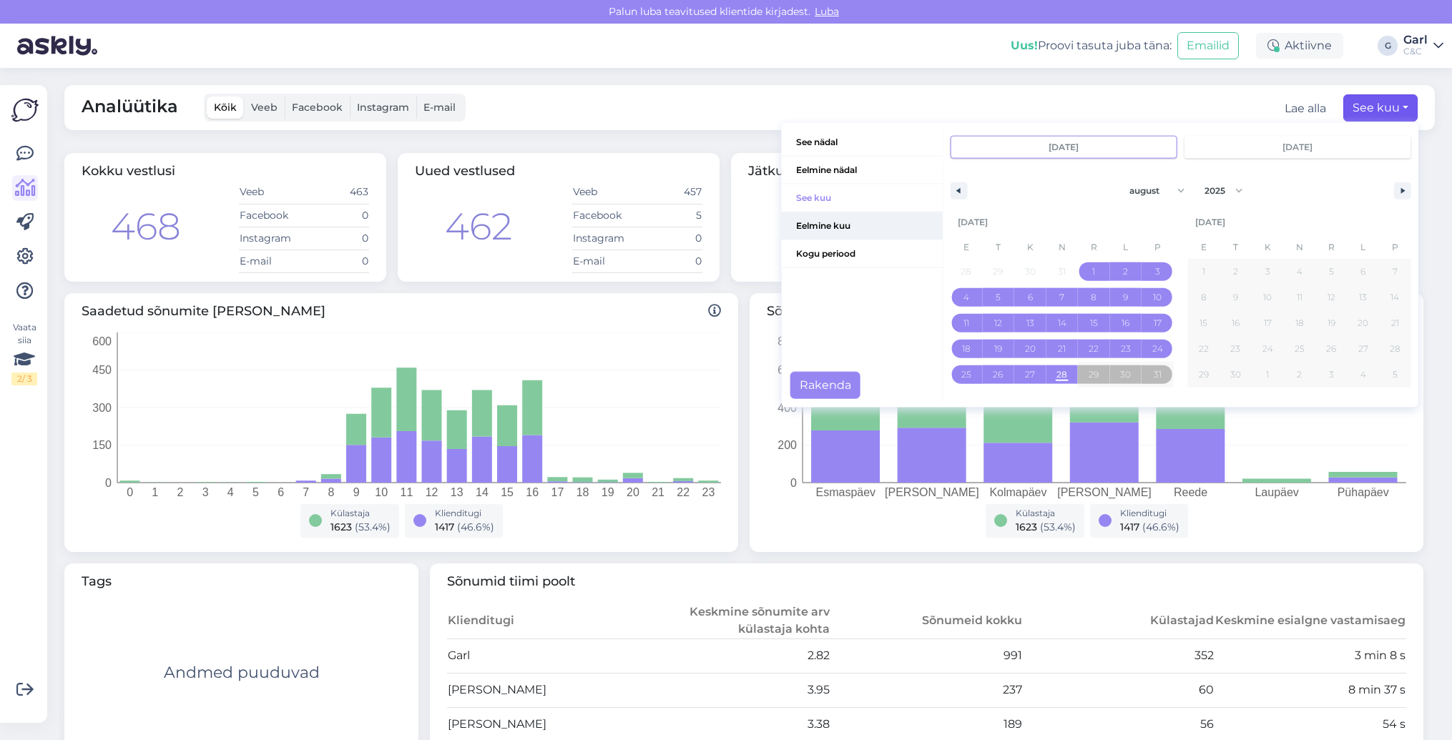
click at [852, 222] on span "Eelmine kuu" at bounding box center [862, 225] width 161 height 27
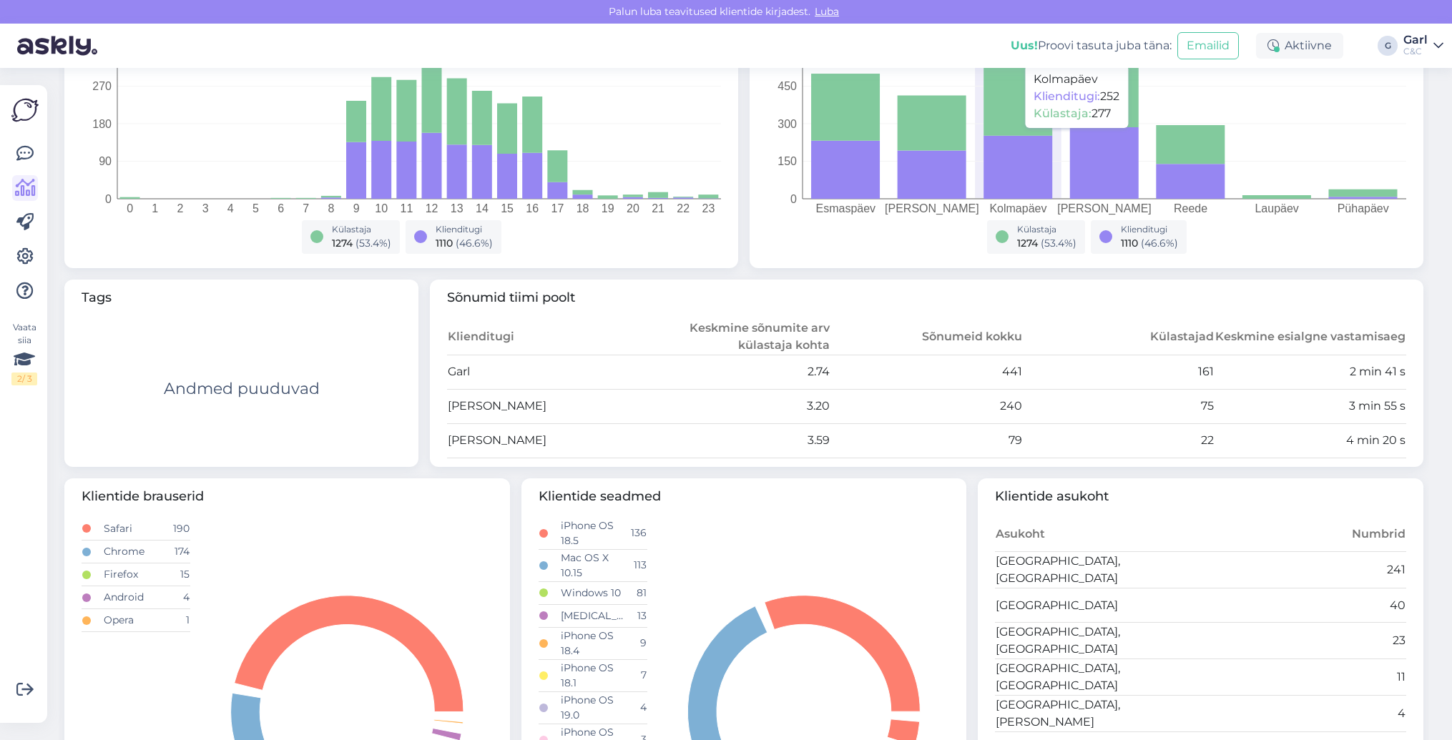
scroll to position [448, 0]
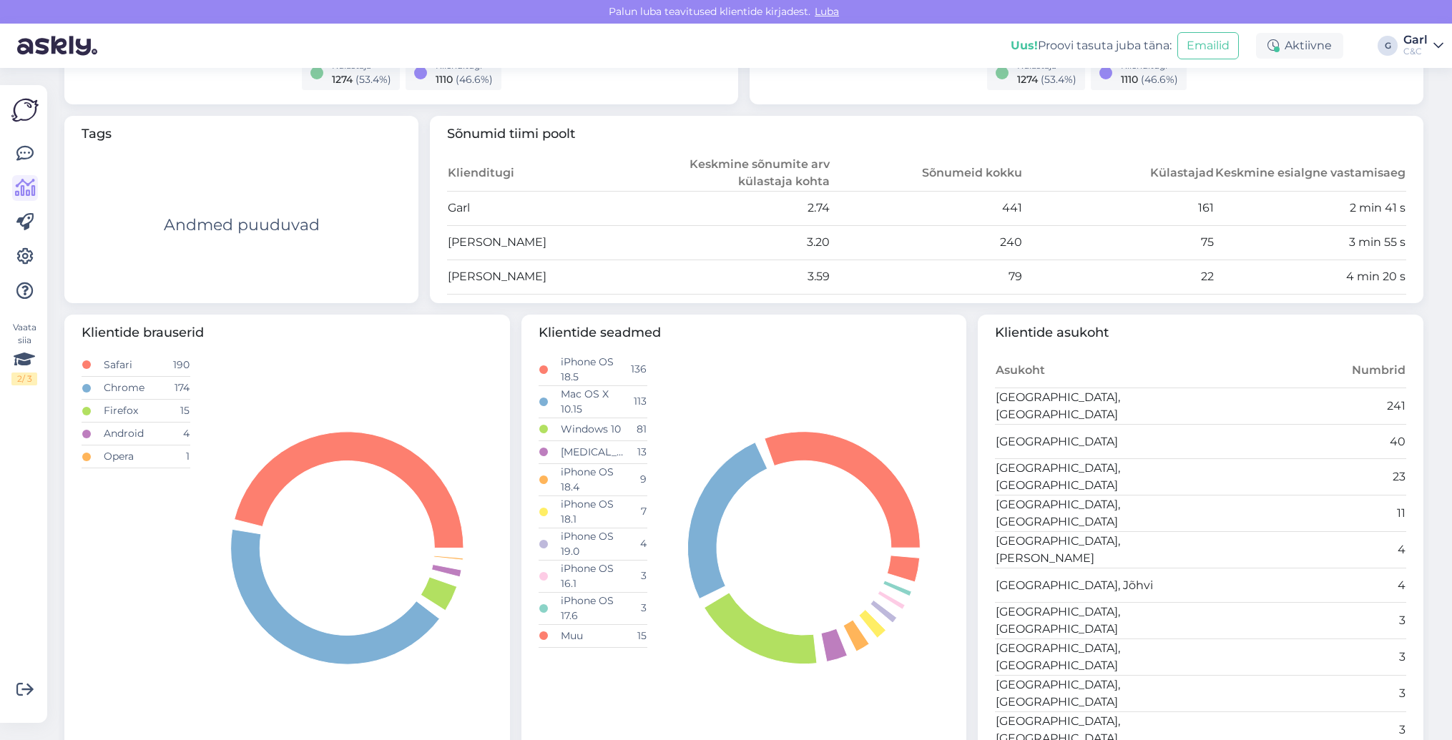
click at [1425, 41] on div "Garl" at bounding box center [1415, 39] width 24 height 11
click at [1419, 43] on div "Garl" at bounding box center [1415, 39] width 24 height 11
click at [1418, 45] on div "Garl" at bounding box center [1415, 39] width 24 height 11
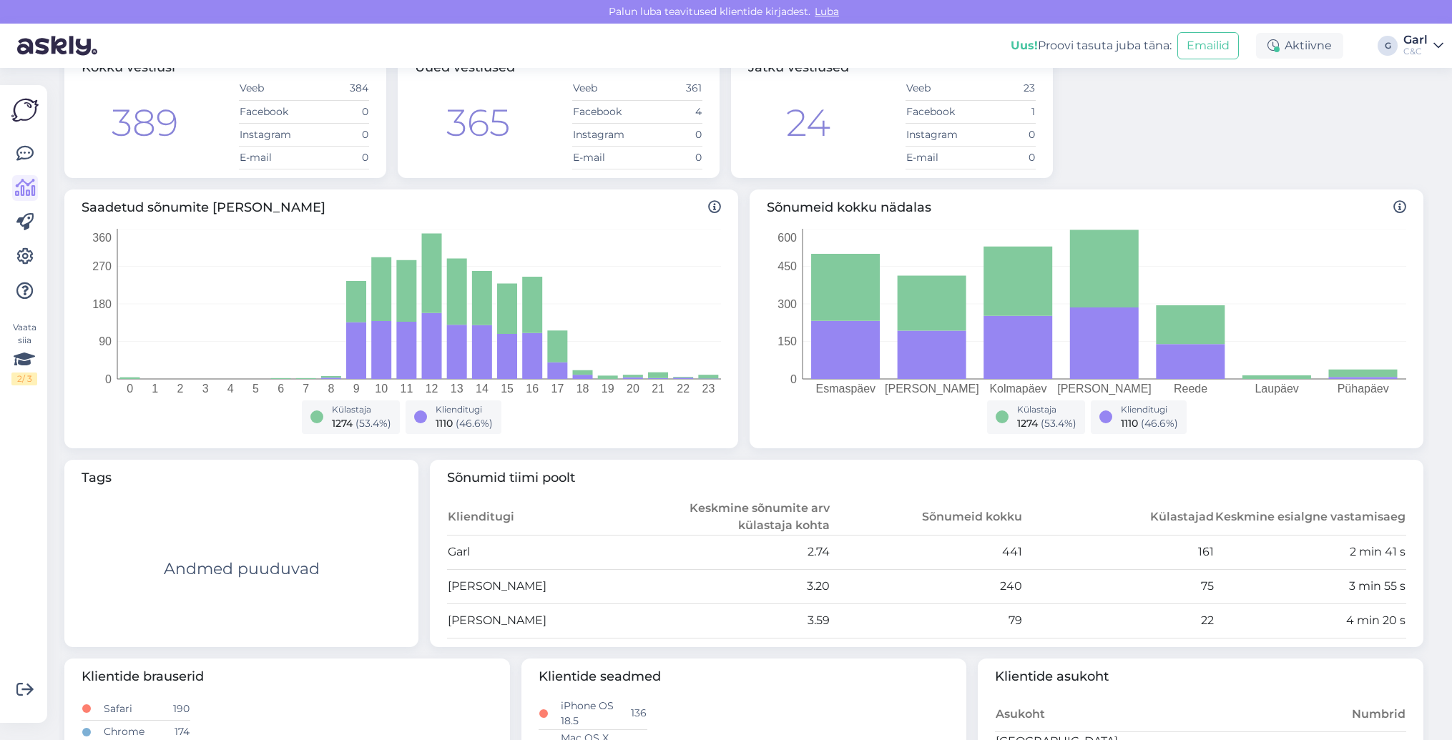
scroll to position [108, 0]
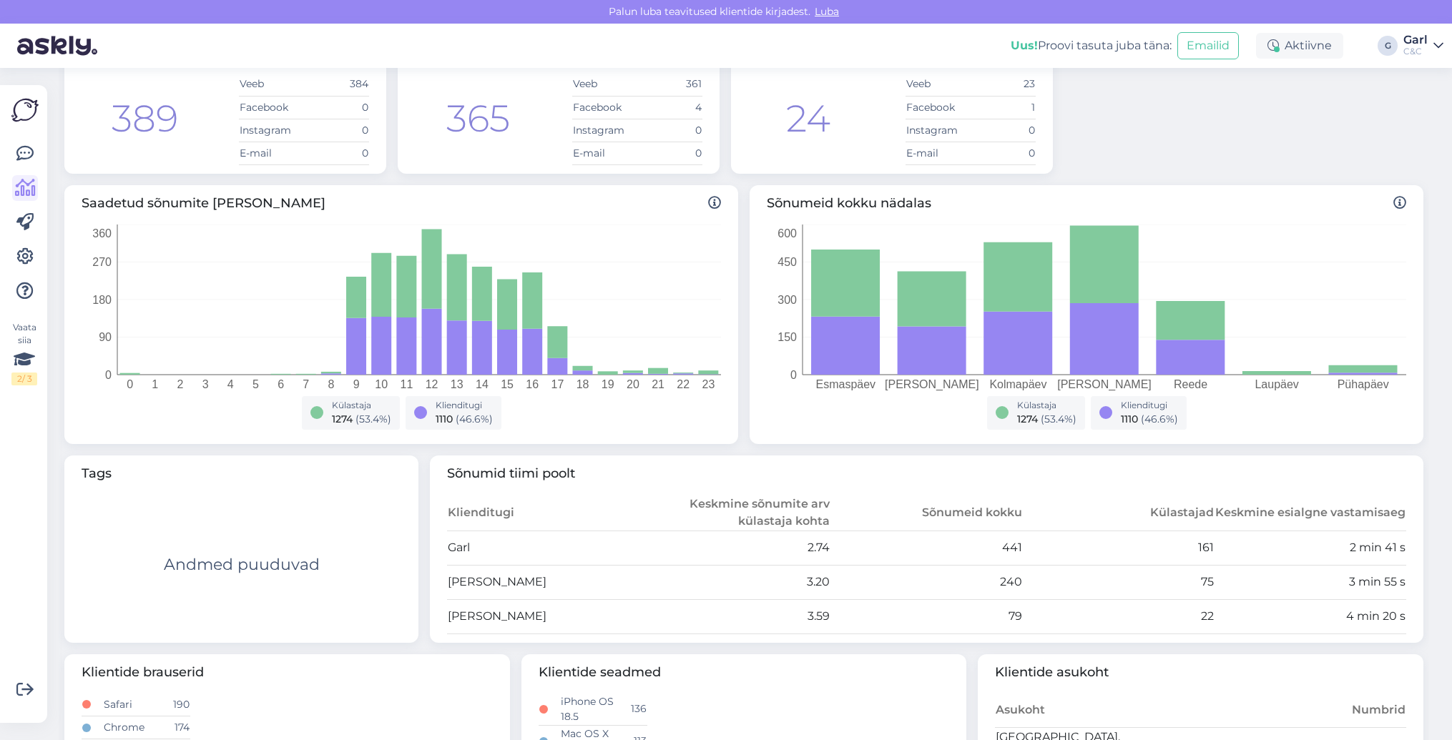
click at [1427, 56] on div "C&C" at bounding box center [1415, 51] width 24 height 11
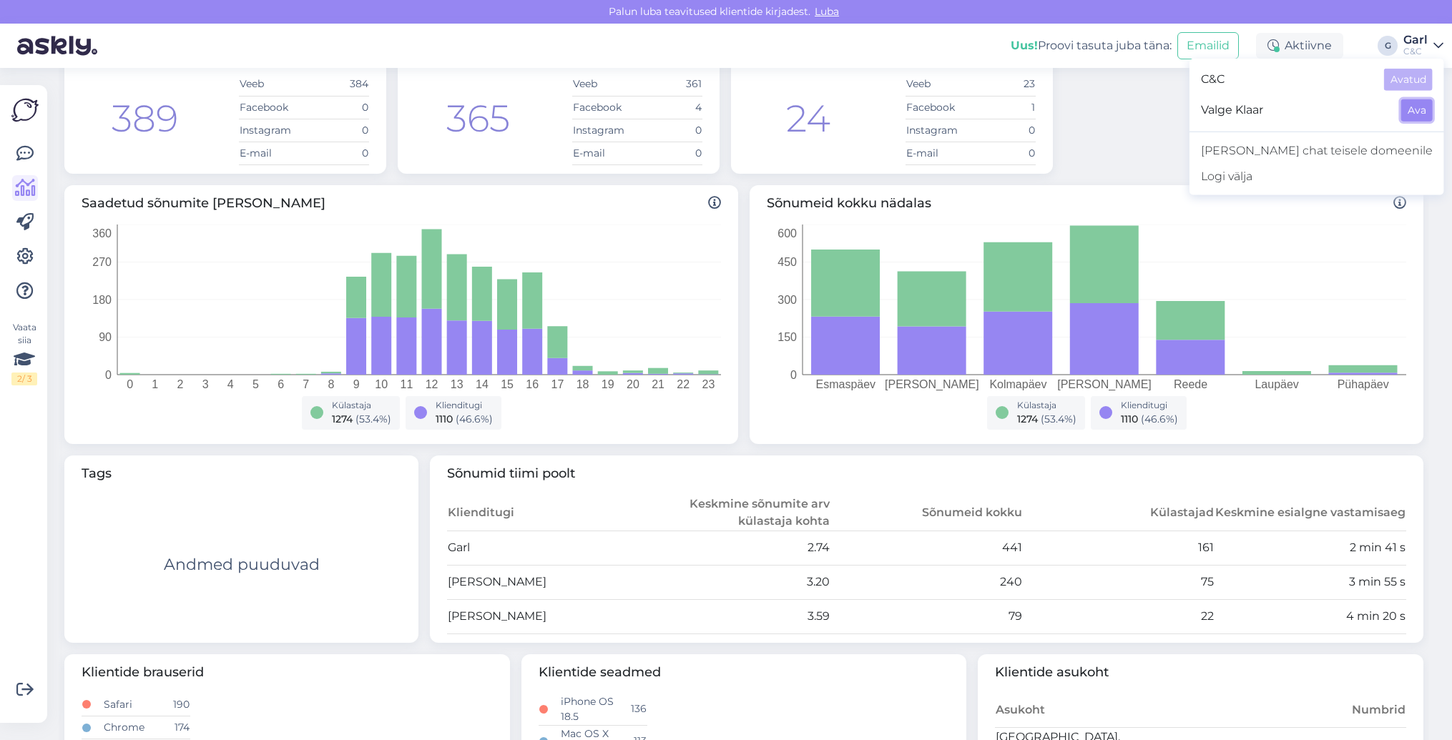
click at [1415, 109] on button "Ava" at bounding box center [1416, 110] width 31 height 22
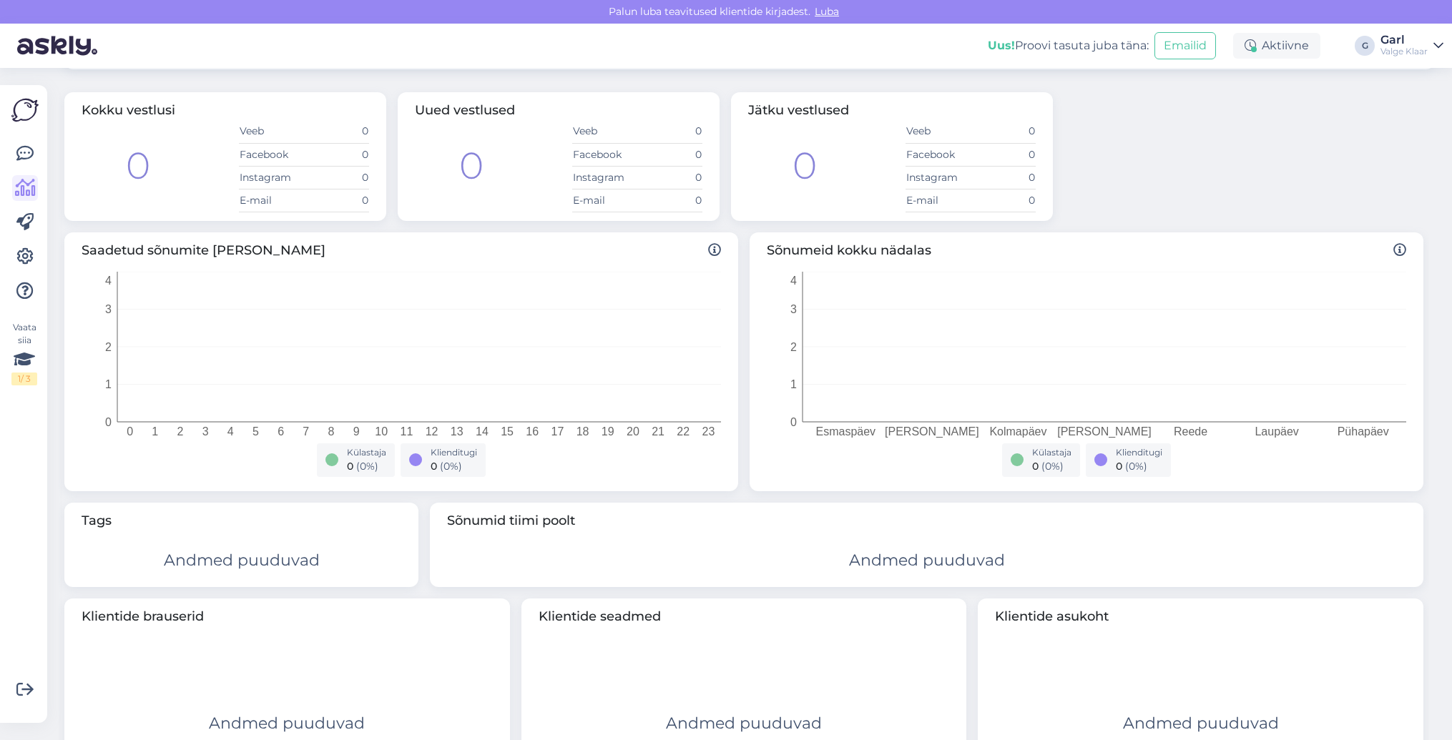
scroll to position [0, 0]
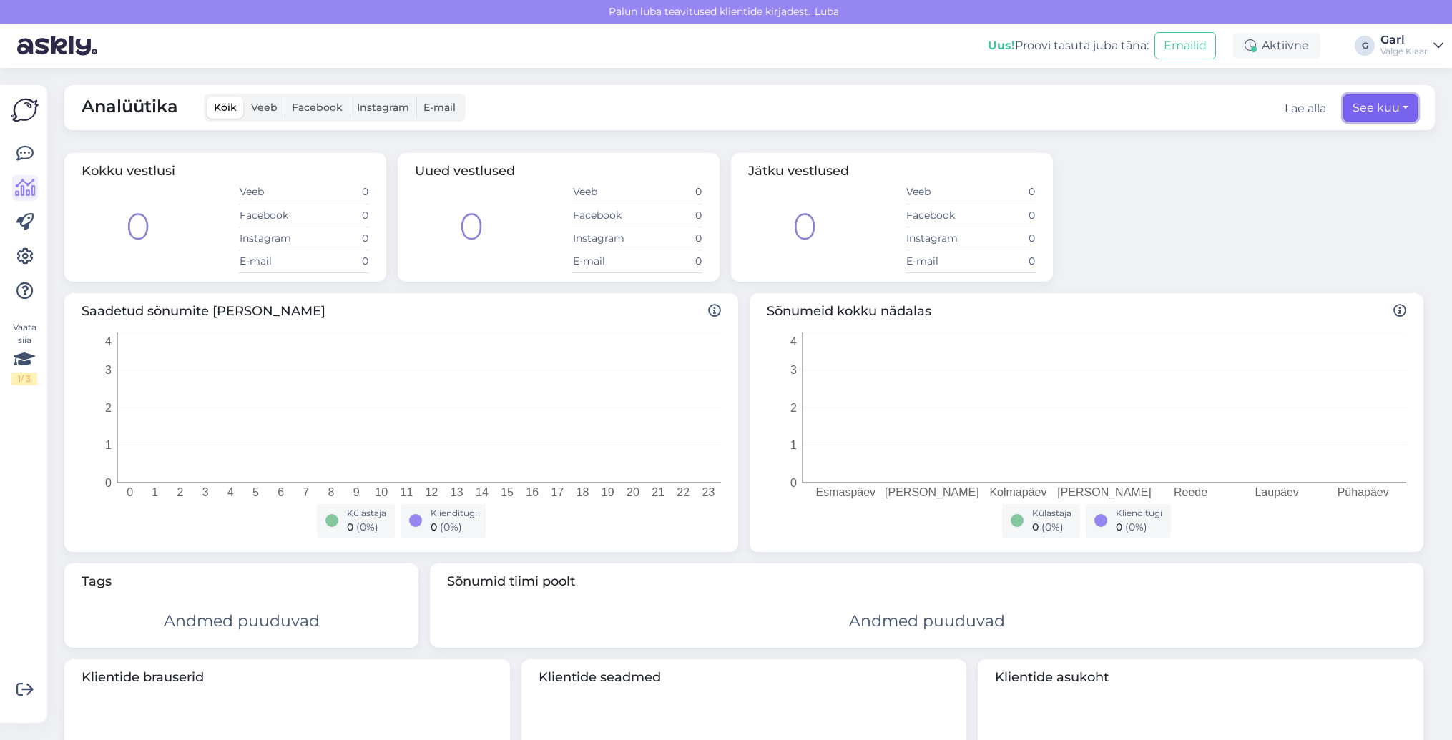
click at [1379, 102] on button "See kuu" at bounding box center [1380, 107] width 74 height 27
select select "7"
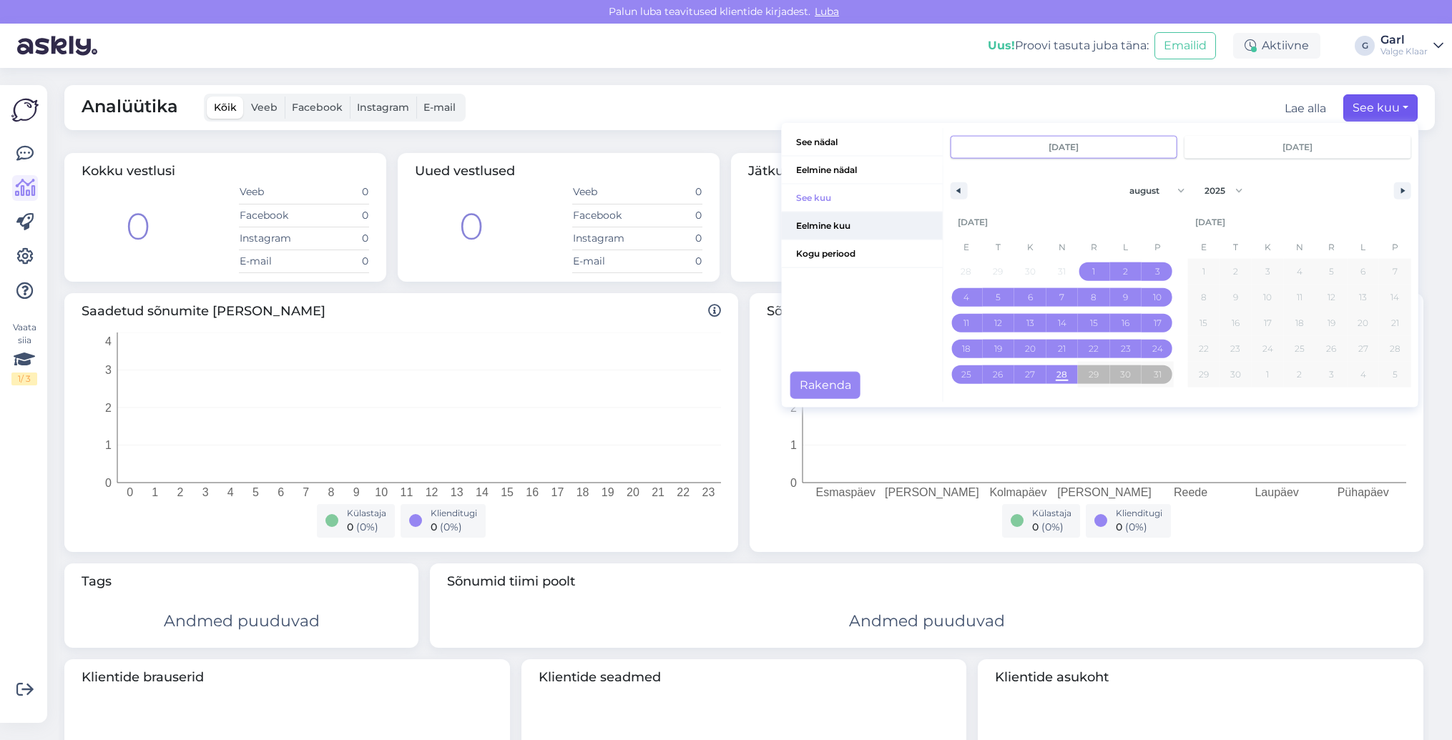
click at [843, 221] on span "Eelmine kuu" at bounding box center [862, 225] width 161 height 27
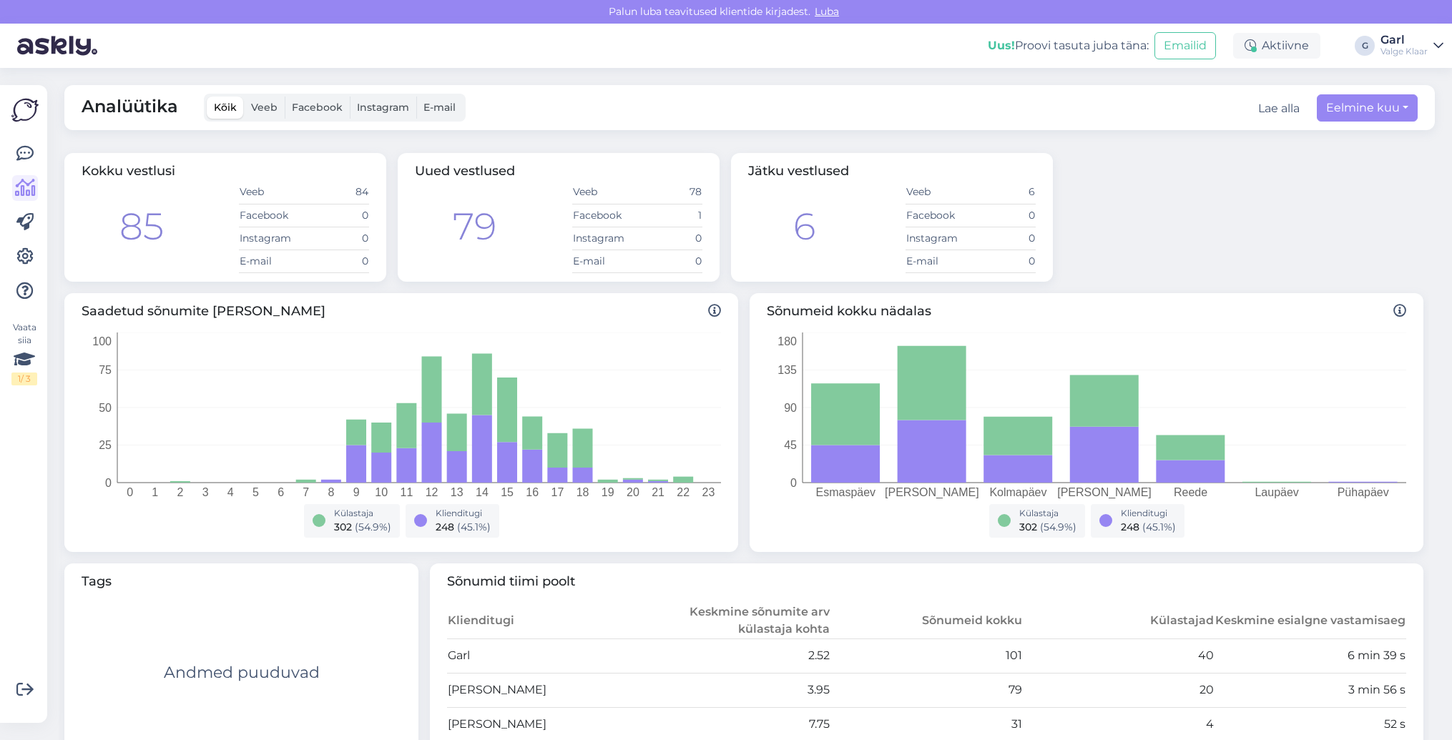
click at [1395, 51] on div "Valge Klaar" at bounding box center [1403, 51] width 47 height 11
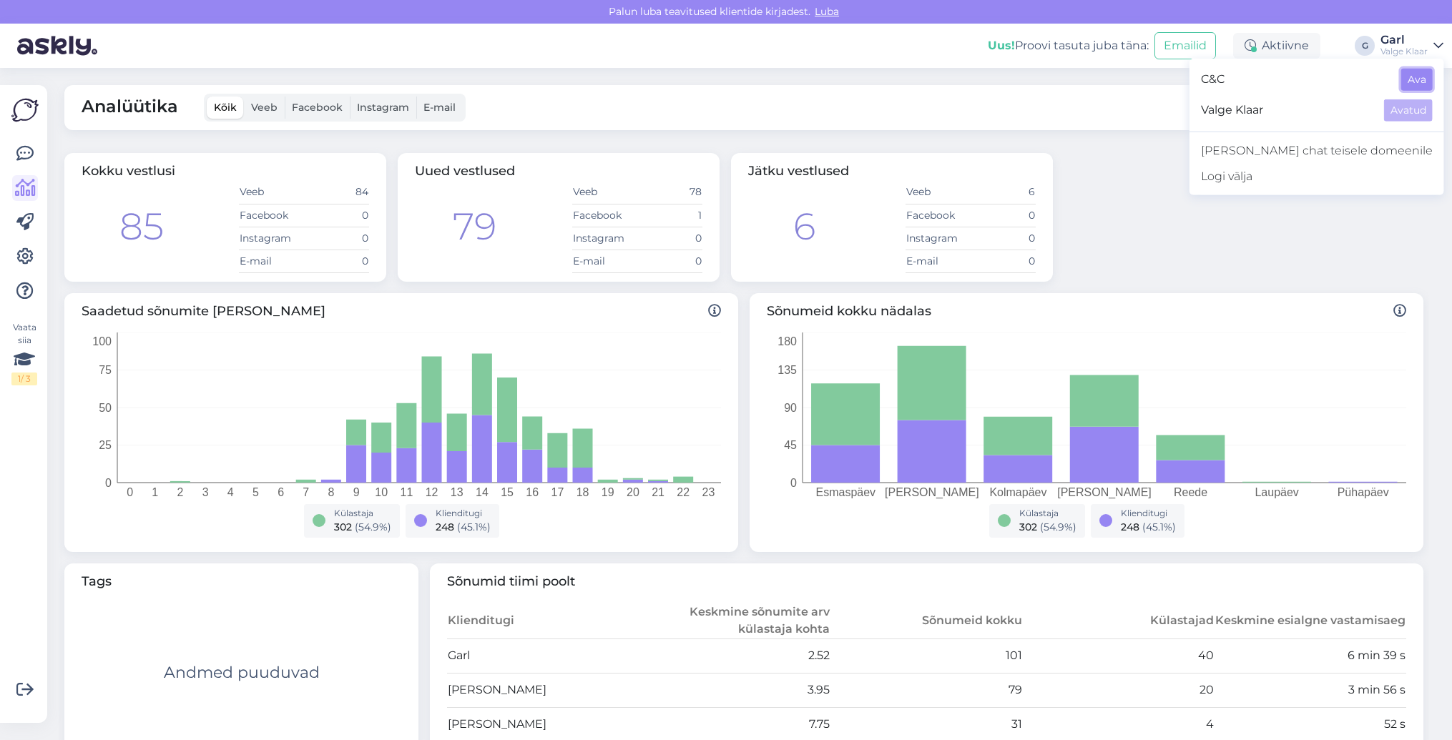
click at [1410, 81] on button "Ava" at bounding box center [1416, 80] width 31 height 22
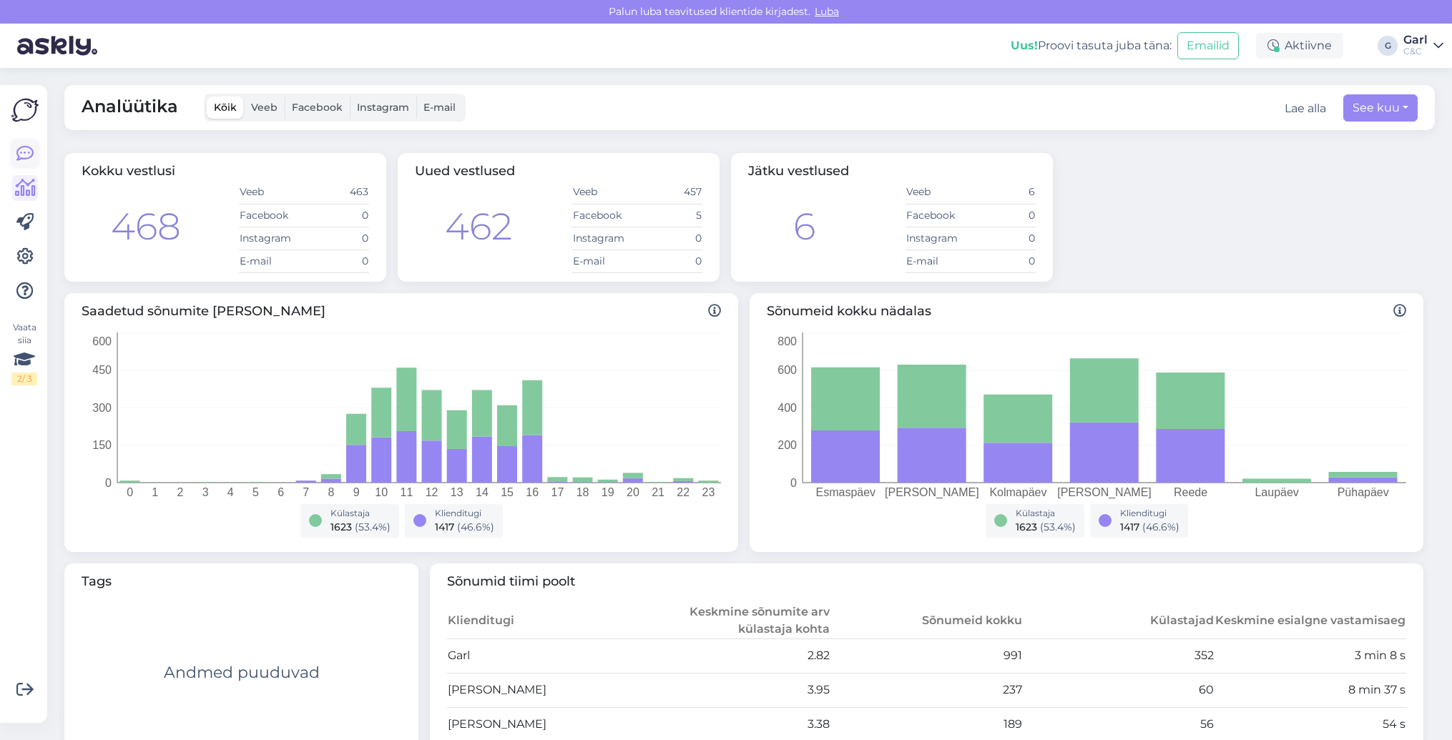
click at [21, 154] on icon at bounding box center [24, 153] width 17 height 17
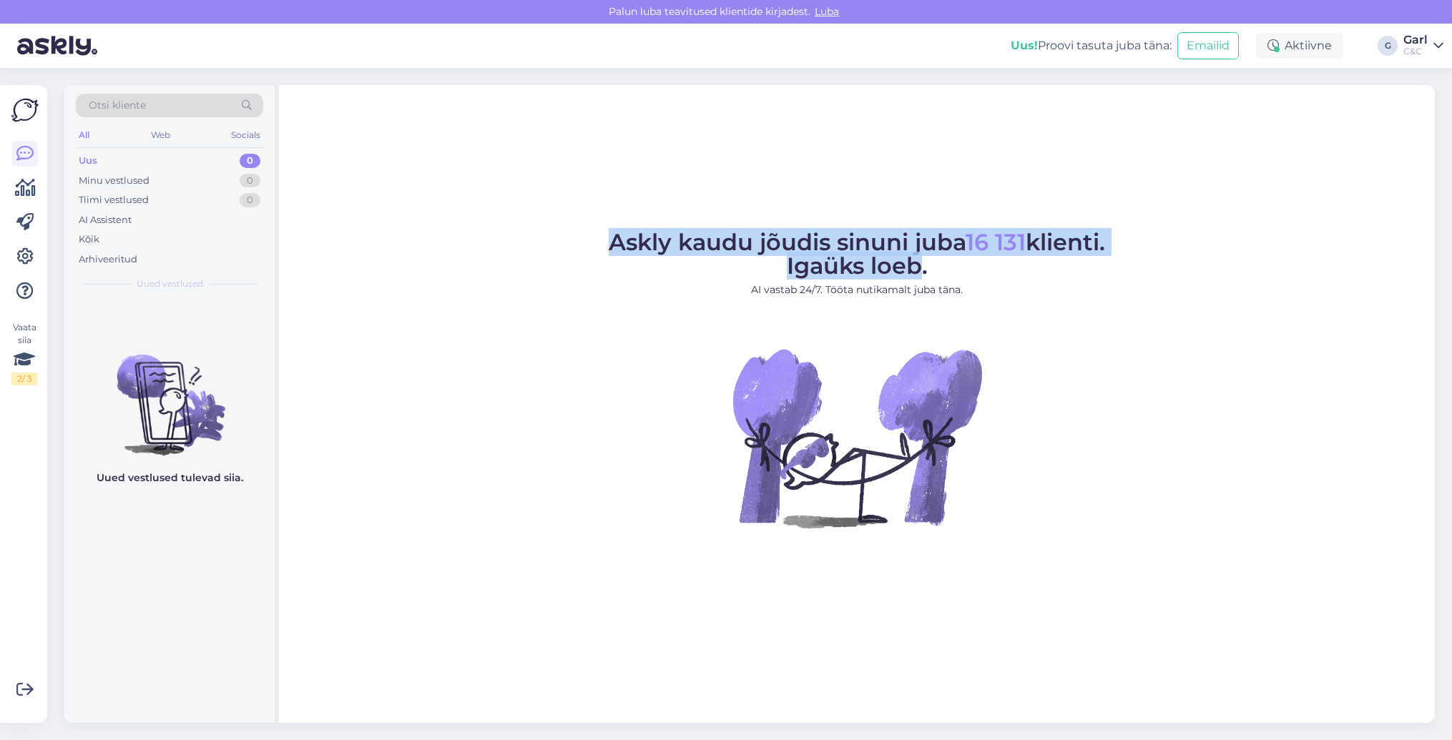
drag, startPoint x: 600, startPoint y: 238, endPoint x: 926, endPoint y: 274, distance: 327.4
click at [926, 274] on figure "Askly kaudu jõudis sinuni juba 16 131 klienti. Igaüks loeb. AI vastab 24/7. Töö…" at bounding box center [857, 398] width 1130 height 335
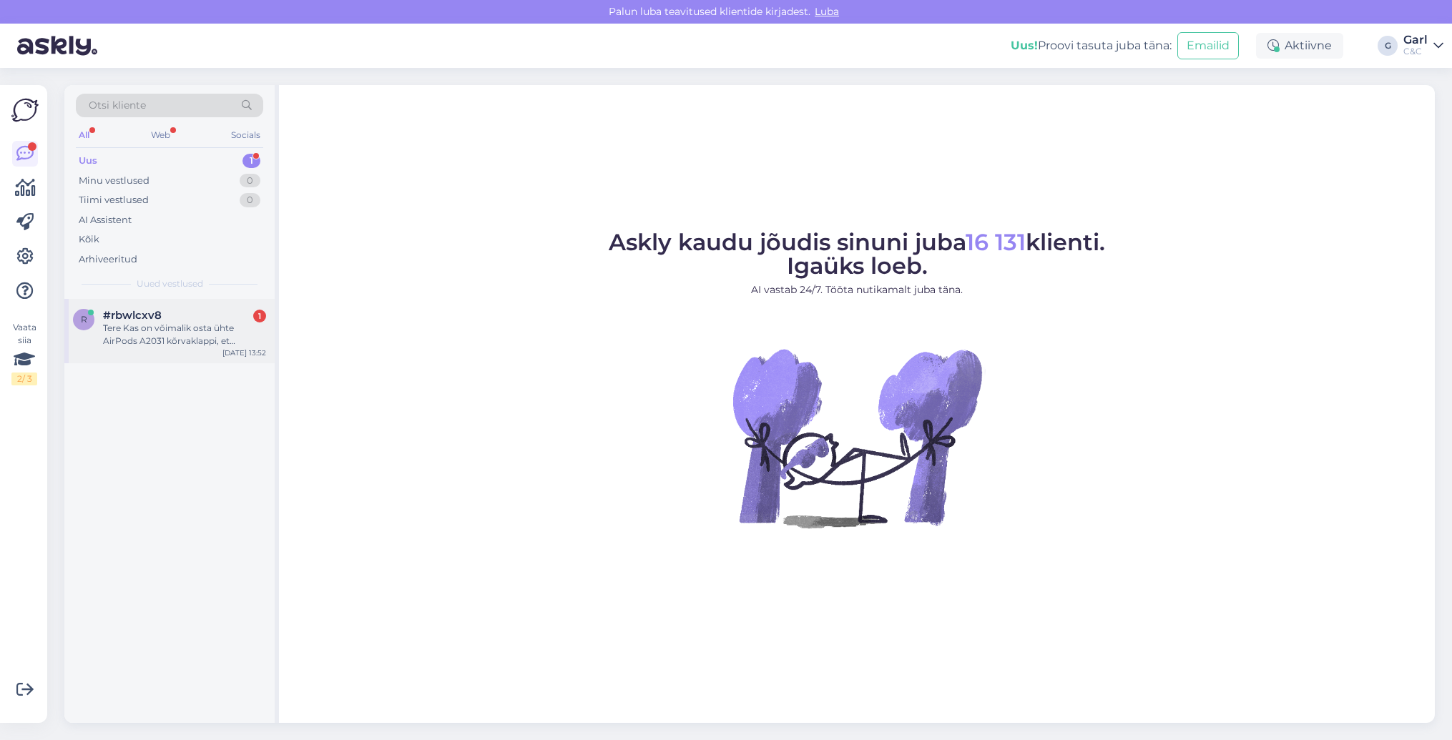
click at [205, 322] on div "Tere Kas on võimalik osta ühte AirPods A2031 kõrvaklappi, et asendada seda, mis…" at bounding box center [184, 335] width 163 height 26
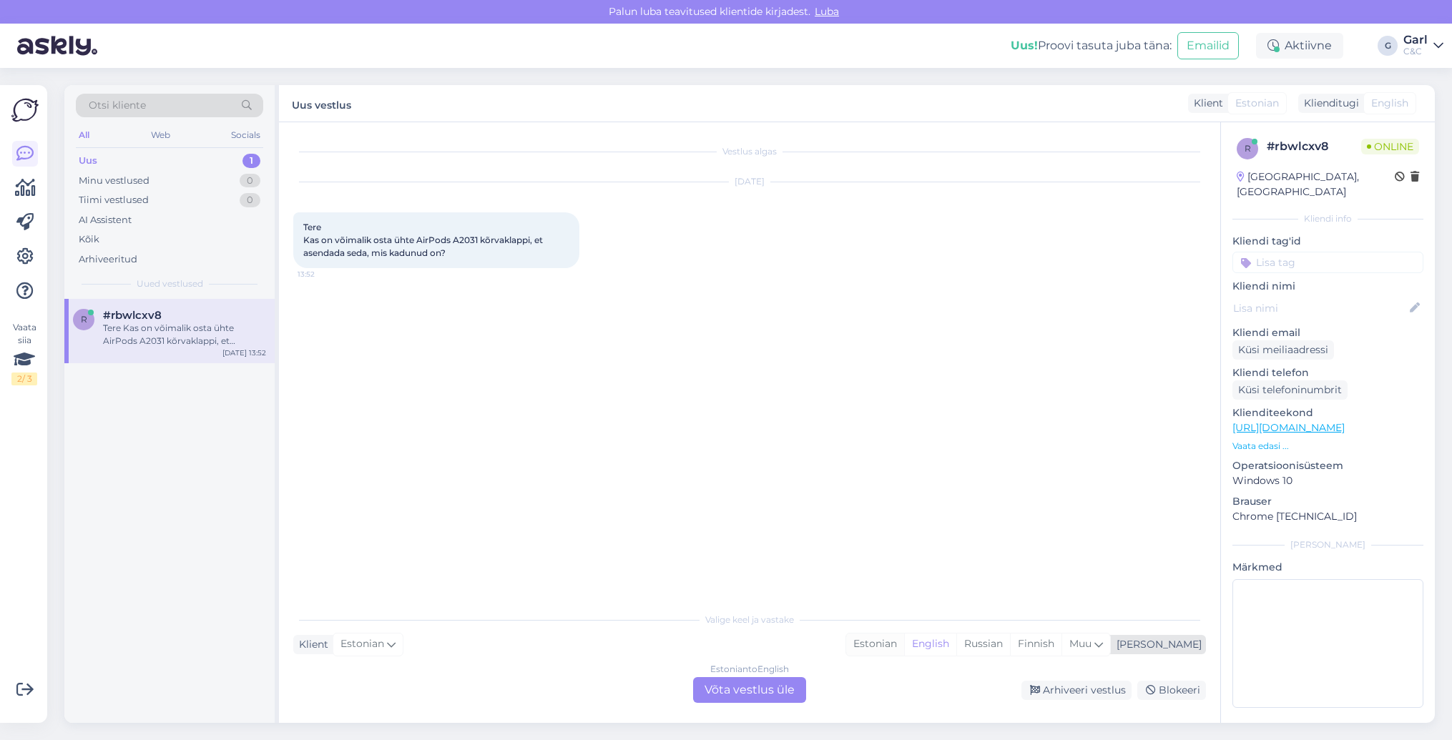
click at [904, 649] on div "Estonian" at bounding box center [875, 644] width 58 height 21
click at [770, 696] on div "Estonian to Estonian Võta vestlus üle" at bounding box center [749, 690] width 113 height 26
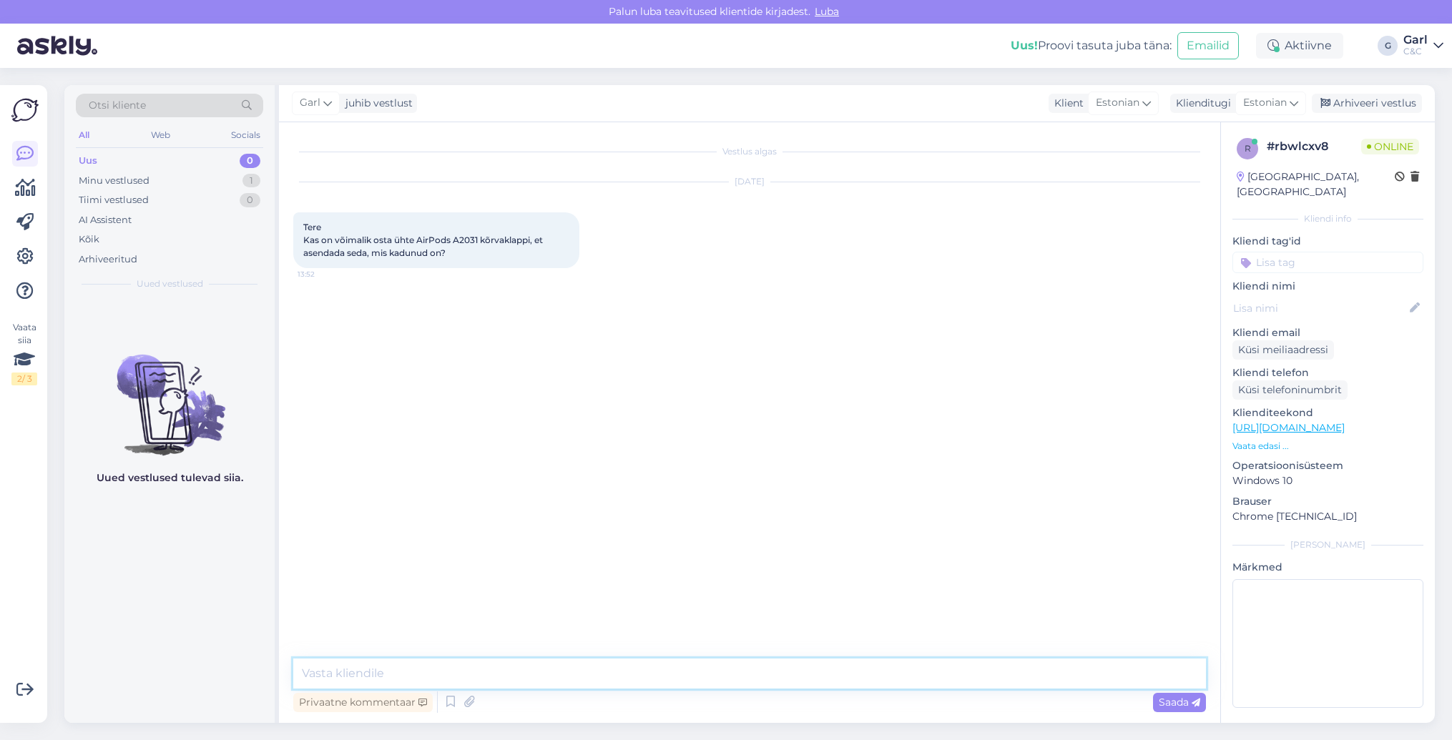
click at [726, 679] on textarea at bounding box center [749, 674] width 913 height 30
click at [453, 702] on icon at bounding box center [450, 702] width 17 height 21
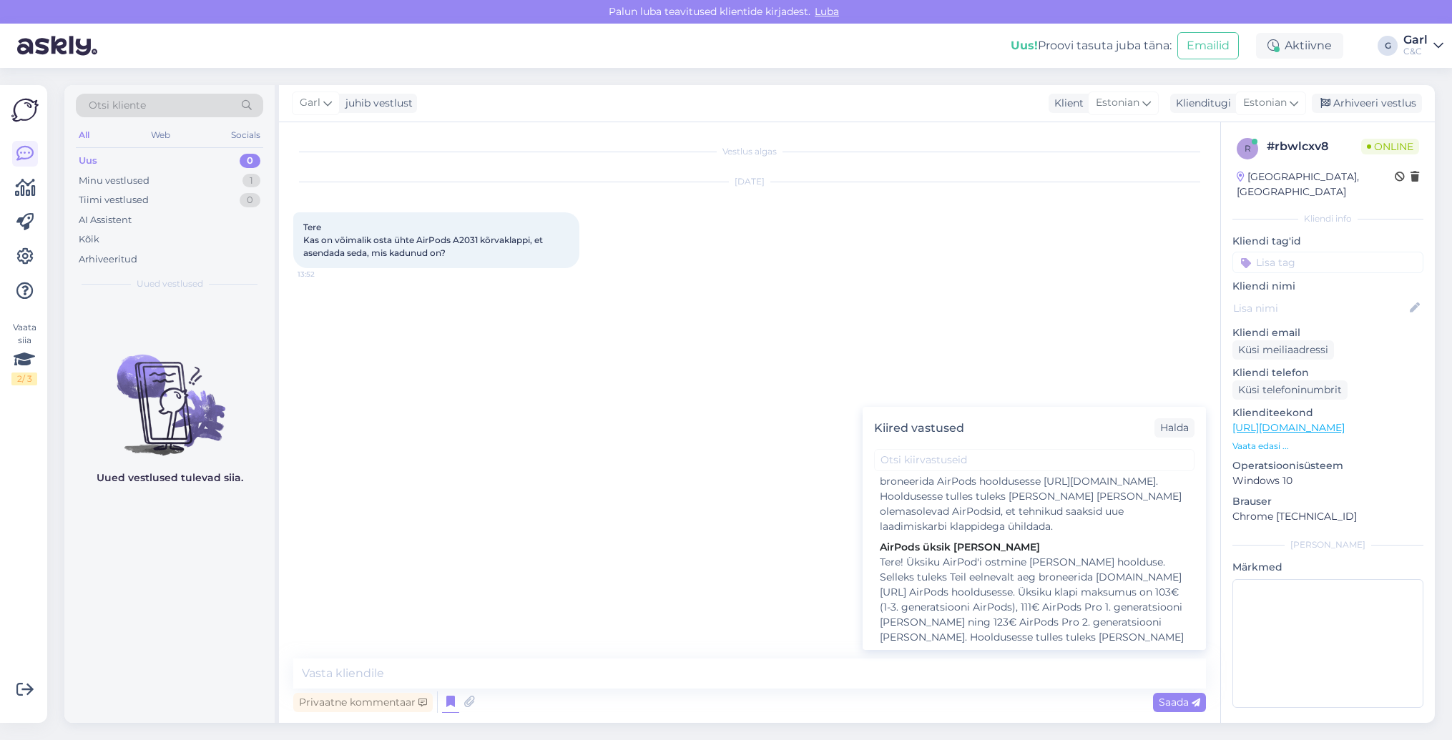
scroll to position [1242, 0]
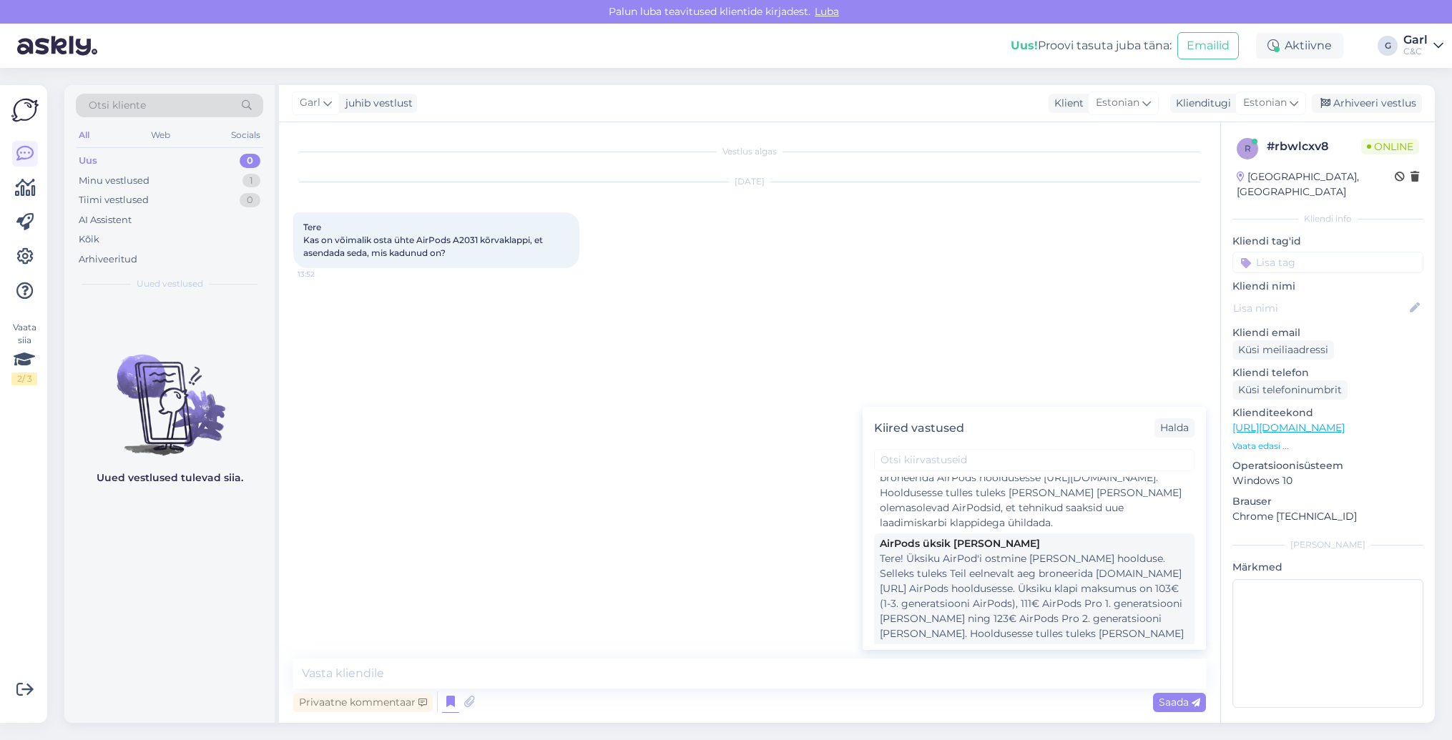
click at [1010, 588] on div "Tere! Üksiku AirPod'i ostmine [PERSON_NAME] hoolduse. Selleks tuleks Teil eelne…" at bounding box center [1034, 611] width 309 height 120
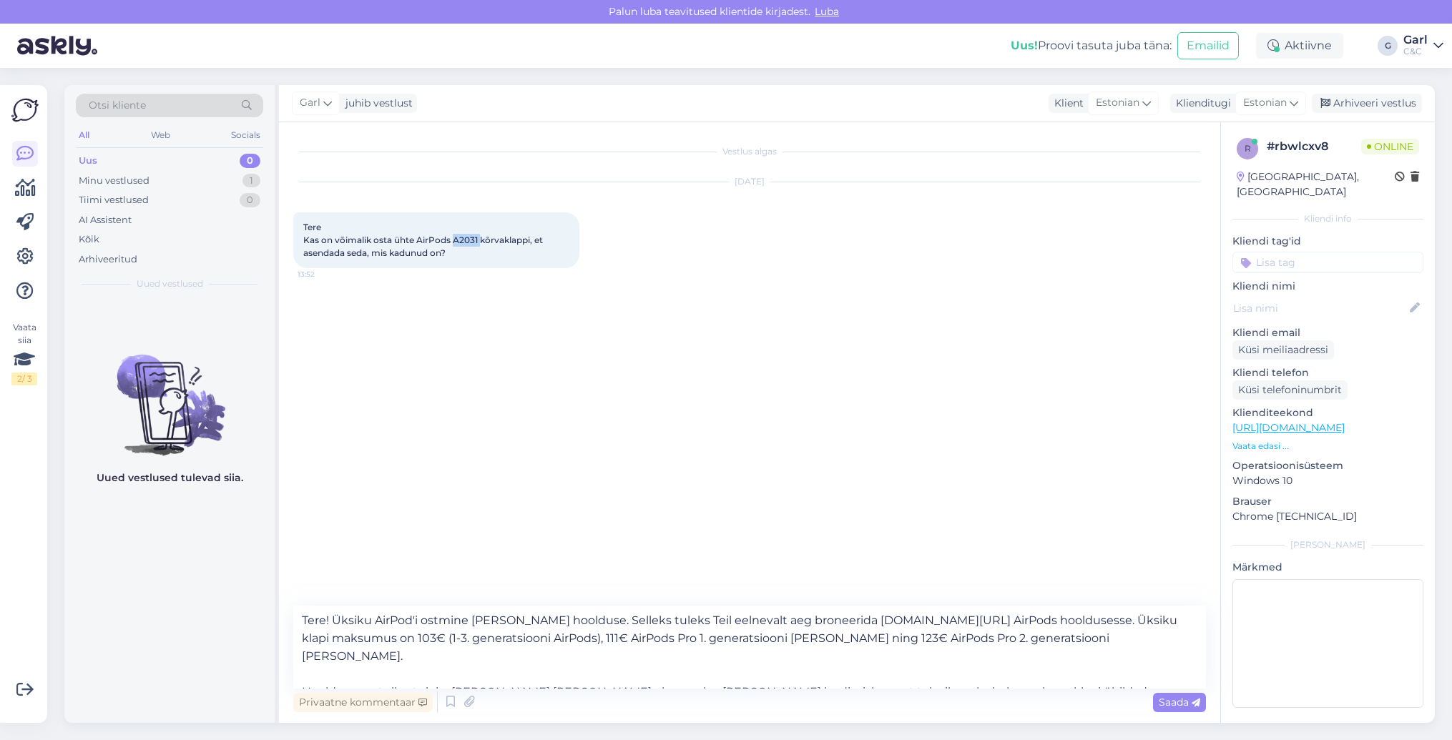
drag, startPoint x: 453, startPoint y: 240, endPoint x: 480, endPoint y: 240, distance: 27.2
click at [480, 240] on span "Tere Kas on võimalik osta ühte AirPods A2031 kõrvaklappi, et asendada seda, mis…" at bounding box center [424, 240] width 242 height 36
copy span "A2031"
drag, startPoint x: 1066, startPoint y: 637, endPoint x: 387, endPoint y: 642, distance: 679.5
click at [387, 642] on textarea "Tere! Üksiku AirPod'i ostmine [PERSON_NAME] hoolduse. Selleks tuleks Teil eelne…" at bounding box center [749, 647] width 913 height 83
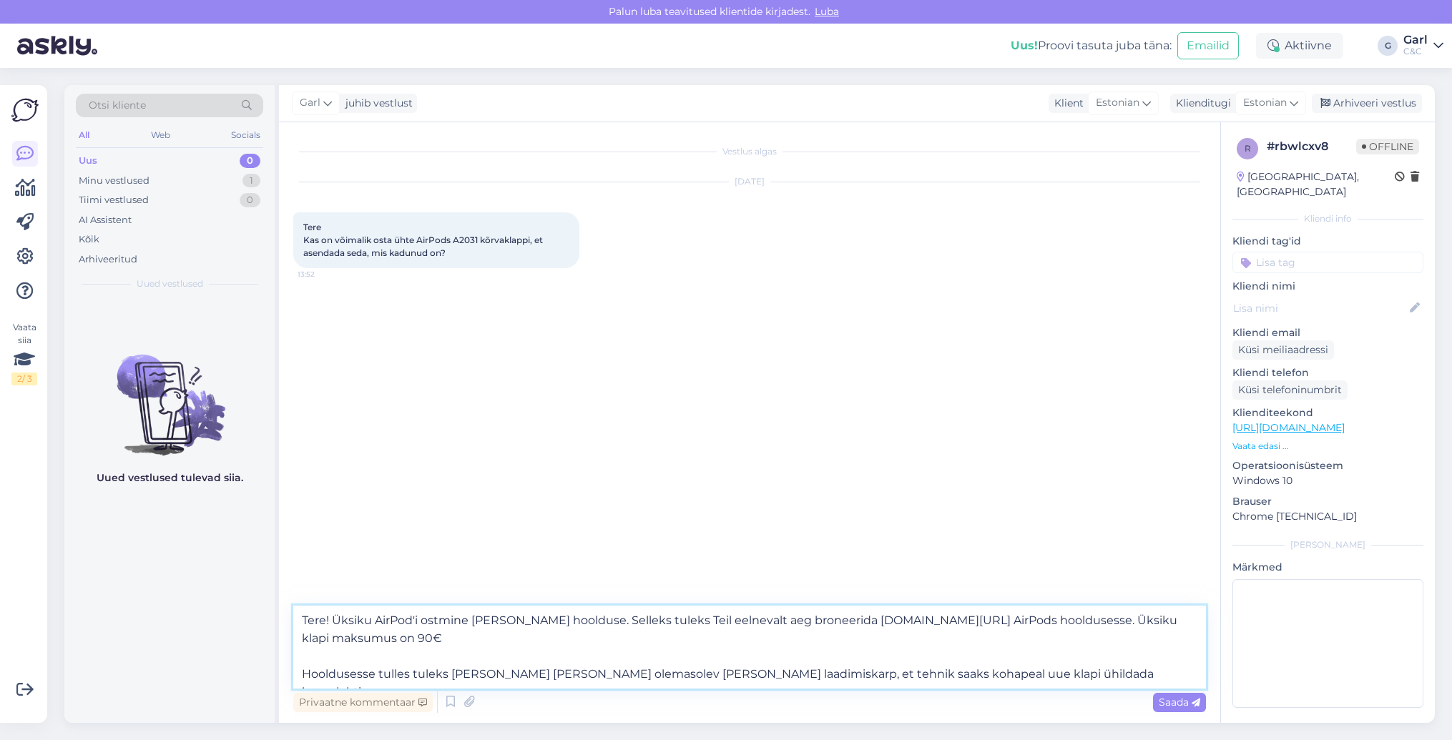
click at [1114, 625] on textarea "Tere! Üksiku AirPod'i ostmine käib läbi hoolduse. Selleks tuleks Teil eelnevalt…" at bounding box center [749, 647] width 913 height 83
type textarea "Tere! Üksiku AirPod'i ostmine käib läbi hoolduse. Selleks tuleks Teil eelnevalt…"
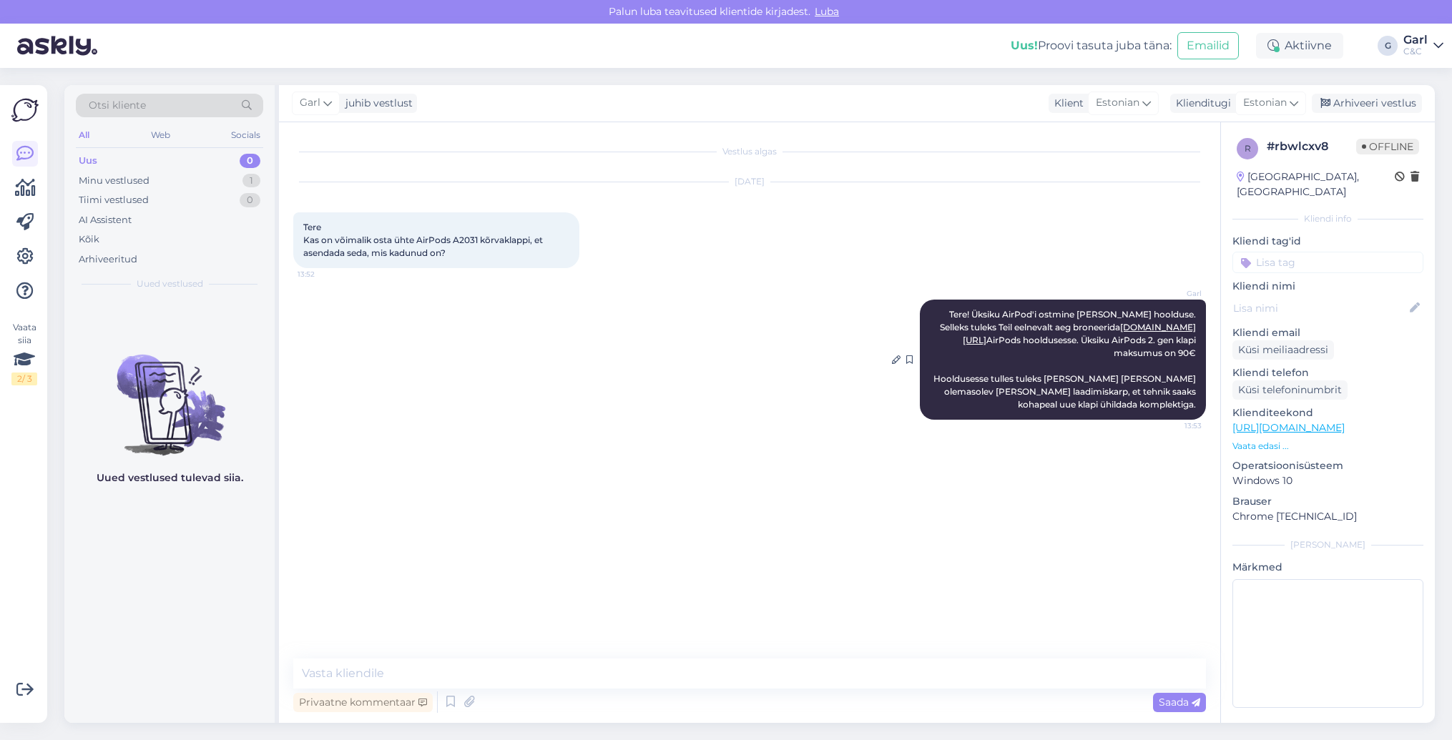
click at [1132, 335] on span "Tere! Üksiku AirPod'i ostmine käib läbi hoolduse. Selleks tuleks Teil eelnevalt…" at bounding box center [1065, 359] width 265 height 101
click at [1134, 328] on link "www.cec.ee/hooldus" at bounding box center [1079, 334] width 233 height 24
click at [242, 183] on div "Minu vestlused 1" at bounding box center [169, 181] width 187 height 20
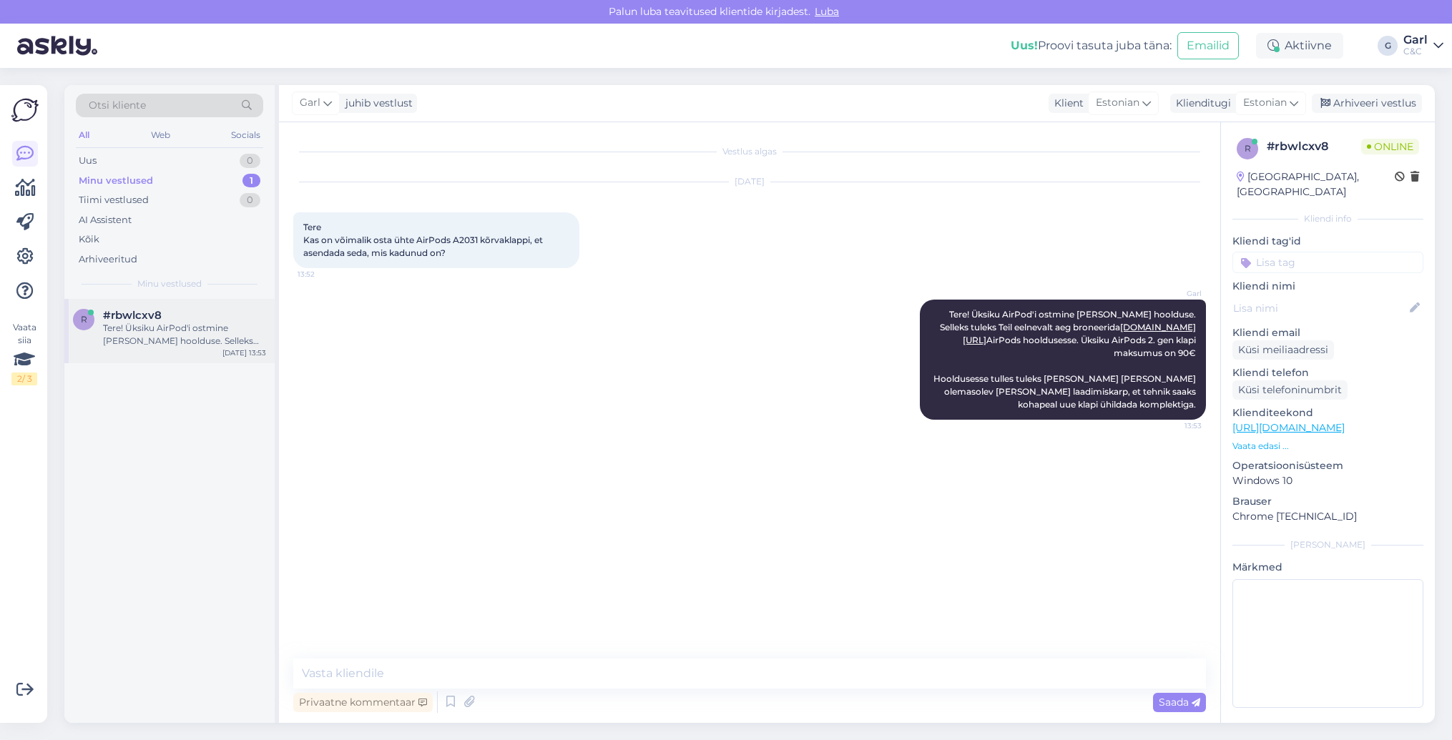
click at [236, 333] on div "Tere! Üksiku AirPod'i ostmine käib läbi hoolduse. Selleks tuleks Teil eelnevalt…" at bounding box center [184, 335] width 163 height 26
click at [1380, 108] on div "Arhiveeri vestlus" at bounding box center [1367, 103] width 110 height 19
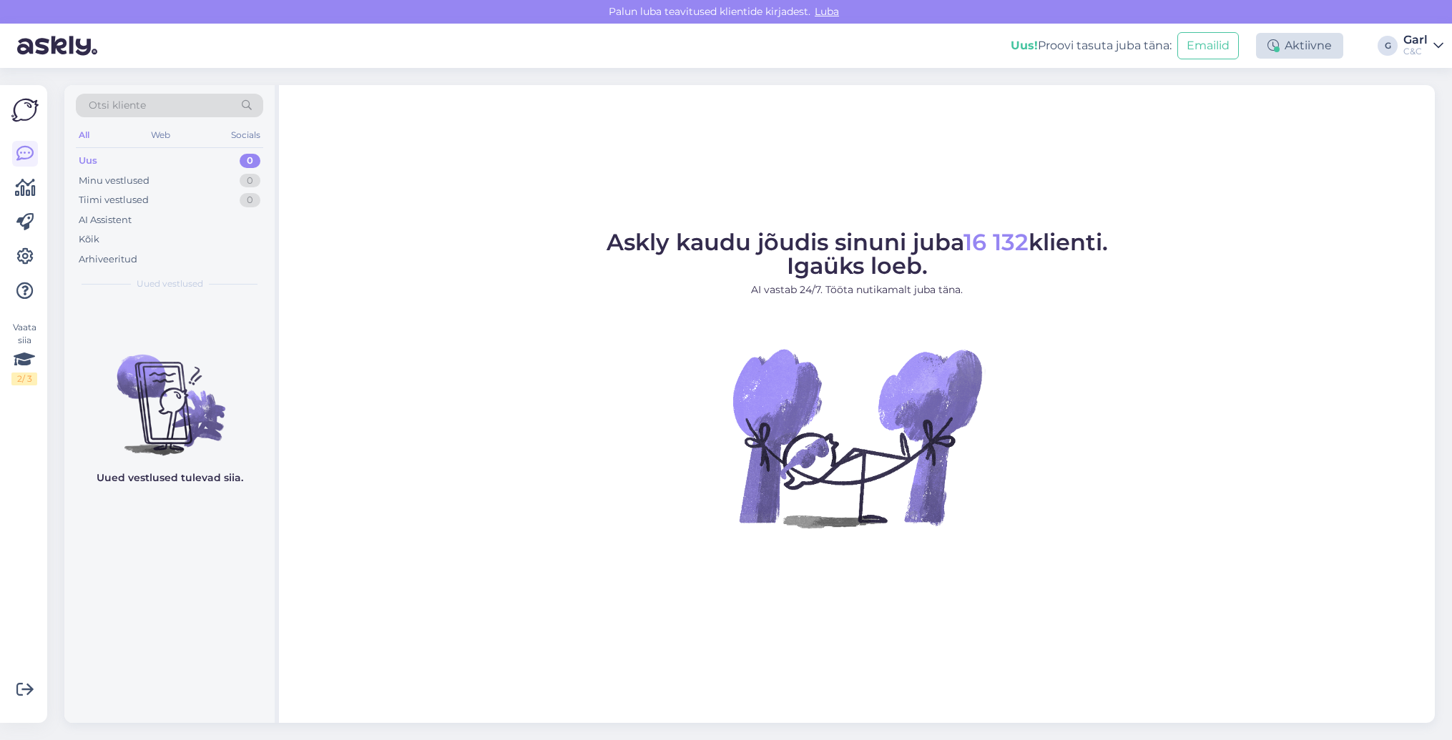
click at [1290, 49] on div "Aktiivne" at bounding box center [1299, 46] width 87 height 26
click at [1216, 136] on button "1 tund" at bounding box center [1203, 134] width 41 height 16
